Goal: Contribute content: Contribute content

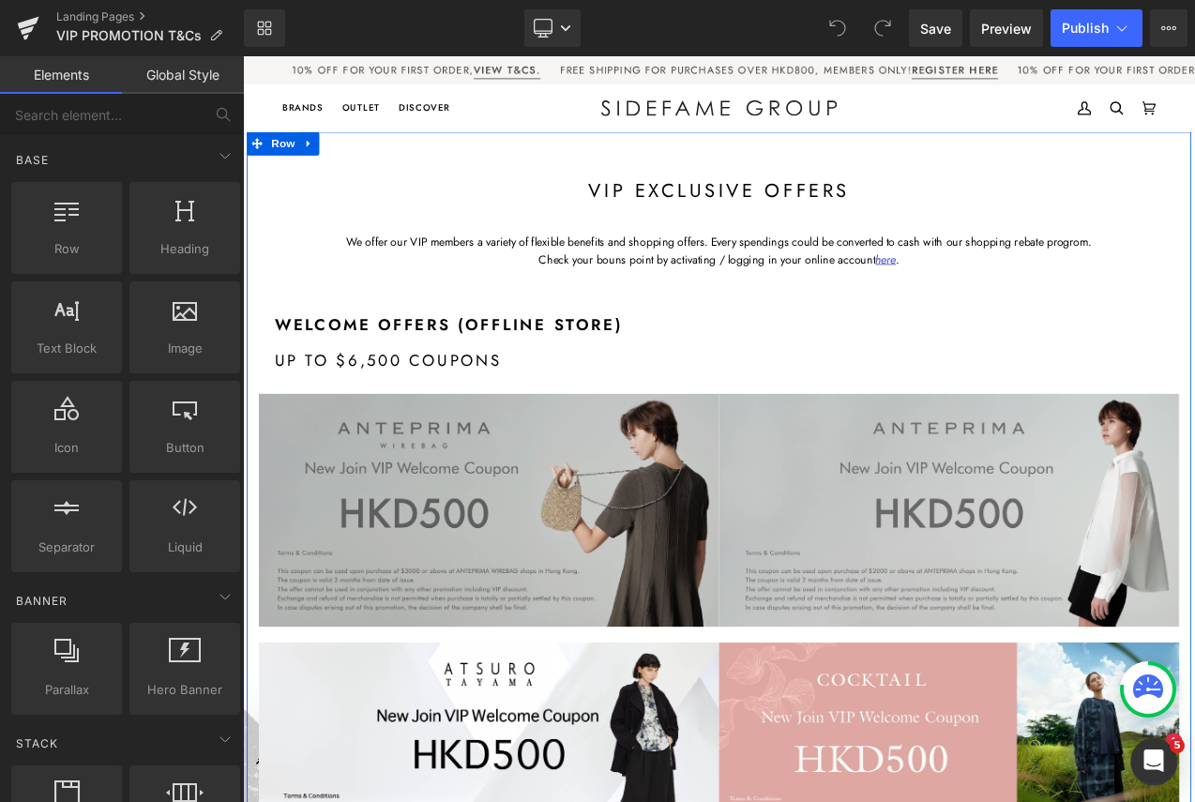
click at [502, 517] on img at bounding box center [536, 598] width 549 height 278
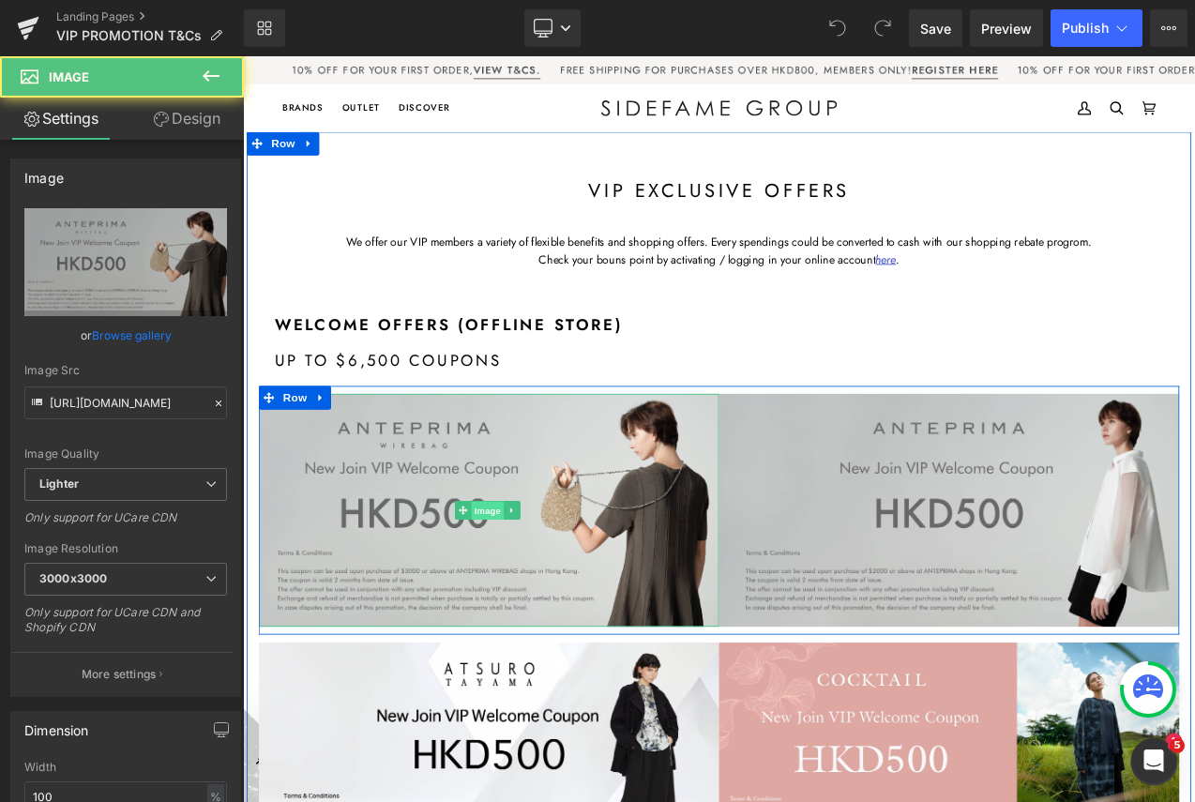
click at [520, 593] on span "Image" at bounding box center [534, 597] width 39 height 23
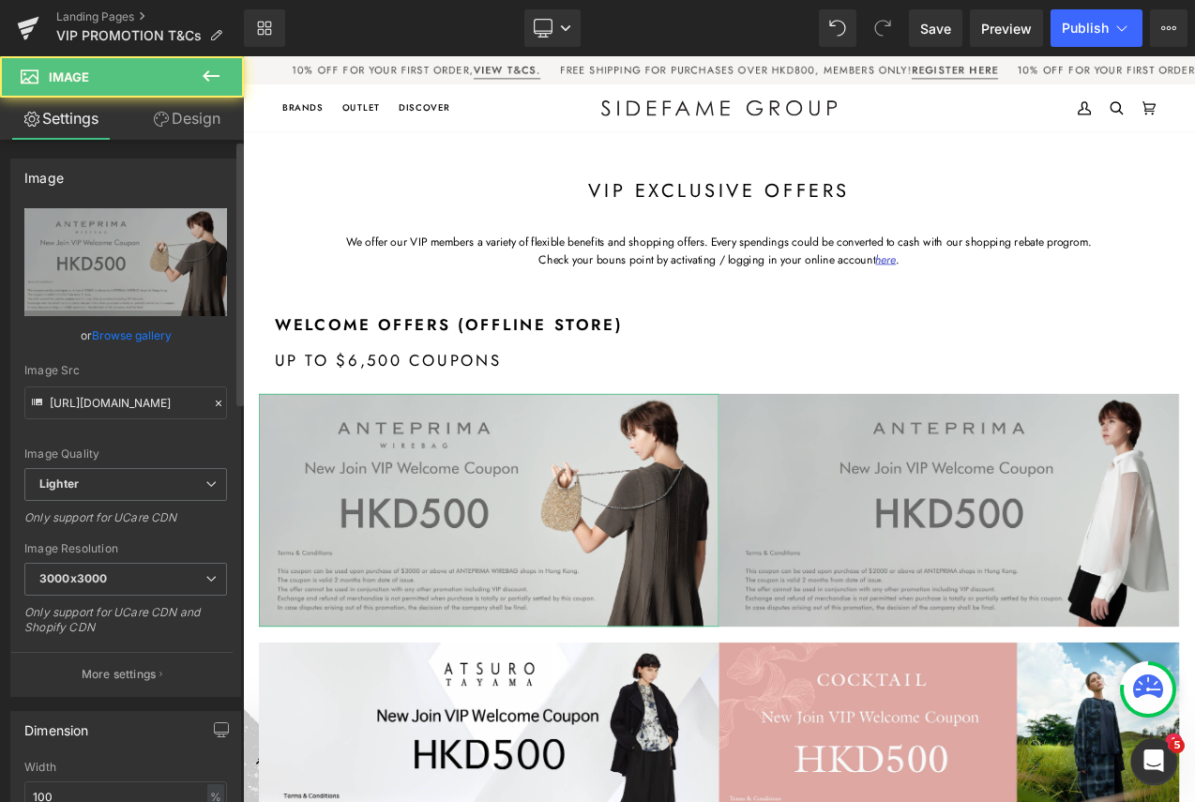
click at [152, 333] on link "Browse gallery" at bounding box center [132, 335] width 80 height 33
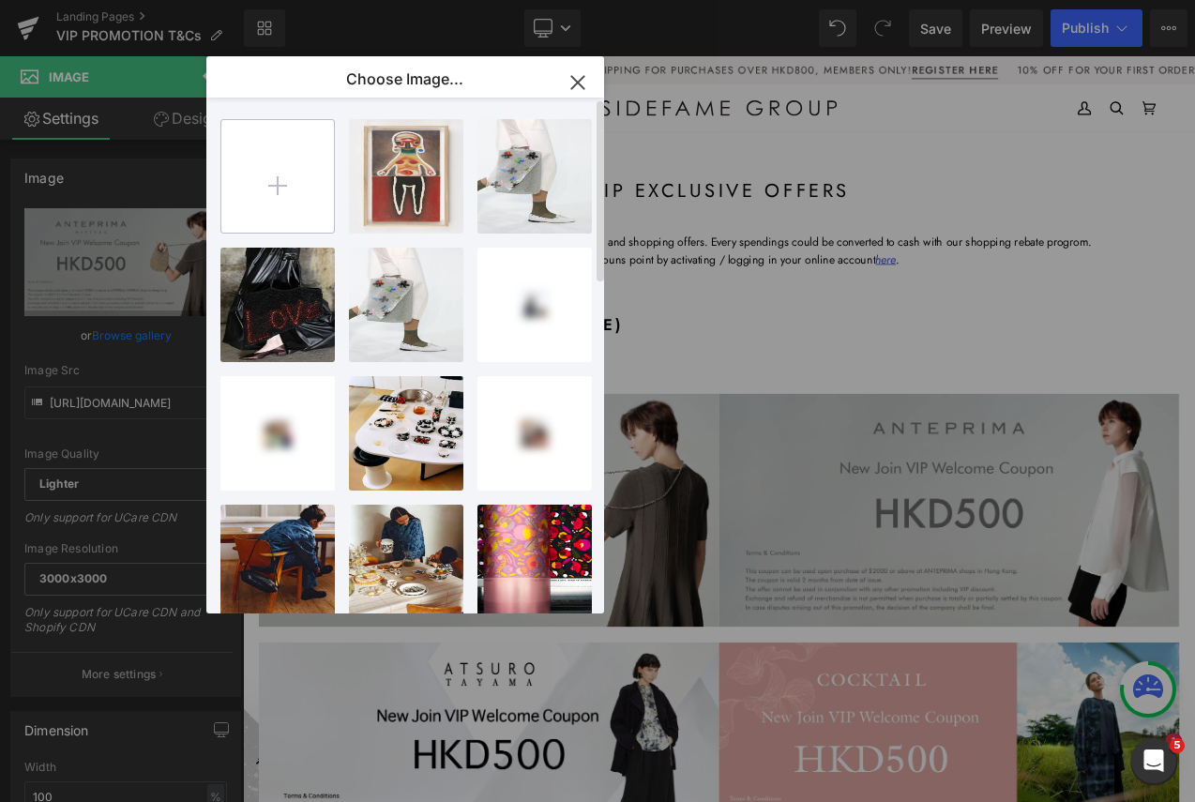
click at [279, 192] on input "file" at bounding box center [277, 176] width 113 height 113
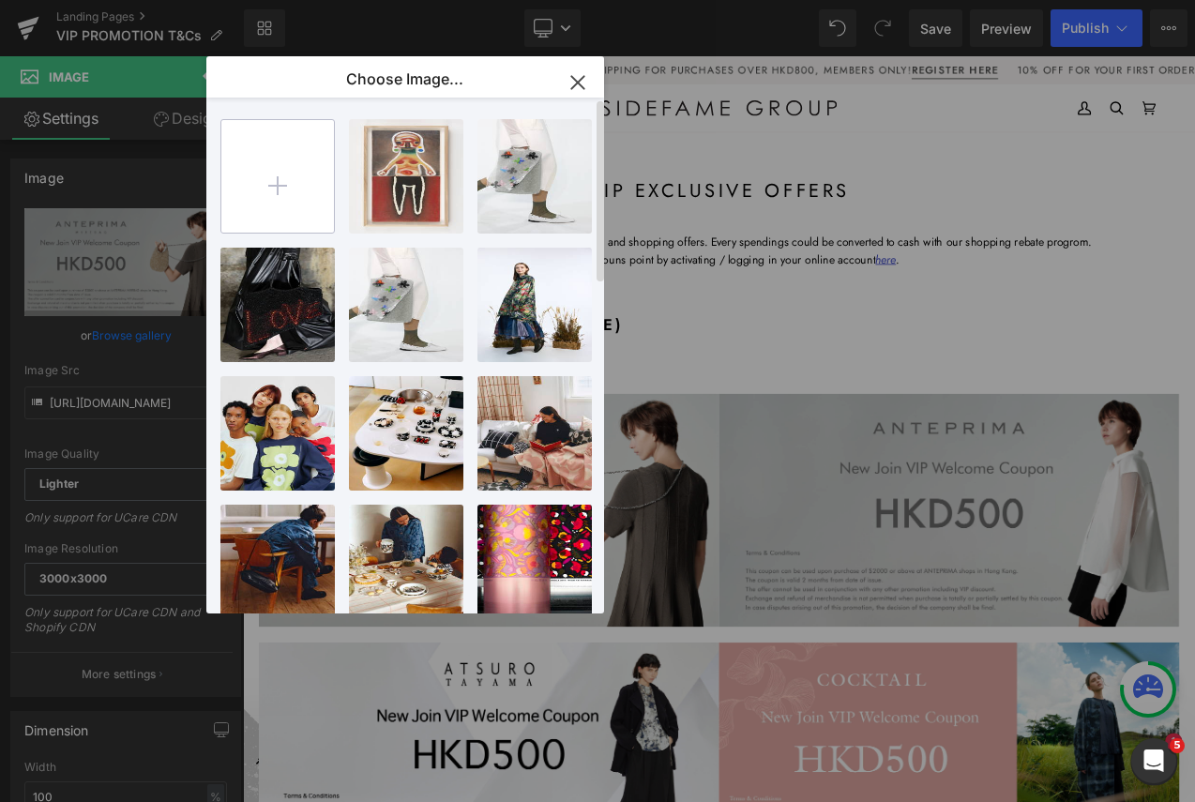
type input "C:\fakepath\AP.jpg"
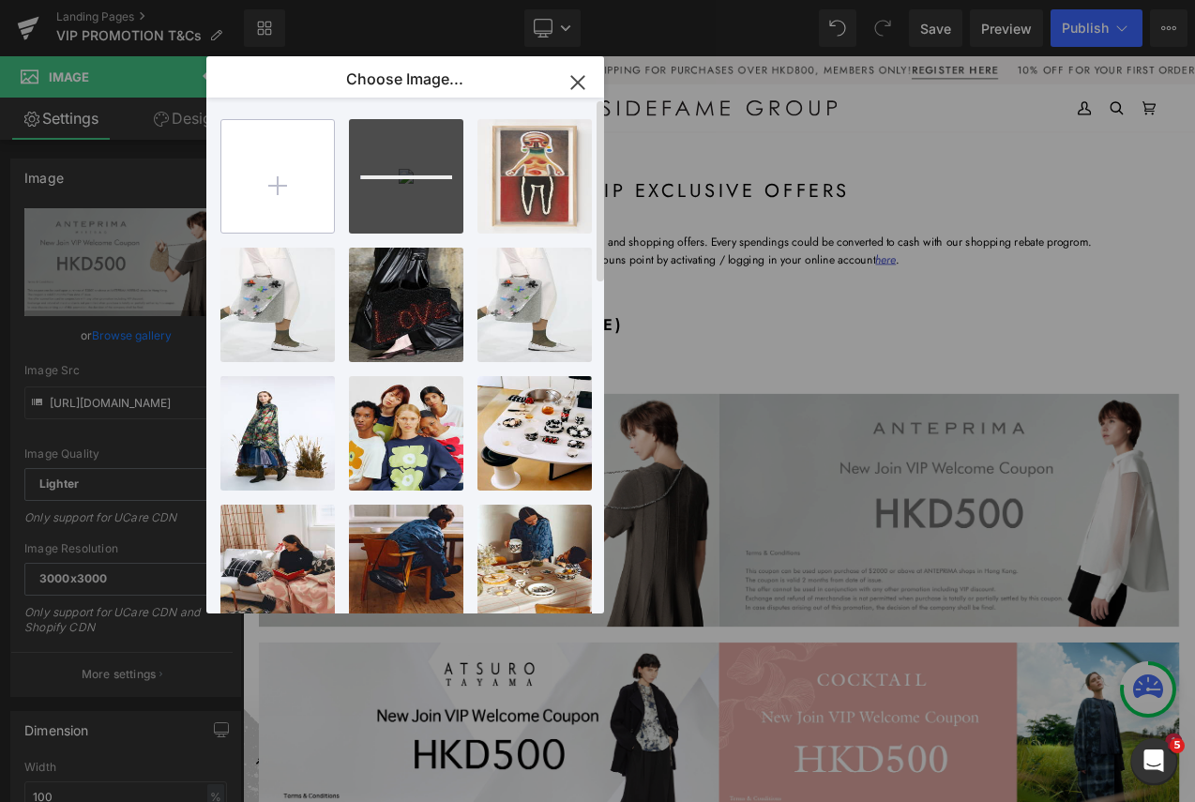
click at [299, 169] on input "file" at bounding box center [277, 176] width 113 height 113
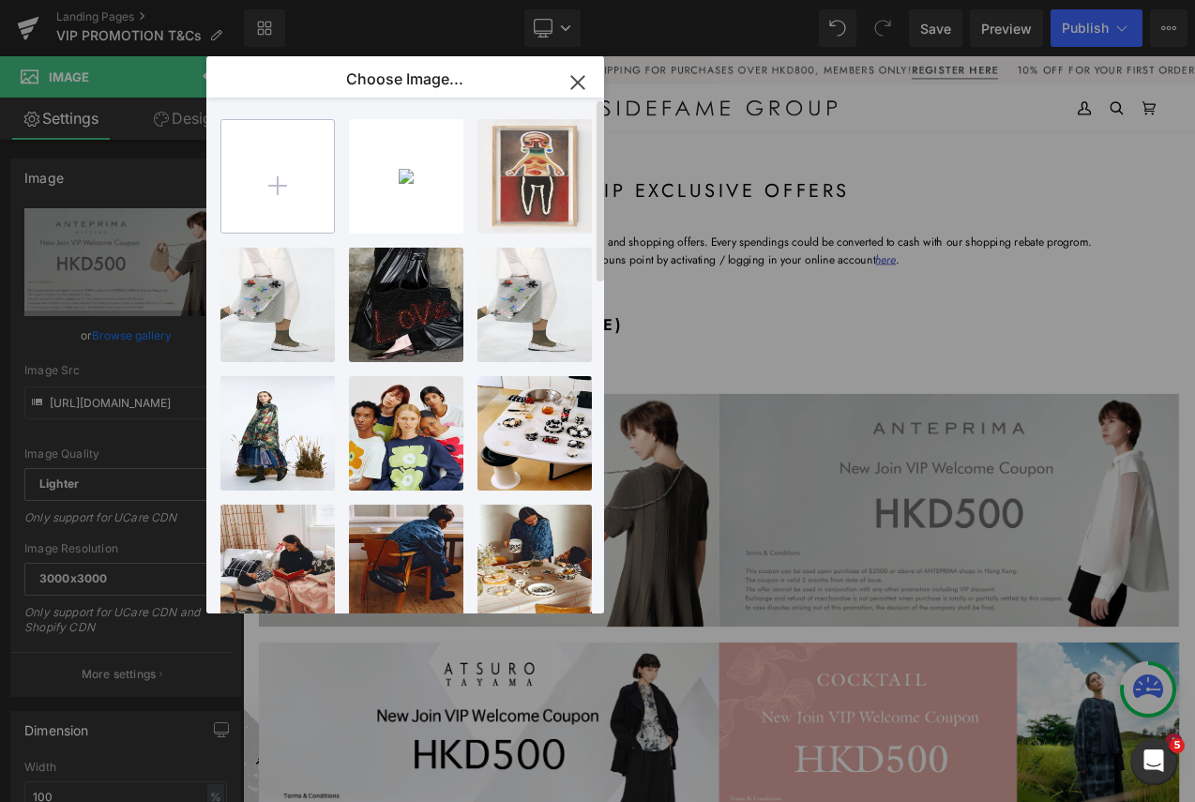
type input "C:\fakepath\WB.jpg"
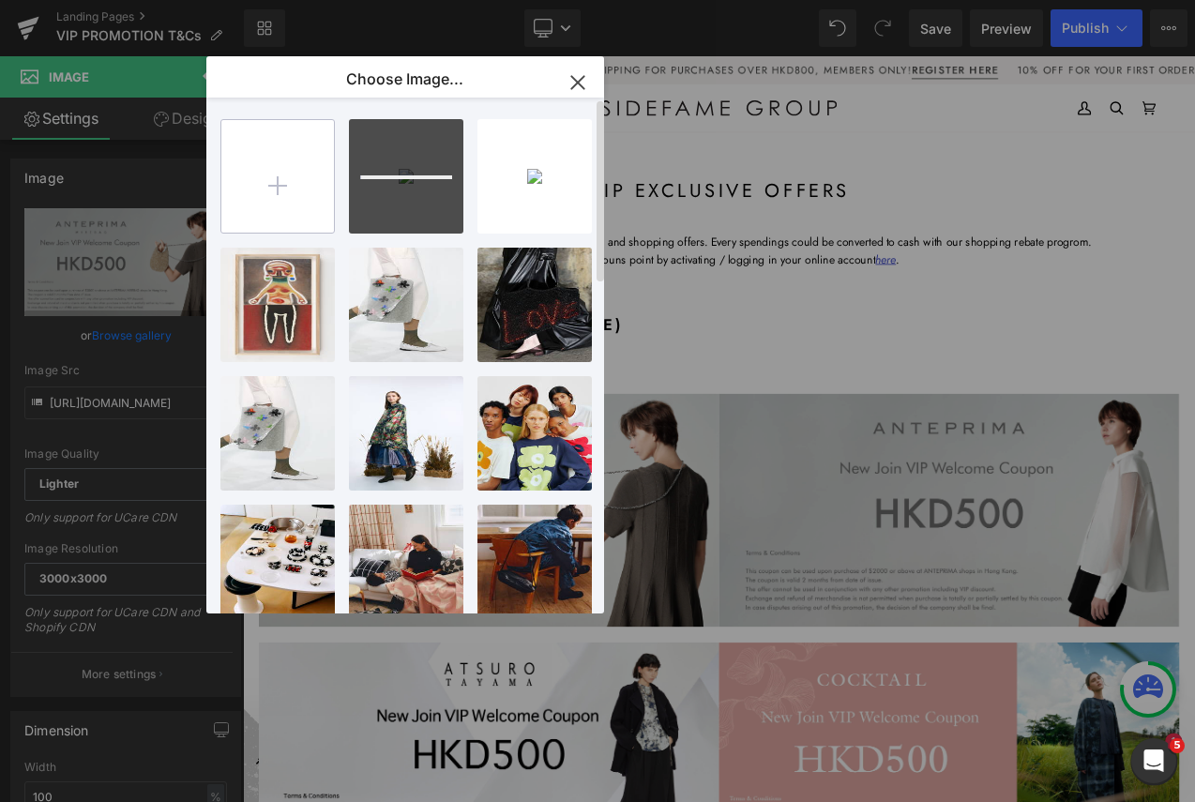
click at [274, 175] on input "file" at bounding box center [277, 176] width 113 height 113
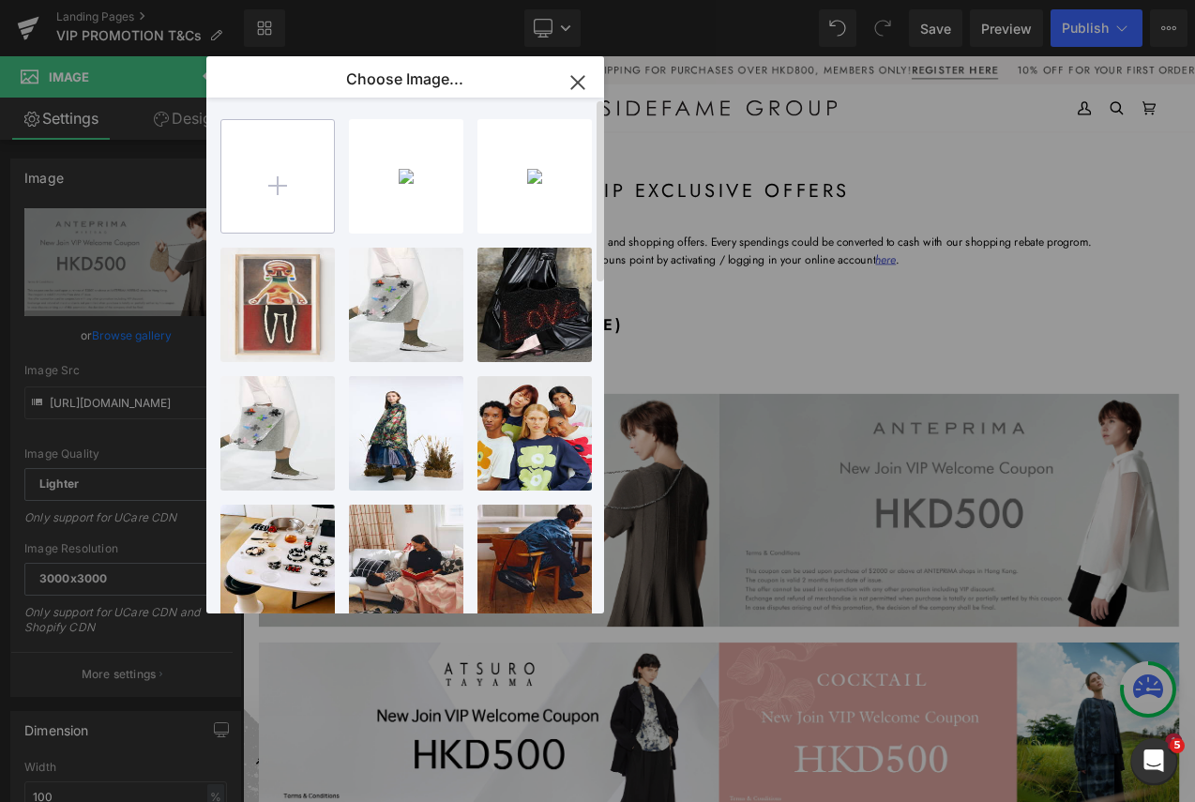
type input "C:\fakepath\AT.jpg"
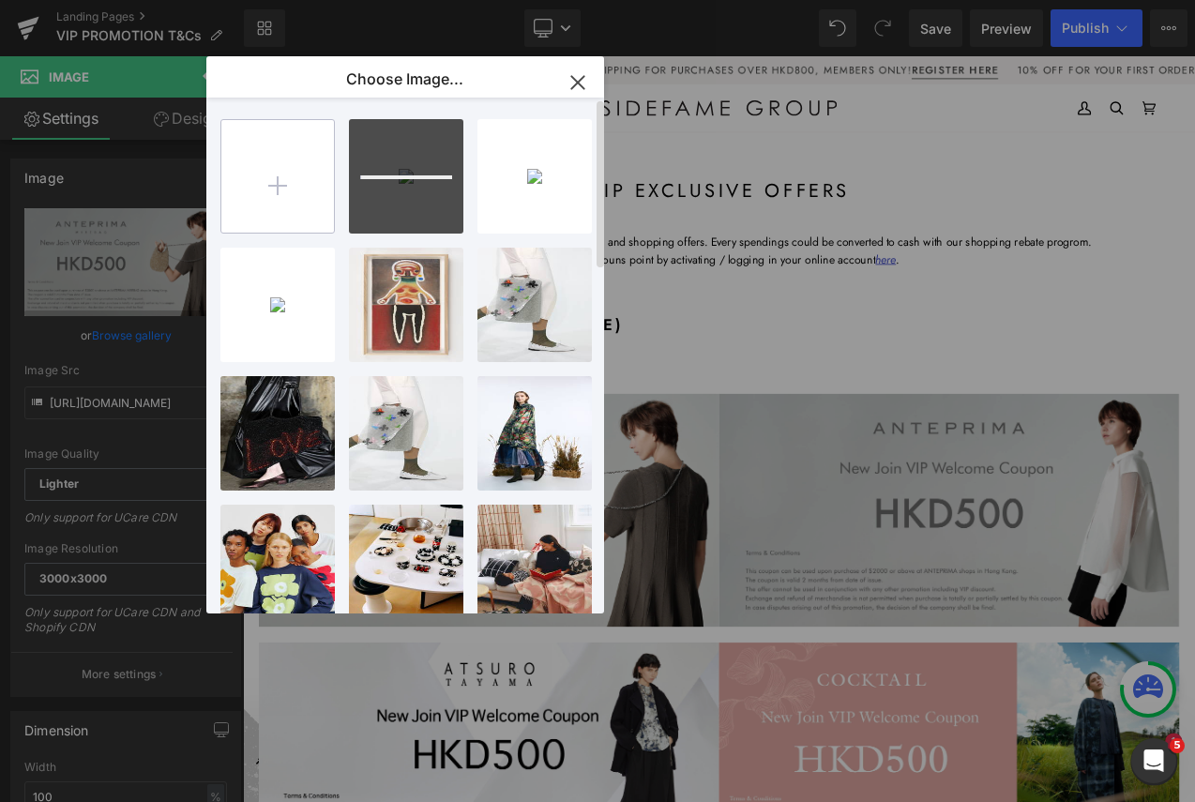
click at [280, 152] on input "file" at bounding box center [277, 176] width 113 height 113
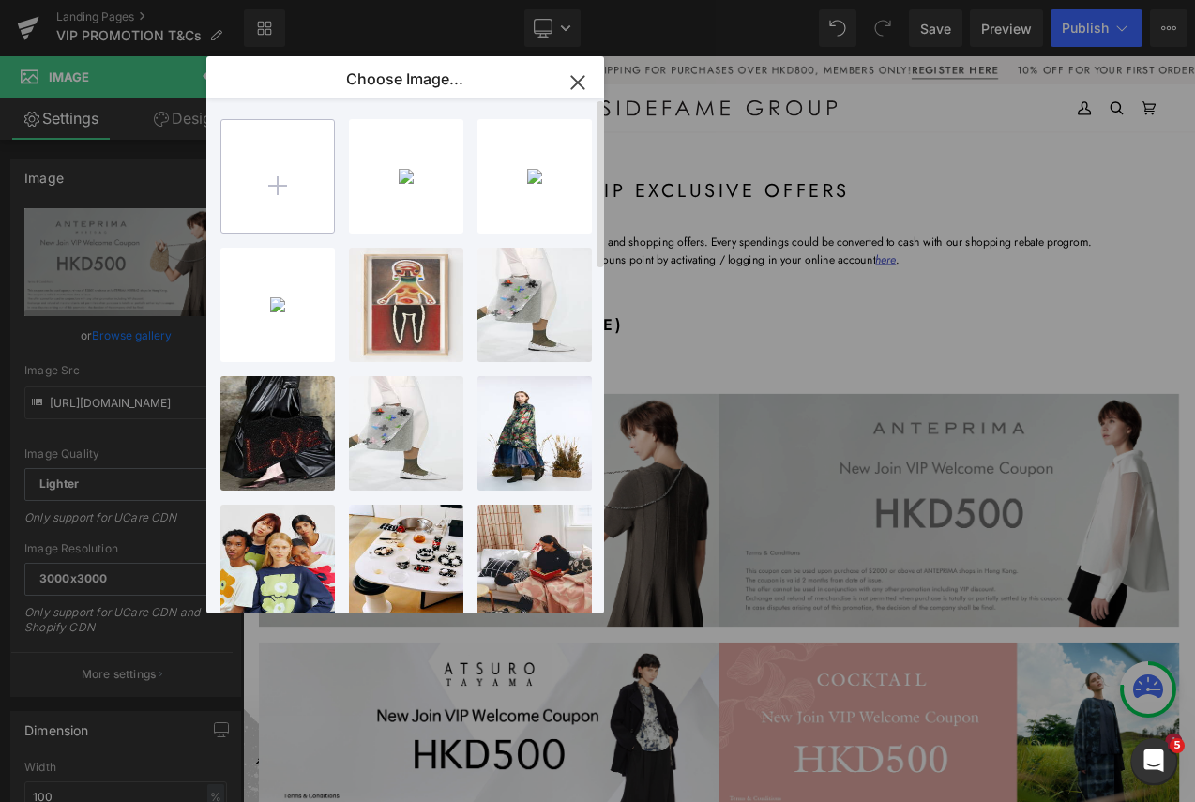
type input "C:\fakepath\CT.jpg"
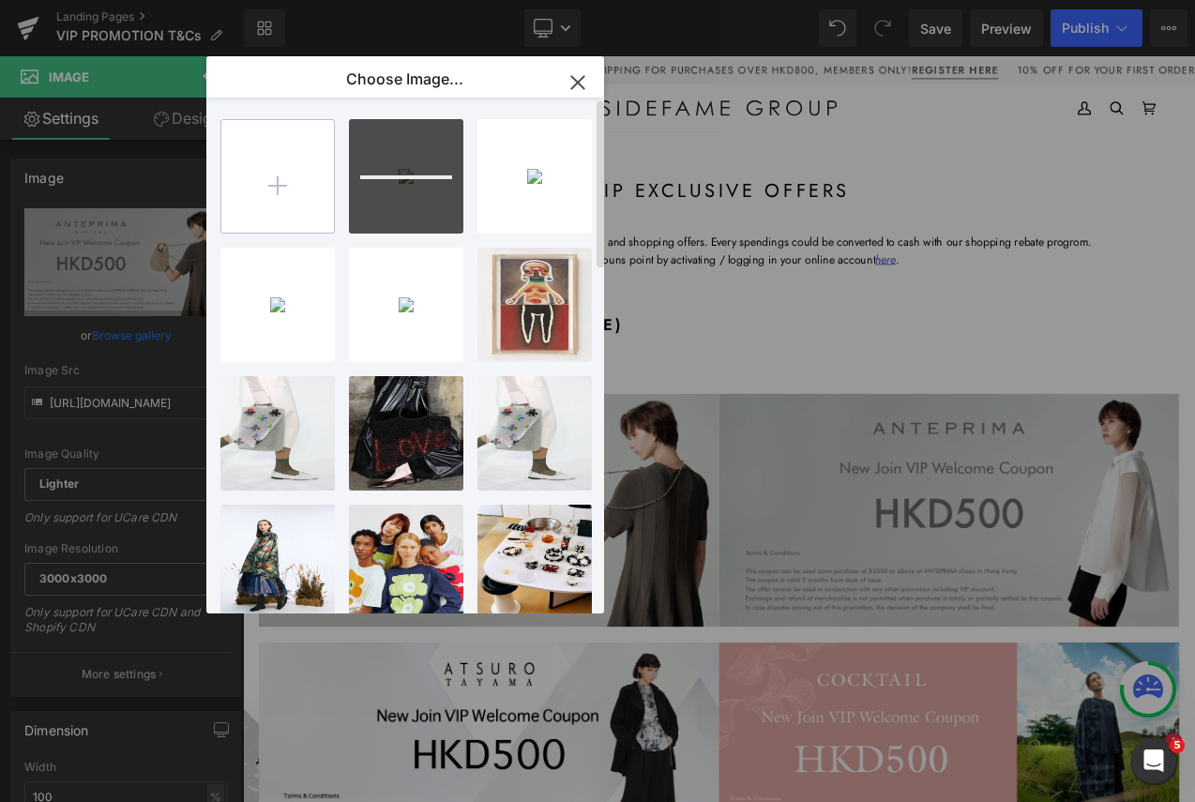
click at [294, 148] on input "file" at bounding box center [277, 176] width 113 height 113
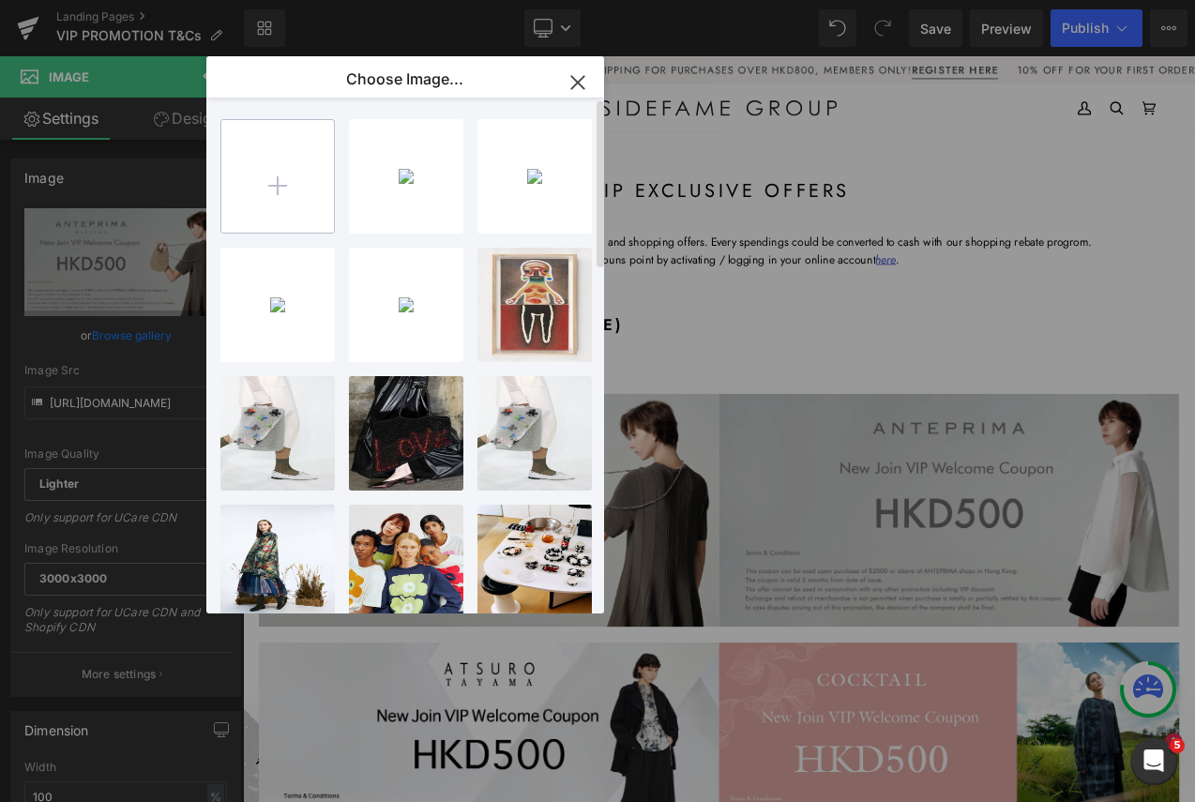
type input "C:\fakepath\MM home.jpg"
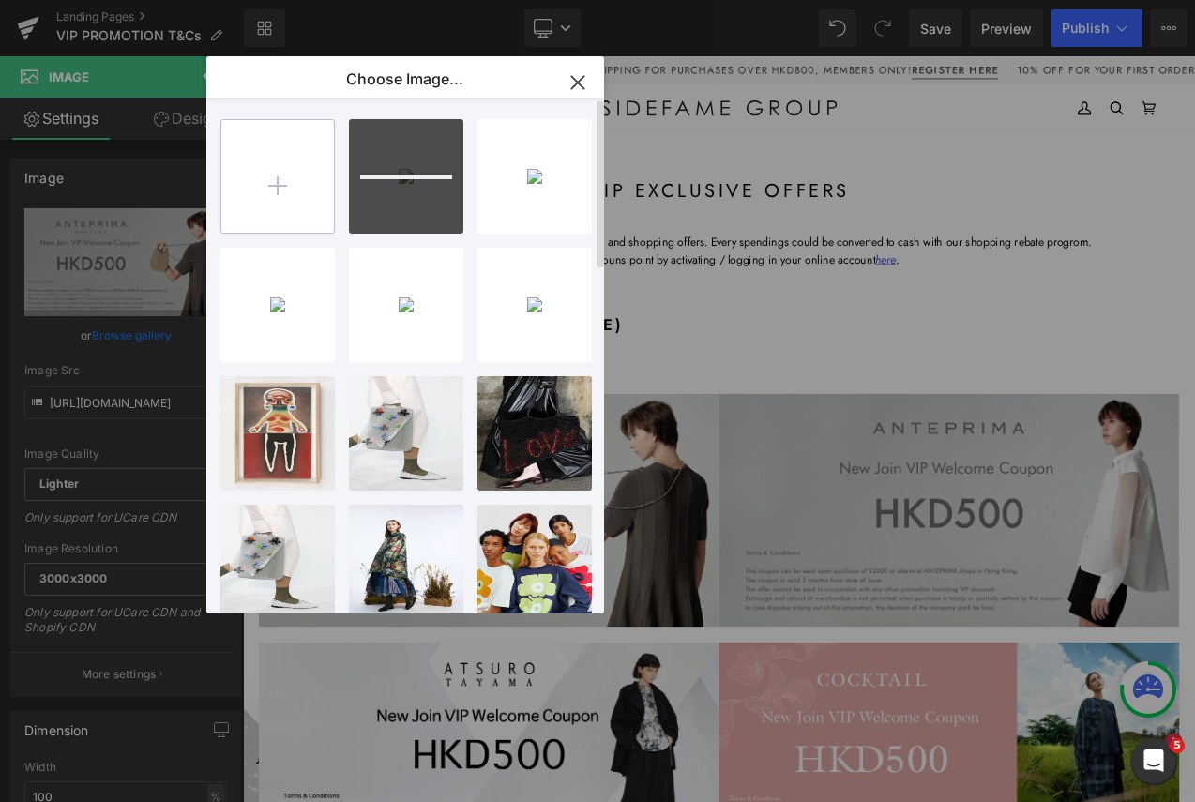
click at [289, 171] on input "file" at bounding box center [277, 176] width 113 height 113
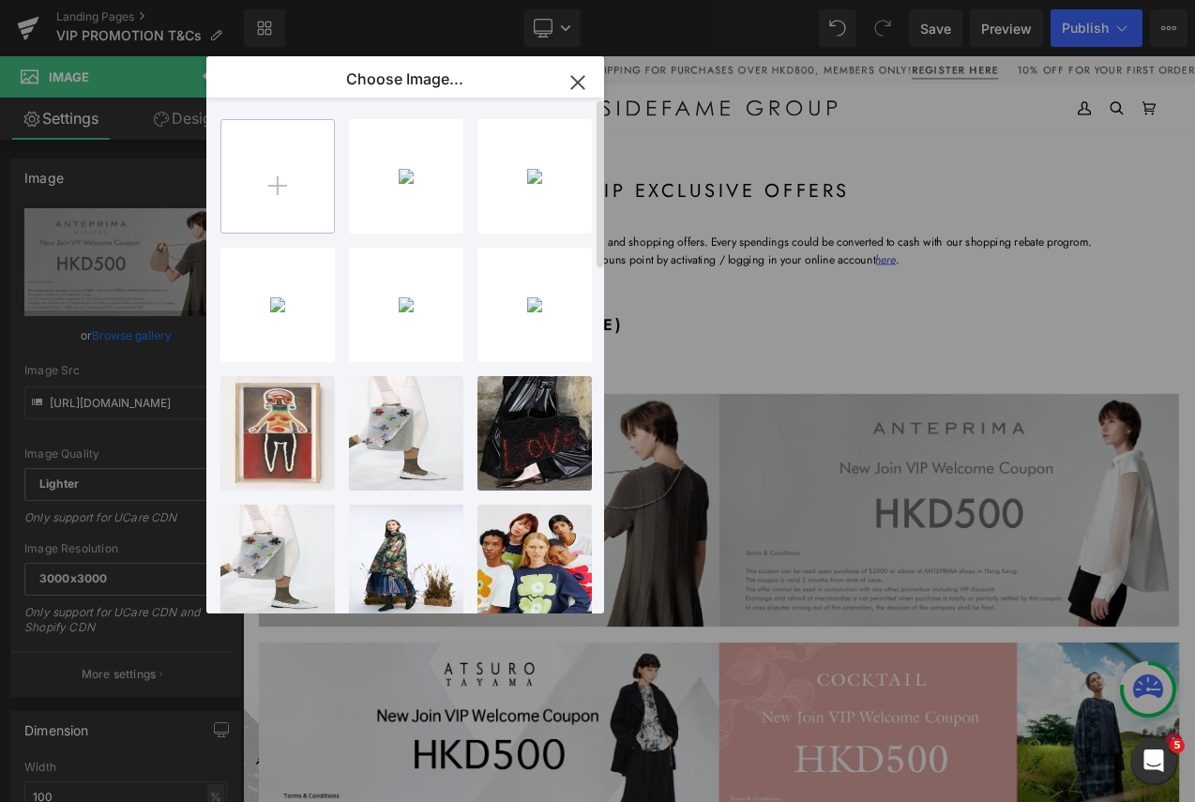
type input "C:\fakepath\MM.jpg"
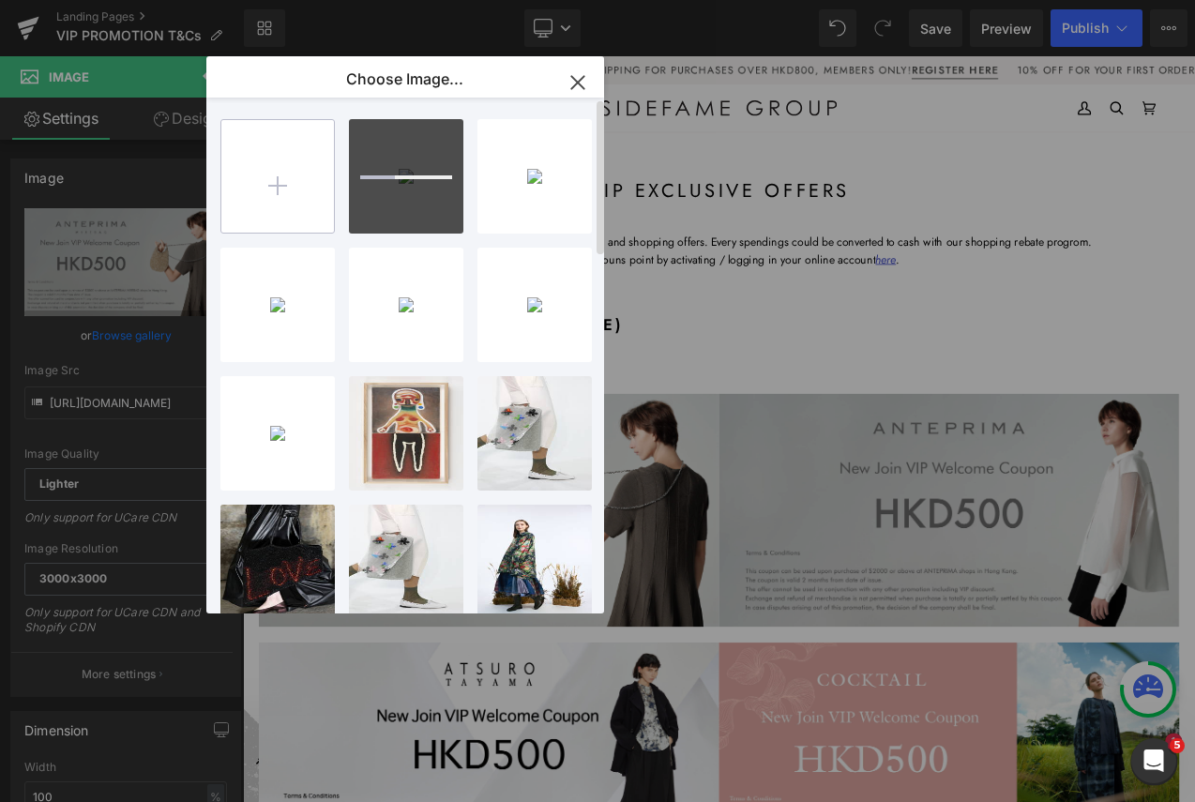
click at [263, 192] on input "file" at bounding box center [277, 176] width 113 height 113
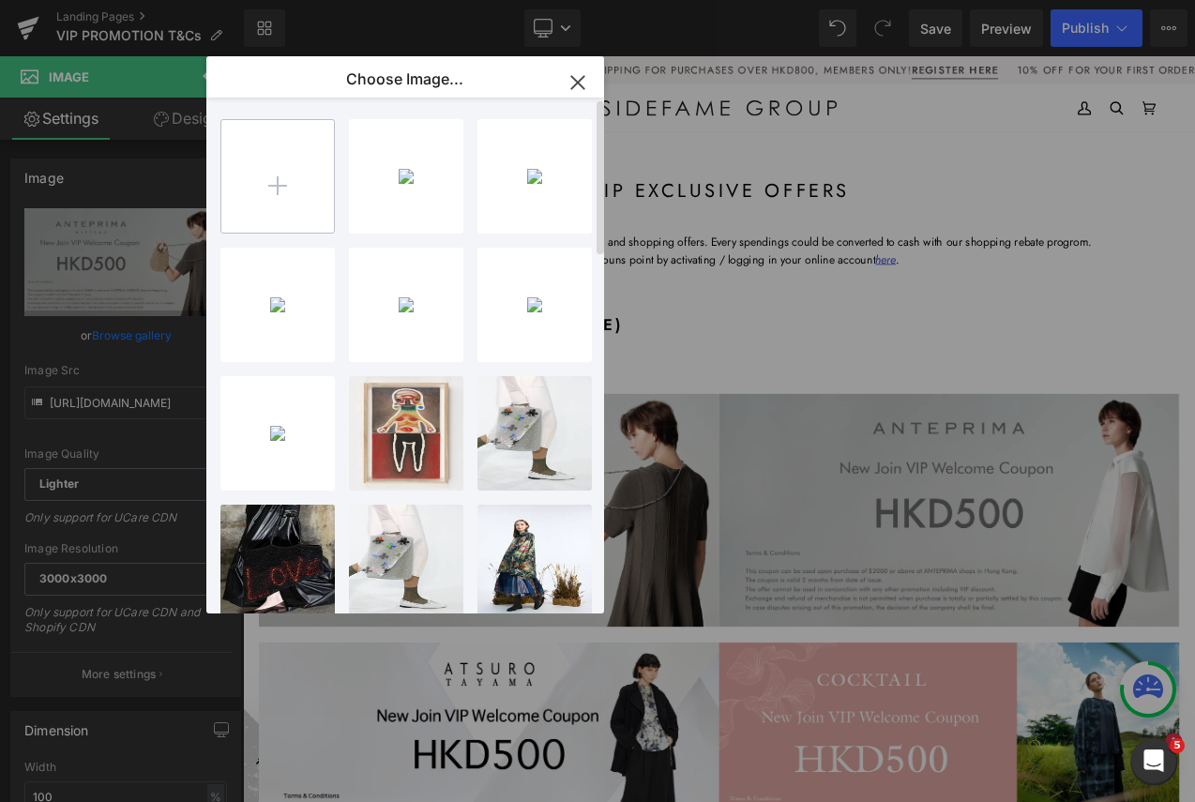
type input "C:\fakepath\45r.jpg"
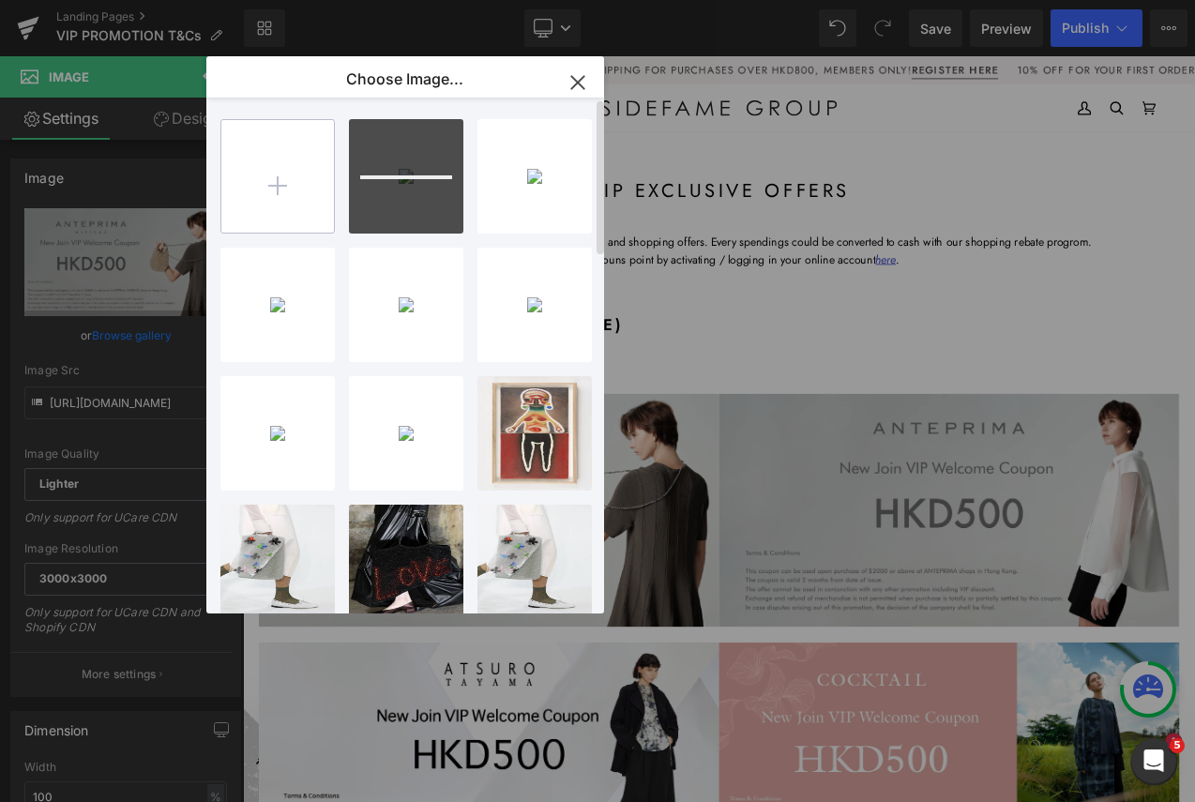
click at [293, 180] on input "file" at bounding box center [277, 176] width 113 height 113
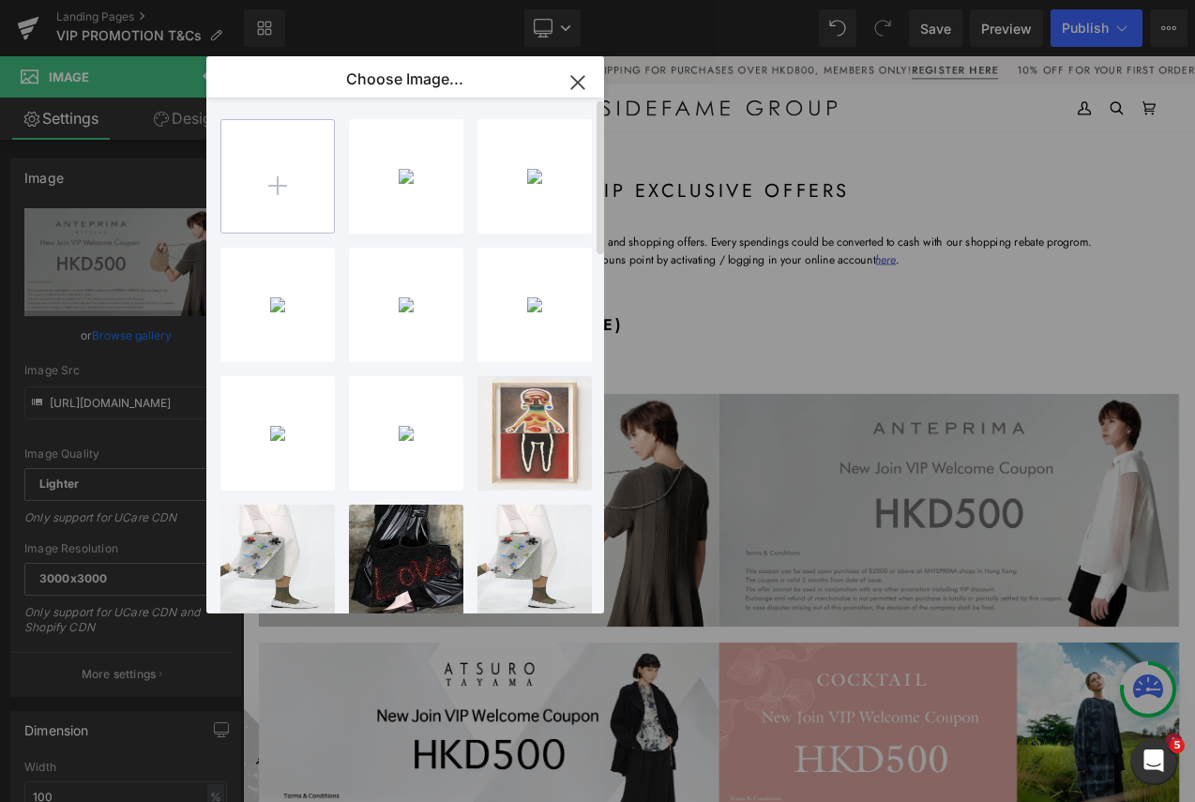
type input "C:\fakepath\TLC.jpg"
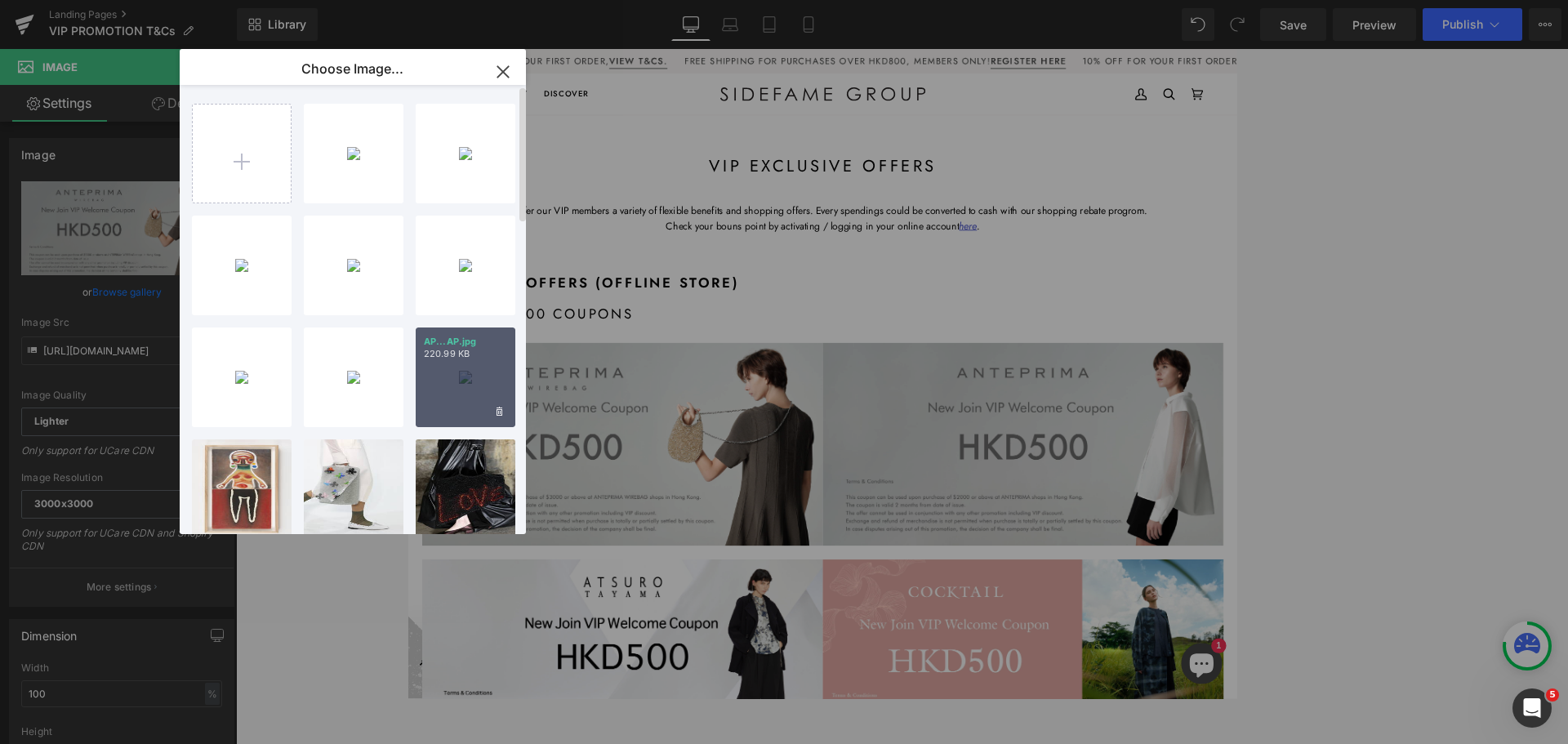
drag, startPoint x: 50, startPoint y: 406, endPoint x: 450, endPoint y: 389, distance: 400.4
click at [450, 389] on div "AP...AP.jpg 220.99 KB" at bounding box center [465, 377] width 99 height 99
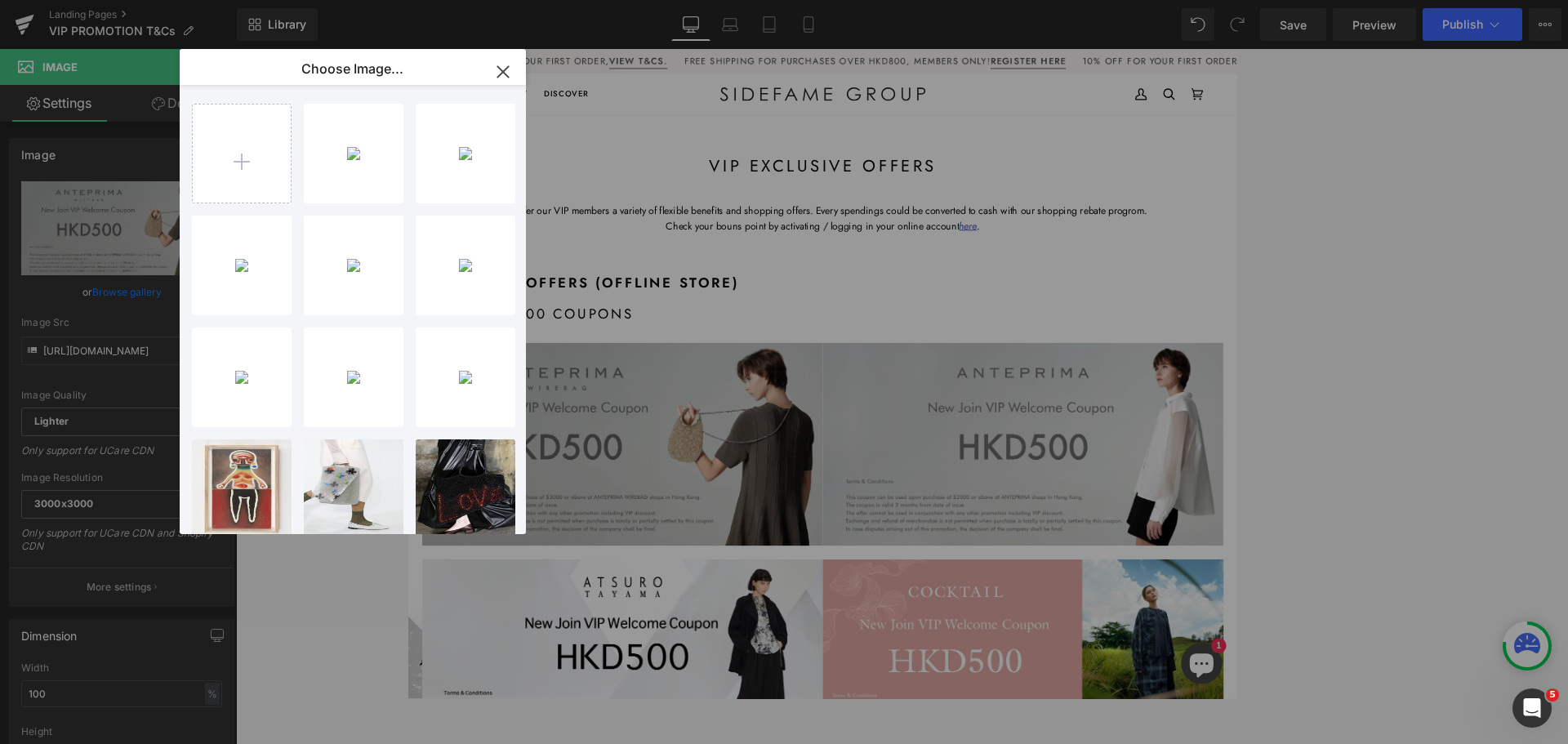
type input "[URL][DOMAIN_NAME]"
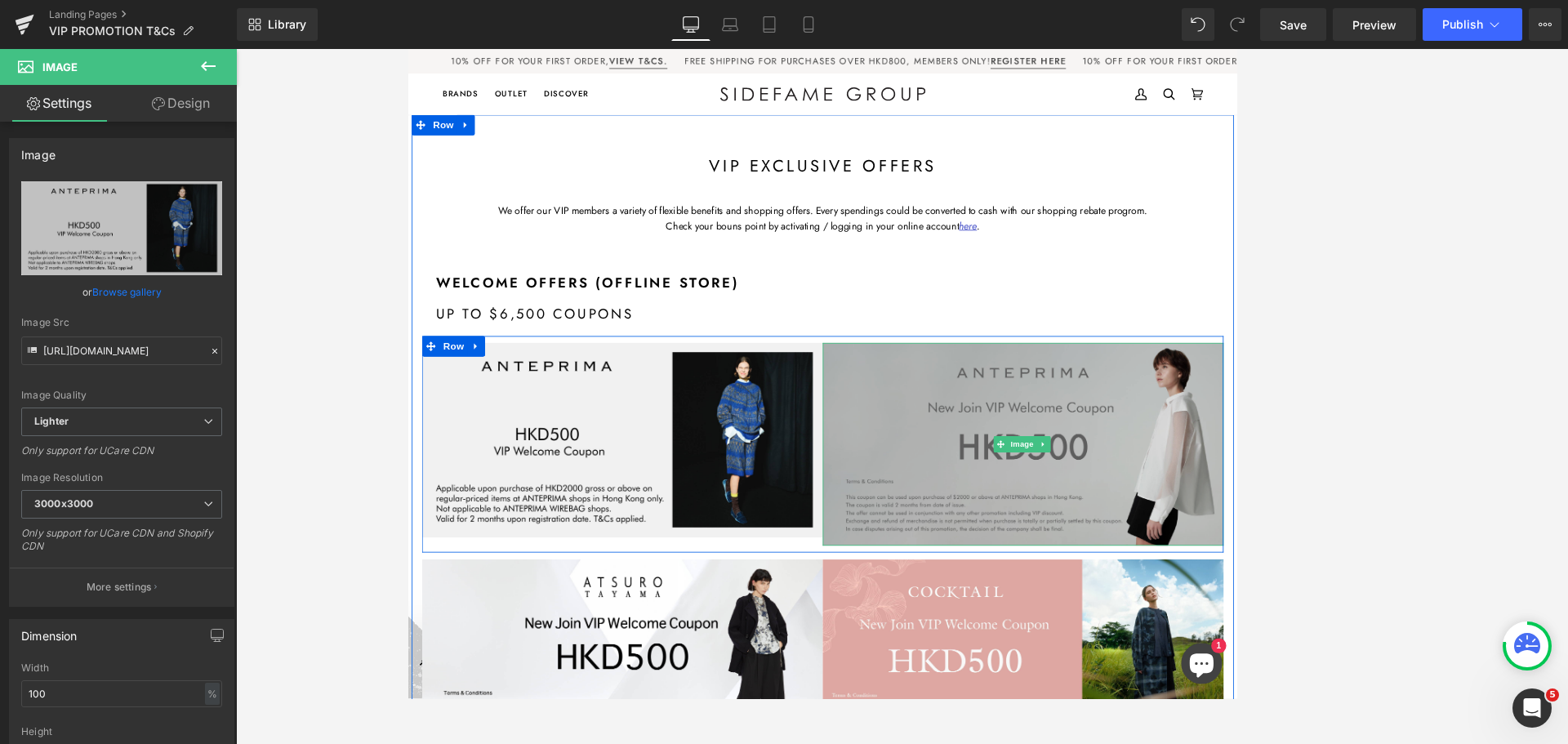
click at [1040, 502] on img at bounding box center [1141, 520] width 478 height 242
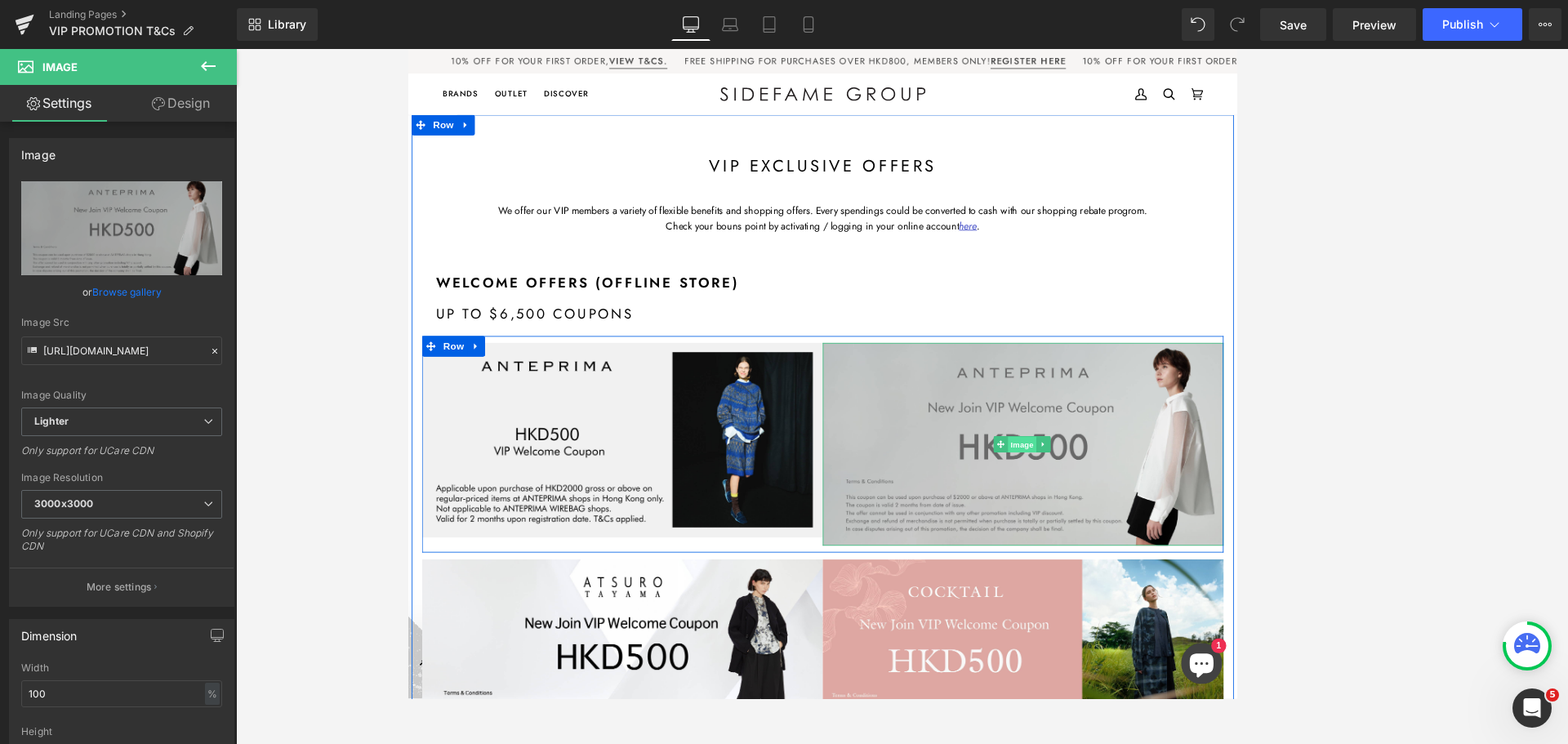
click at [1040, 517] on span "Image" at bounding box center [1139, 519] width 34 height 20
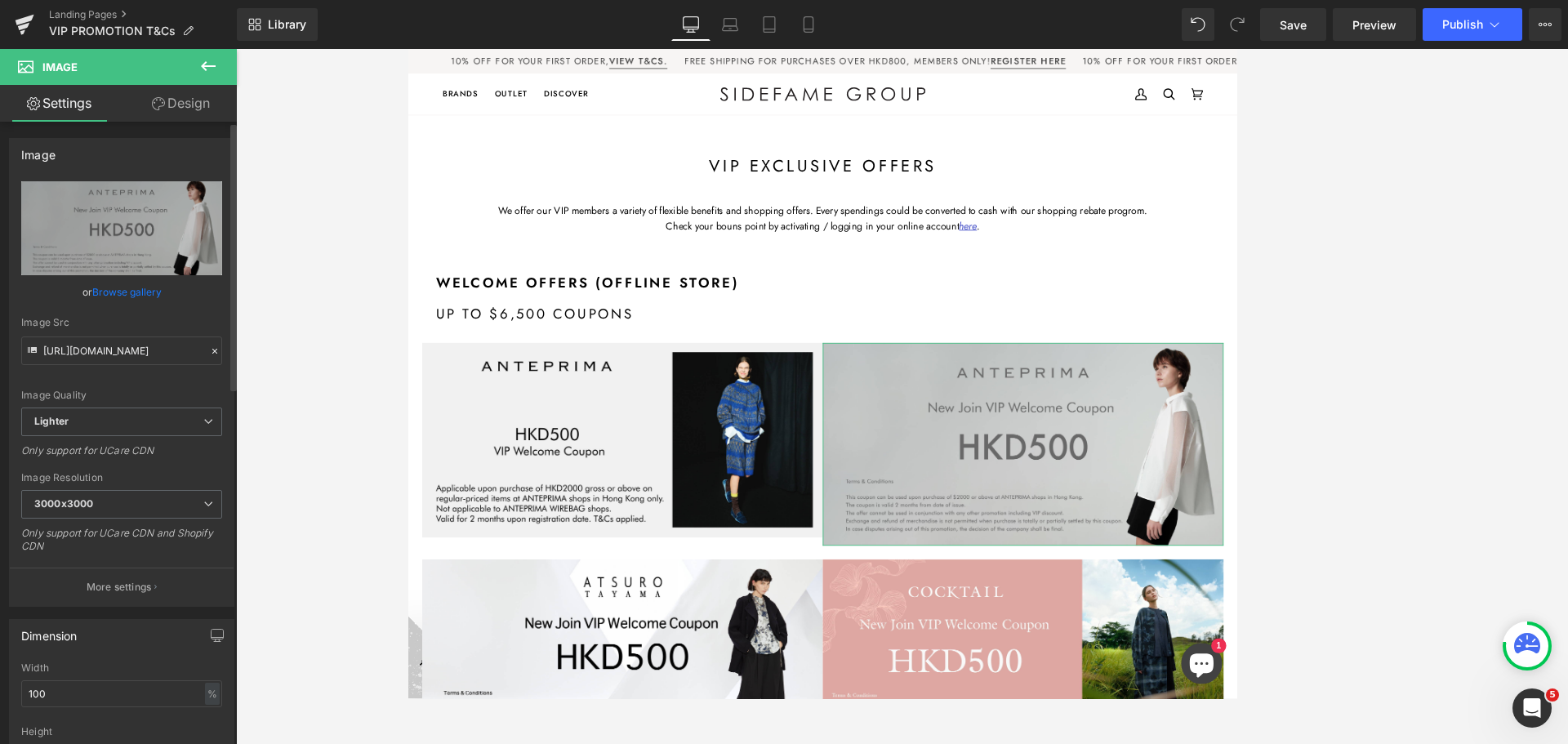
click at [118, 290] on link "Browse gallery" at bounding box center [127, 292] width 70 height 29
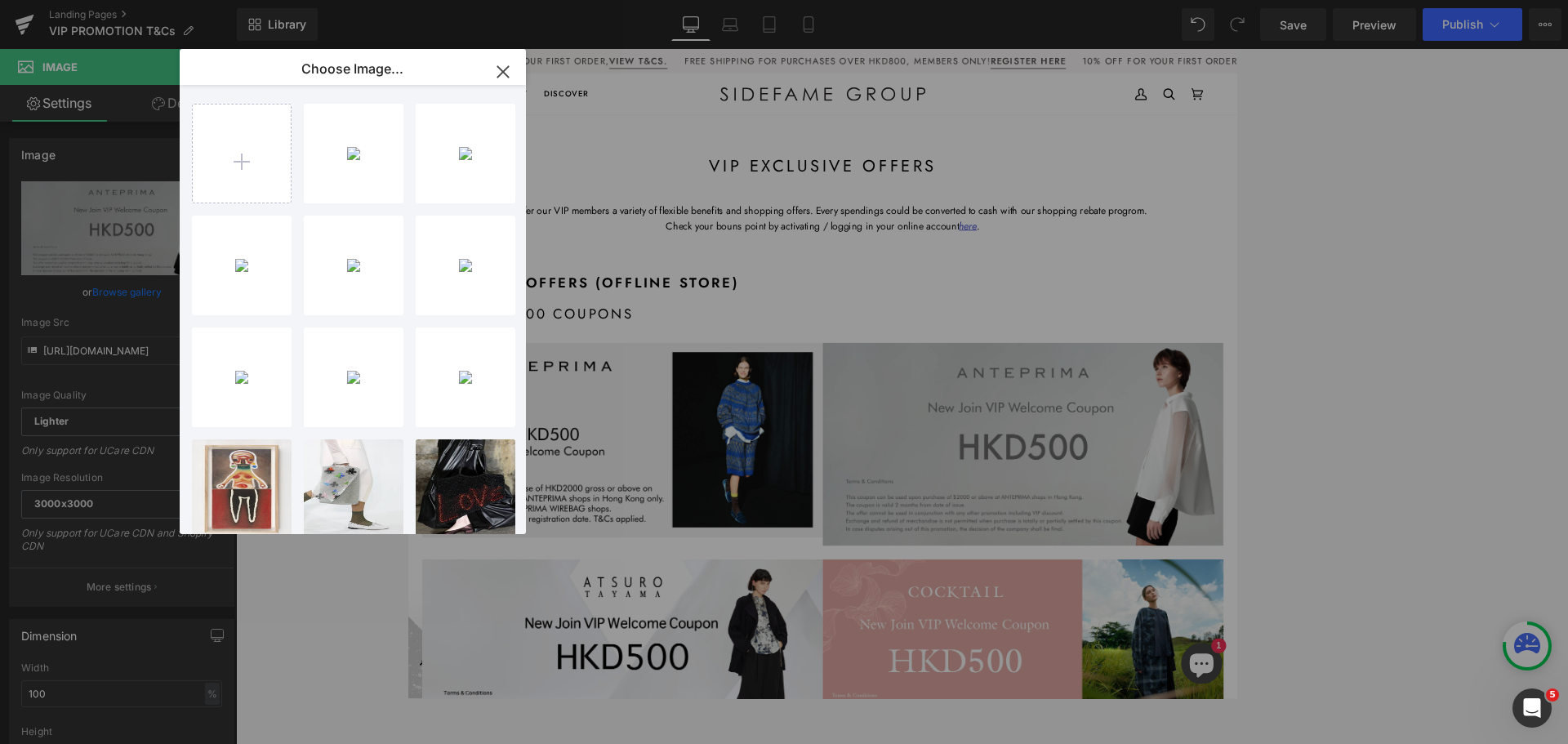
drag, startPoint x: 353, startPoint y: 377, endPoint x: 394, endPoint y: 392, distance: 43.7
click at [0, 0] on div "WB...WB.jpg 291.87 KB" at bounding box center [0, 0] width 0 height 0
type input "[URL][DOMAIN_NAME]"
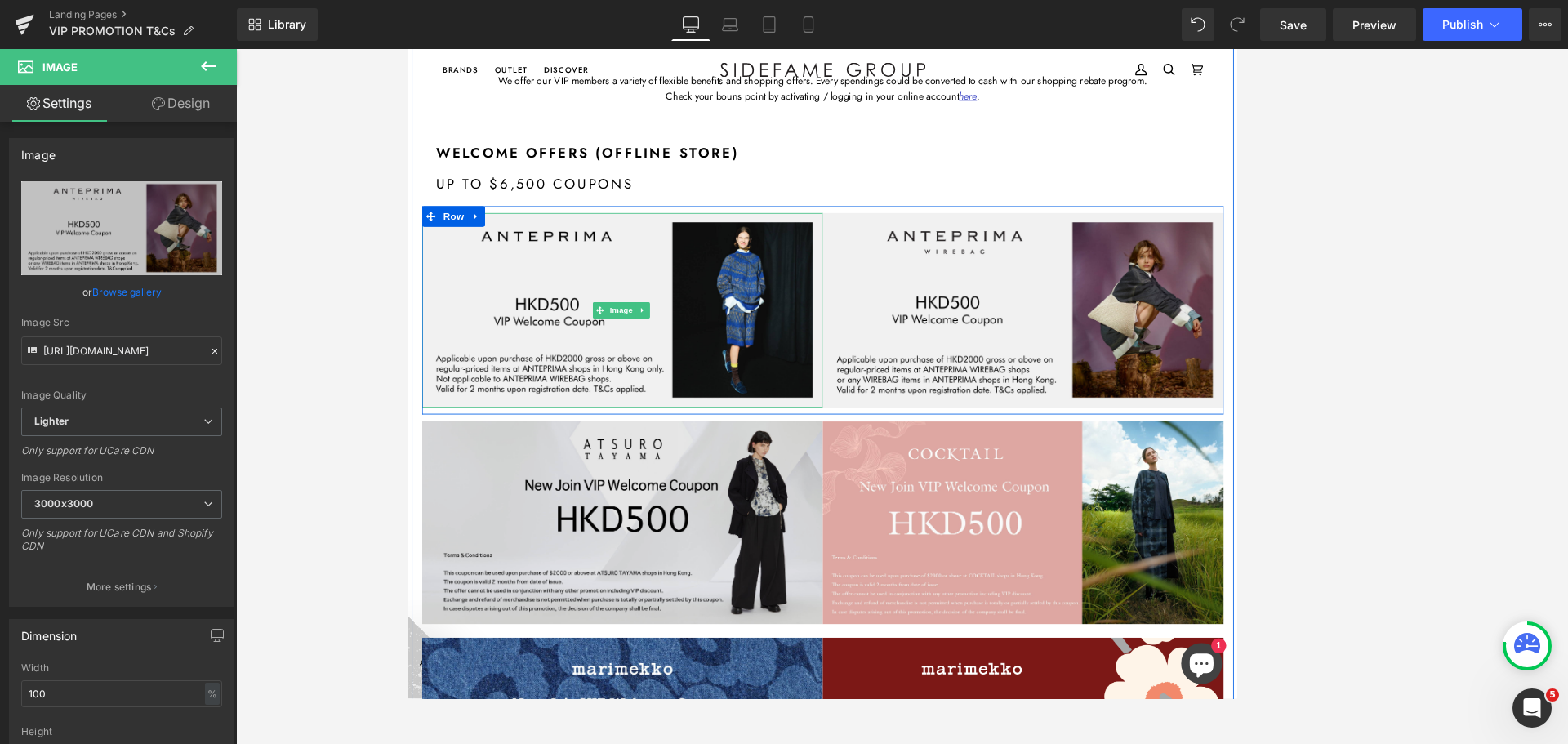
scroll to position [164, 0]
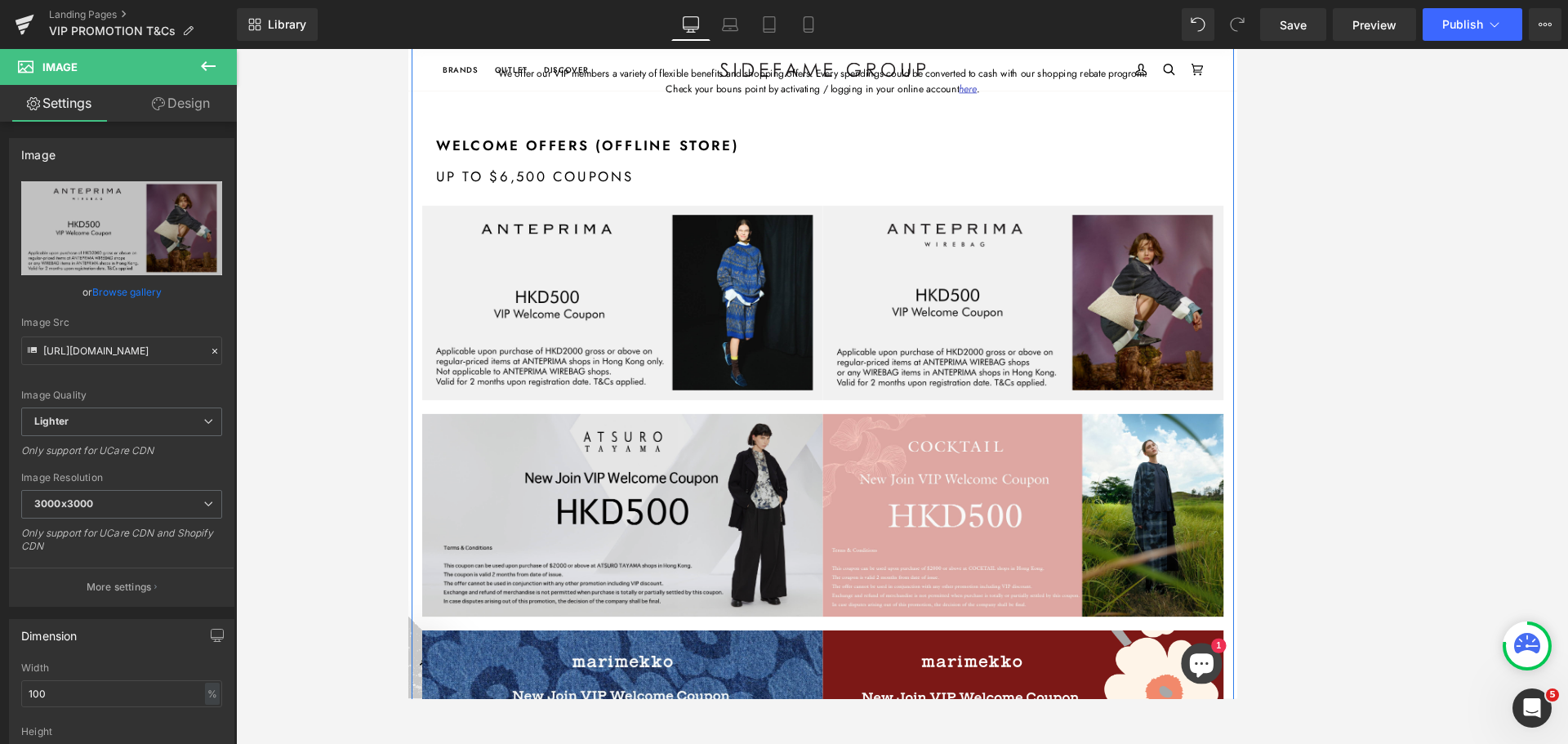
click at [656, 607] on div "Image" at bounding box center [663, 605] width 478 height 242
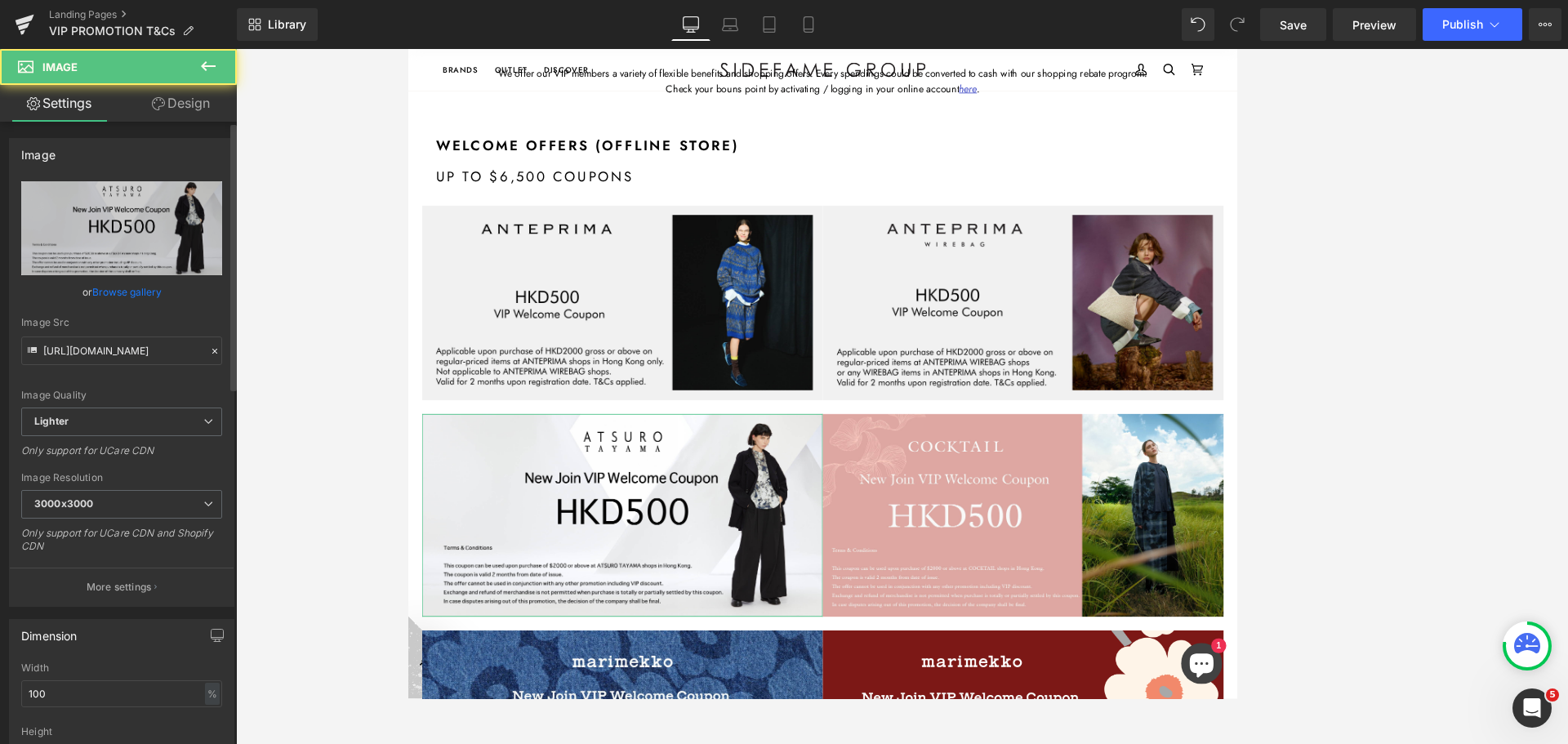
click at [125, 295] on link "Browse gallery" at bounding box center [127, 292] width 70 height 29
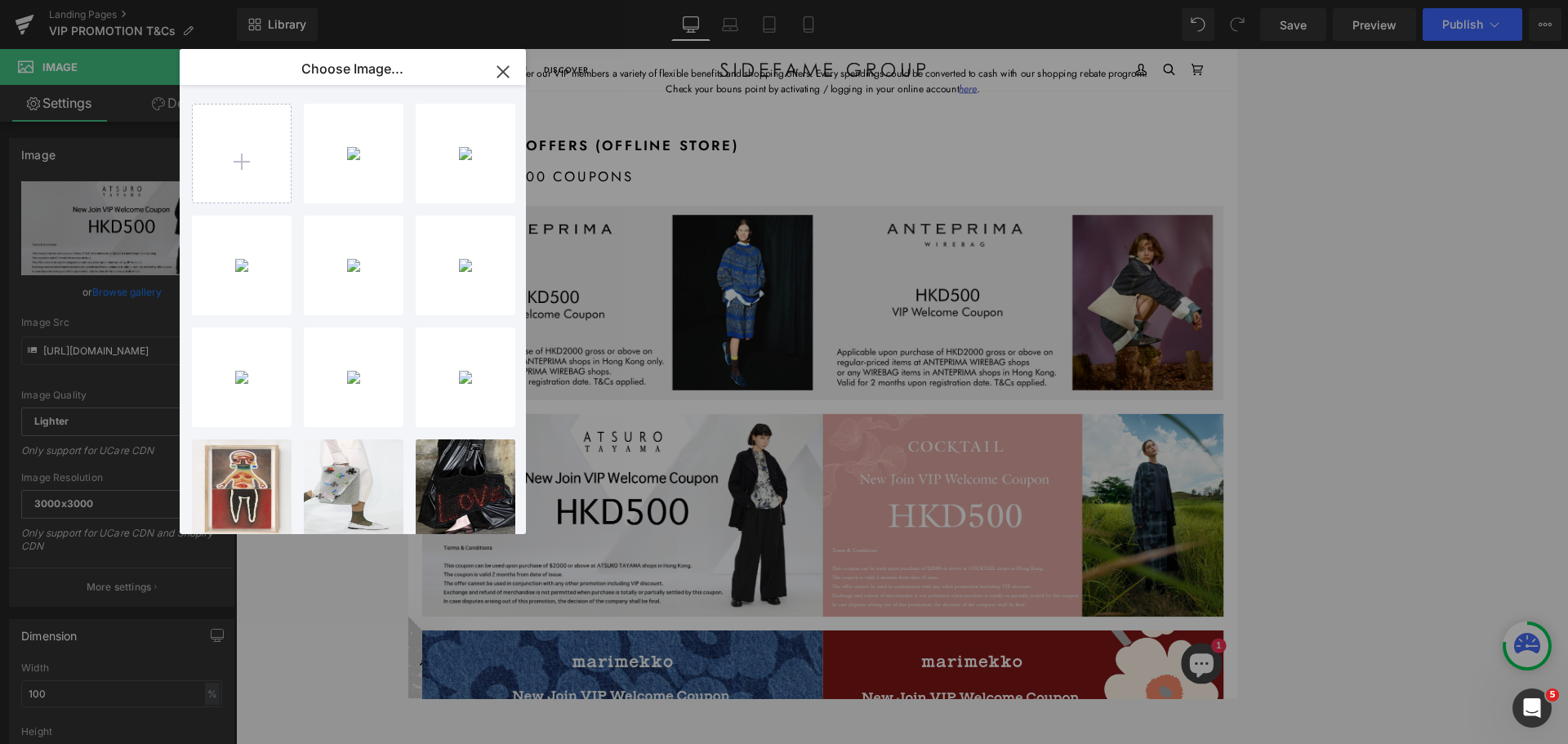
drag, startPoint x: 225, startPoint y: 352, endPoint x: 245, endPoint y: 358, distance: 20.9
click at [0, 0] on p "226.41 KB" at bounding box center [0, 0] width 0 height 0
type input "[URL][DOMAIN_NAME]"
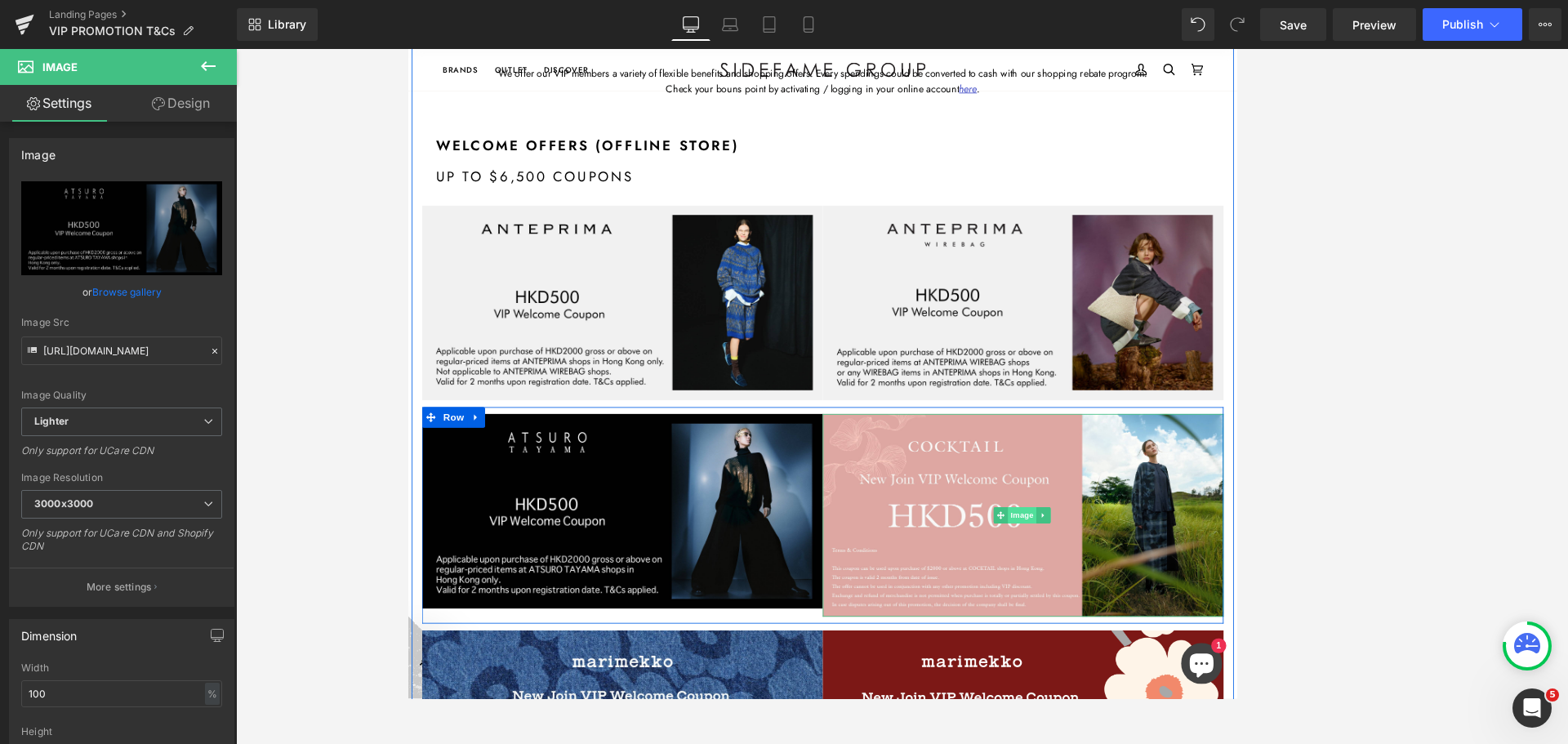
click at [1040, 602] on span "Image" at bounding box center [1139, 605] width 34 height 20
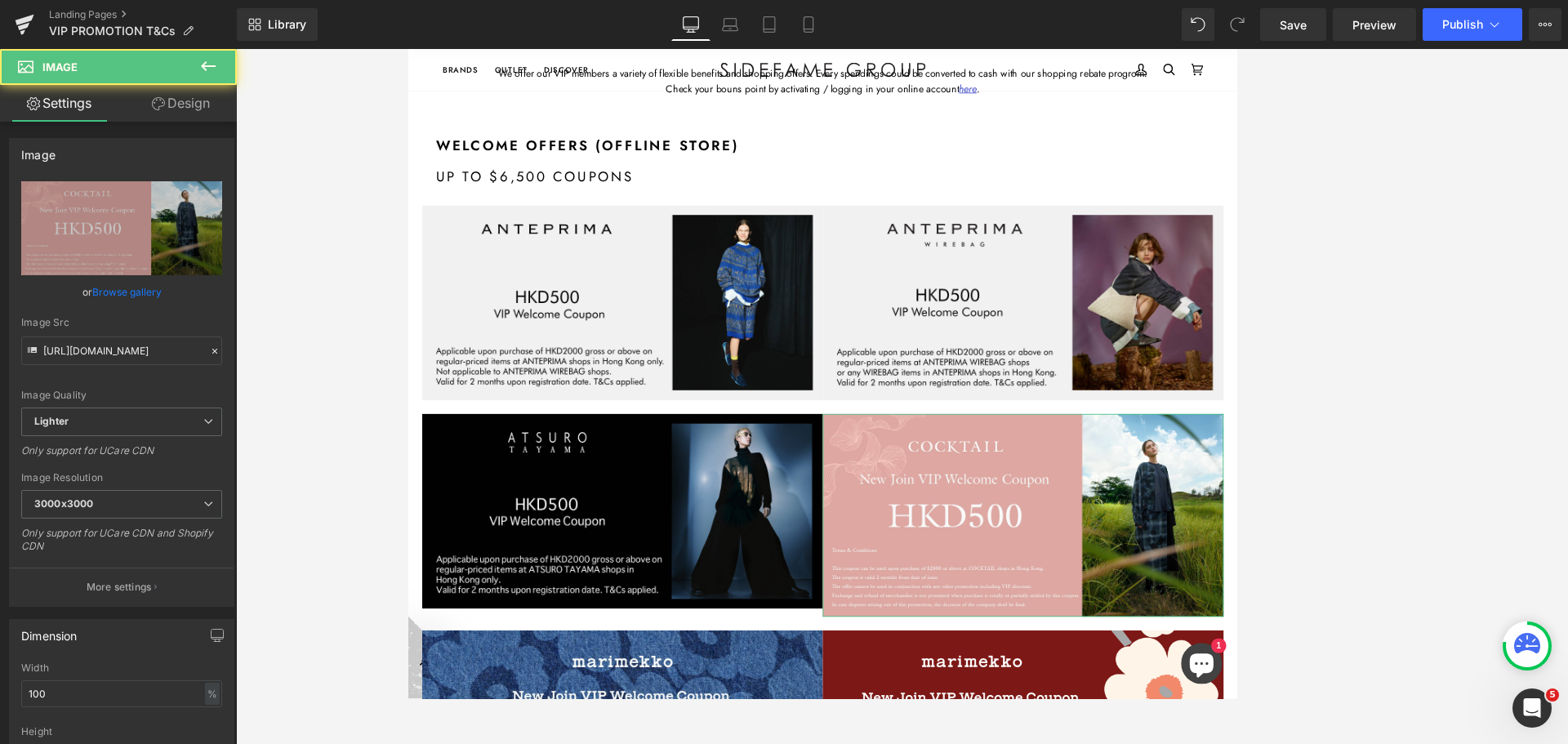
click at [104, 291] on link "Browse gallery" at bounding box center [127, 292] width 70 height 29
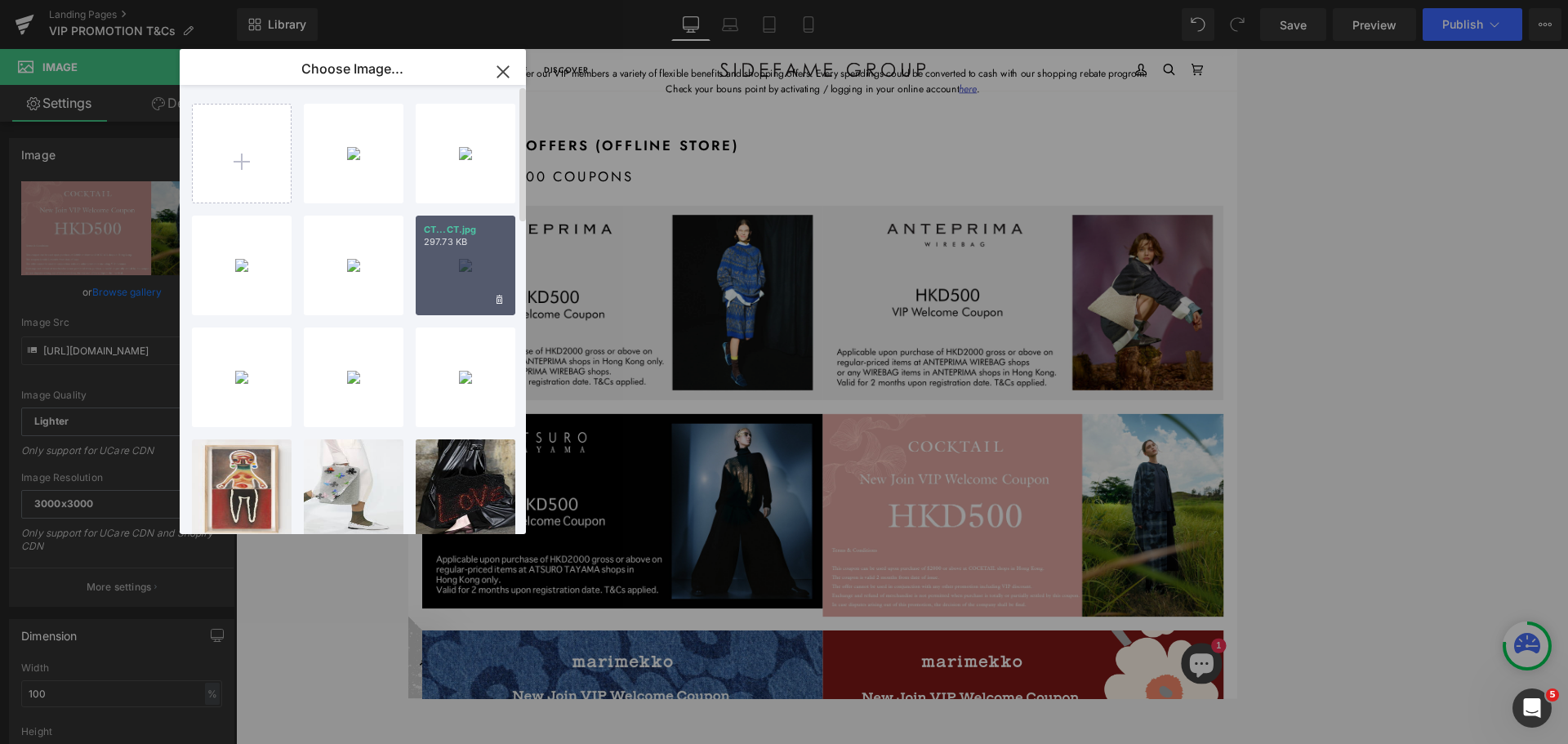
click at [485, 271] on div "CT...CT.jpg 297.73 KB" at bounding box center [465, 265] width 99 height 99
type input "[URL][DOMAIN_NAME]"
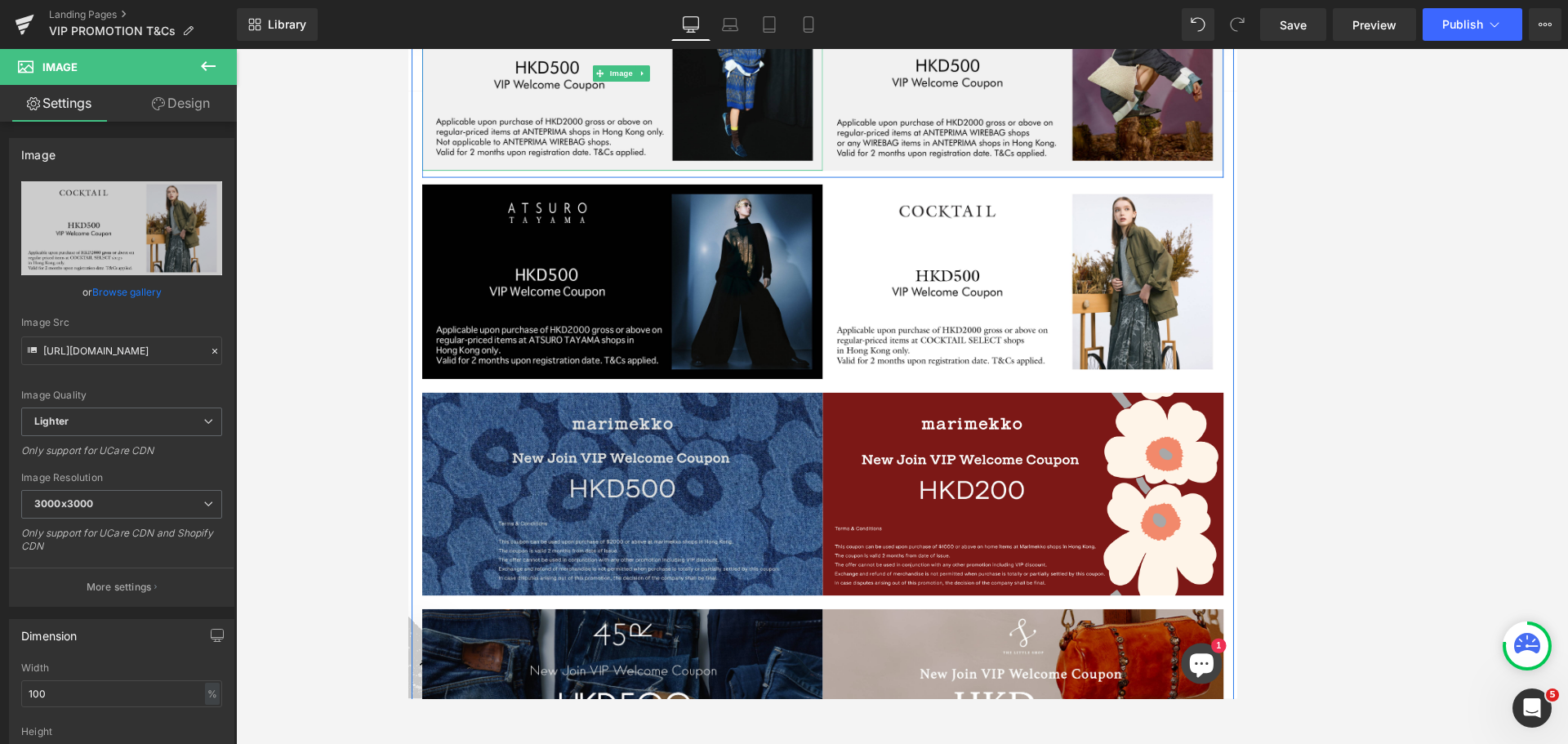
scroll to position [490, 0]
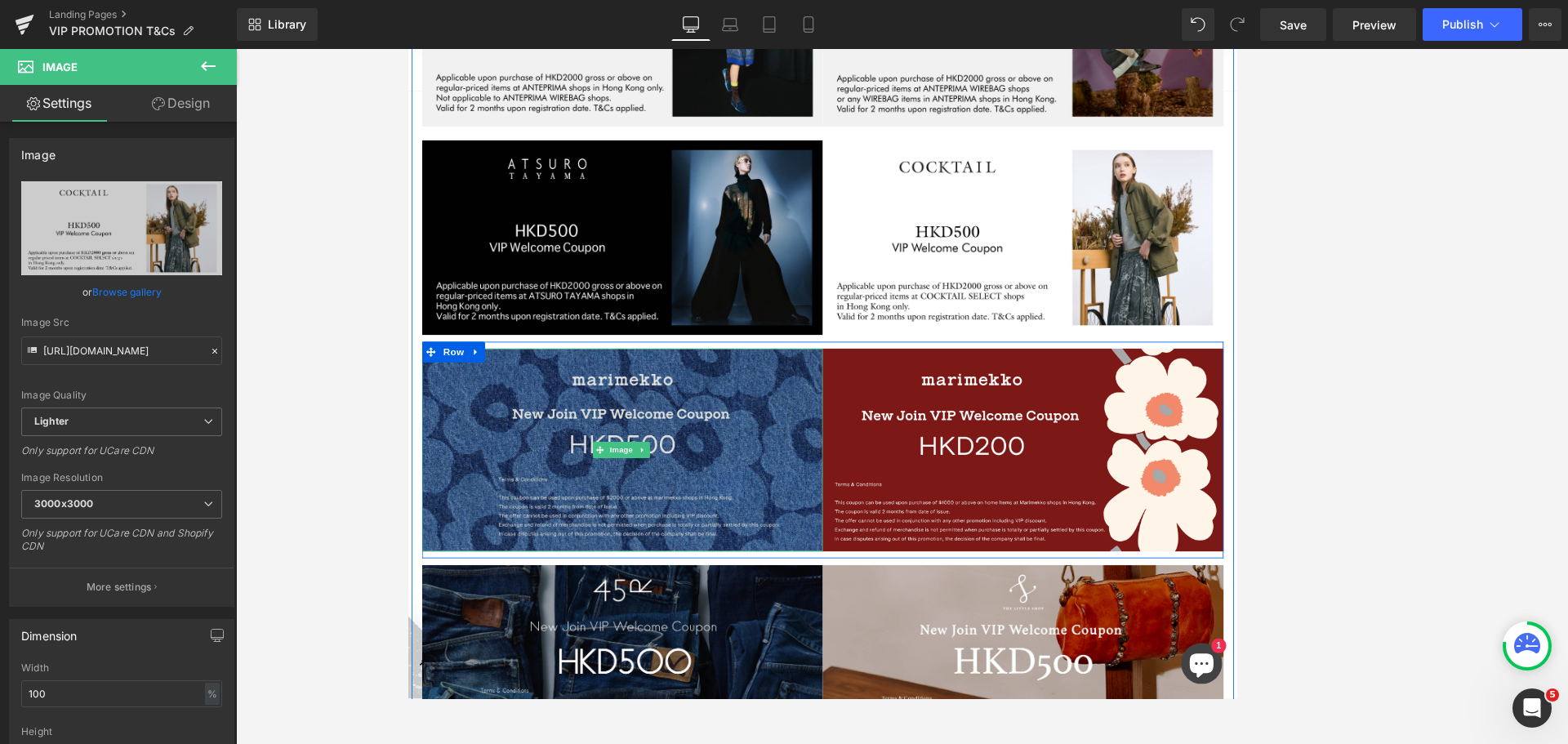
click at [670, 526] on div "Image" at bounding box center [663, 526] width 478 height 242
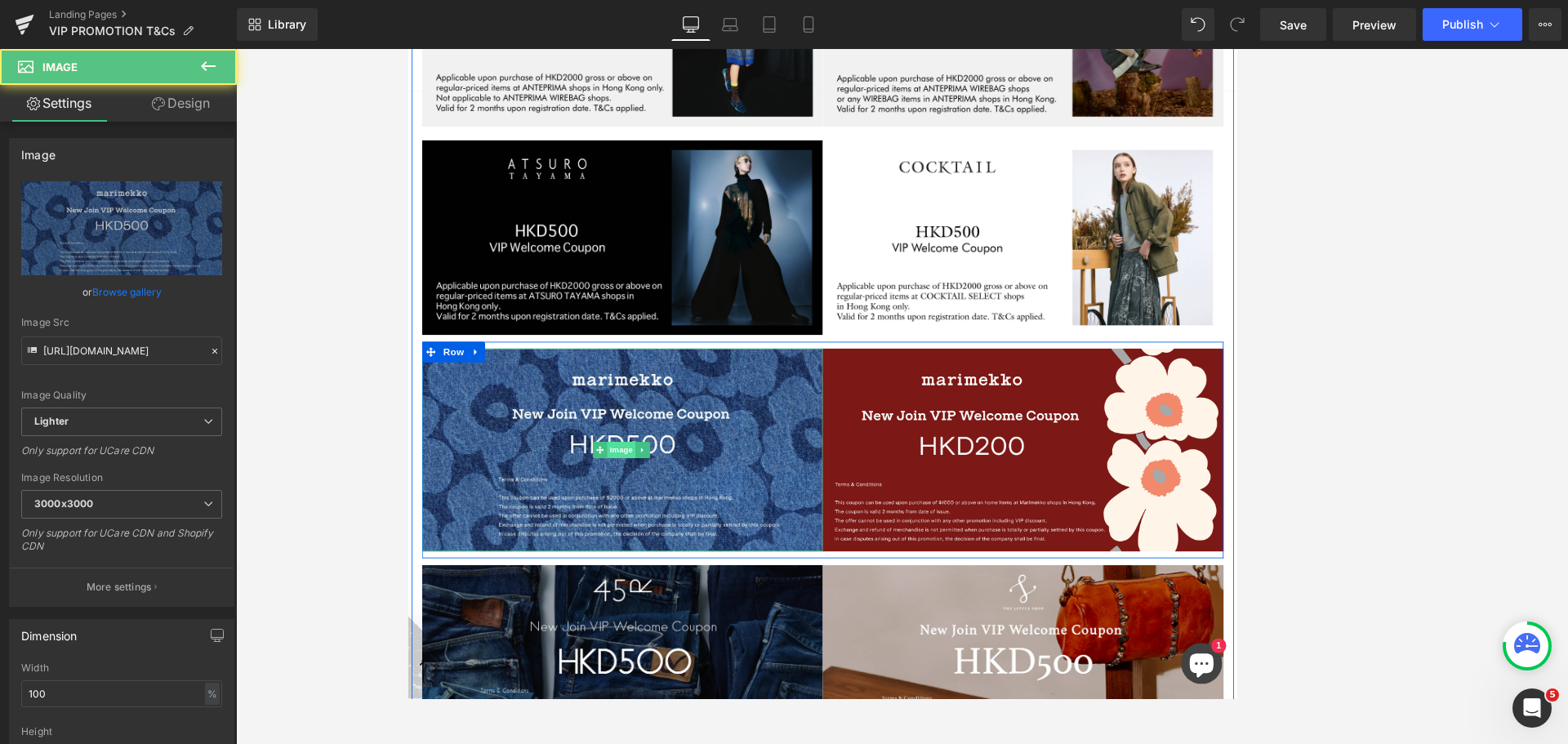
click at [670, 528] on span "Image" at bounding box center [661, 526] width 34 height 20
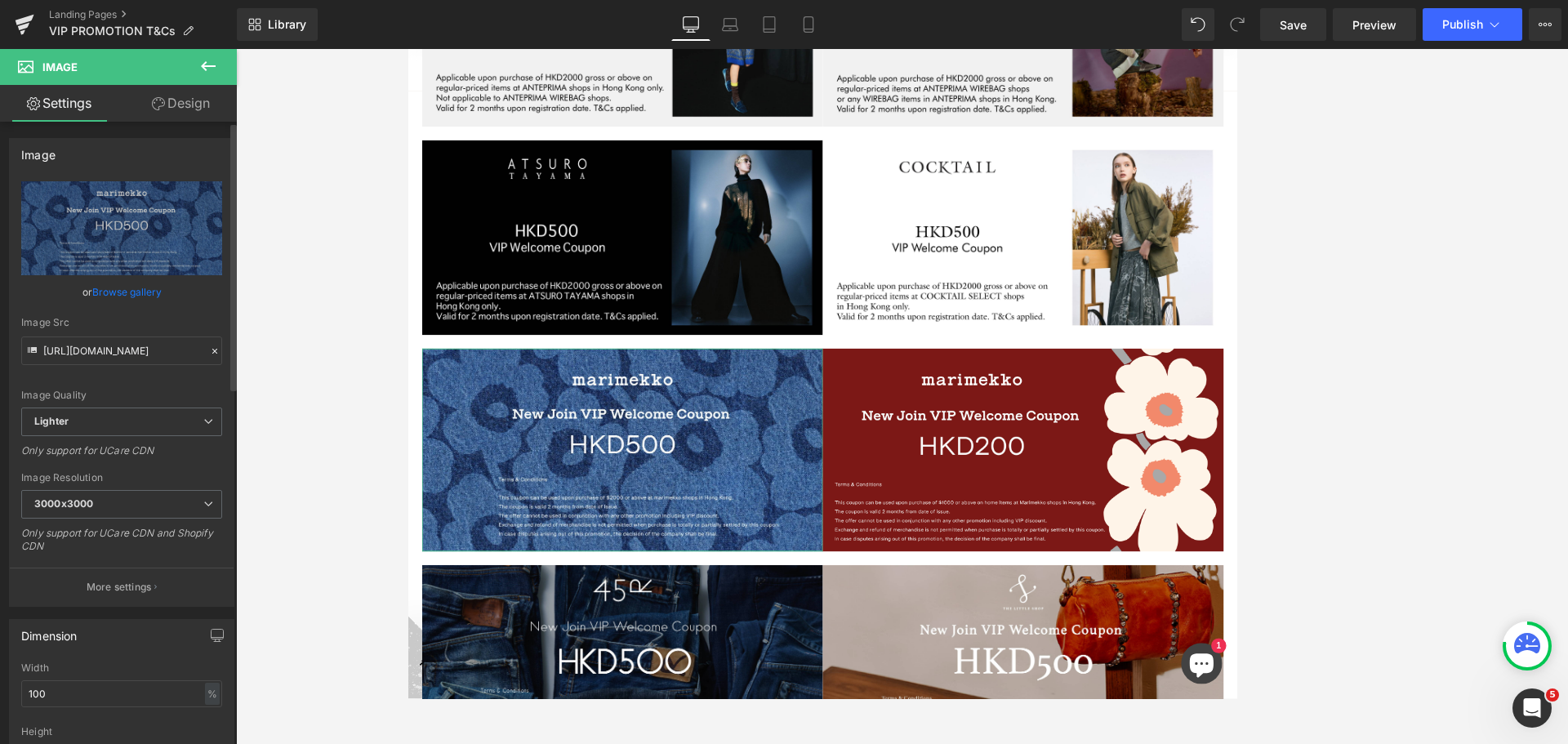
click at [112, 294] on link "Browse gallery" at bounding box center [127, 292] width 70 height 29
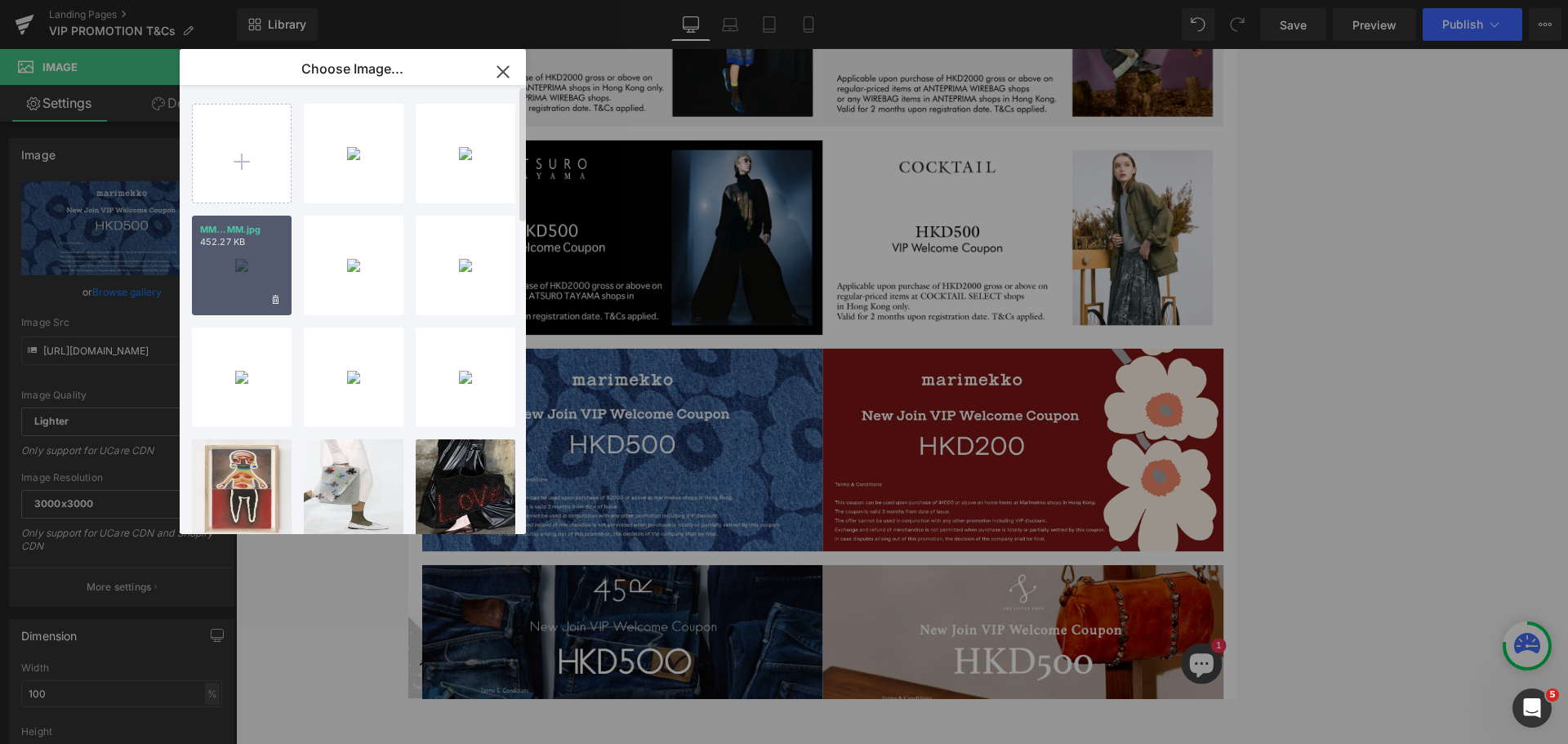
click at [244, 270] on div "MM...MM.jpg 452.27 KB" at bounding box center [241, 265] width 99 height 99
type input "[URL][DOMAIN_NAME]"
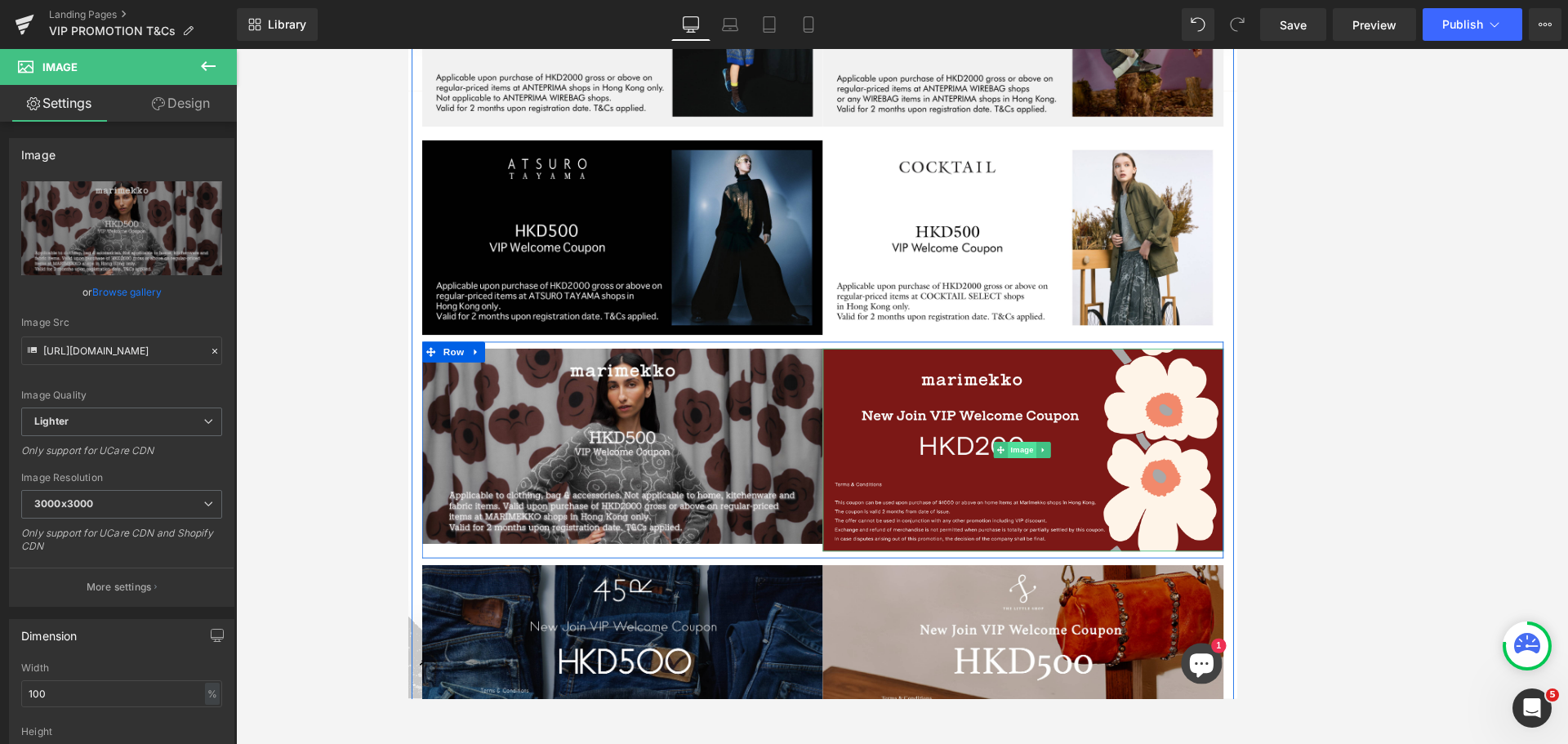
click at [1040, 522] on span "Image" at bounding box center [1139, 526] width 34 height 20
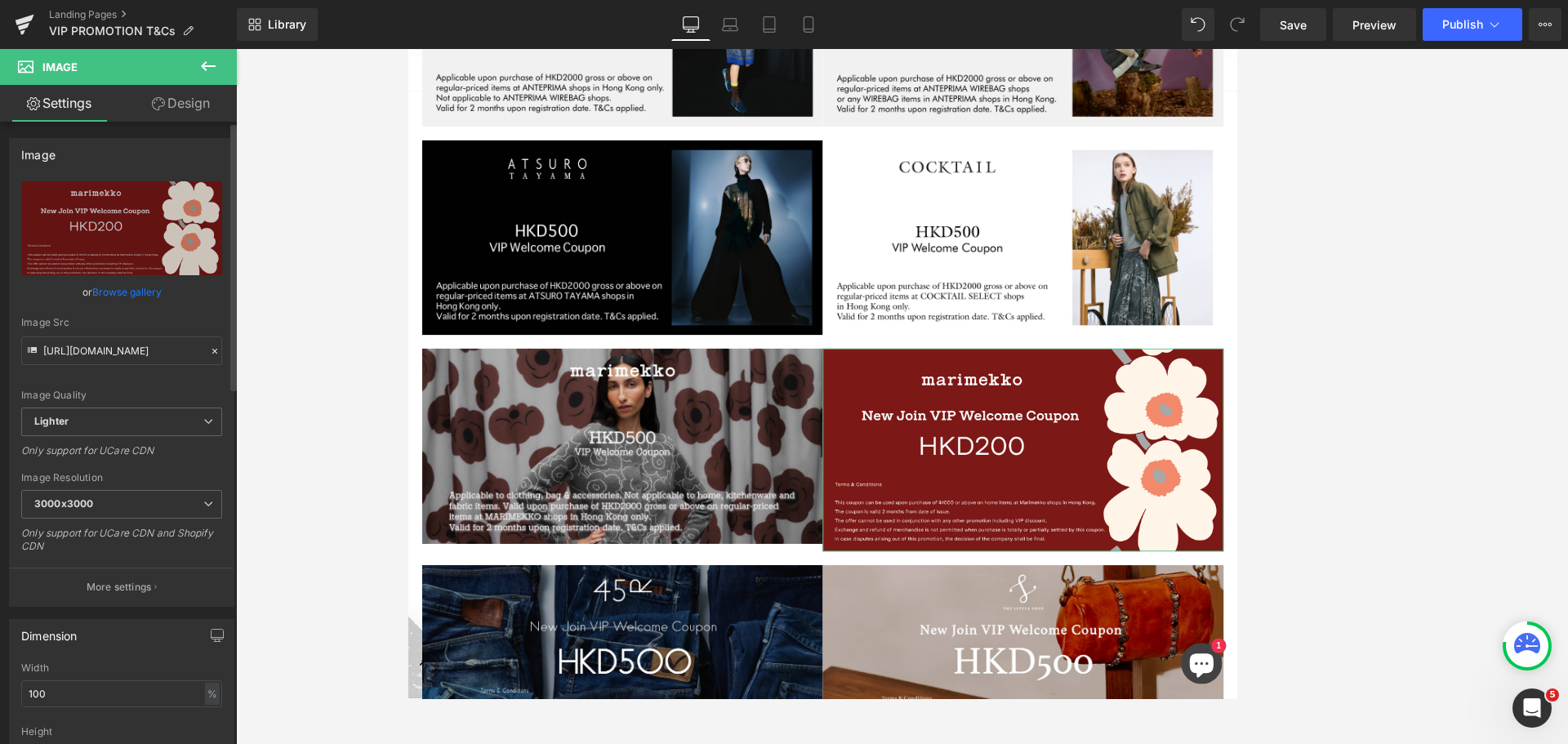
click at [116, 292] on link "Browse gallery" at bounding box center [127, 292] width 70 height 29
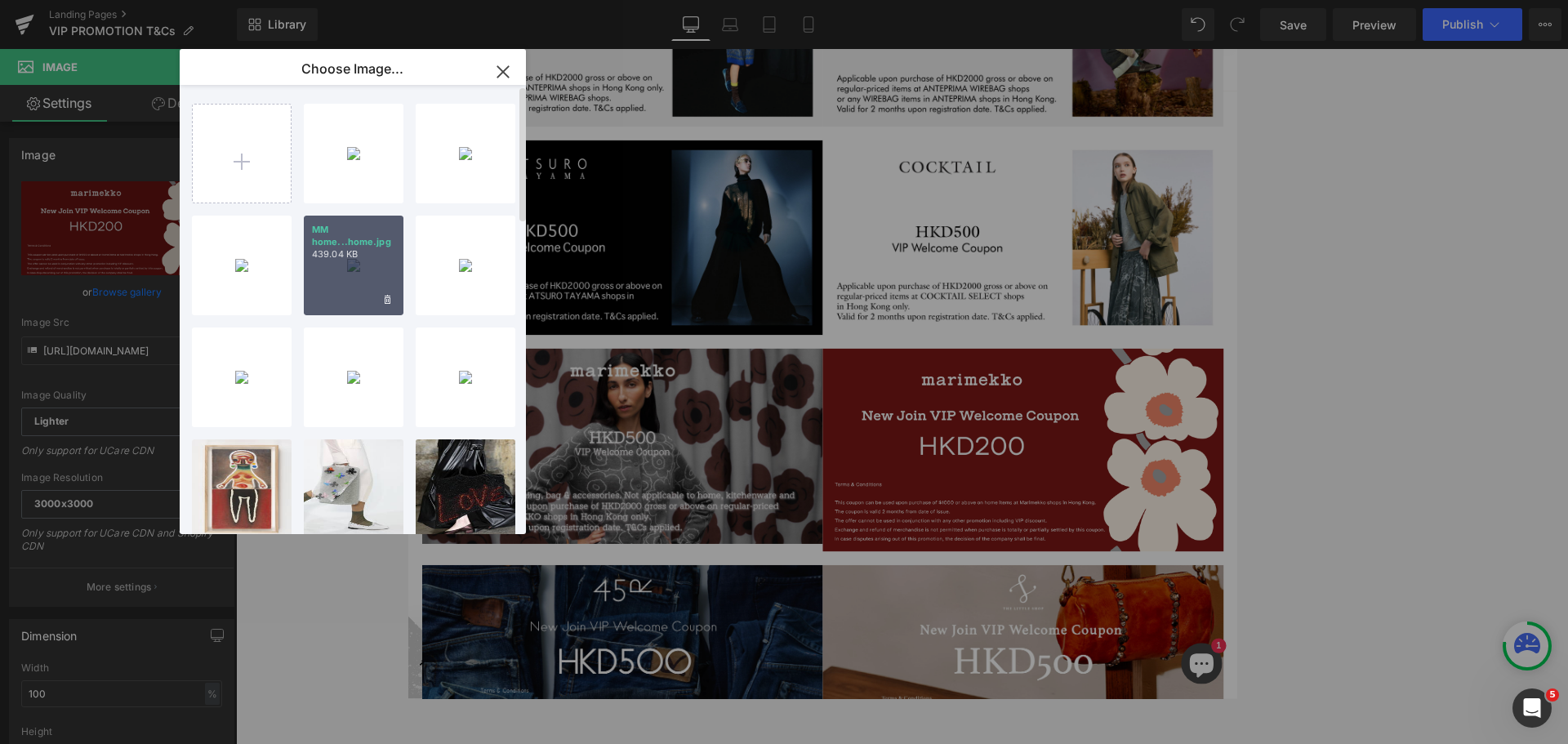
click at [376, 251] on p "439.04 KB" at bounding box center [353, 254] width 84 height 12
type input "[URL][DOMAIN_NAME]"
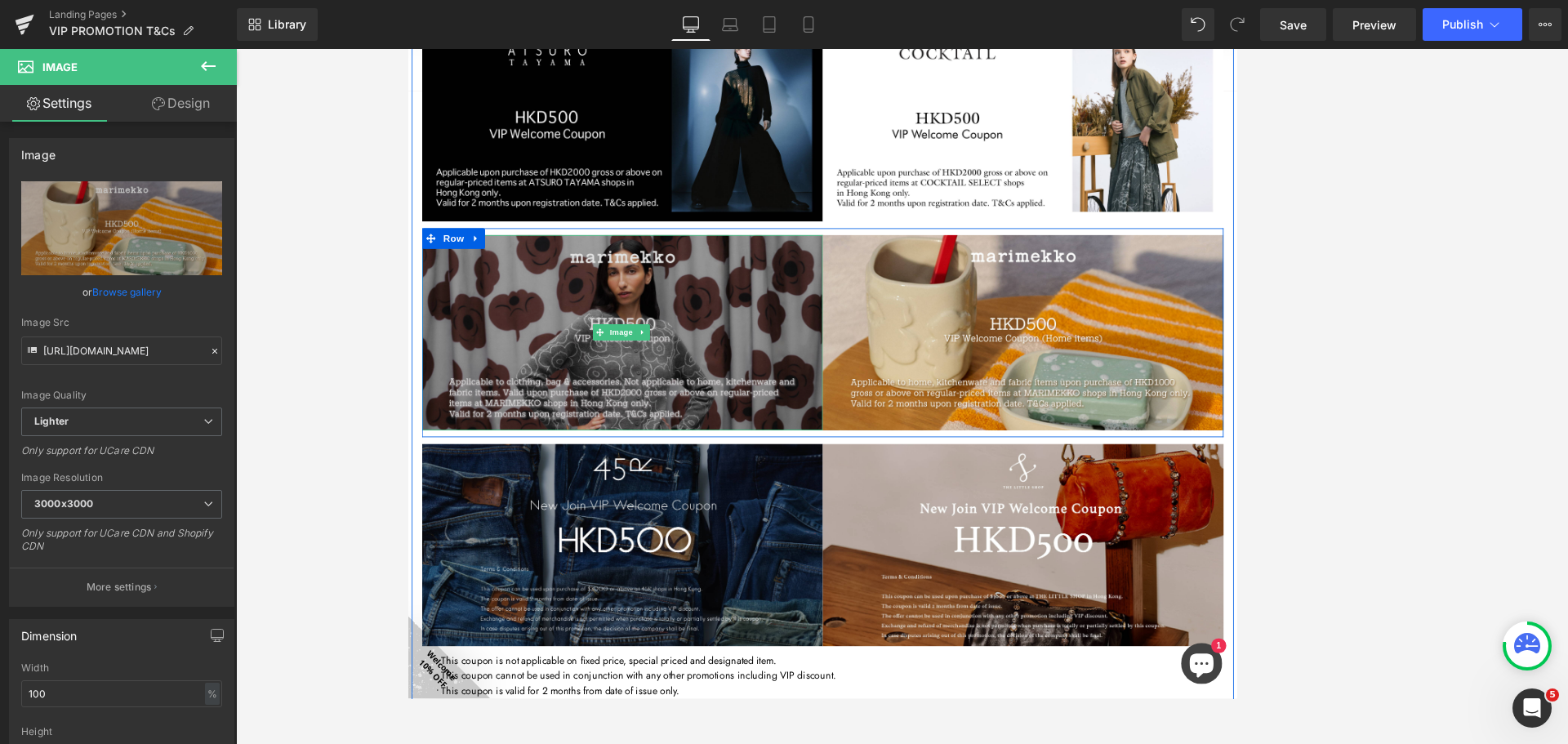
scroll to position [653, 0]
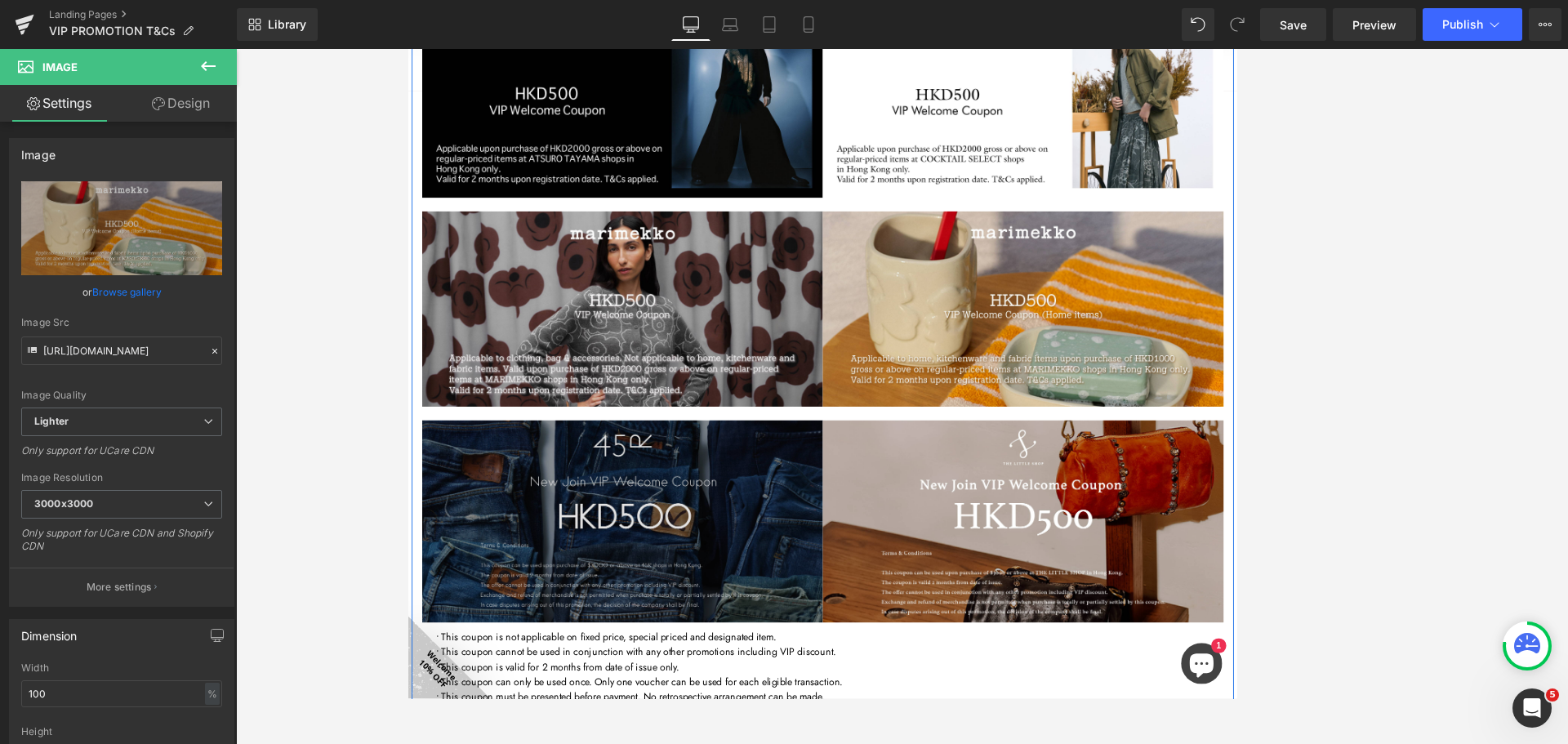
click at [640, 609] on div "Image" at bounding box center [663, 613] width 478 height 242
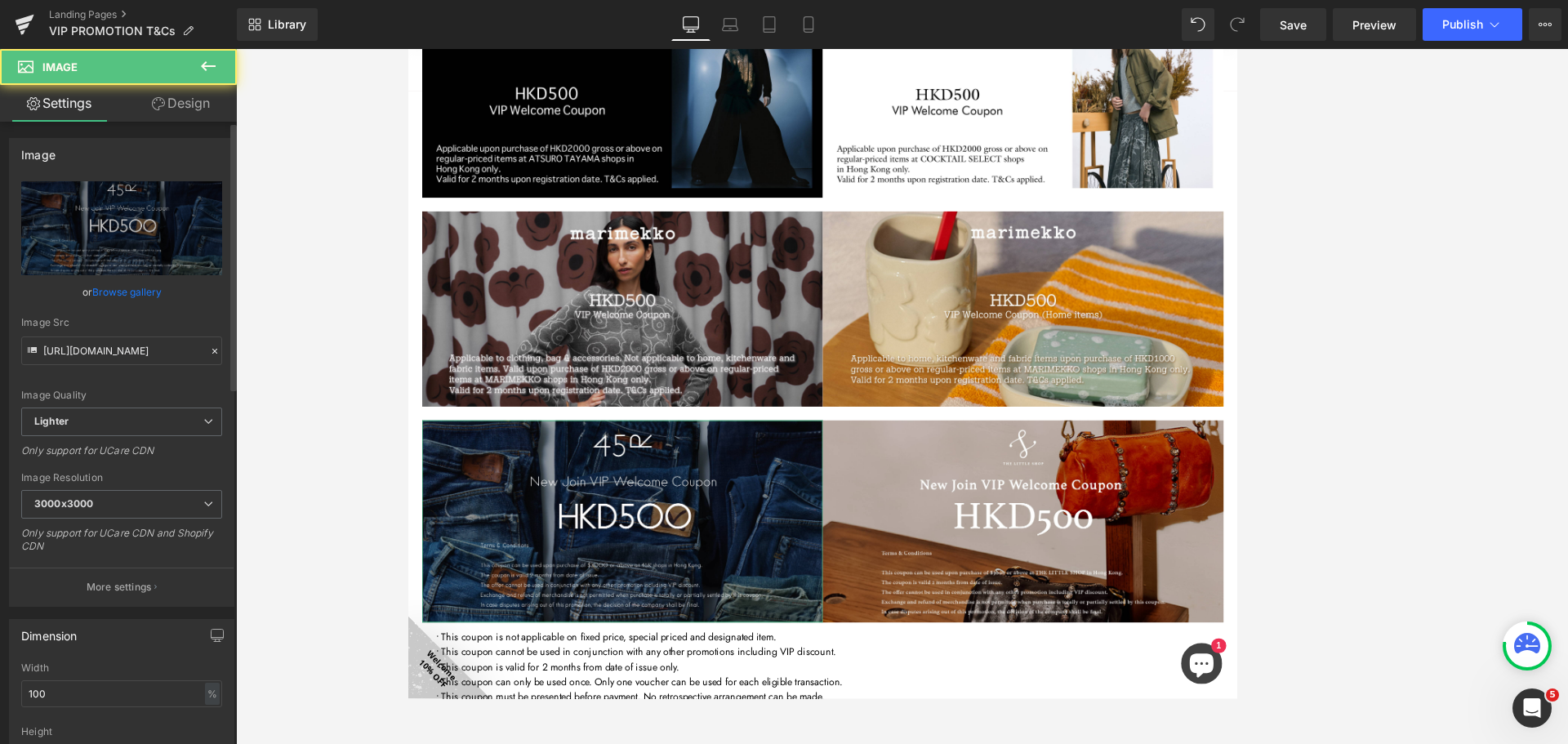
click at [138, 295] on link "Browse gallery" at bounding box center [127, 292] width 70 height 29
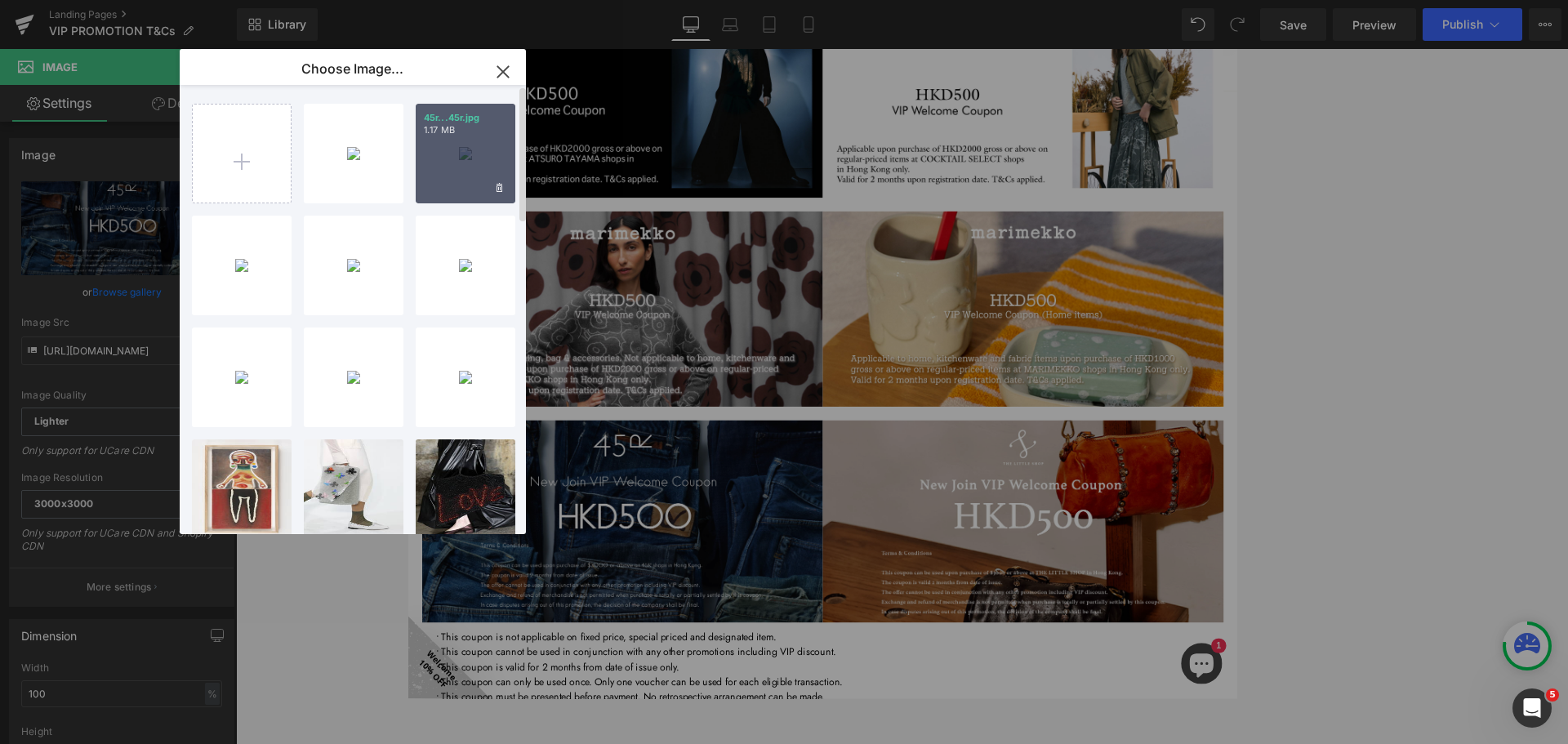
drag, startPoint x: 474, startPoint y: 155, endPoint x: 80, endPoint y: 136, distance: 394.5
click at [474, 155] on div "45r...45r.jpg 1.17 MB" at bounding box center [465, 153] width 99 height 99
type input "[URL][DOMAIN_NAME]"
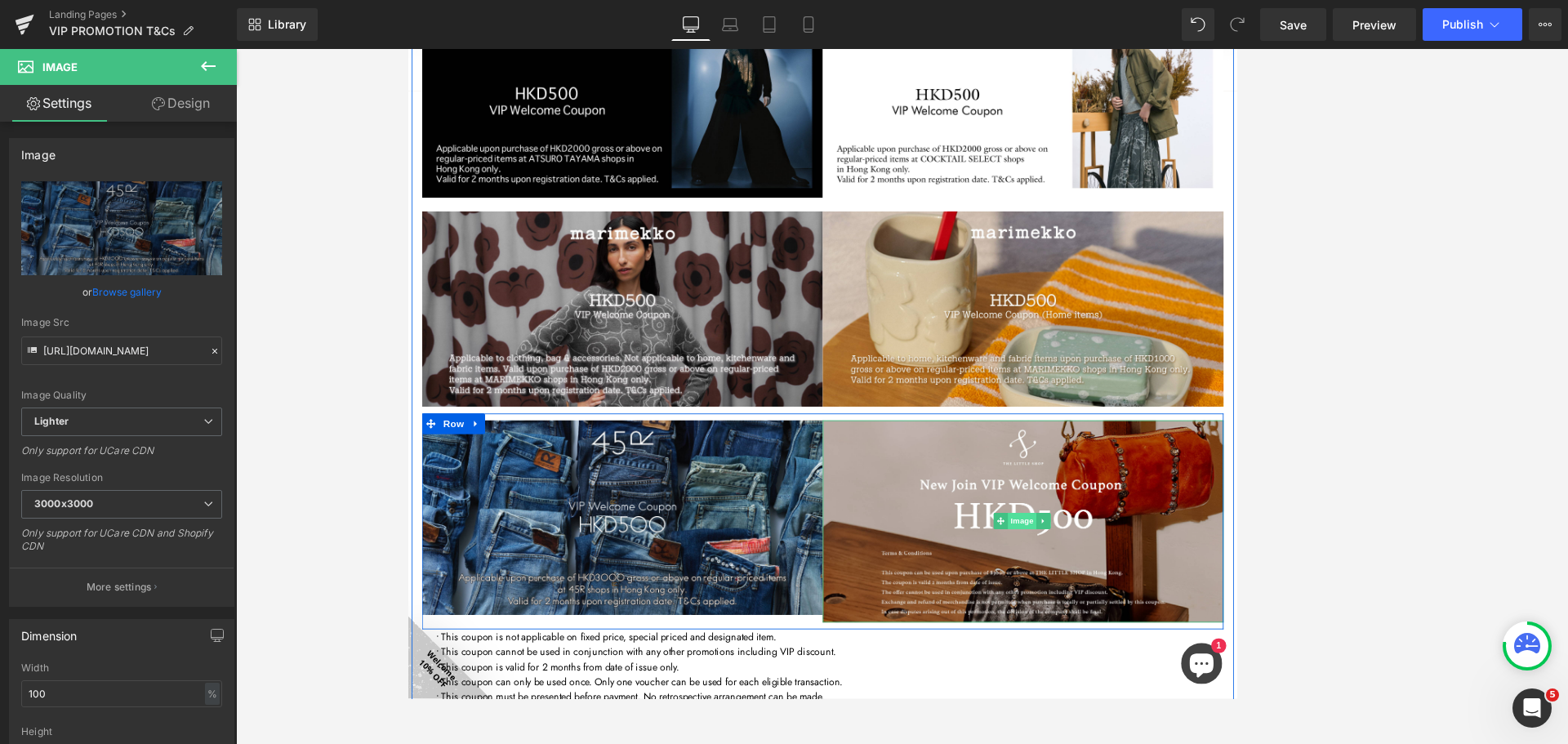
click at [1040, 605] on span "Image" at bounding box center [1139, 611] width 34 height 20
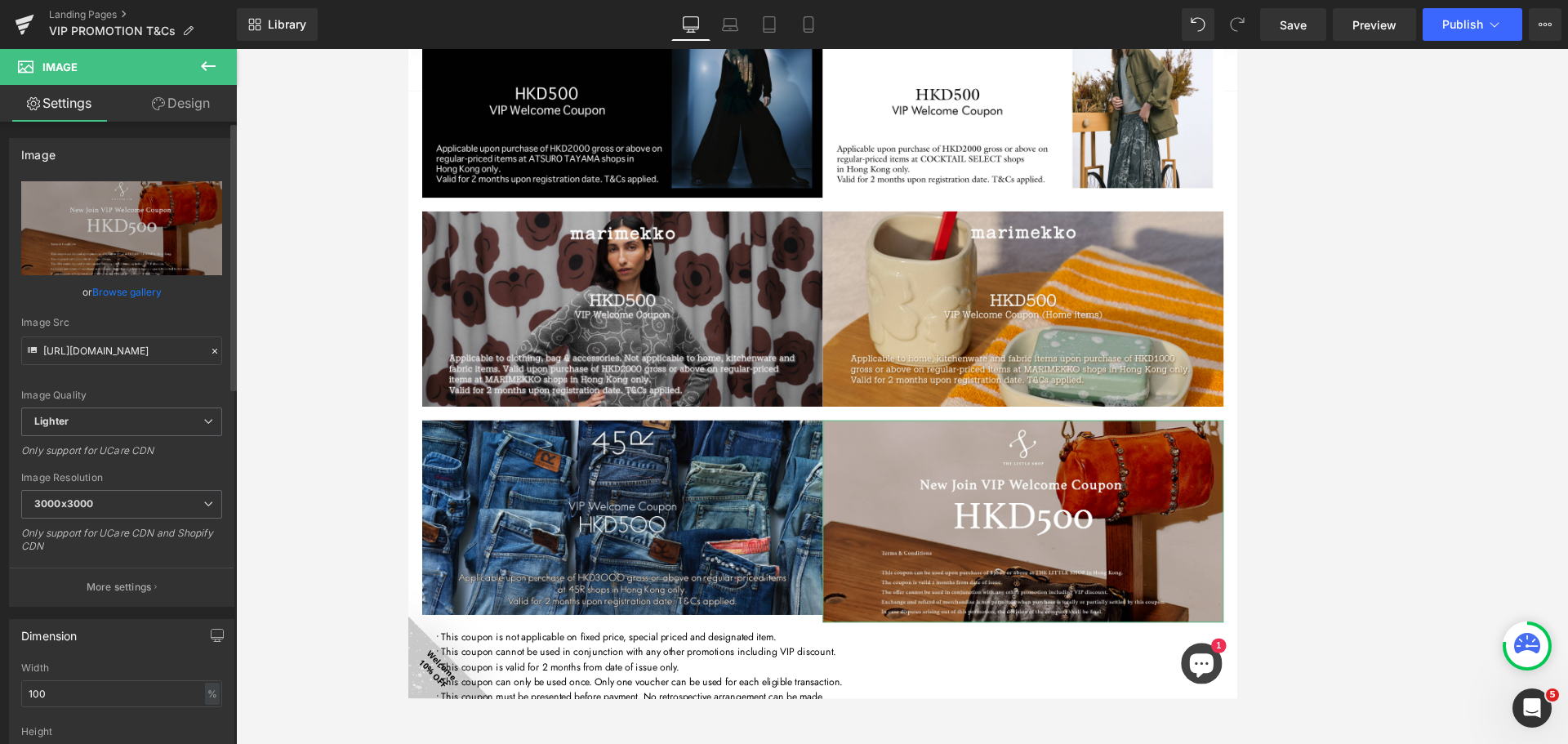
click at [138, 288] on link "Browse gallery" at bounding box center [127, 292] width 70 height 29
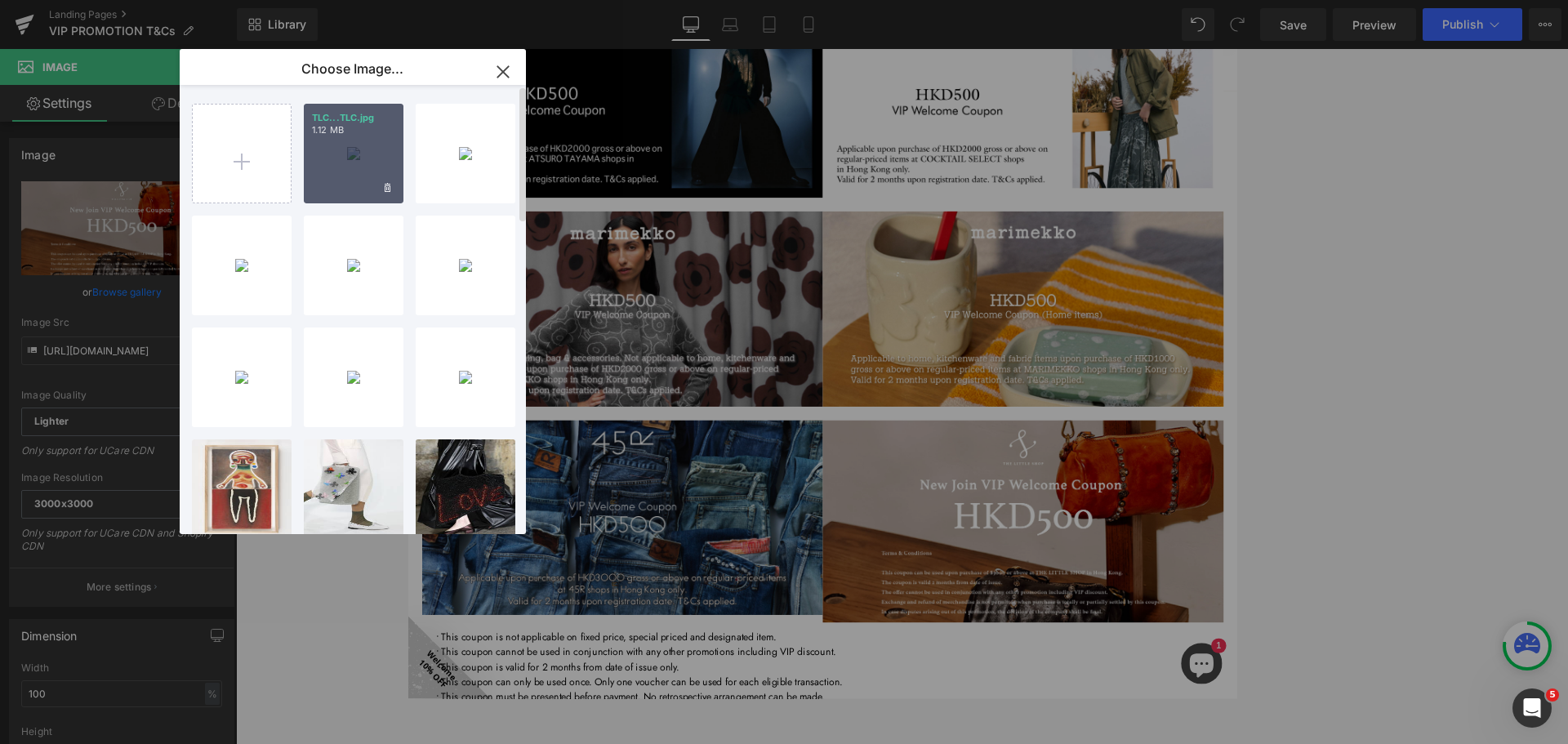
click at [341, 139] on div "TLC...TLC.jpg 1.12 MB" at bounding box center [353, 153] width 99 height 99
type input "[URL][DOMAIN_NAME]"
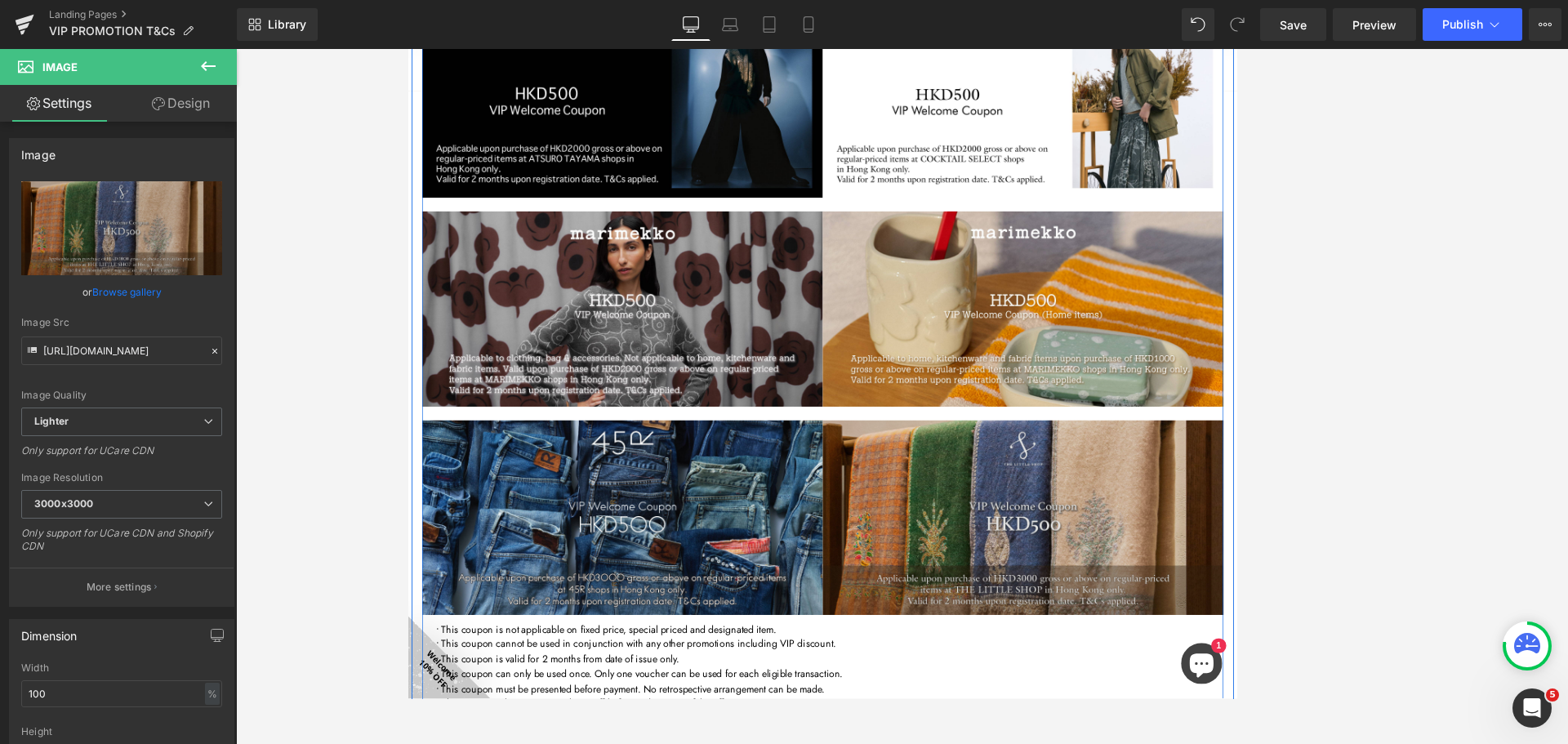
scroll to position [408, 0]
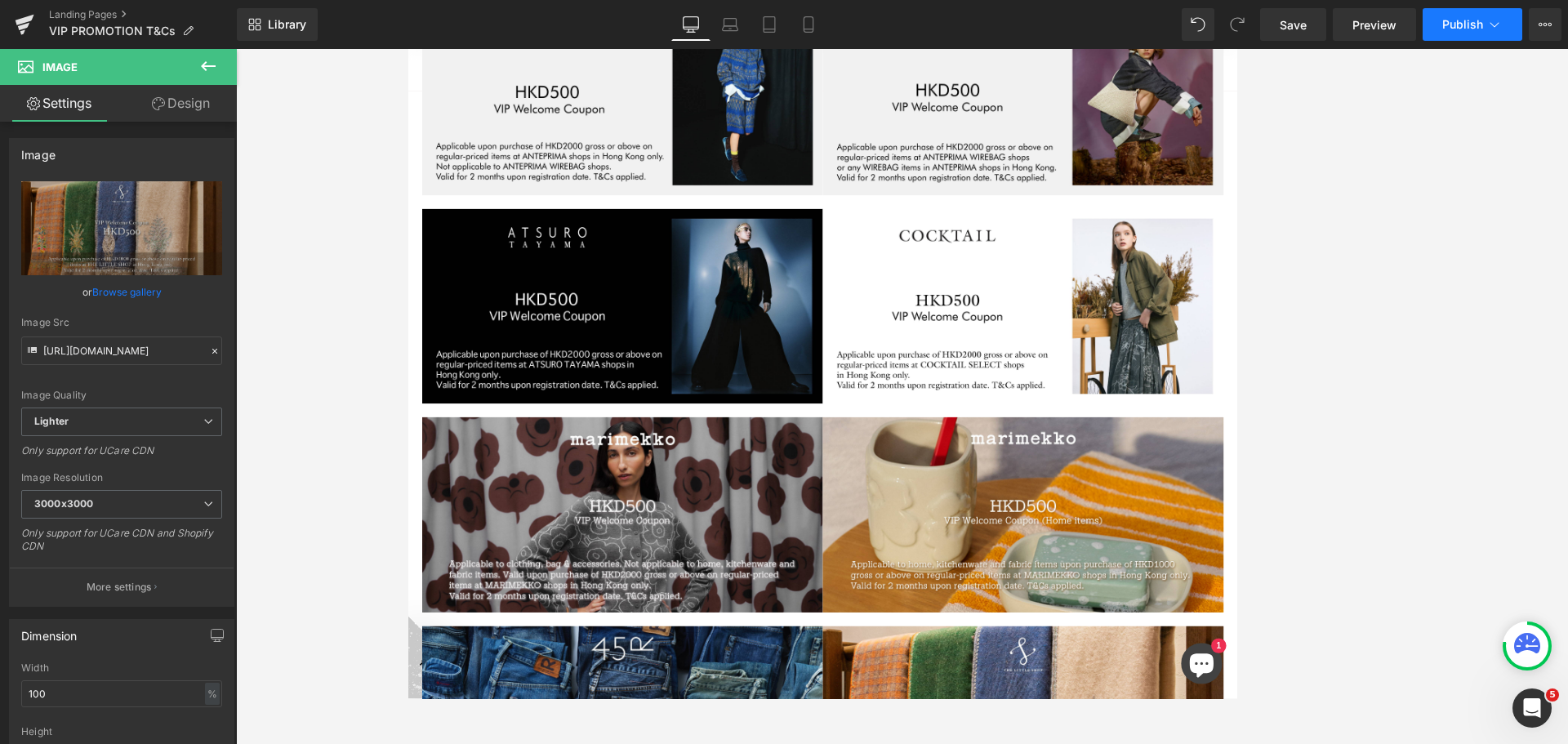
click at [1040, 25] on span "Publish" at bounding box center [1463, 24] width 41 height 13
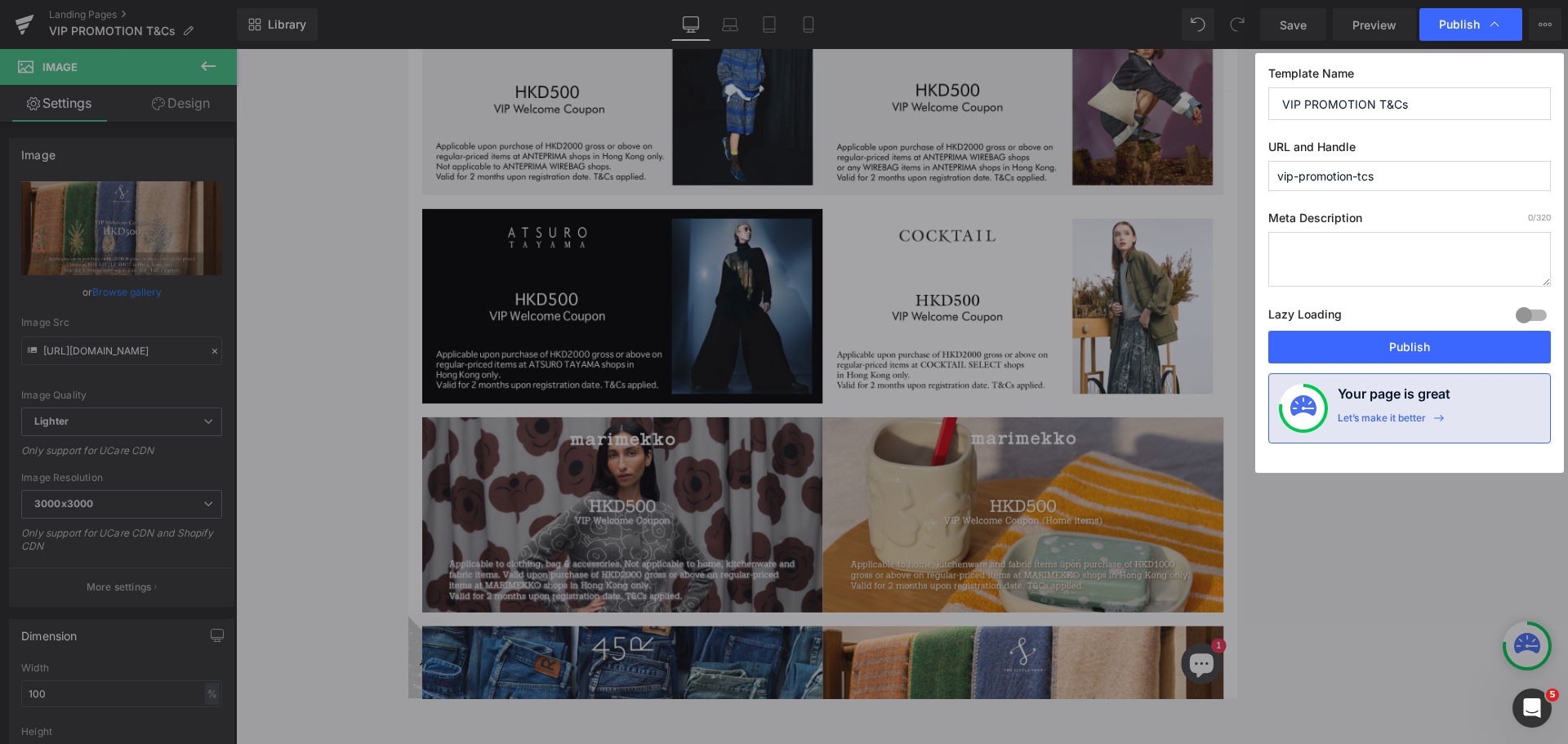
click at [1040, 329] on div "Lazy Loading Build Upgrade plan to unlock" at bounding box center [1410, 317] width 283 height 27
click at [1040, 345] on button "Publish" at bounding box center [1410, 347] width 283 height 33
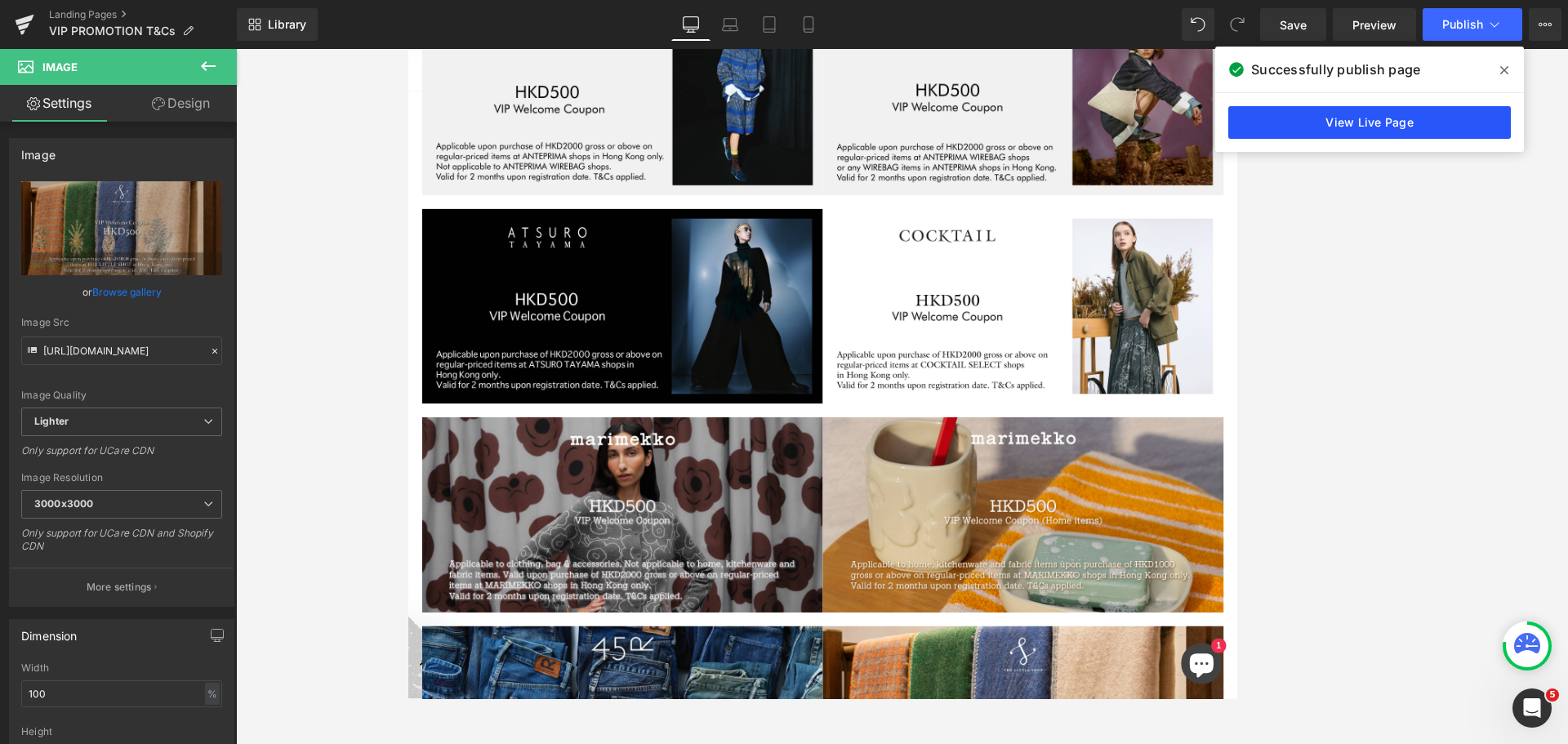
click at [1040, 121] on link "View Live Page" at bounding box center [1369, 123] width 283 height 33
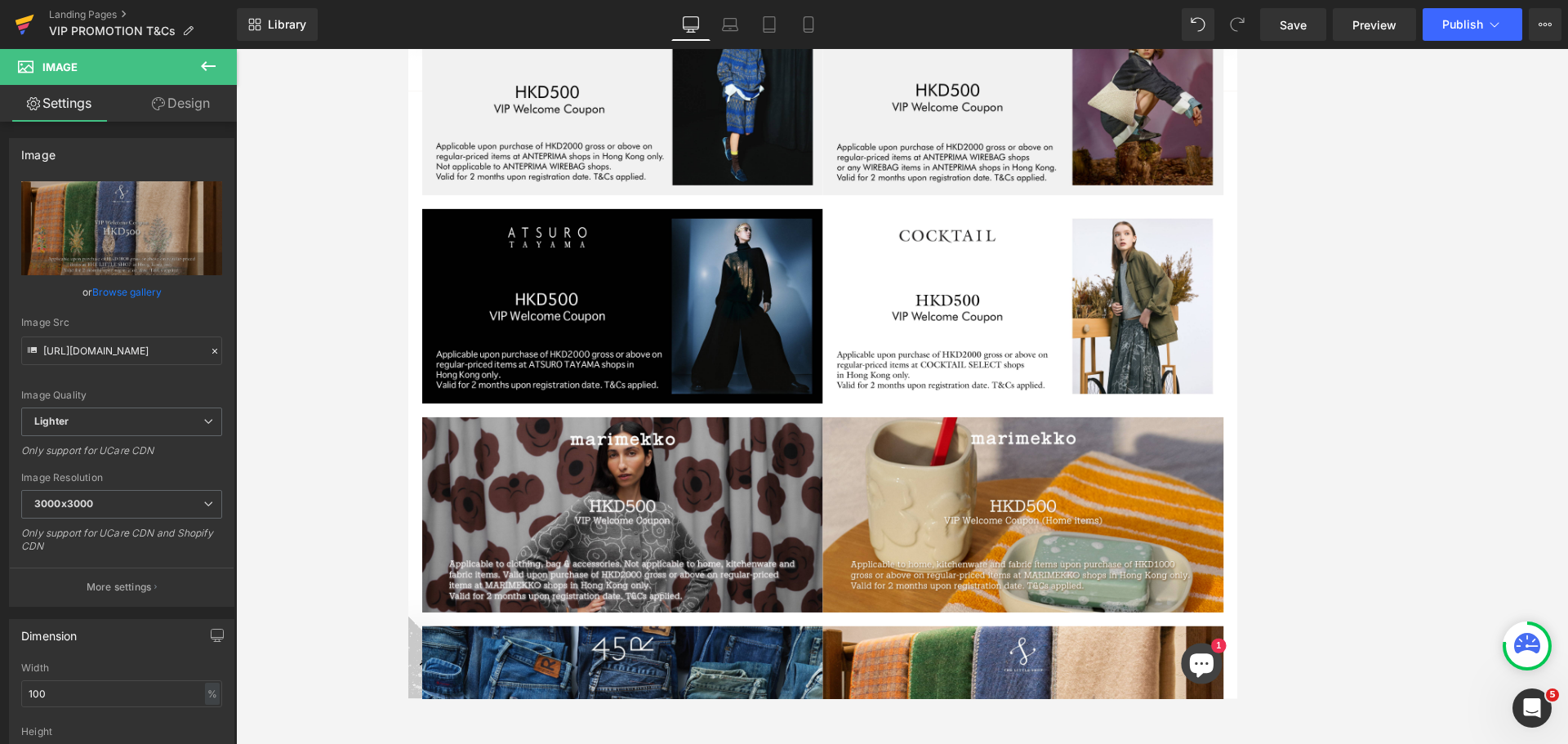
click at [24, 21] on icon at bounding box center [25, 20] width 19 height 10
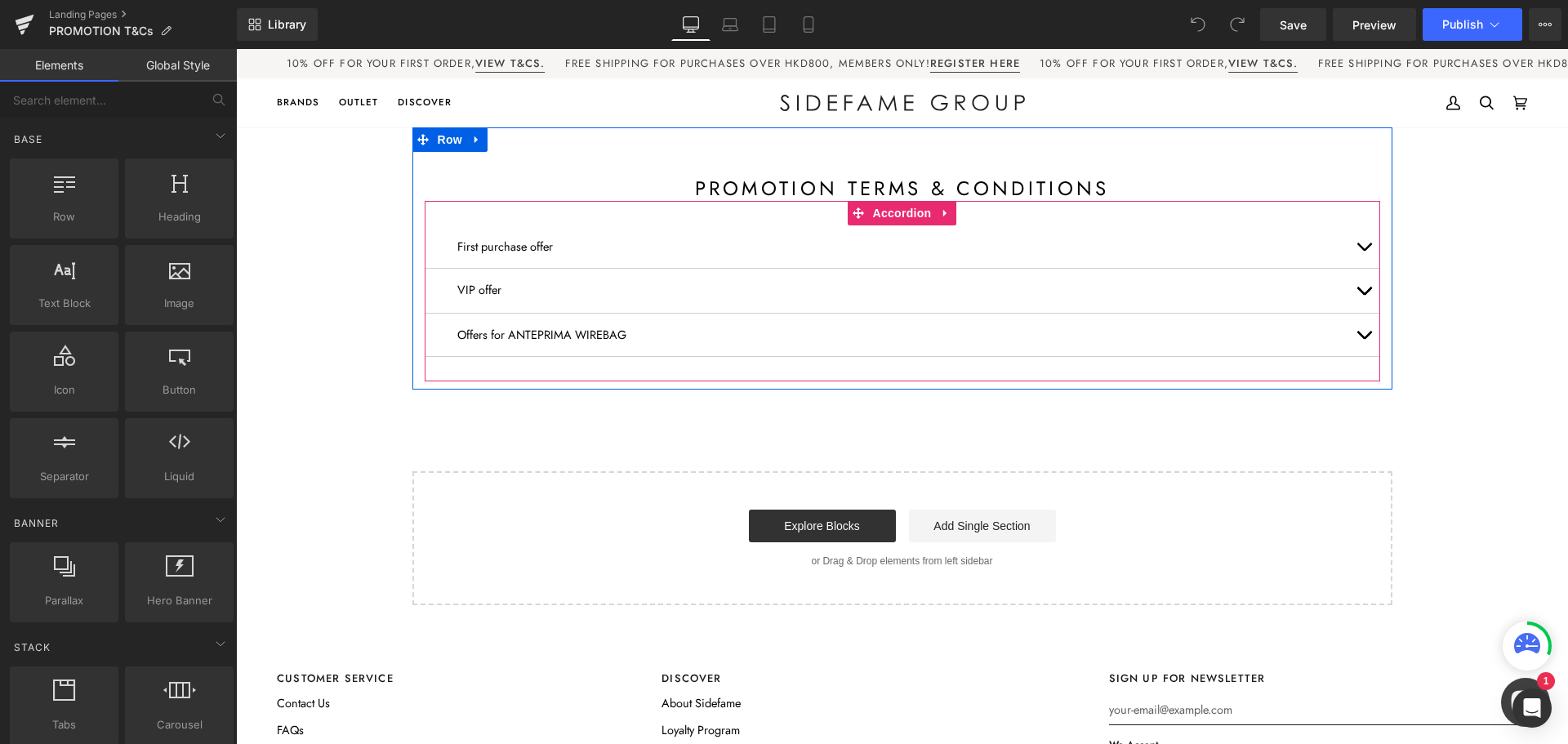
click at [616, 295] on p "VIP offer" at bounding box center [902, 290] width 891 height 18
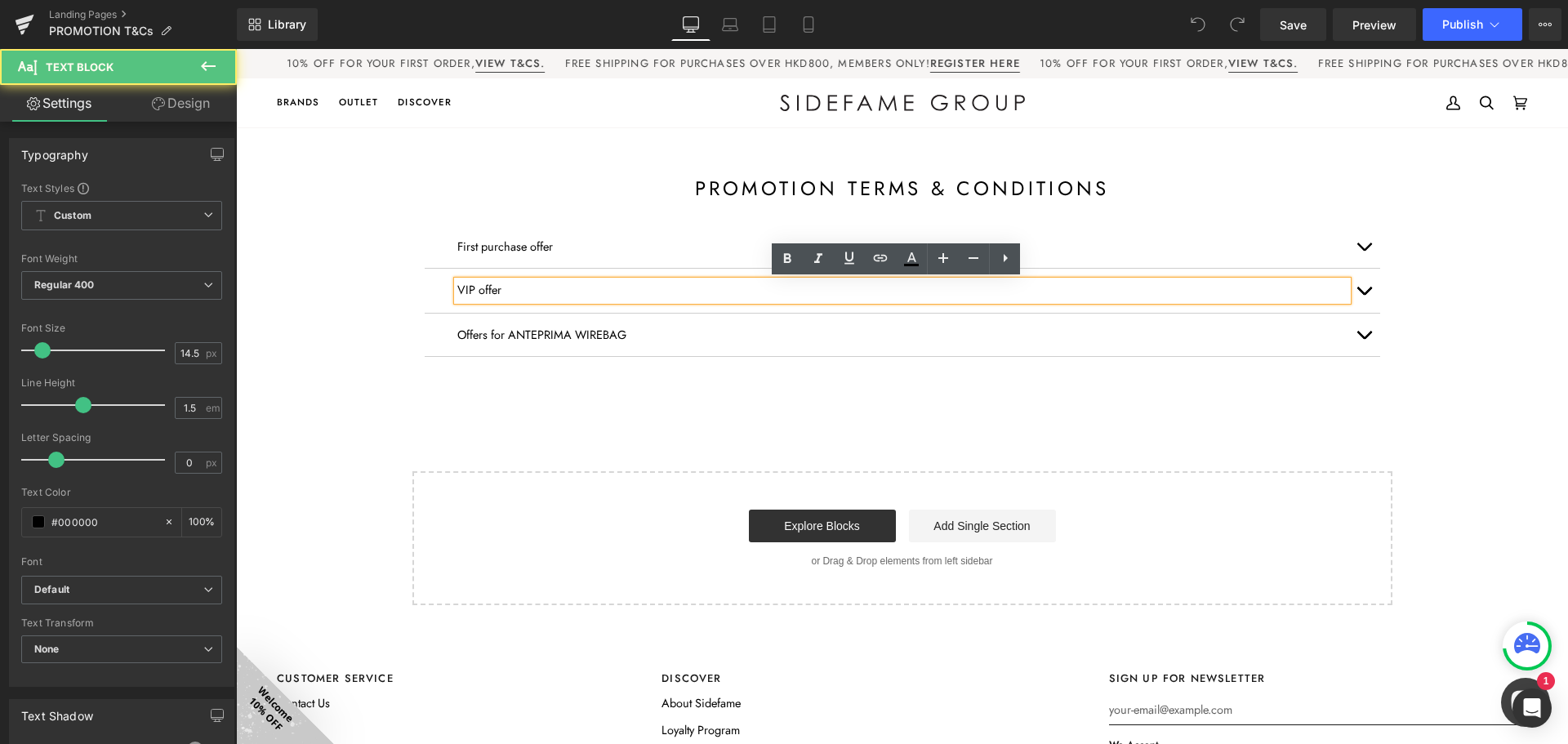
click at [1365, 284] on button "button" at bounding box center [1364, 291] width 33 height 44
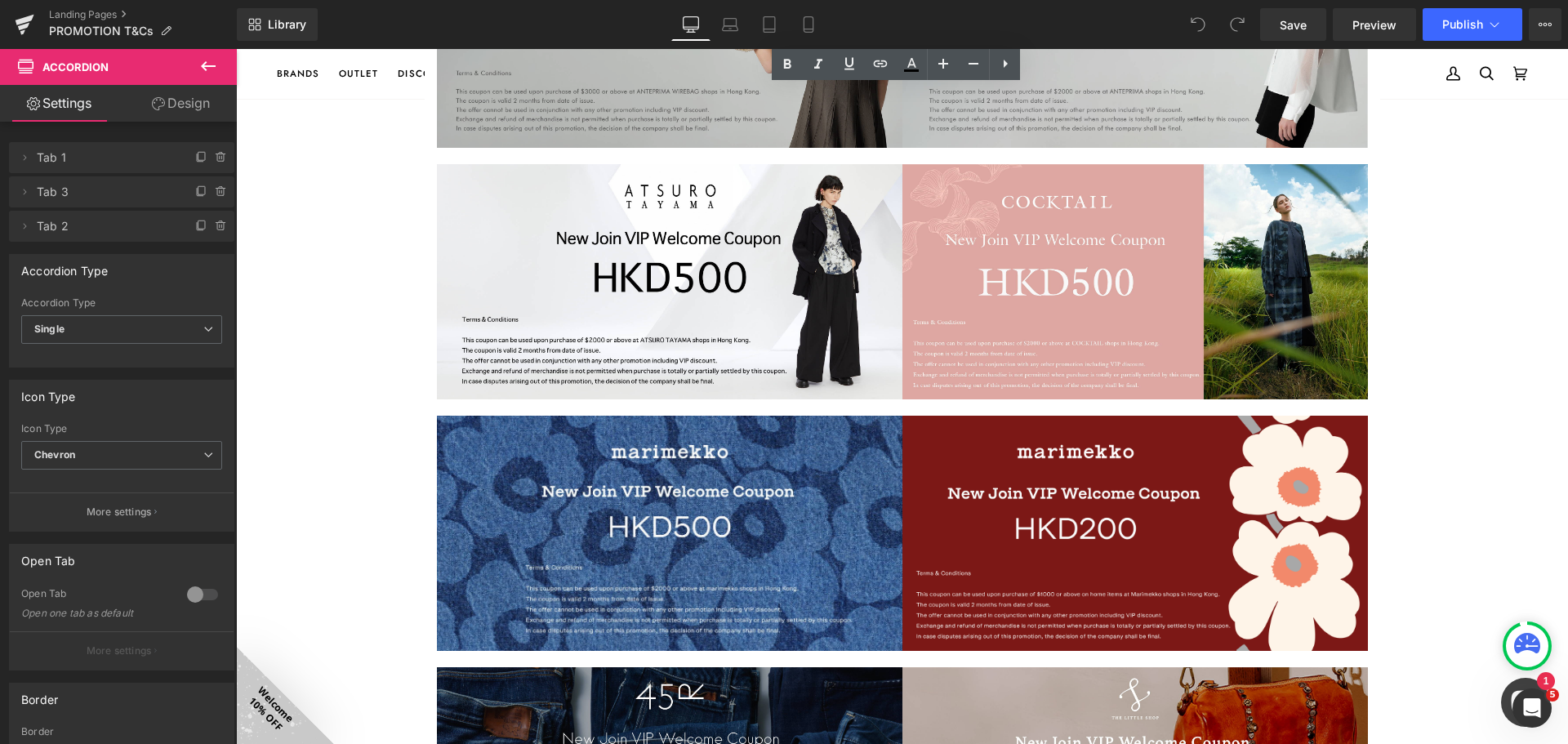
scroll to position [1632, 0]
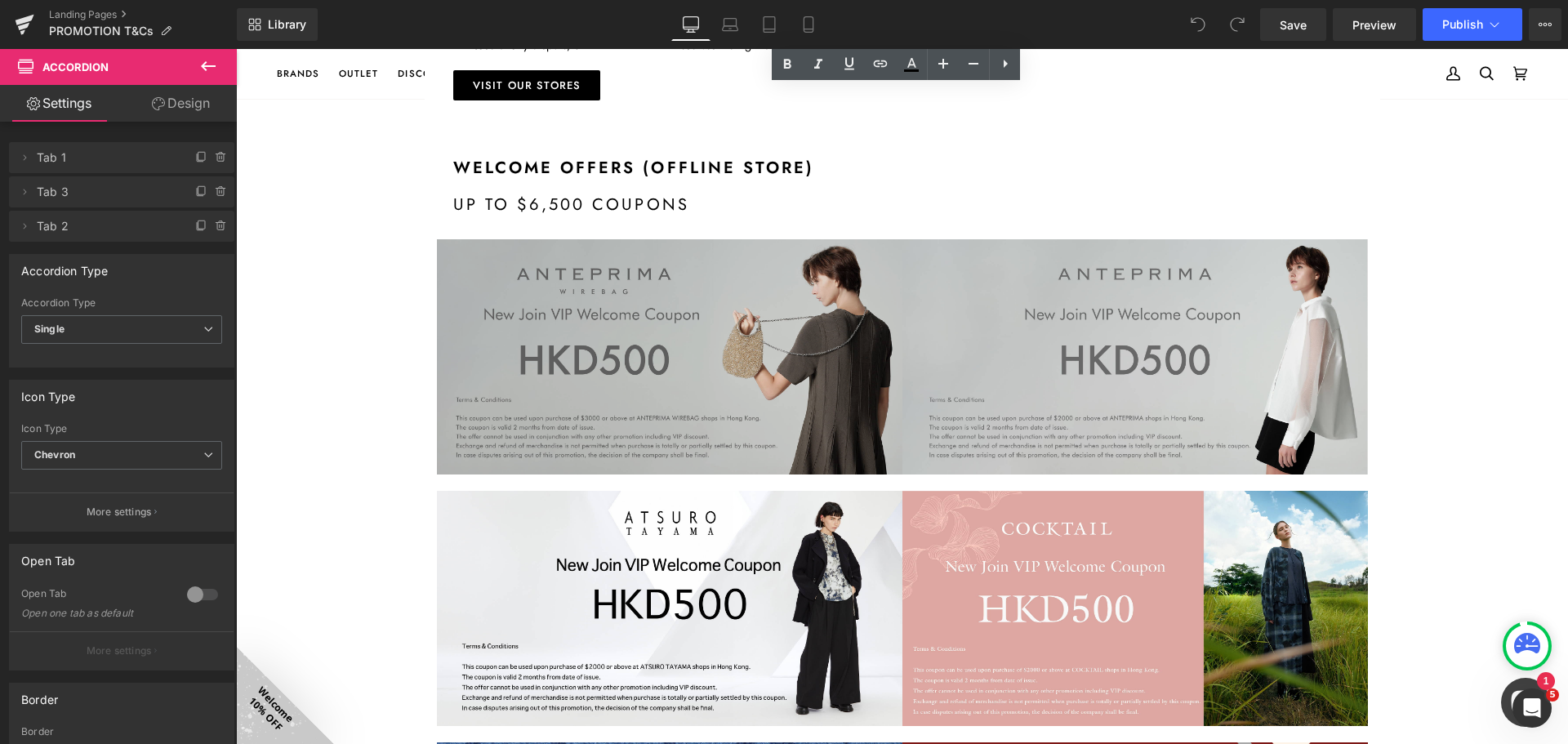
click at [717, 338] on img at bounding box center [670, 357] width 466 height 235
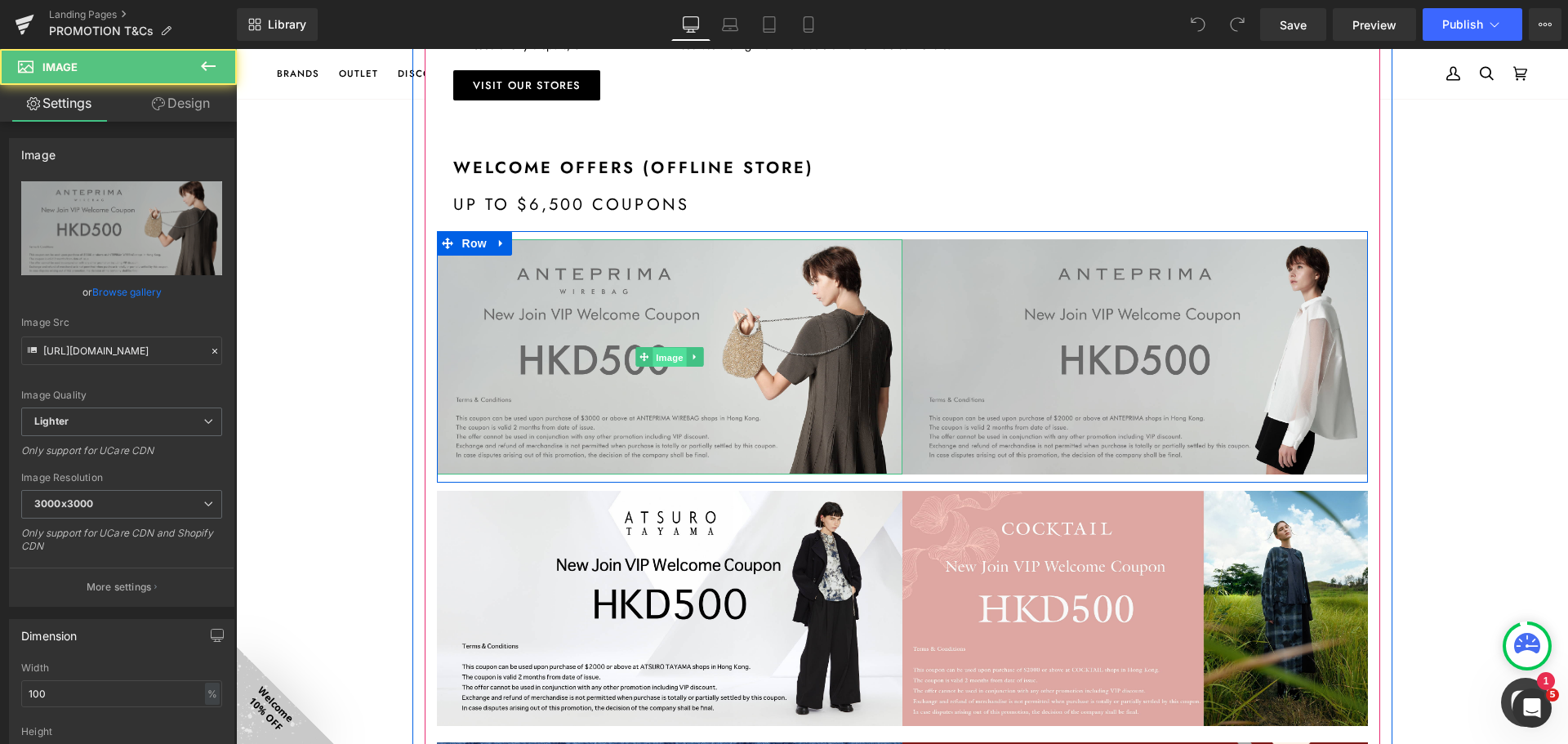
click at [653, 366] on span "Image" at bounding box center [670, 357] width 34 height 20
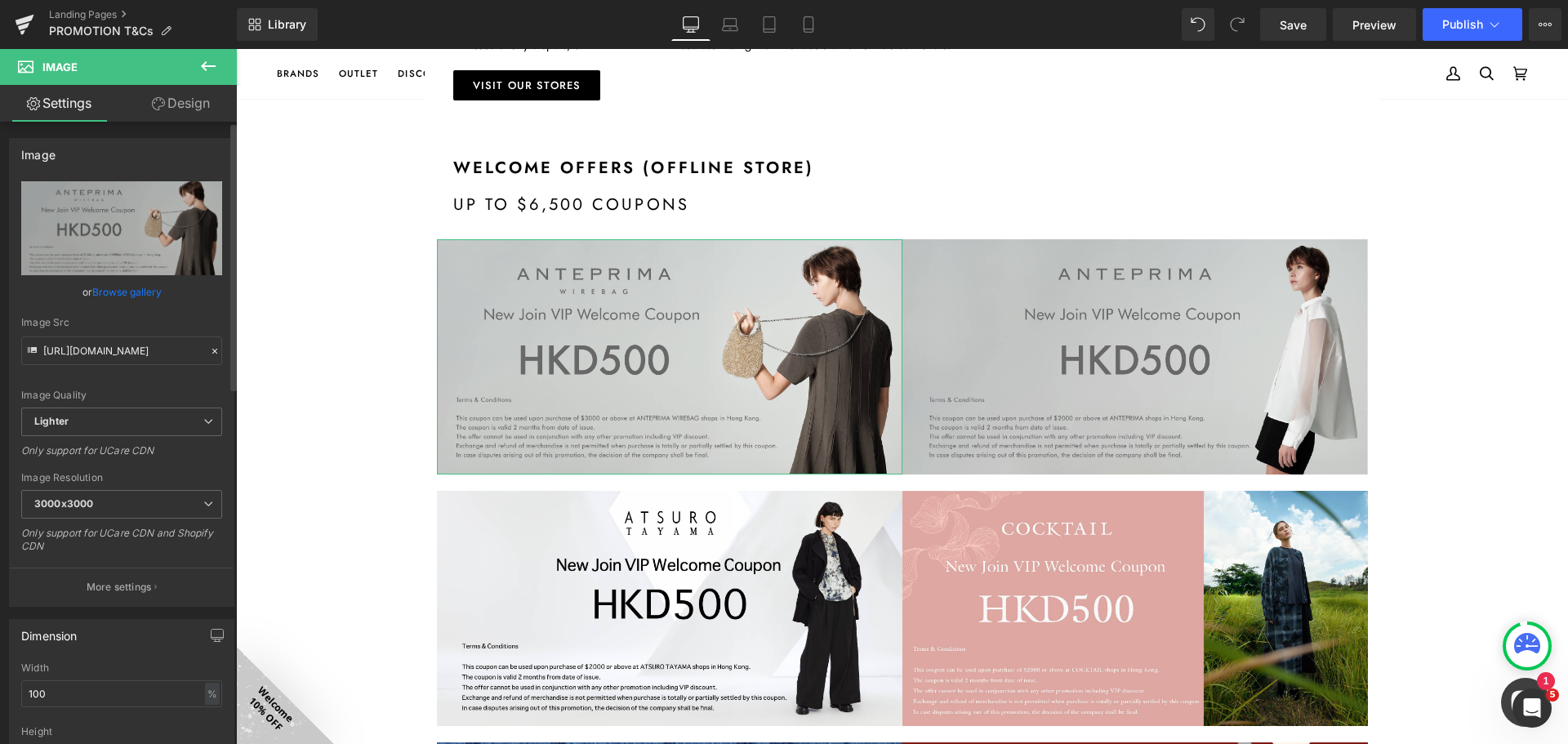
click at [137, 294] on link "Browse gallery" at bounding box center [127, 292] width 70 height 29
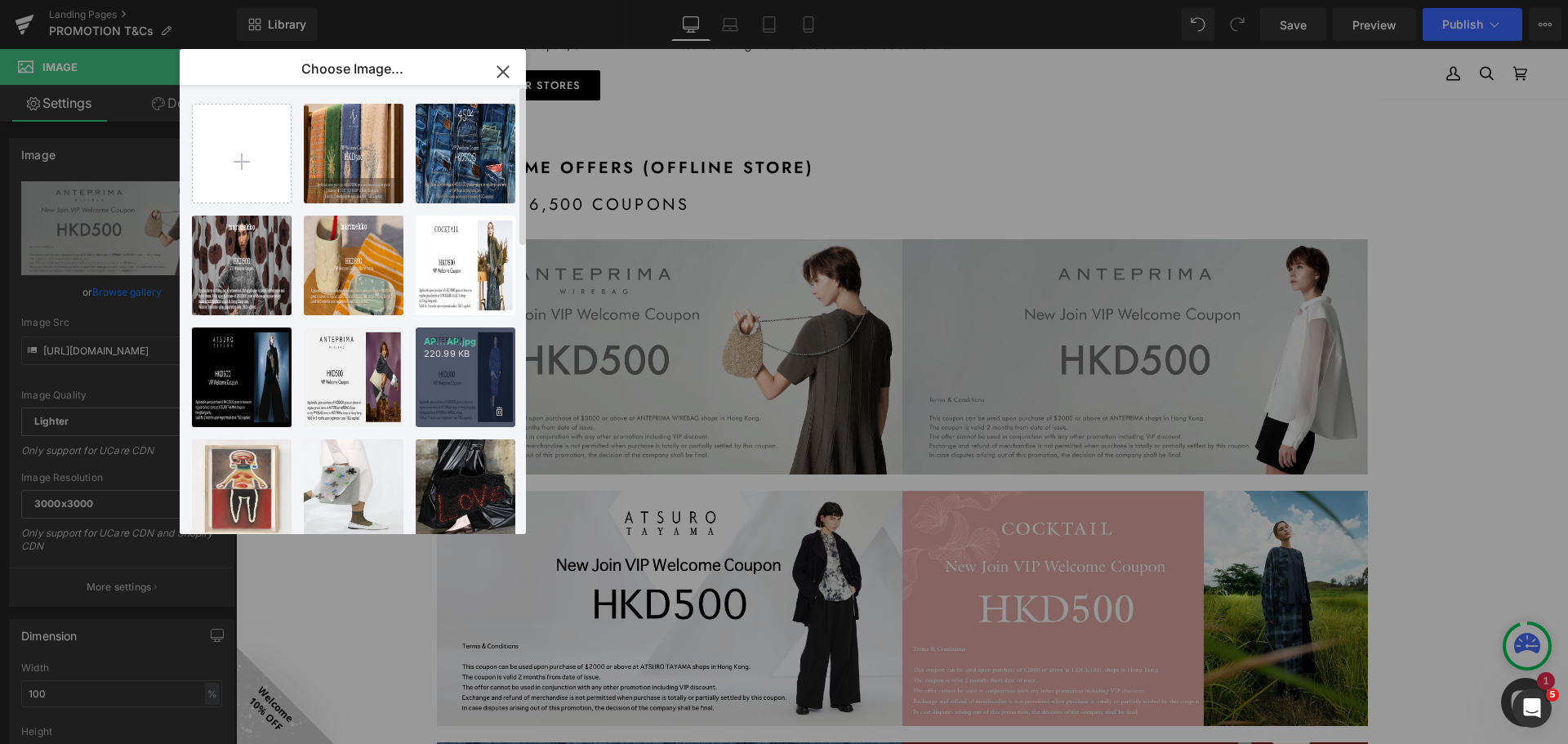
click at [464, 362] on div "AP...AP.jpg 220.99 KB" at bounding box center [465, 377] width 99 height 99
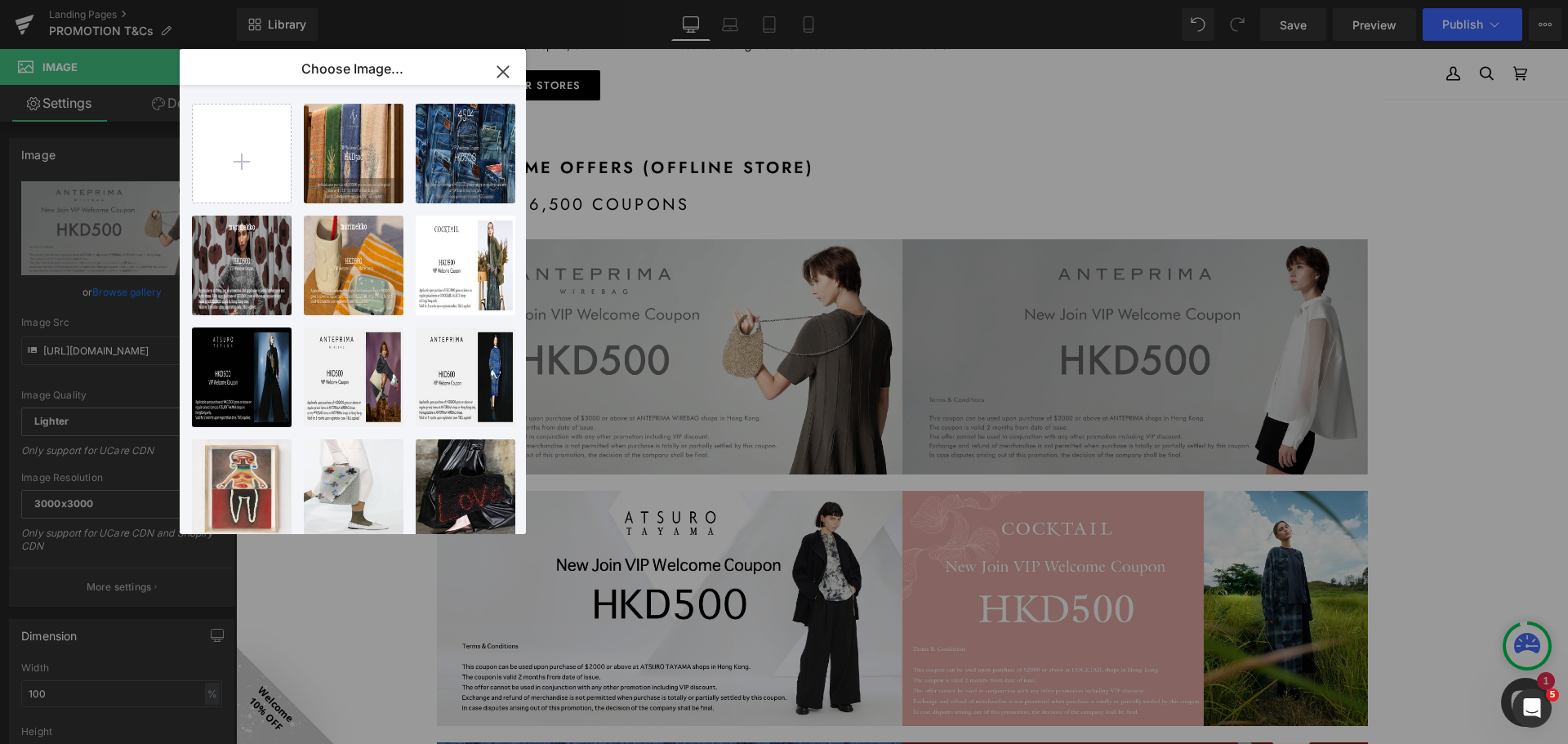
type input "[URL][DOMAIN_NAME]"
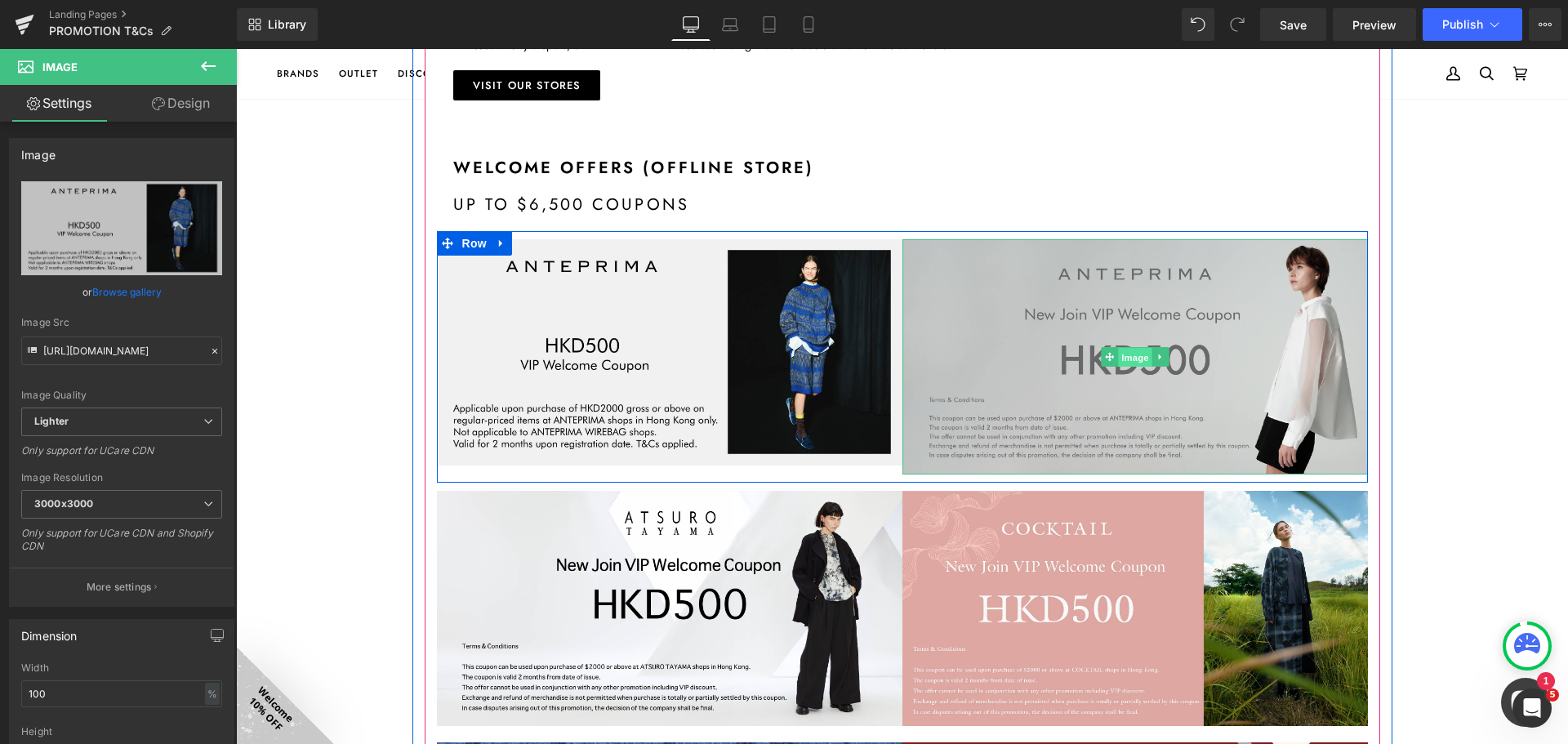
click at [1129, 366] on span "Image" at bounding box center [1134, 357] width 34 height 20
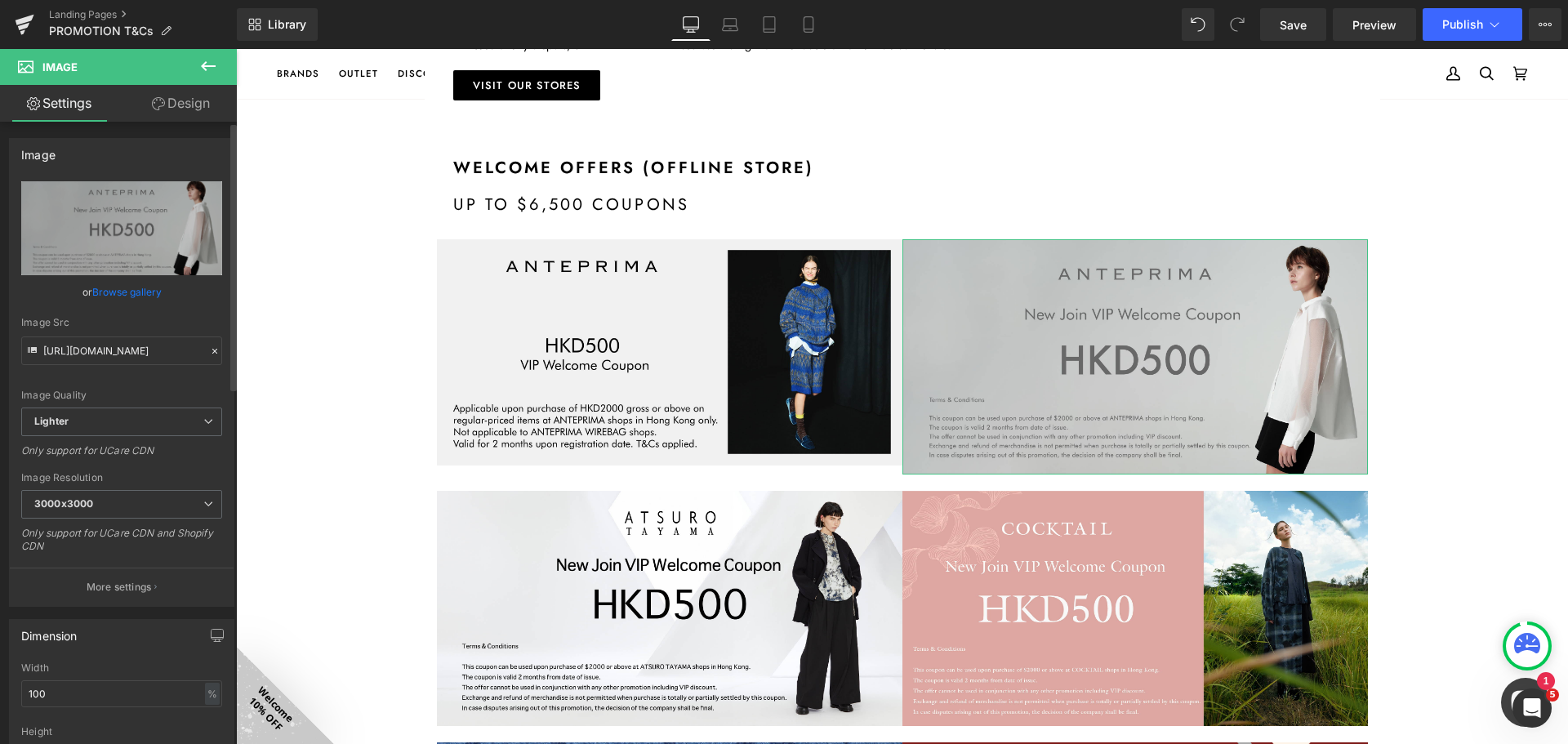
click at [143, 289] on link "Browse gallery" at bounding box center [127, 292] width 70 height 29
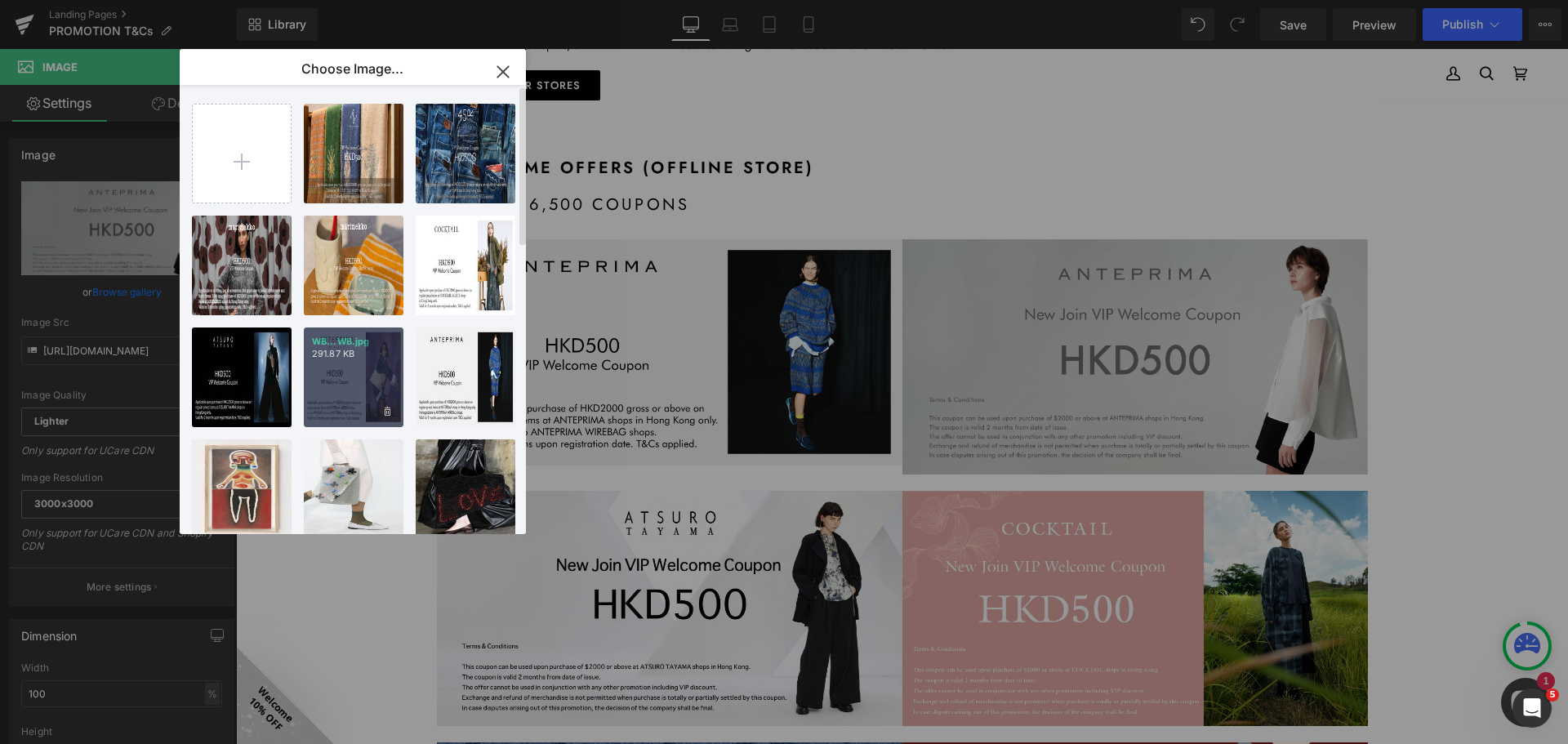
click at [358, 365] on div "WB...WB.jpg 291.87 KB" at bounding box center [353, 377] width 99 height 99
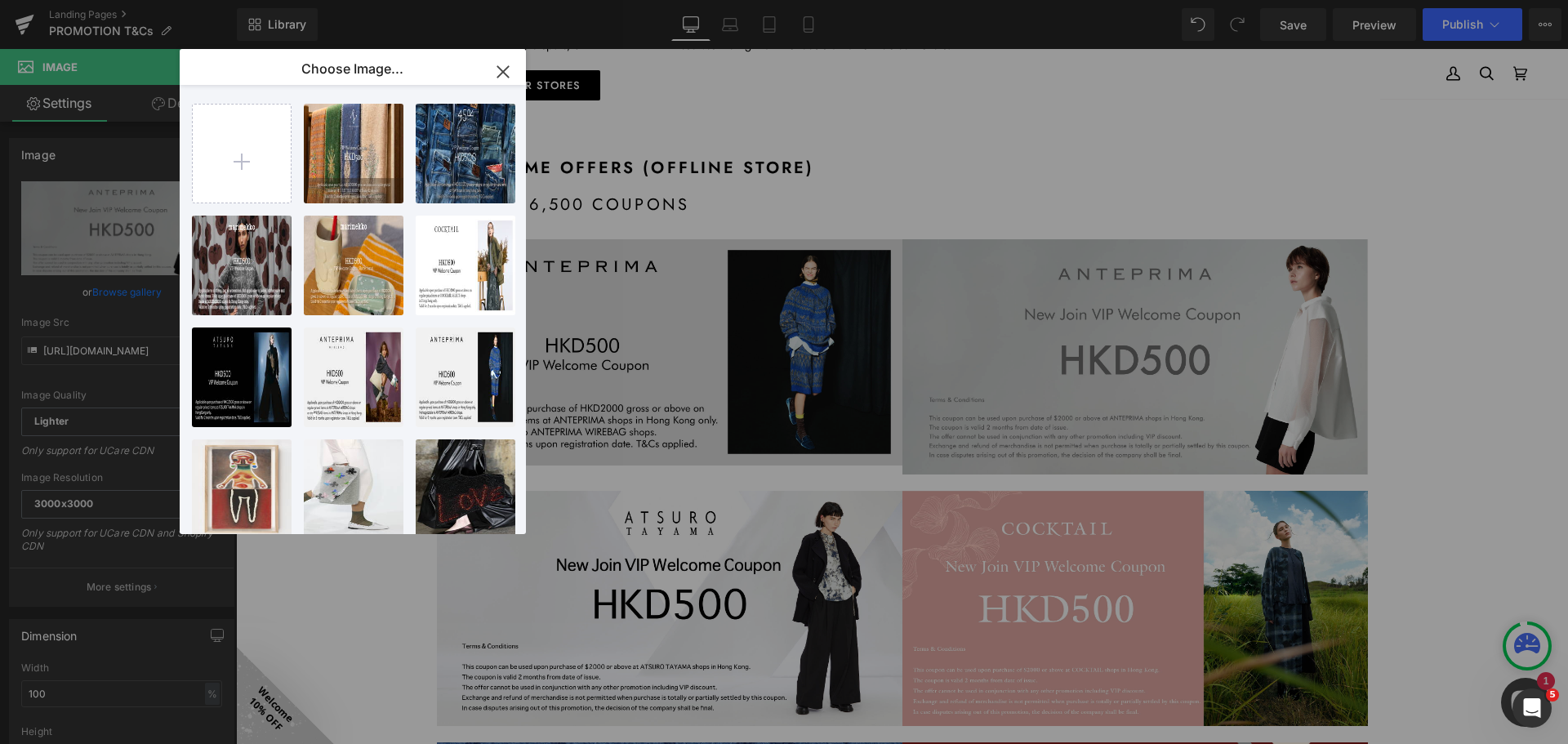
type input "[URL][DOMAIN_NAME]"
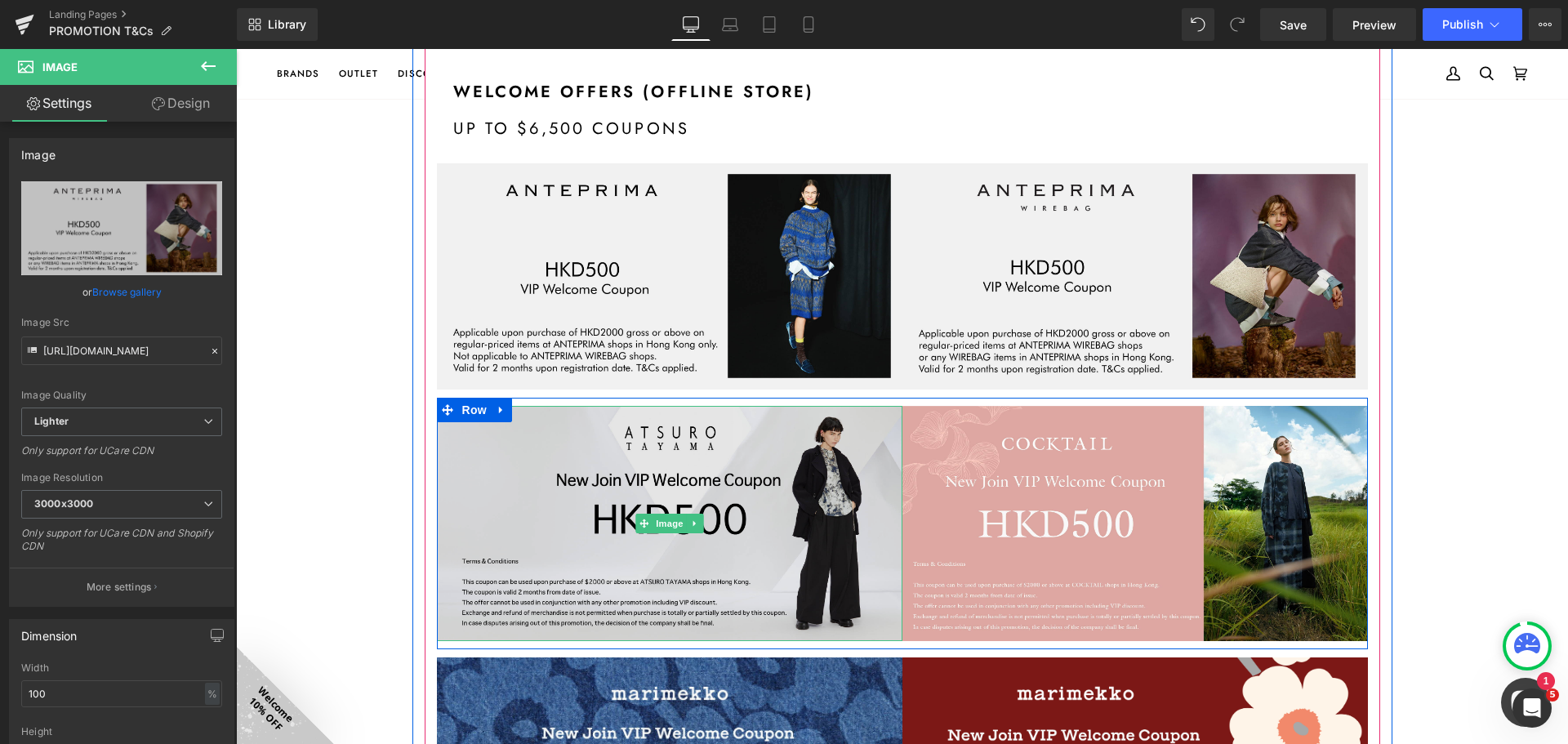
scroll to position [1796, 0]
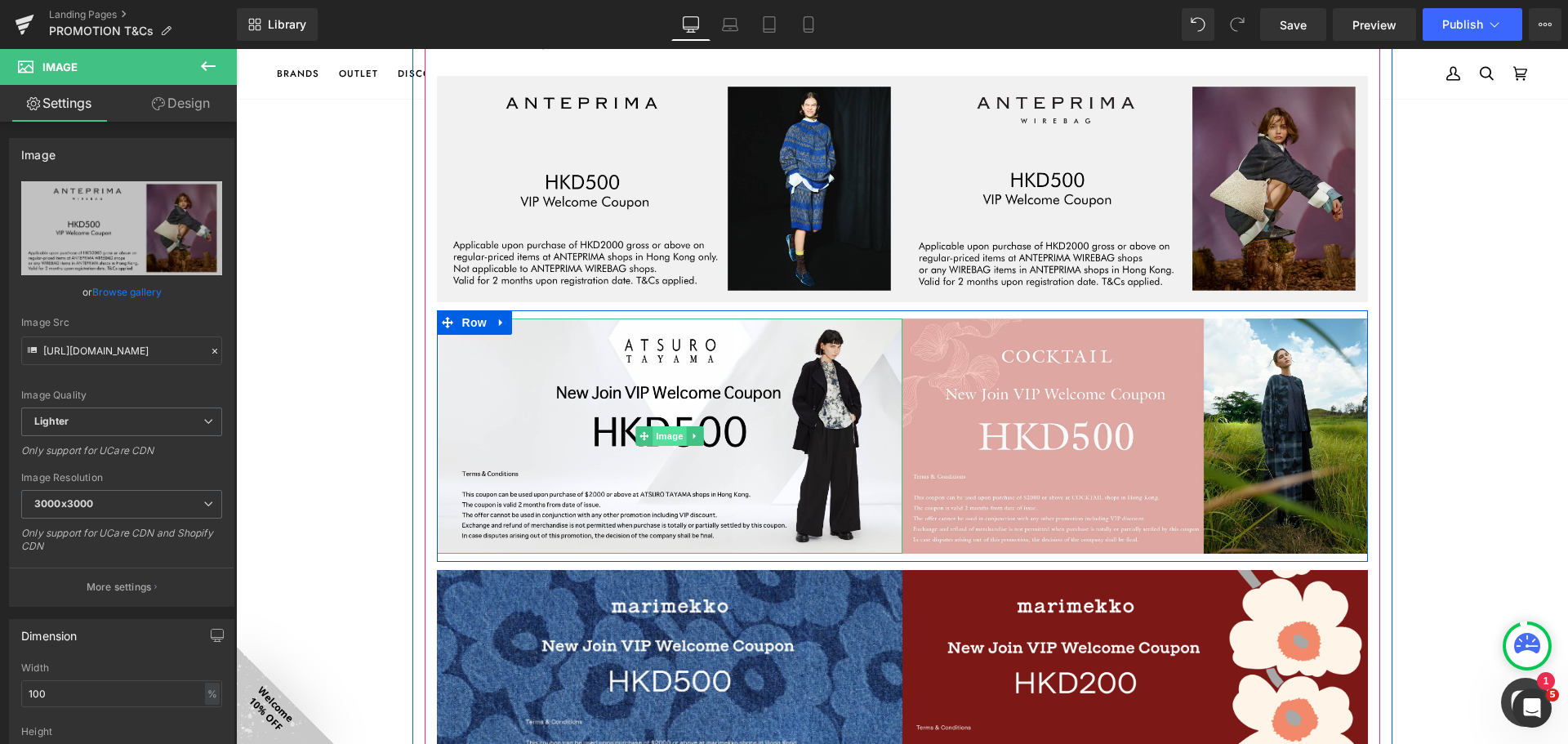
click at [656, 446] on span "Image" at bounding box center [670, 436] width 34 height 20
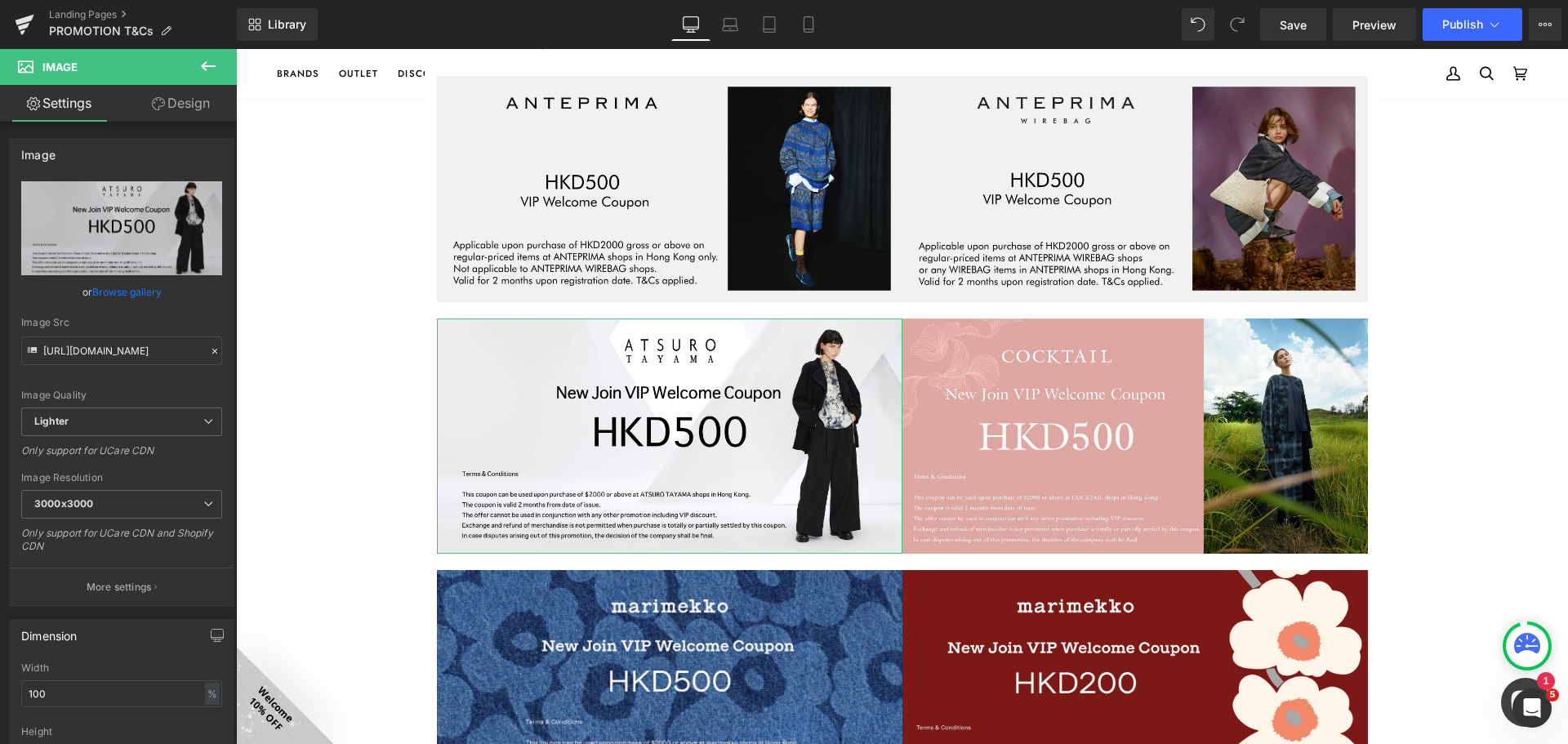
drag, startPoint x: 96, startPoint y: 292, endPoint x: 125, endPoint y: 298, distance: 29.6
click at [97, 292] on link "Browse gallery" at bounding box center [127, 292] width 70 height 29
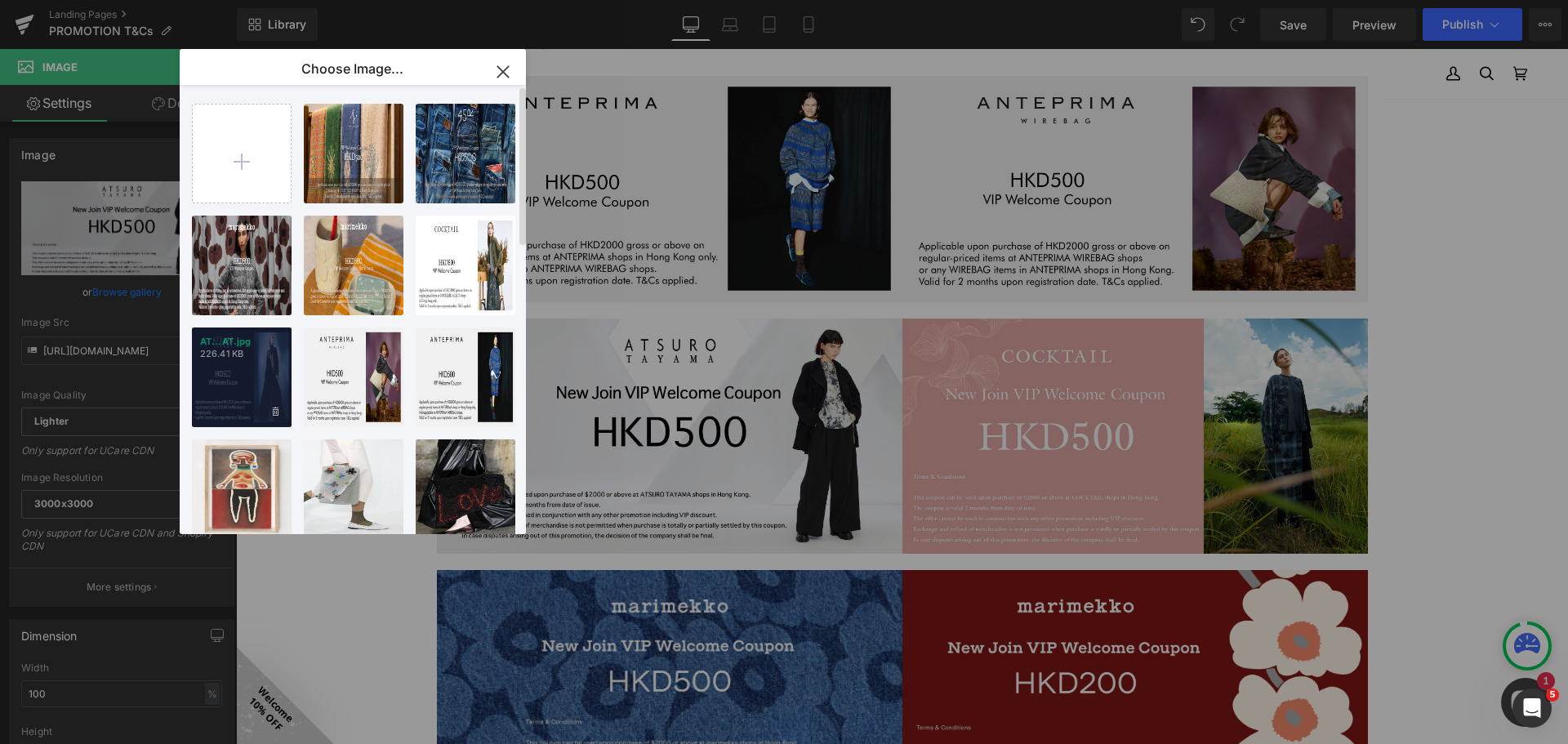
click at [218, 369] on div "AT...AT.jpg 226.41 KB" at bounding box center [241, 377] width 99 height 99
type input "[URL][DOMAIN_NAME]"
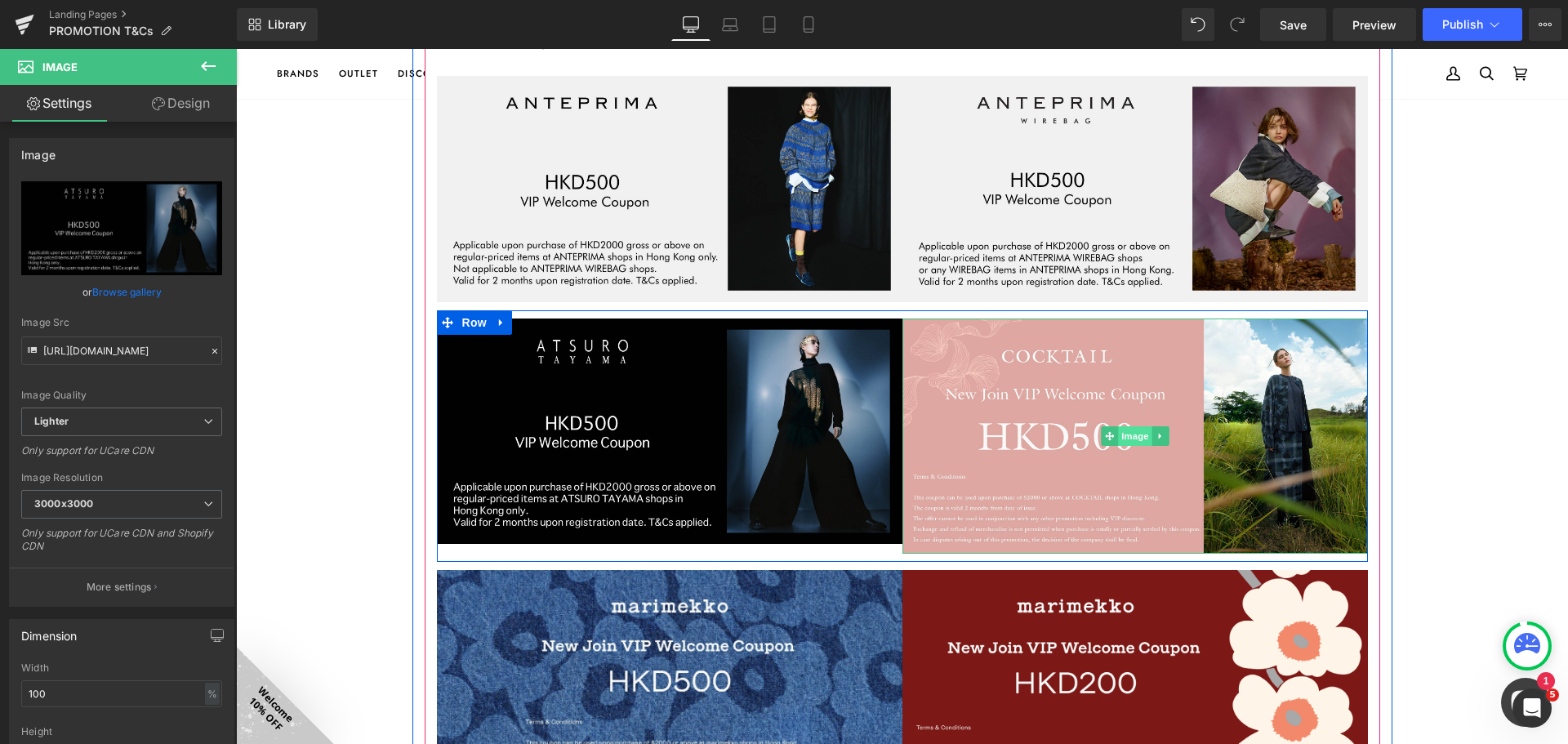
click at [1131, 446] on span "Image" at bounding box center [1134, 436] width 34 height 20
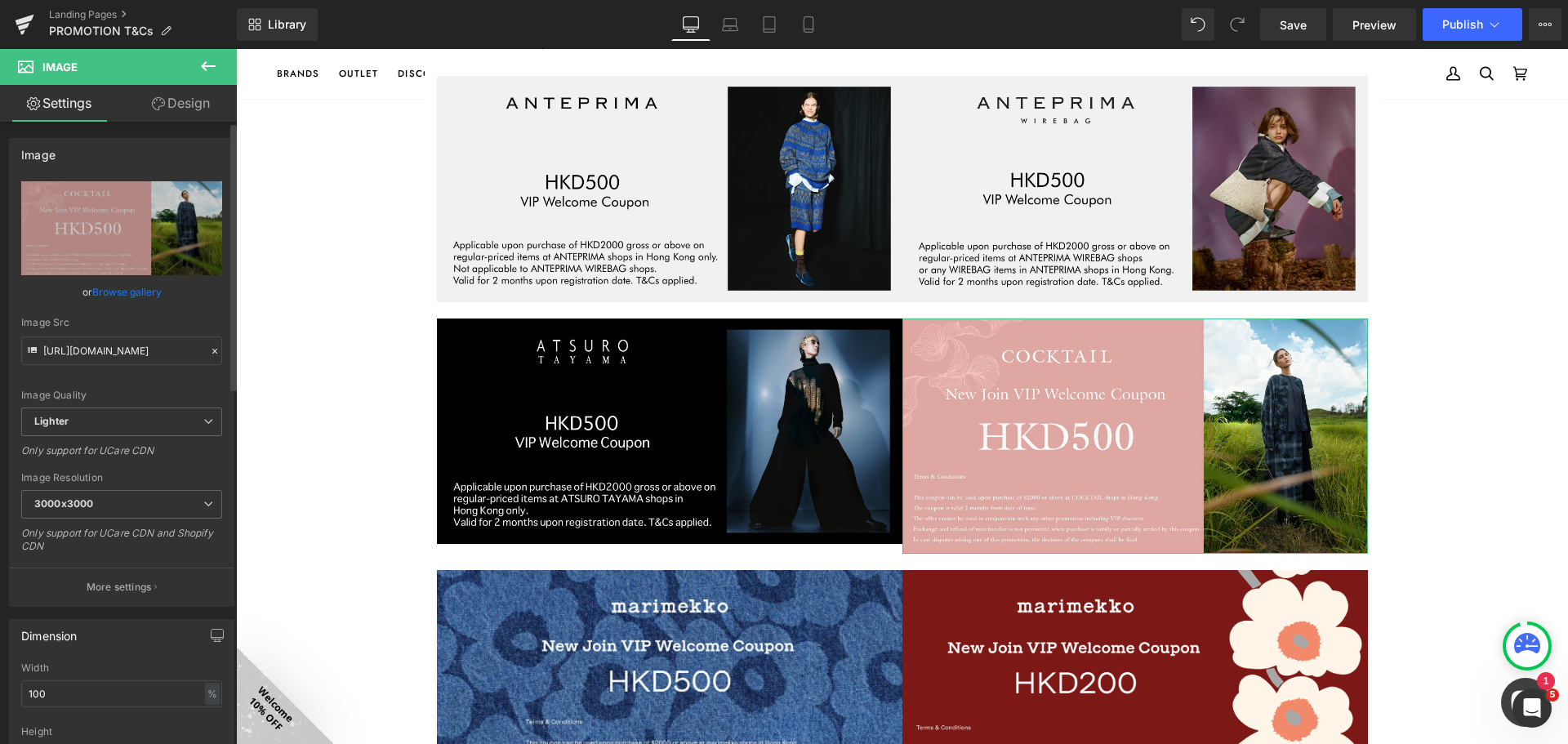
click at [125, 287] on link "Browse gallery" at bounding box center [127, 292] width 70 height 29
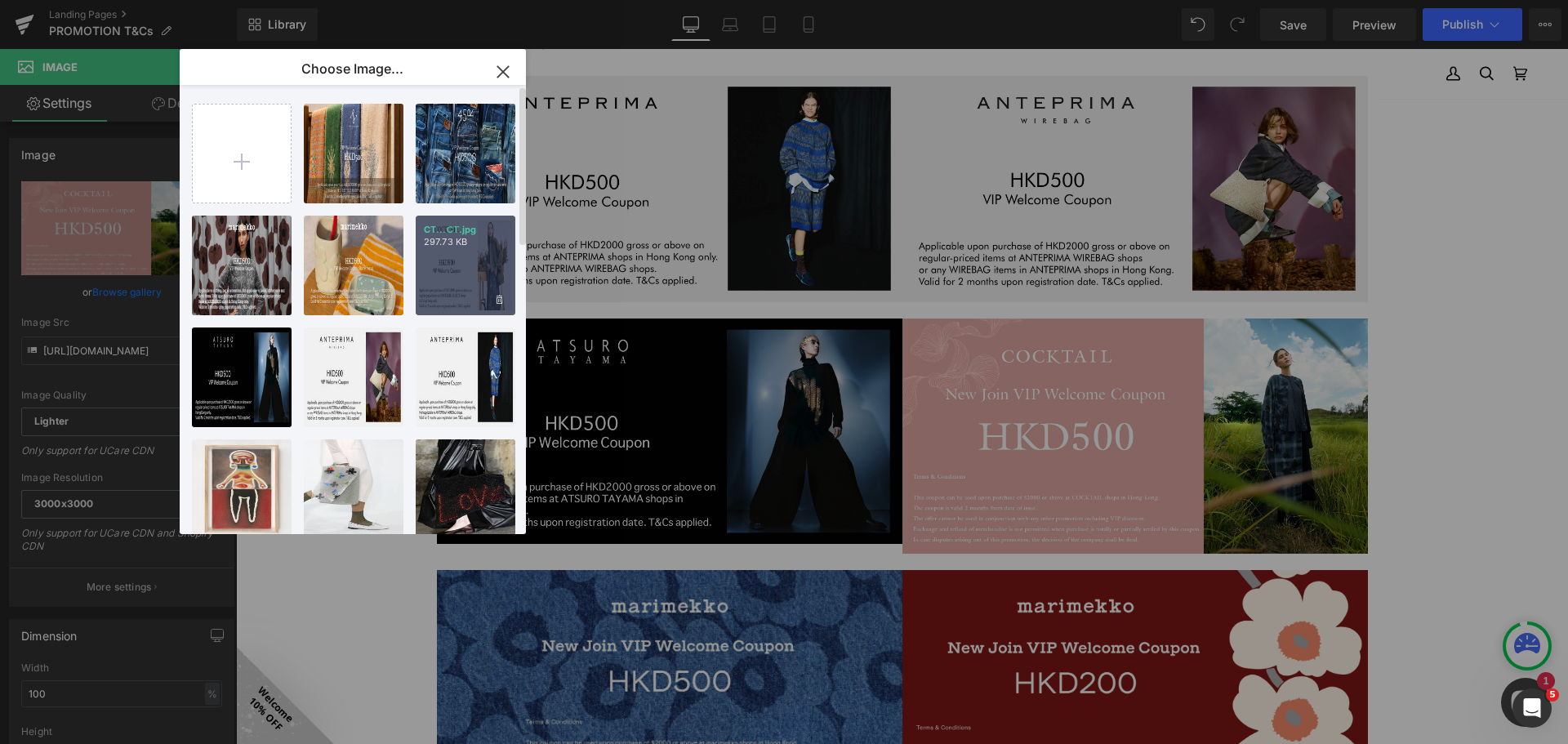
click at [487, 276] on div "CT...CT.jpg 297.73 KB" at bounding box center [465, 265] width 99 height 99
type input "[URL][DOMAIN_NAME]"
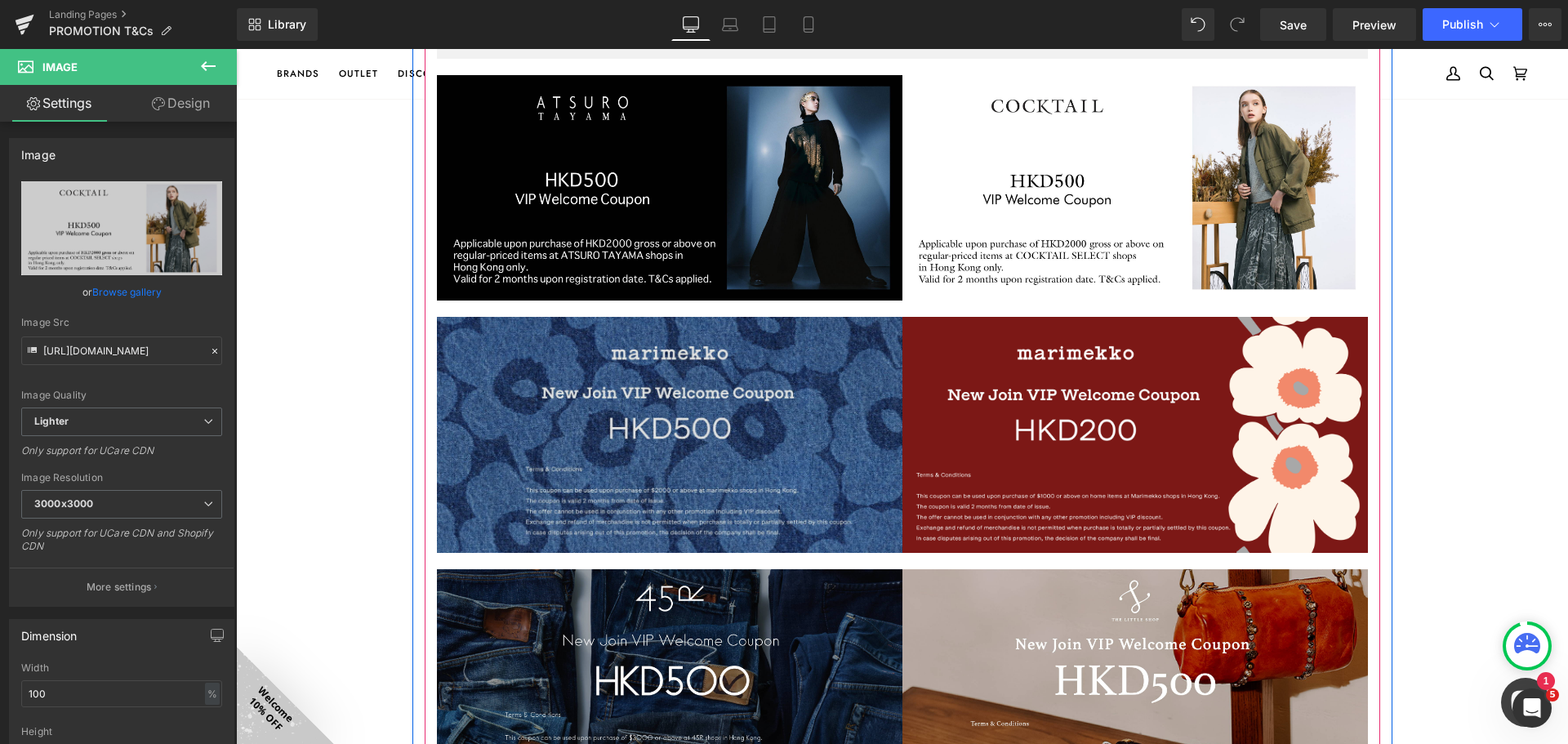
scroll to position [2041, 0]
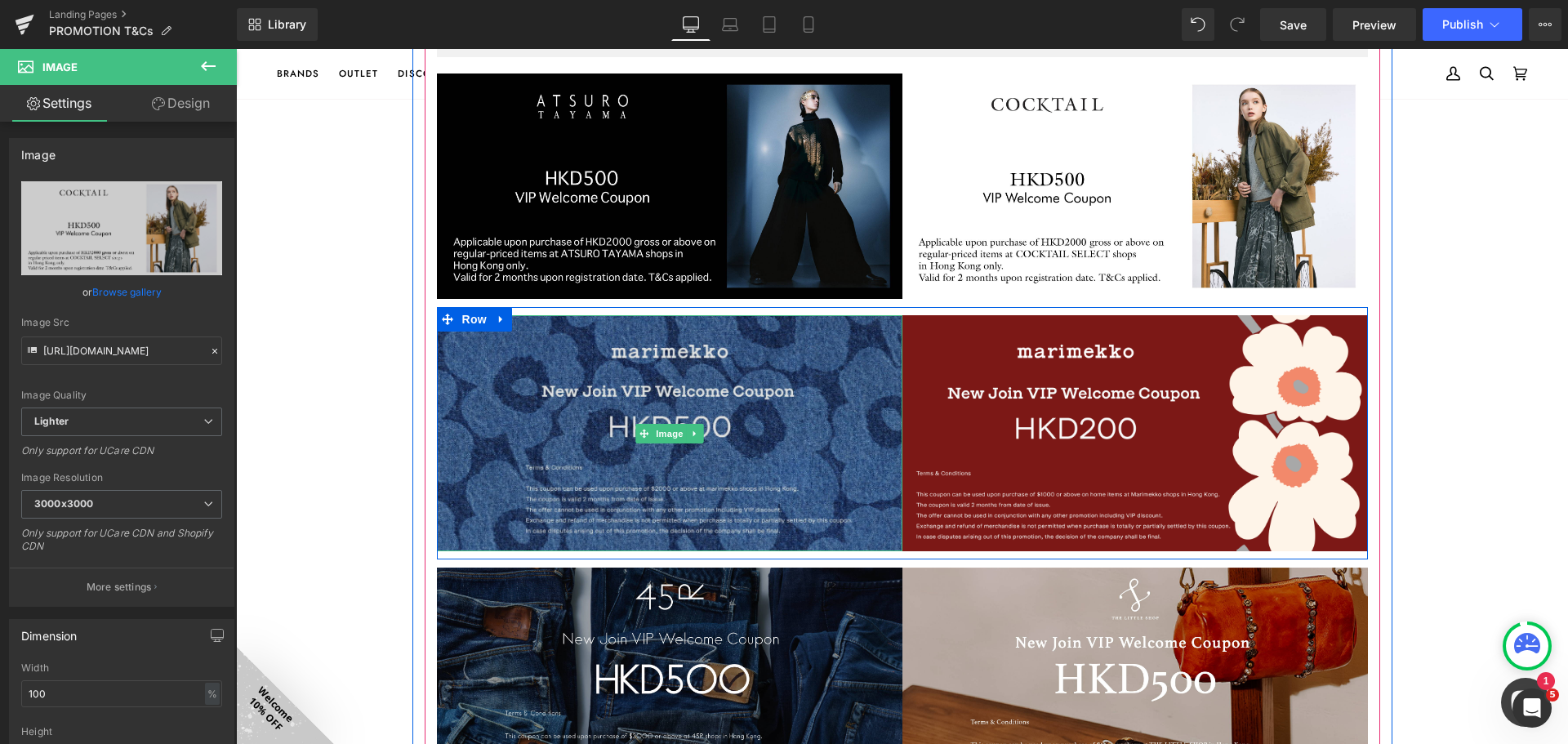
click at [665, 476] on div "Image" at bounding box center [670, 432] width 466 height 235
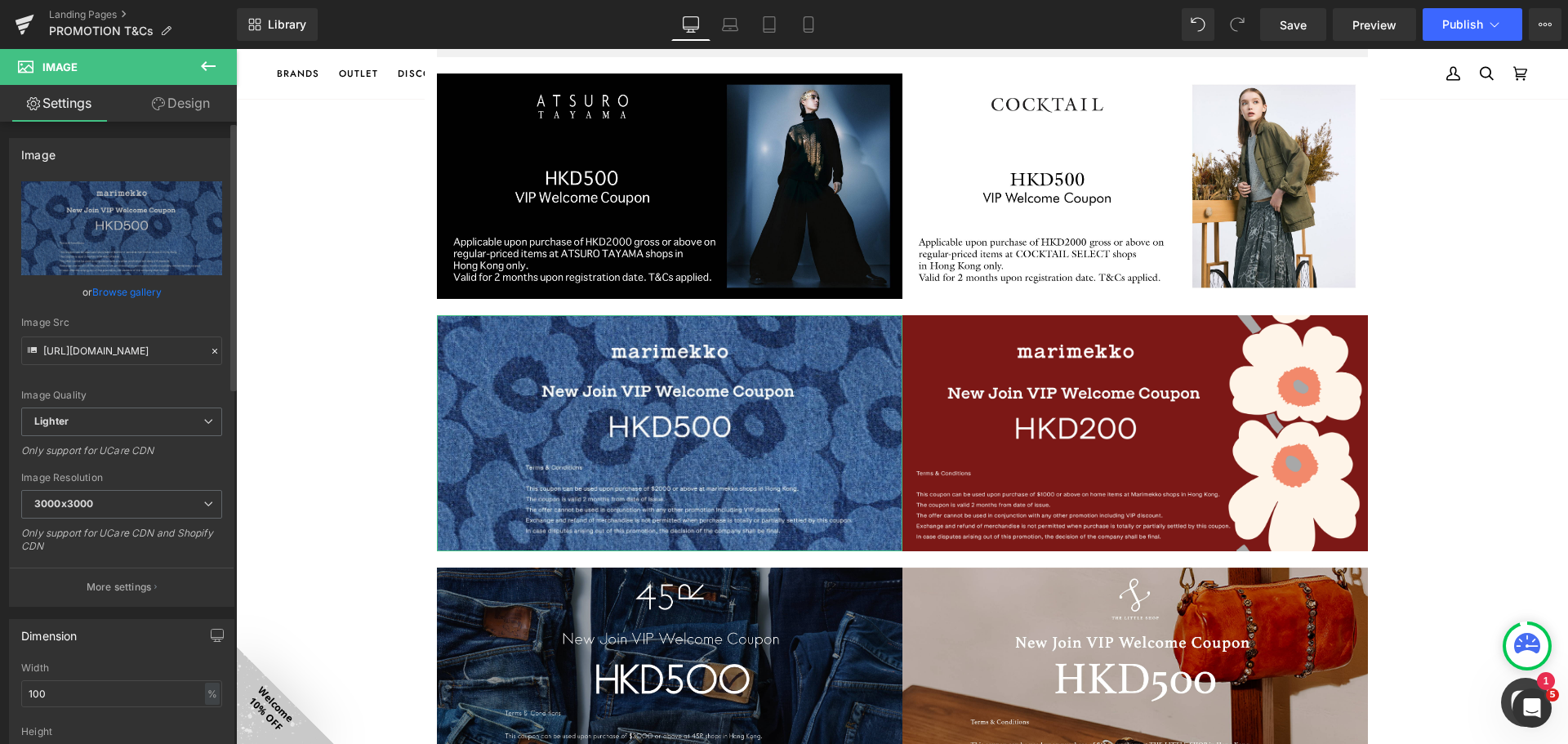
click at [138, 295] on link "Browse gallery" at bounding box center [127, 292] width 70 height 29
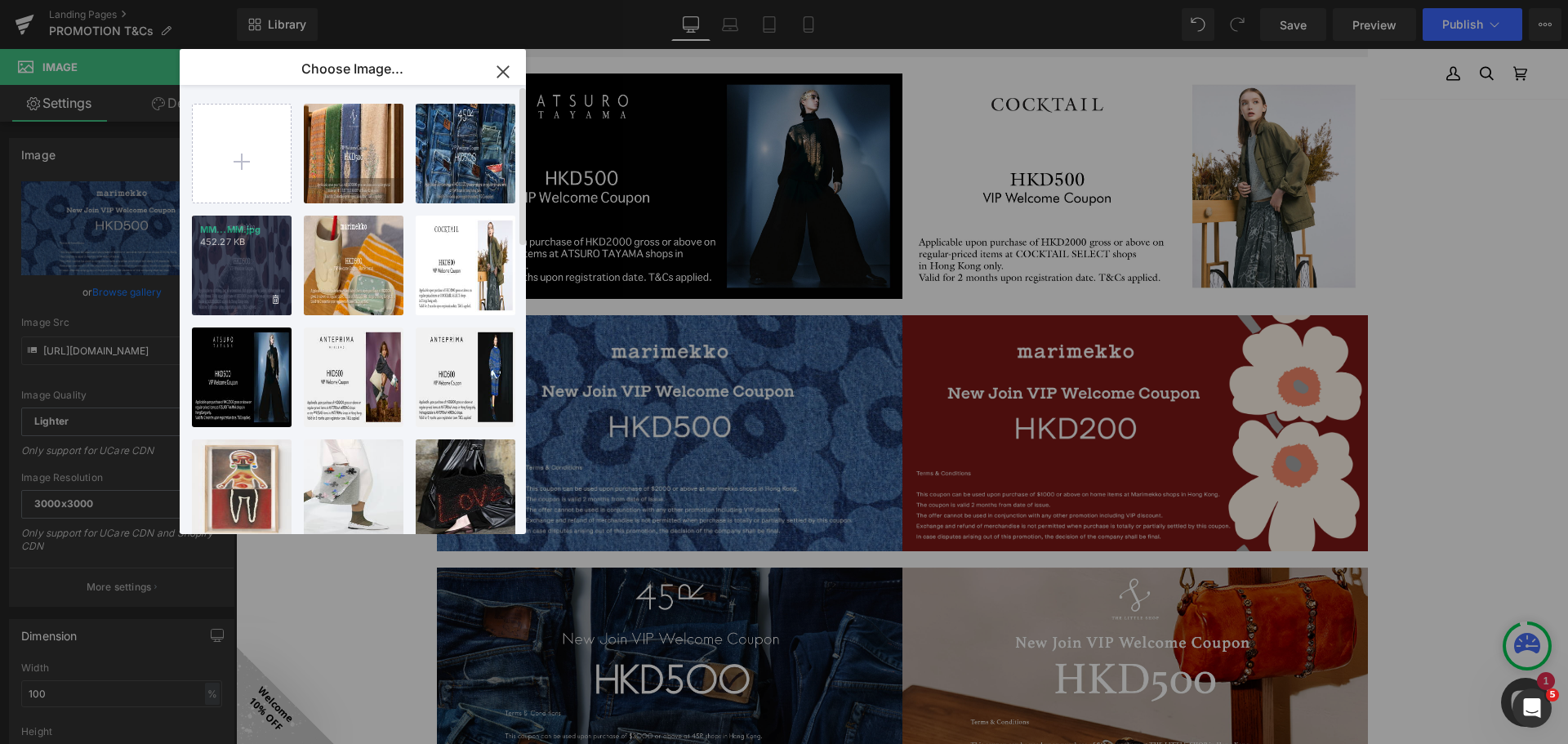
drag, startPoint x: 227, startPoint y: 245, endPoint x: 239, endPoint y: 263, distance: 21.6
click at [239, 263] on div "MM...MM.jpg 452.27 KB" at bounding box center [241, 265] width 99 height 99
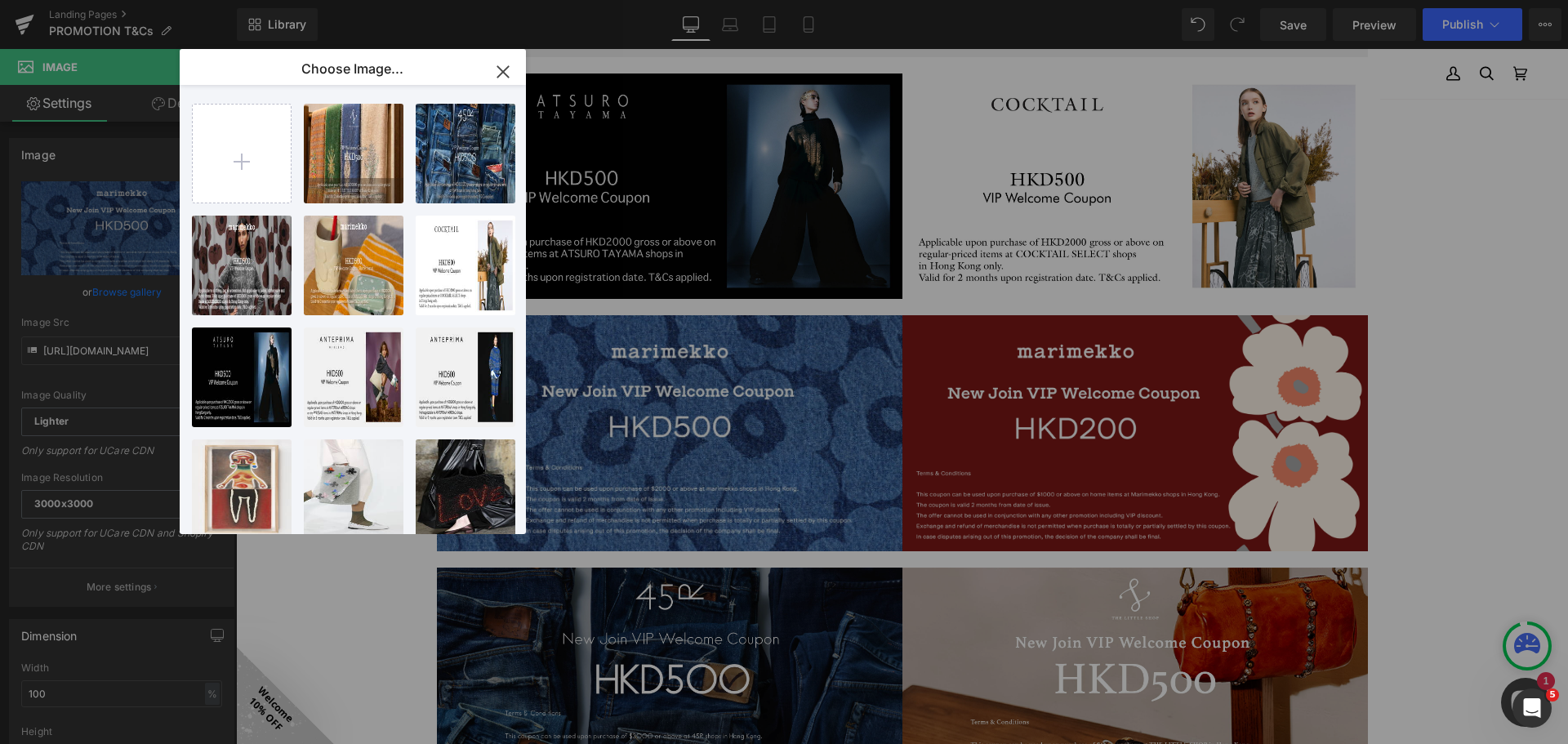
type input "[URL][DOMAIN_NAME]"
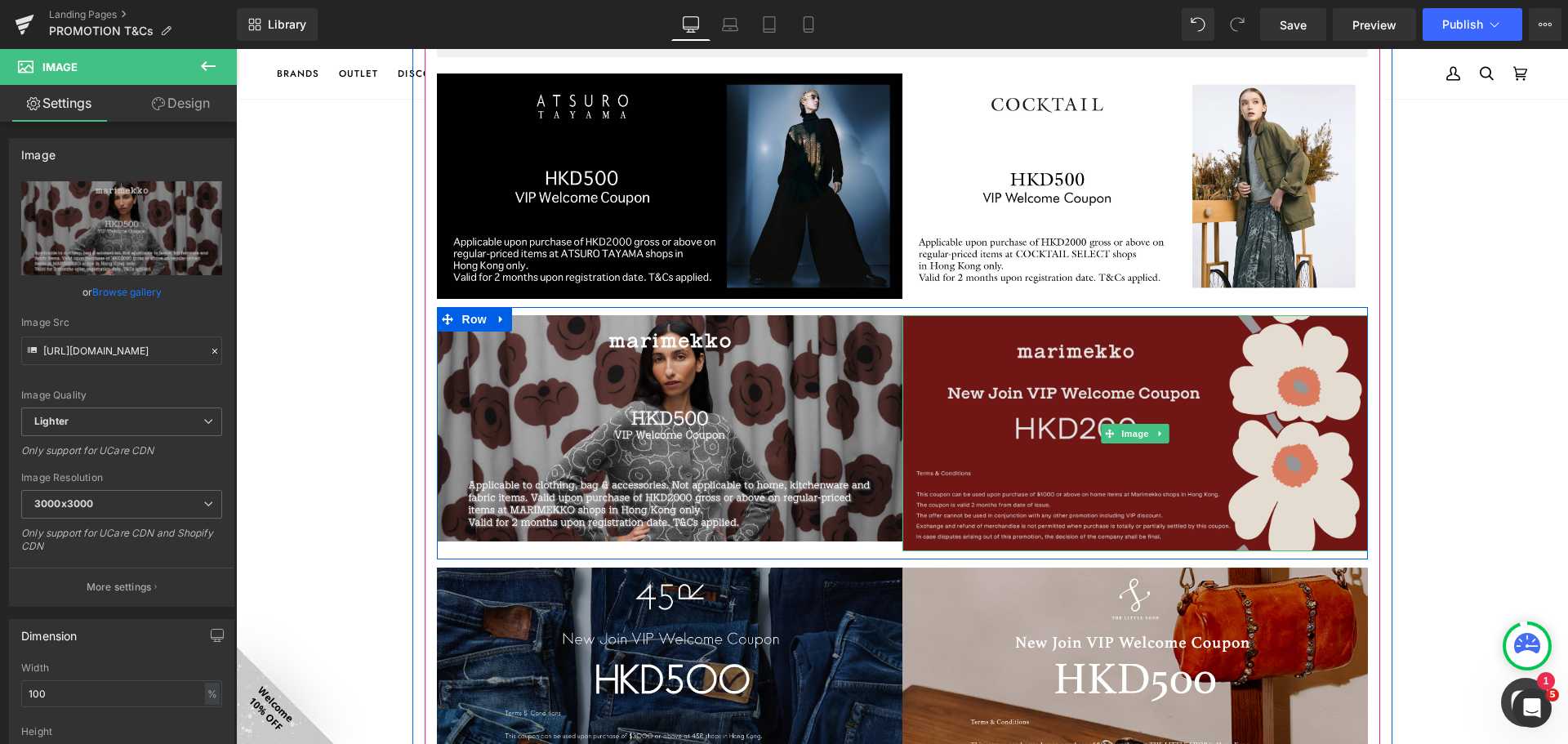
drag, startPoint x: 1111, startPoint y: 465, endPoint x: 1093, endPoint y: 468, distance: 18.2
click at [1111, 443] on span at bounding box center [1110, 433] width 17 height 20
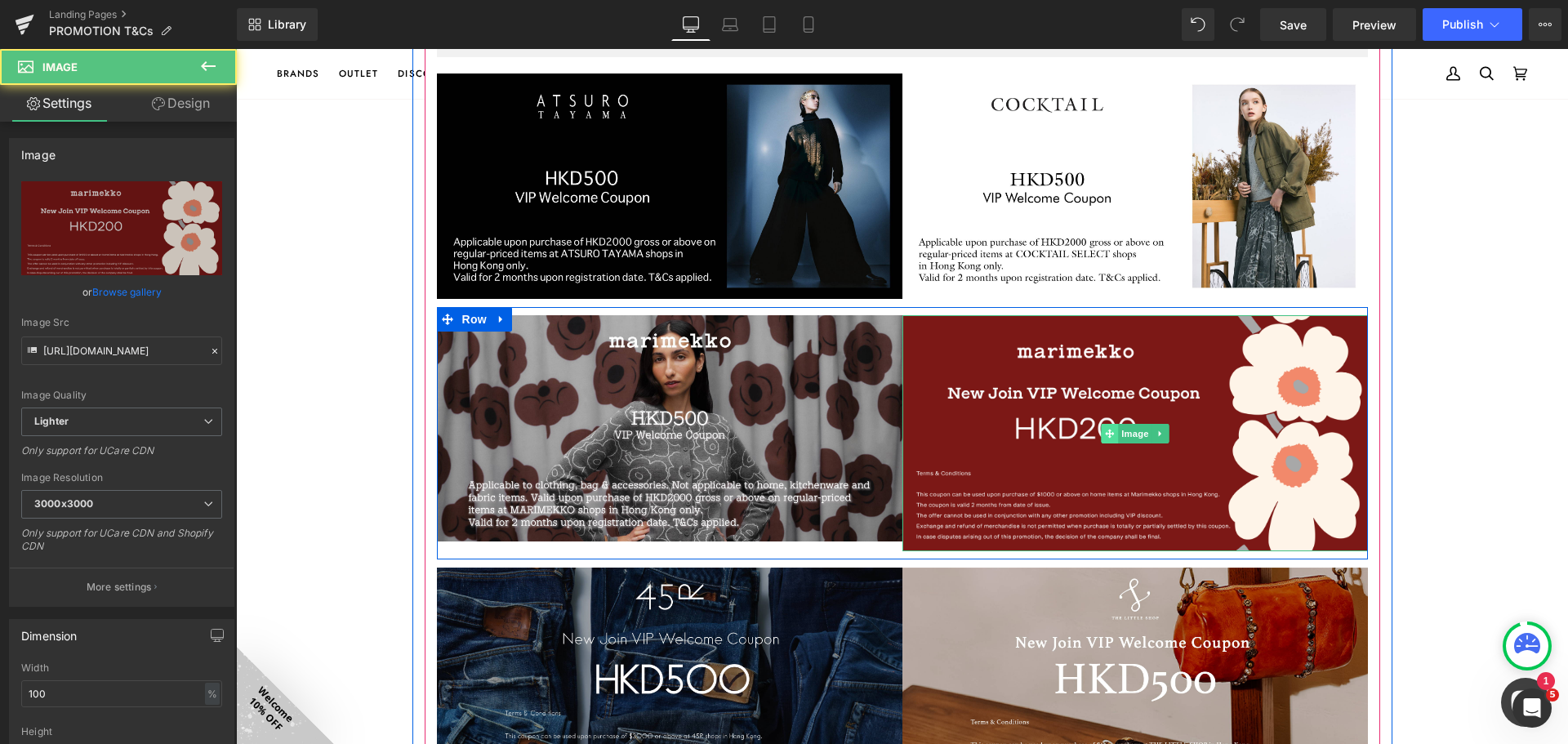
click at [1108, 443] on span at bounding box center [1110, 433] width 17 height 20
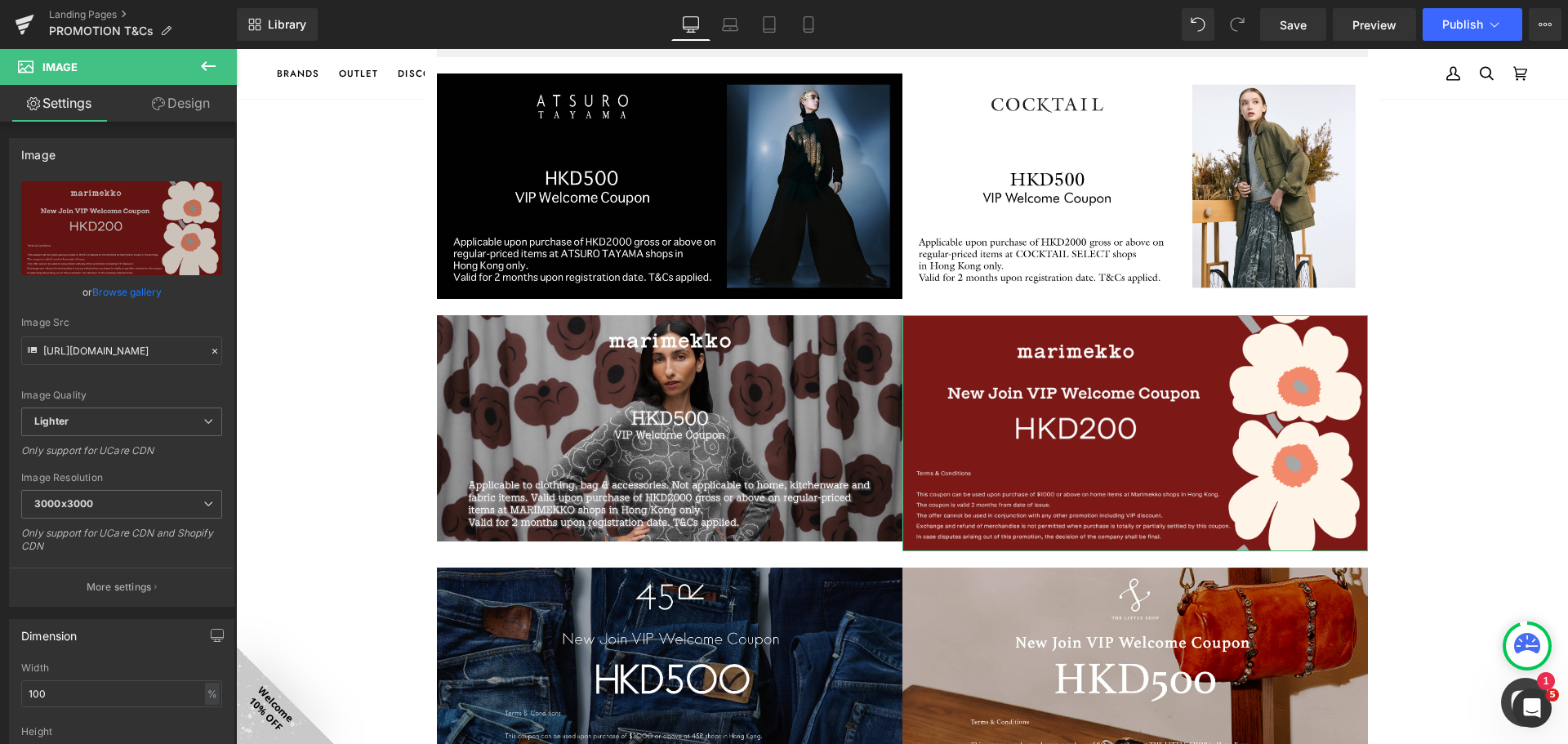
drag, startPoint x: 120, startPoint y: 293, endPoint x: 174, endPoint y: 297, distance: 54.1
click at [120, 292] on link "Browse gallery" at bounding box center [127, 292] width 70 height 29
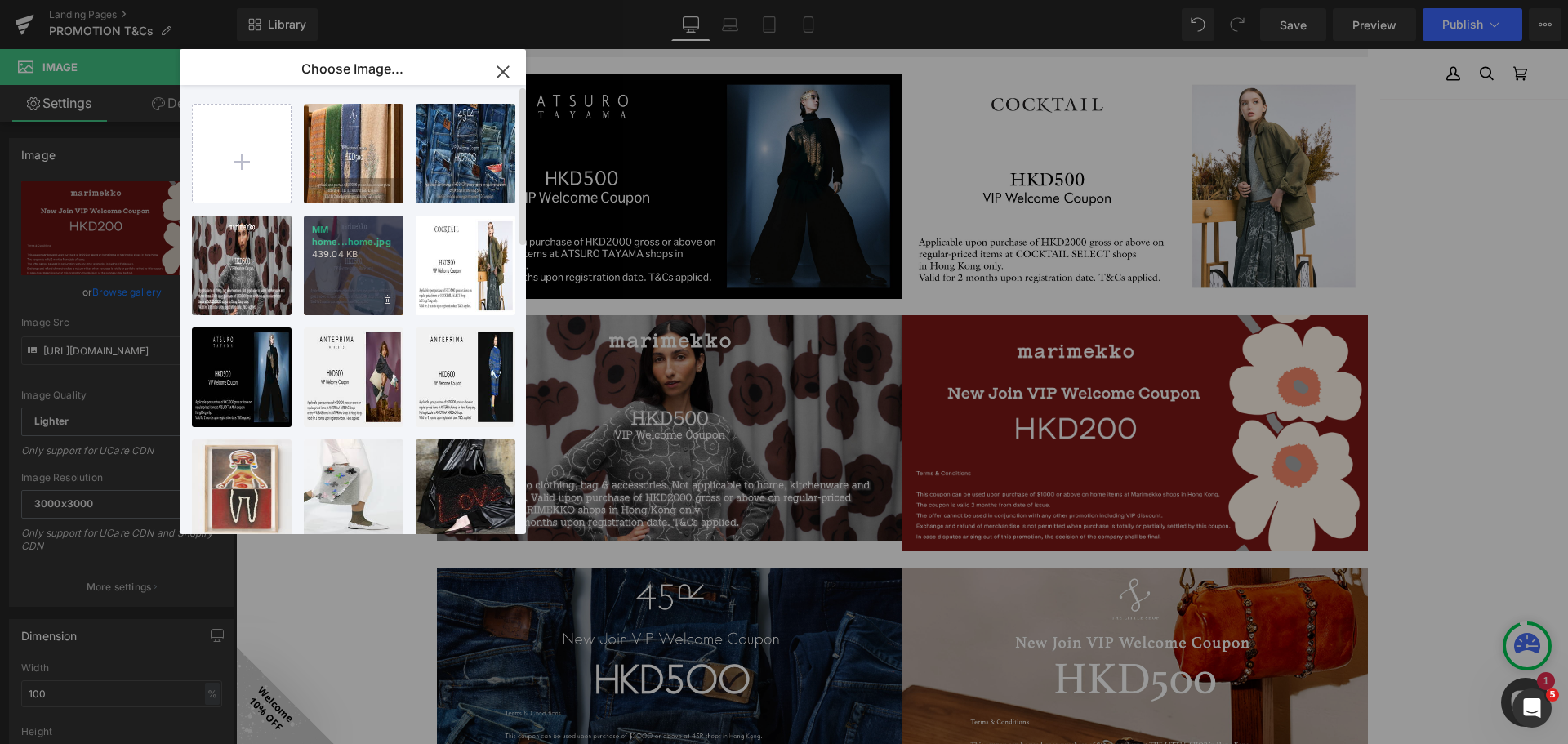
click at [350, 251] on p "439.04 KB" at bounding box center [353, 254] width 84 height 12
type input "[URL][DOMAIN_NAME]"
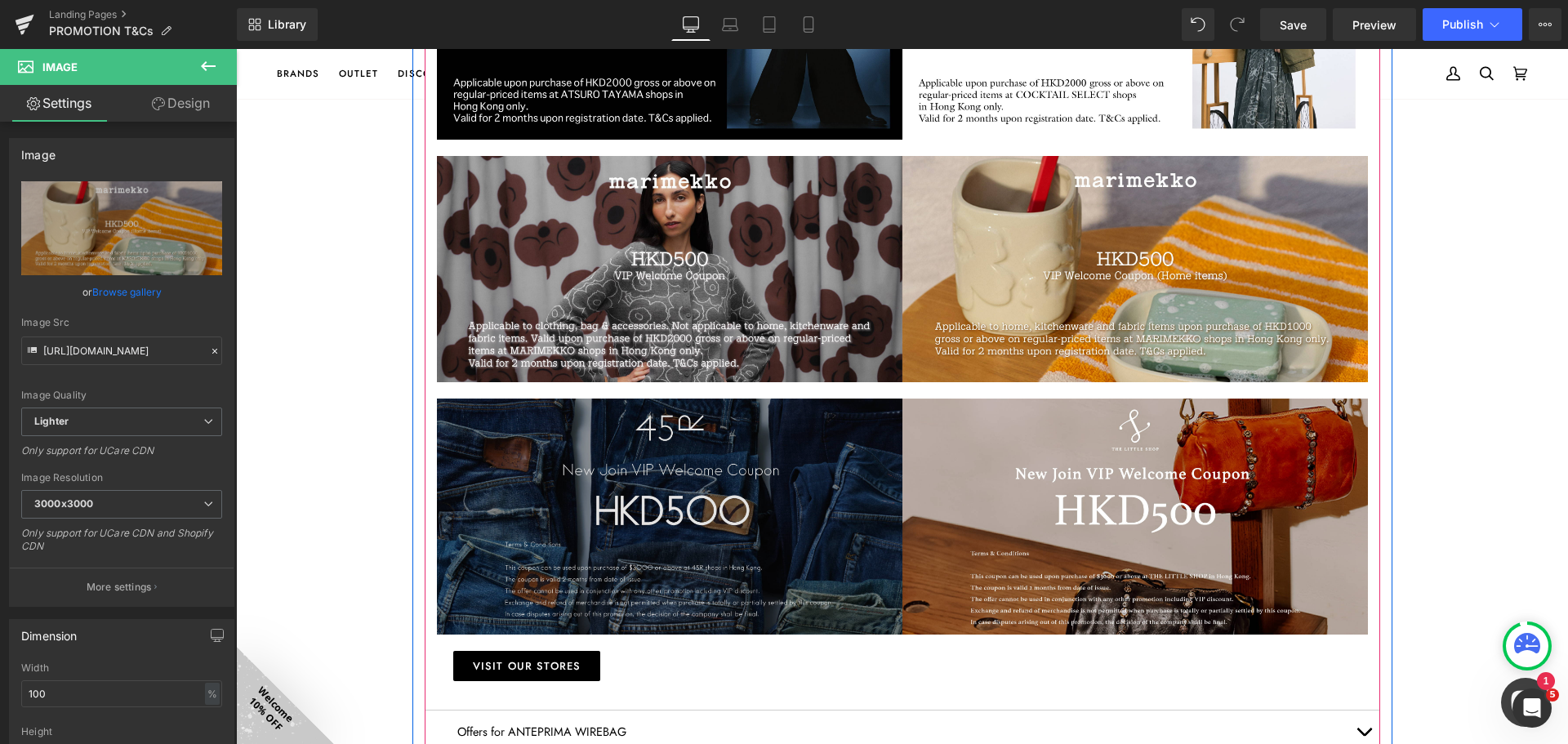
scroll to position [2204, 0]
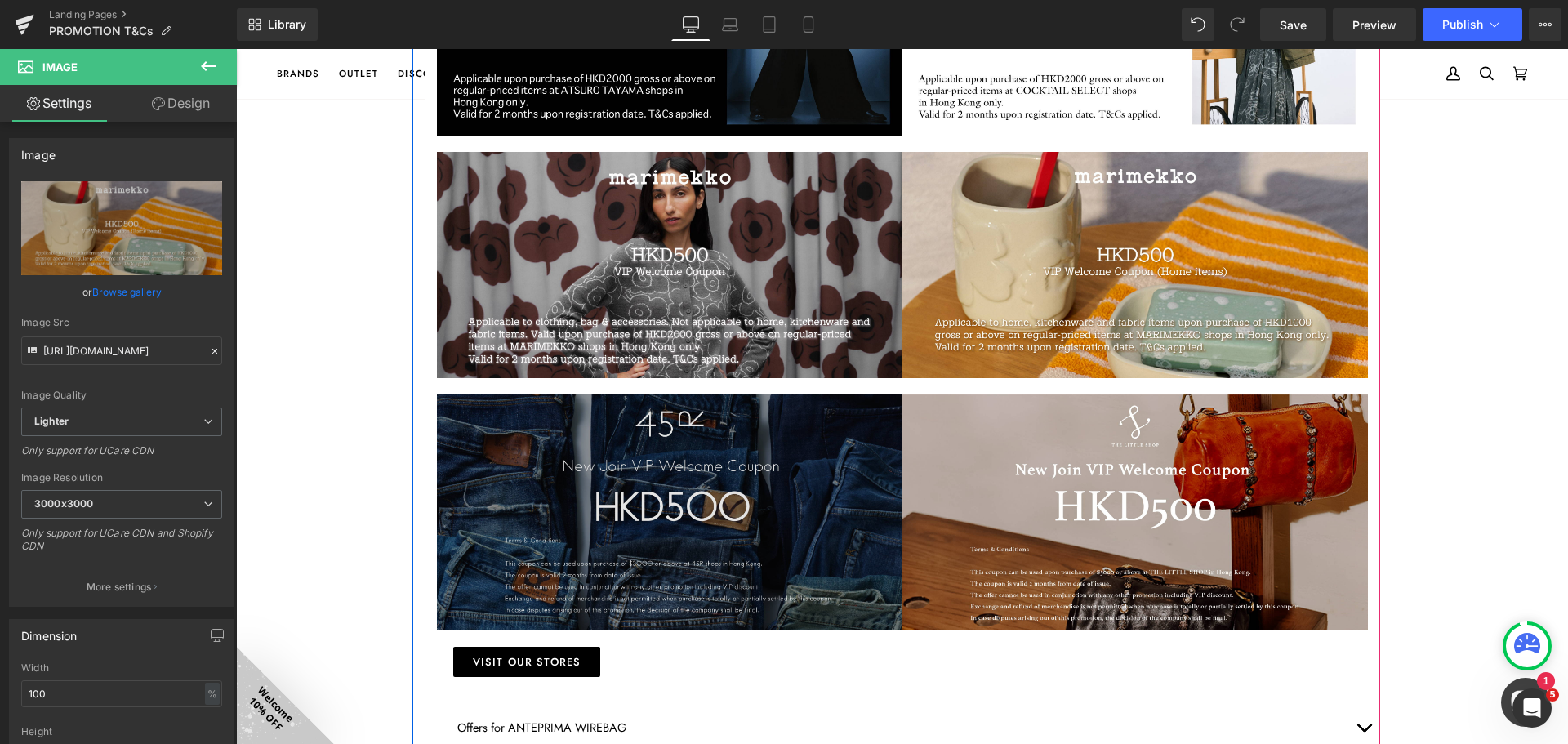
click at [663, 549] on div "Image" at bounding box center [670, 512] width 466 height 235
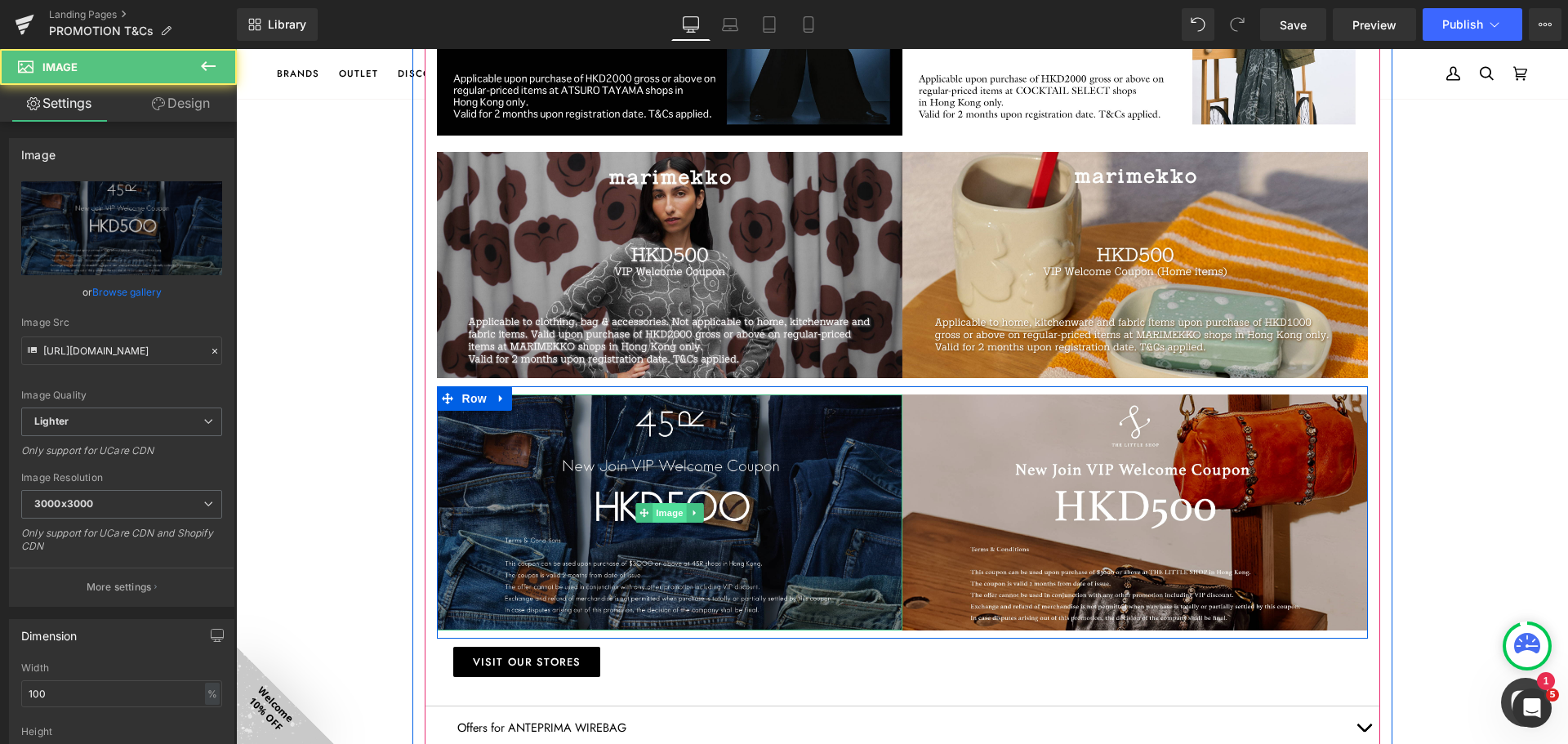
click at [663, 522] on span "Image" at bounding box center [670, 513] width 34 height 20
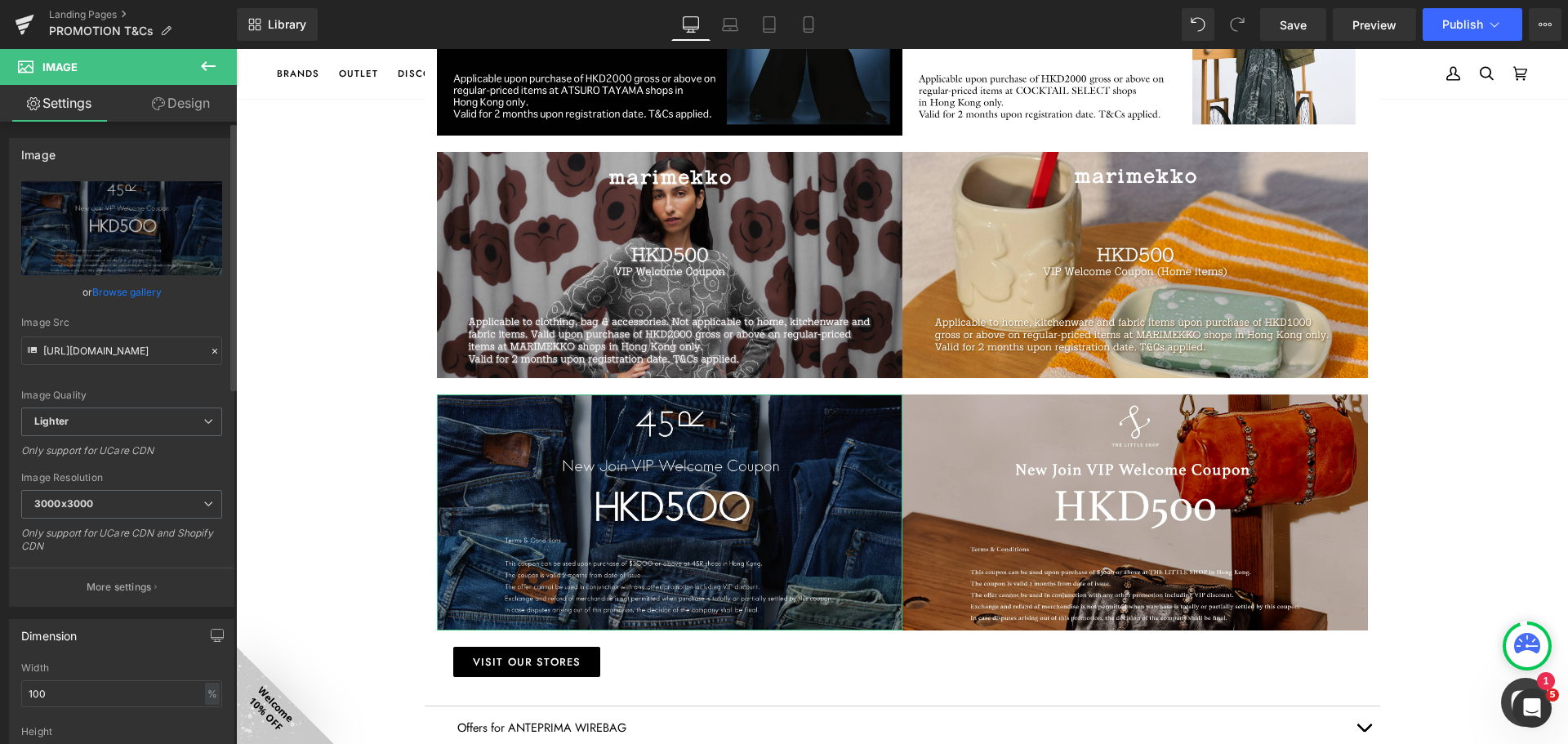
click at [136, 294] on link "Browse gallery" at bounding box center [127, 292] width 70 height 29
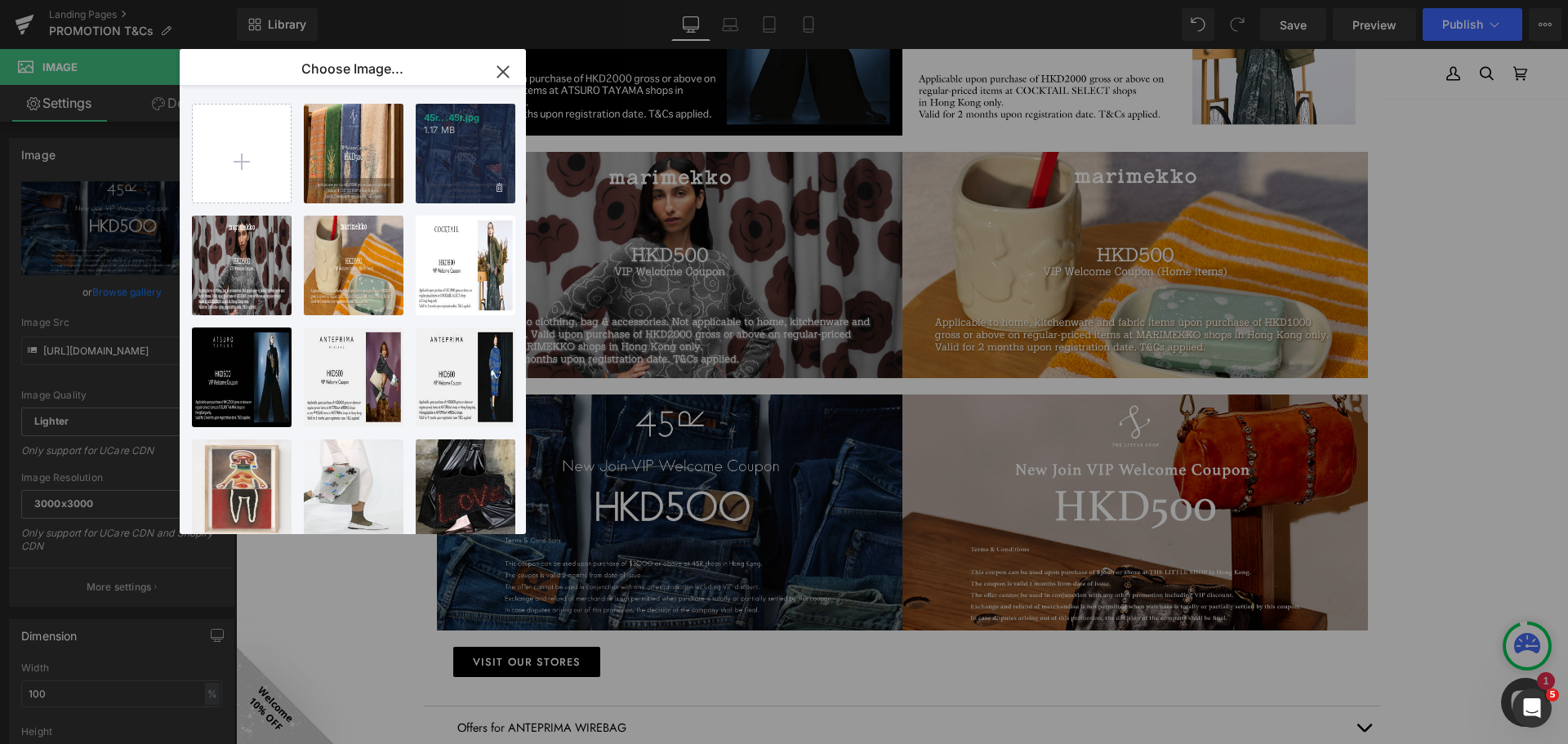
click at [419, 148] on div "45r...45r.jpg 1.17 MB" at bounding box center [465, 153] width 99 height 99
type input "[URL][DOMAIN_NAME]"
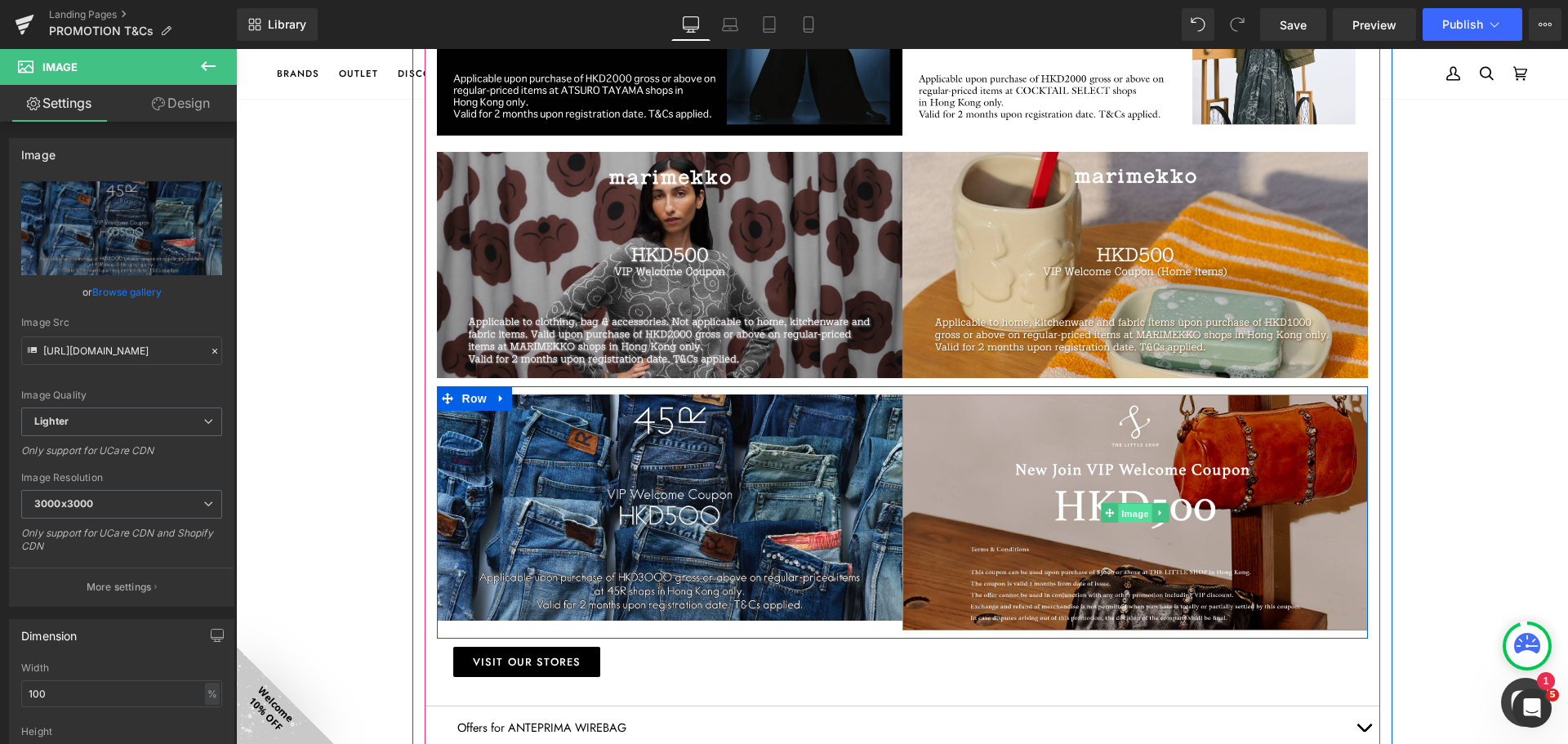
click at [1131, 522] on span "Image" at bounding box center [1134, 513] width 34 height 20
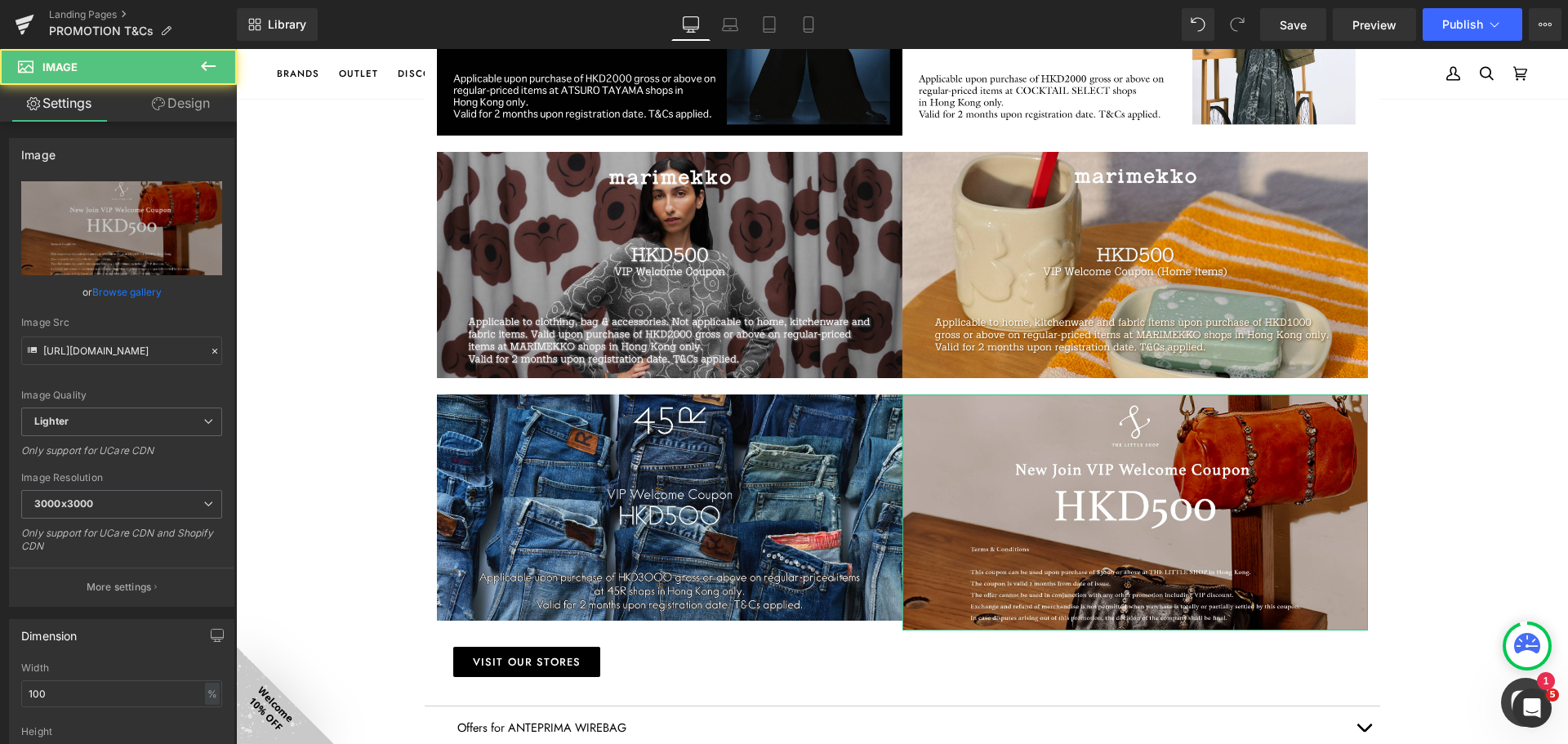
click at [133, 297] on link "Browse gallery" at bounding box center [127, 292] width 70 height 29
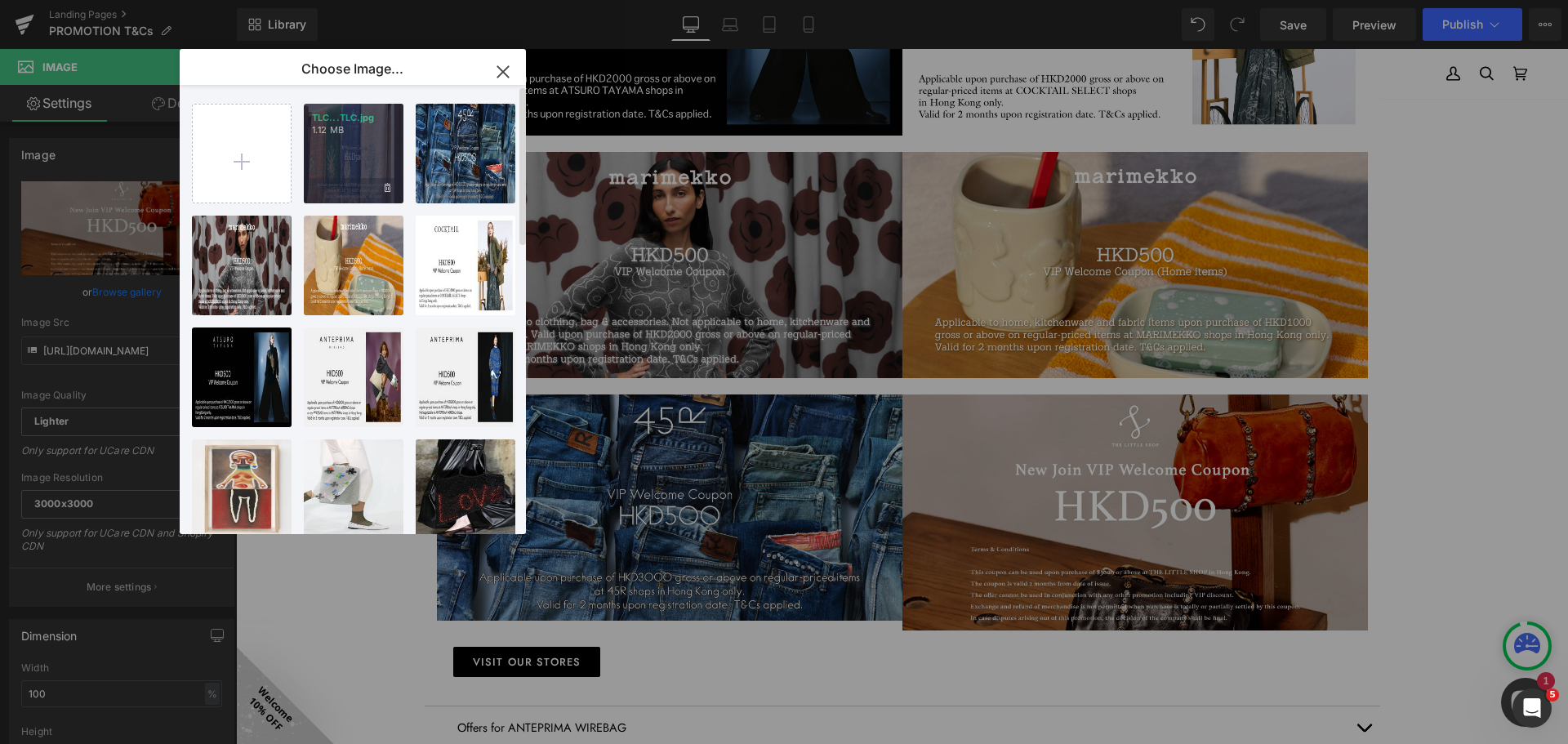
click at [333, 168] on div "TLC...TLC.jpg 1.12 MB" at bounding box center [353, 153] width 99 height 99
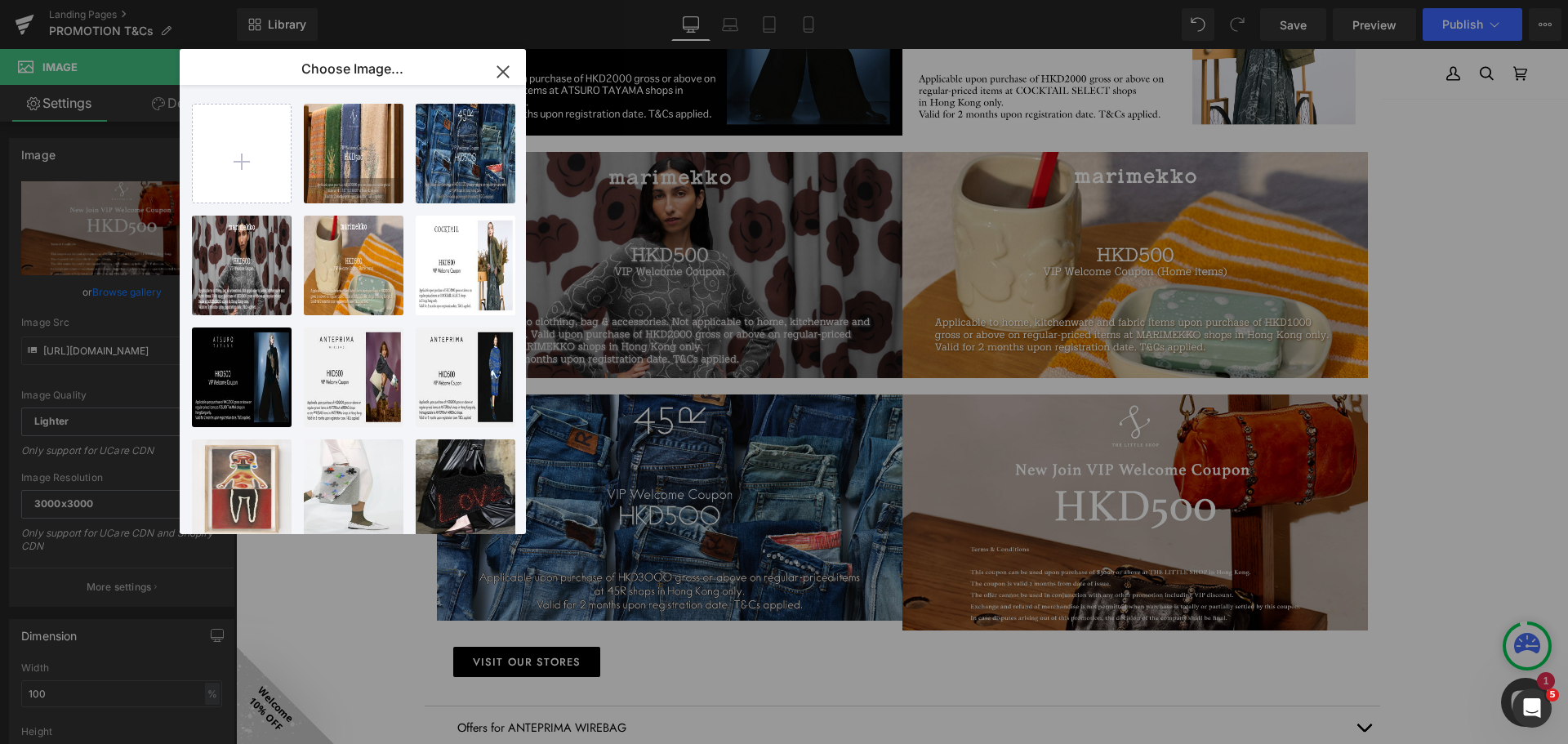
type input "[URL][DOMAIN_NAME]"
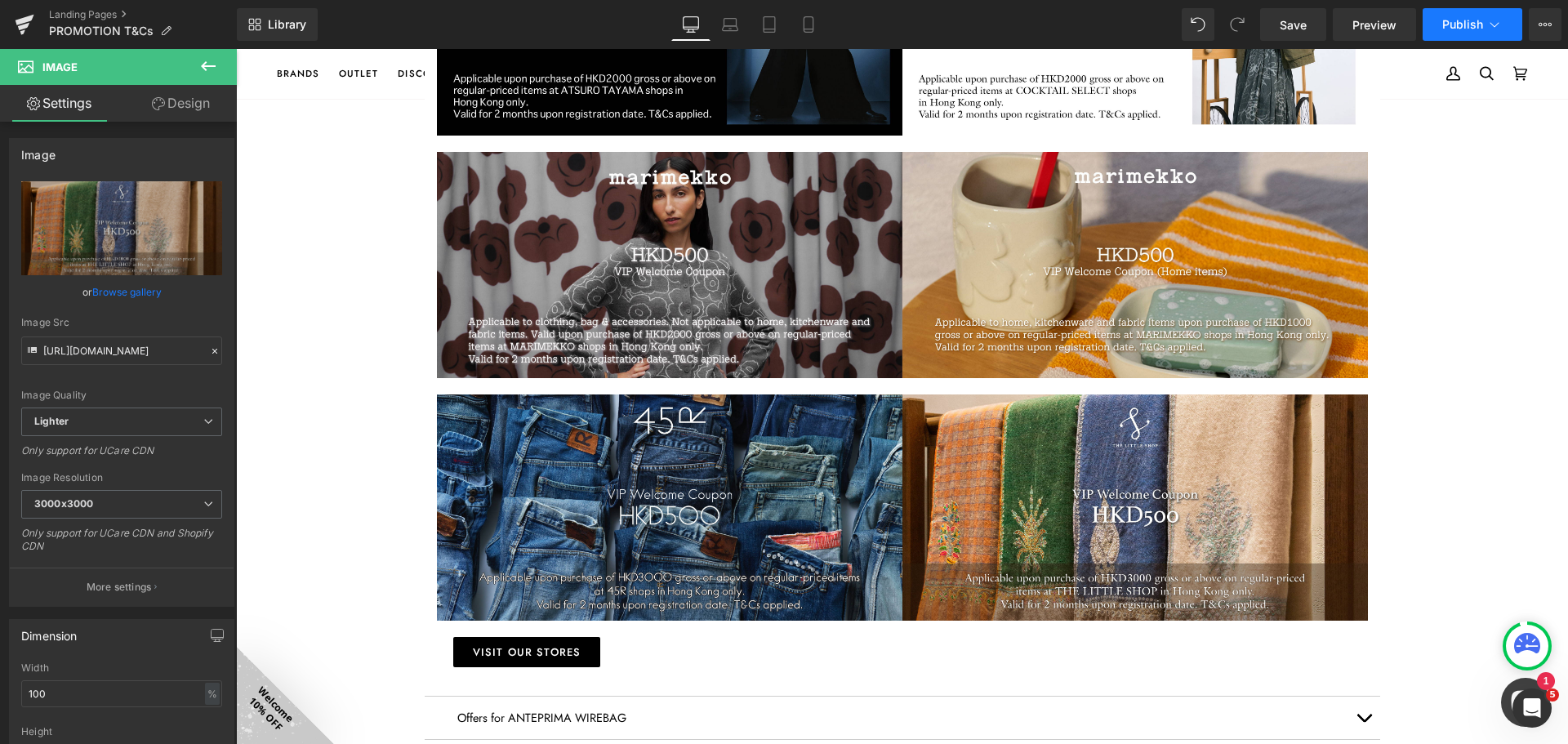
click at [1478, 21] on span "Publish" at bounding box center [1463, 24] width 41 height 13
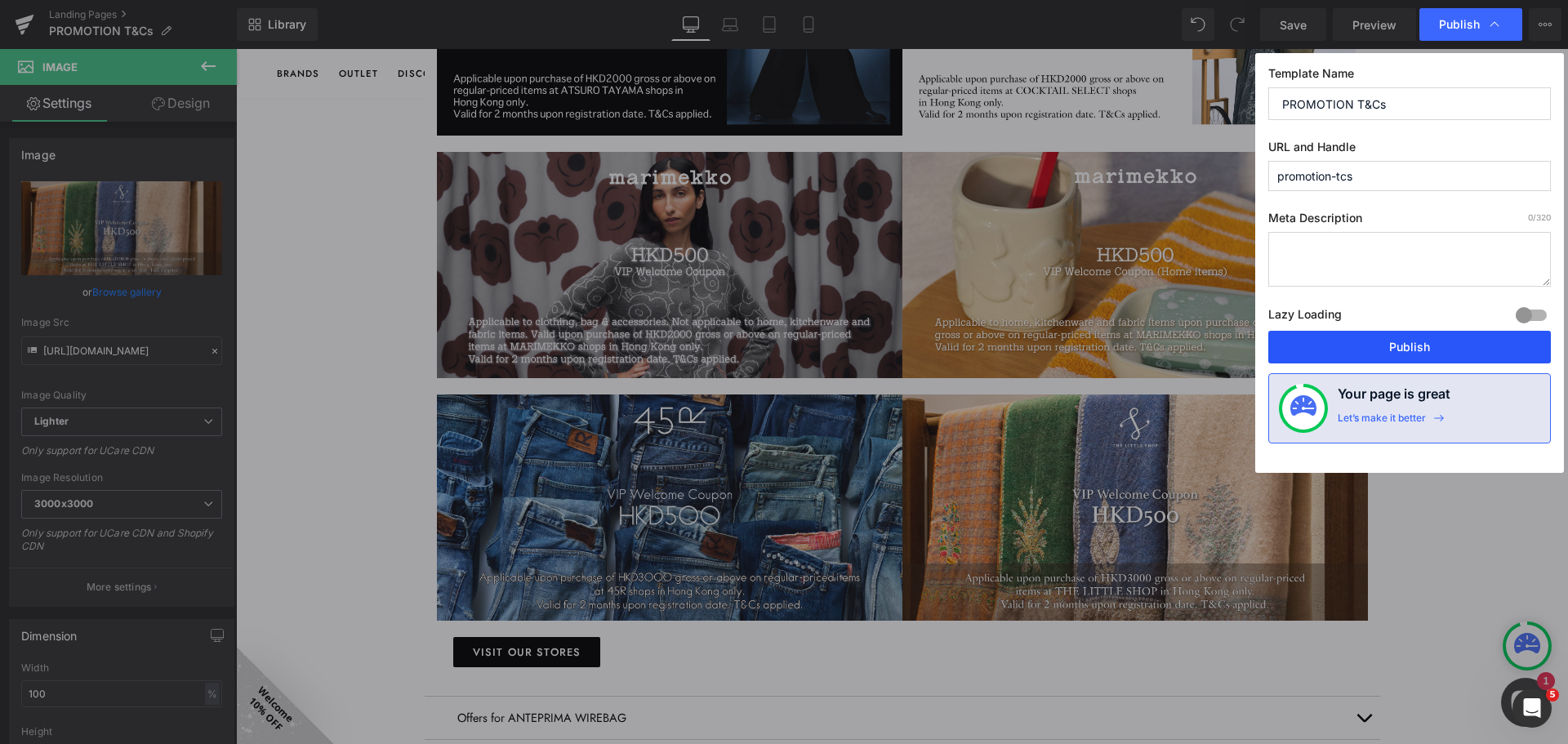
click at [1454, 336] on button "Publish" at bounding box center [1410, 347] width 283 height 33
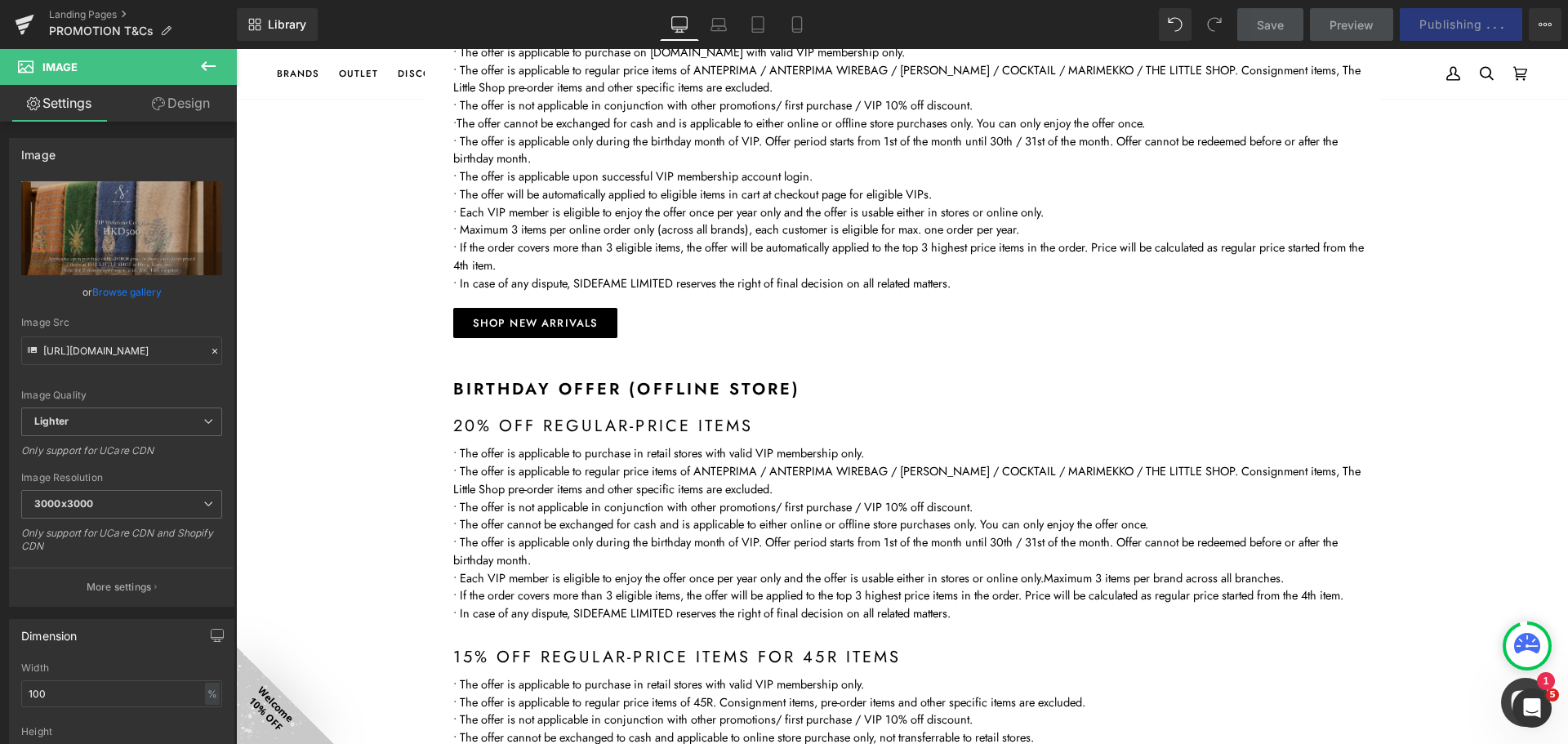
scroll to position [653, 0]
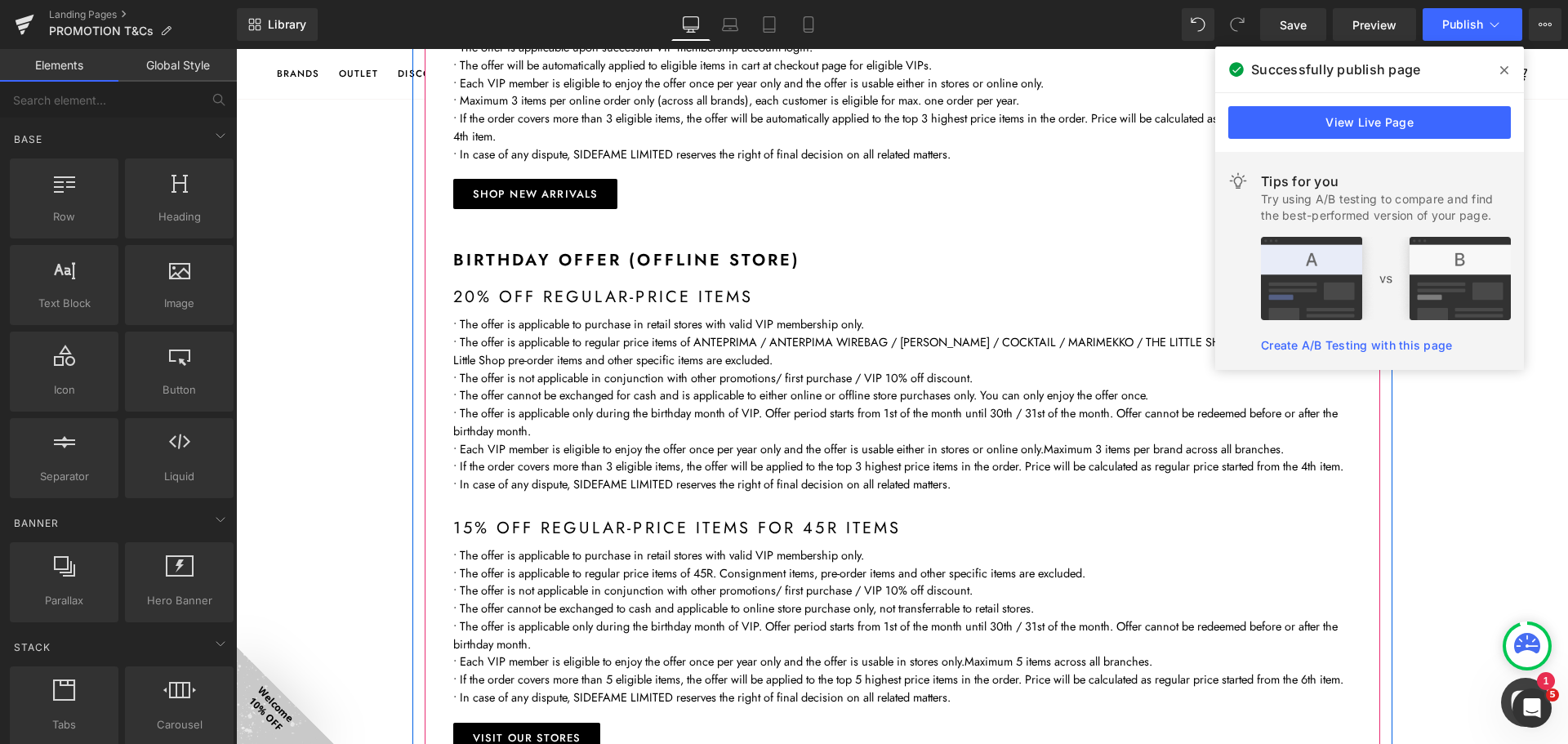
scroll to position [1143, 0]
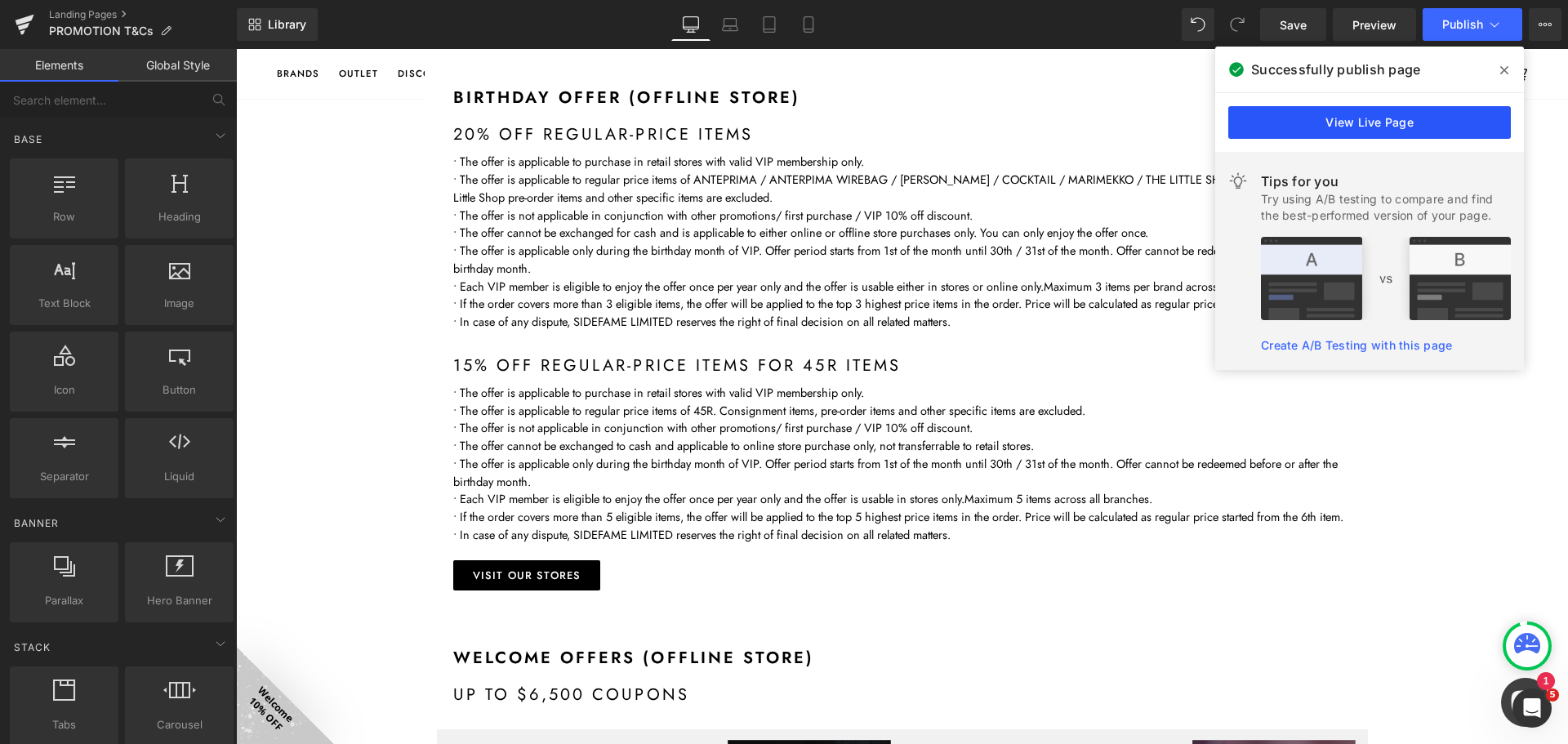
click at [1388, 125] on link "View Live Page" at bounding box center [1369, 123] width 283 height 33
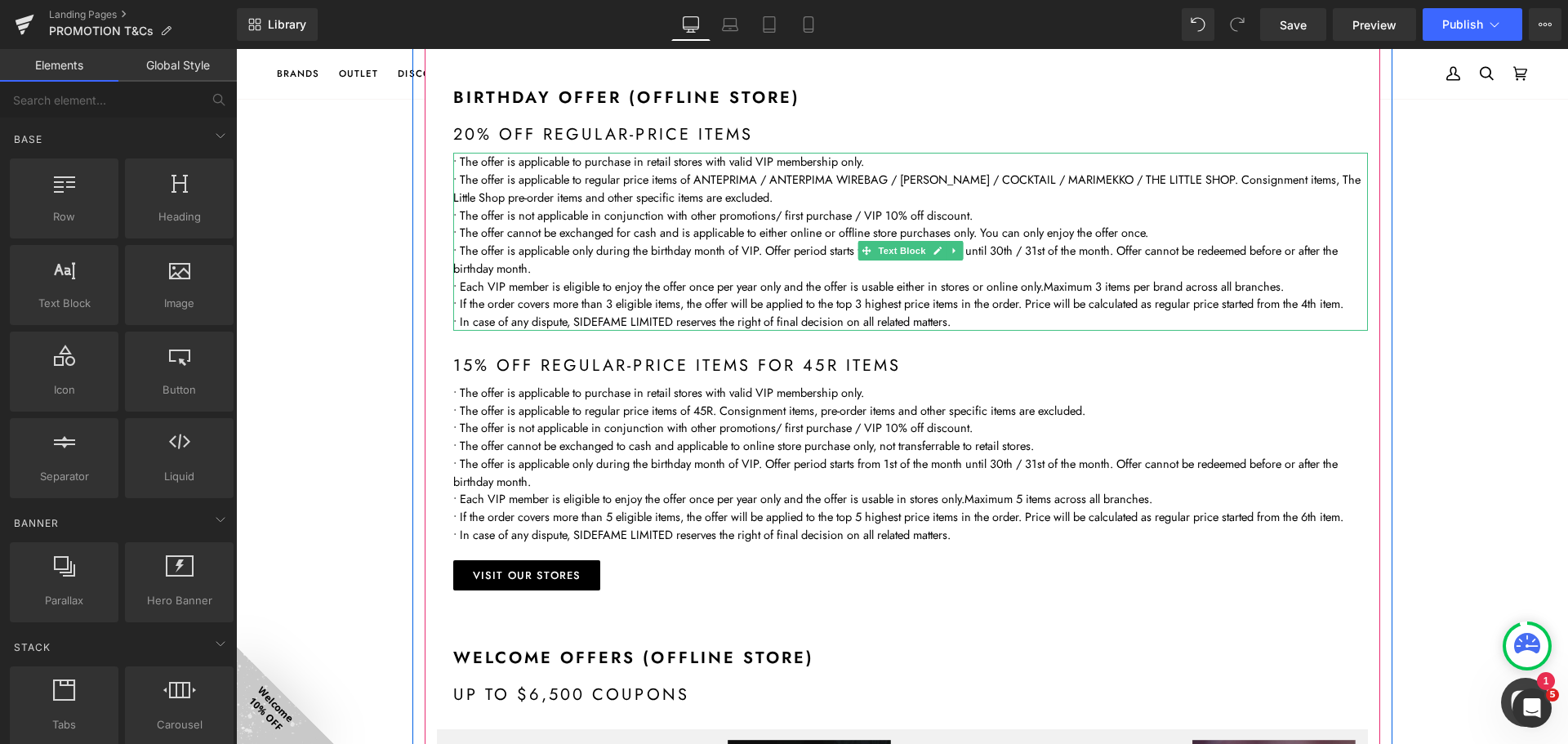
click at [740, 161] on p "• The offer is applicable to purchase in retail stores with valid VIP membershi…" at bounding box center [911, 161] width 915 height 18
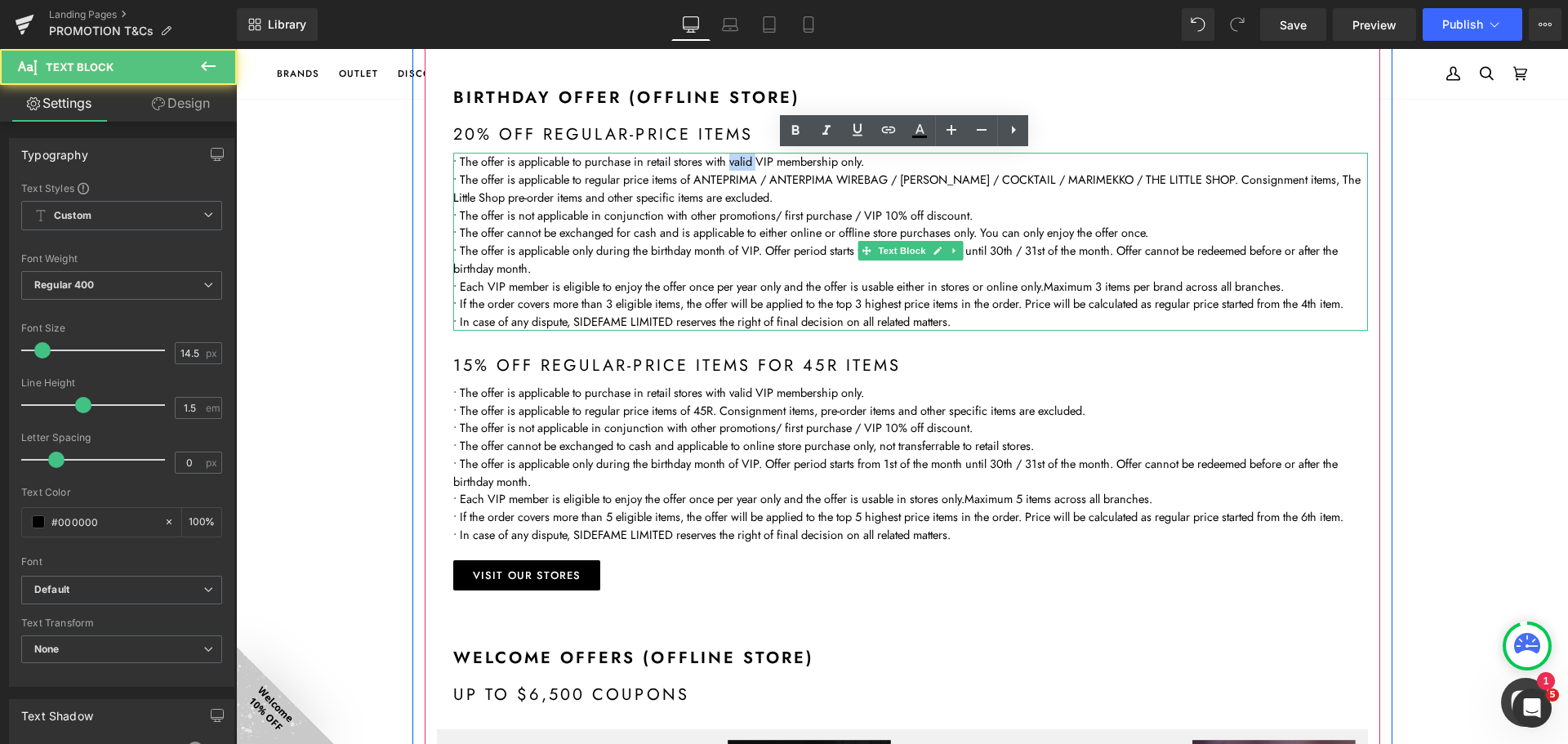
click at [740, 161] on p "• The offer is applicable to purchase in retail stores with valid VIP membershi…" at bounding box center [911, 161] width 915 height 18
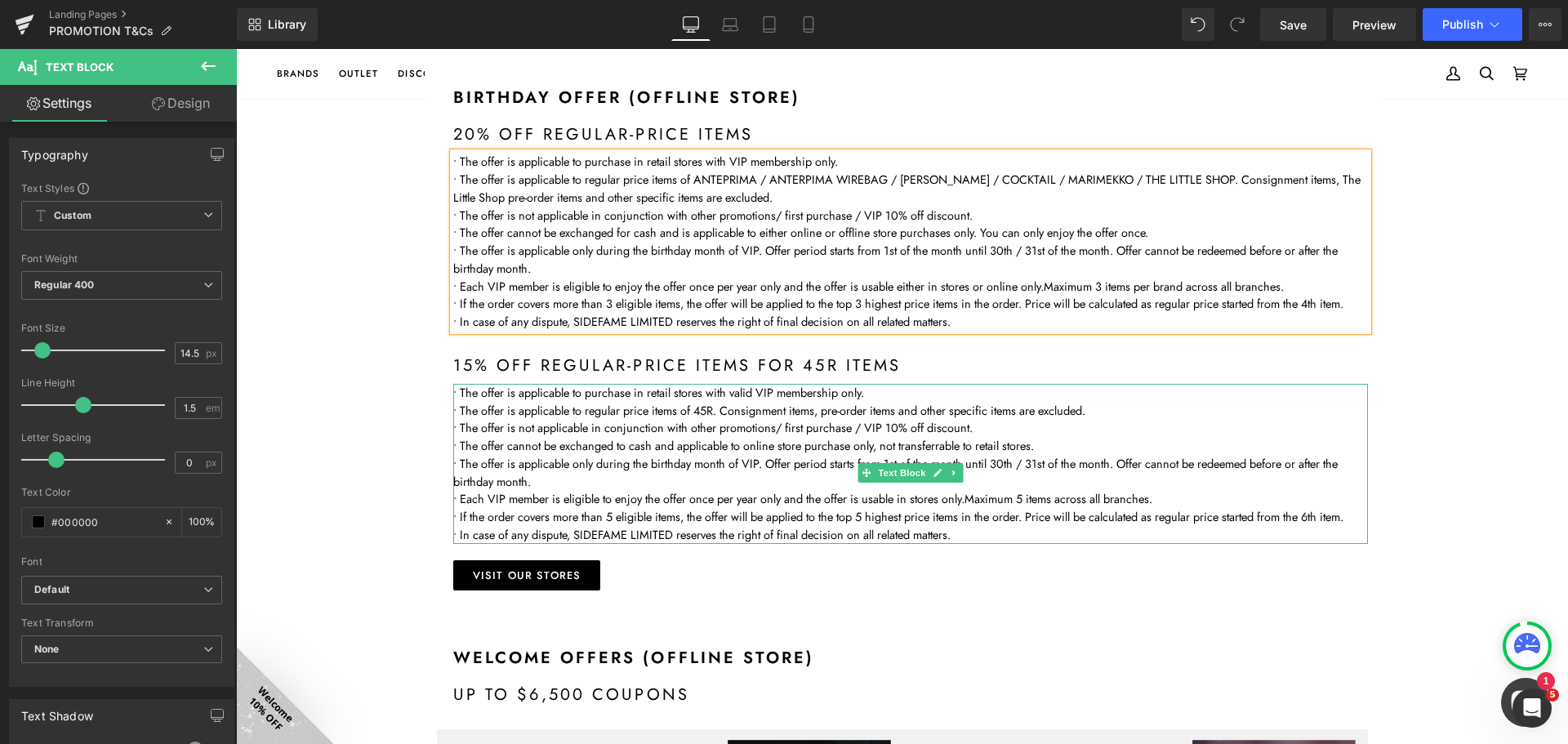
click at [732, 402] on p "• The offer is applicable to purchase in retail stores with valid VIP membershi…" at bounding box center [911, 392] width 915 height 18
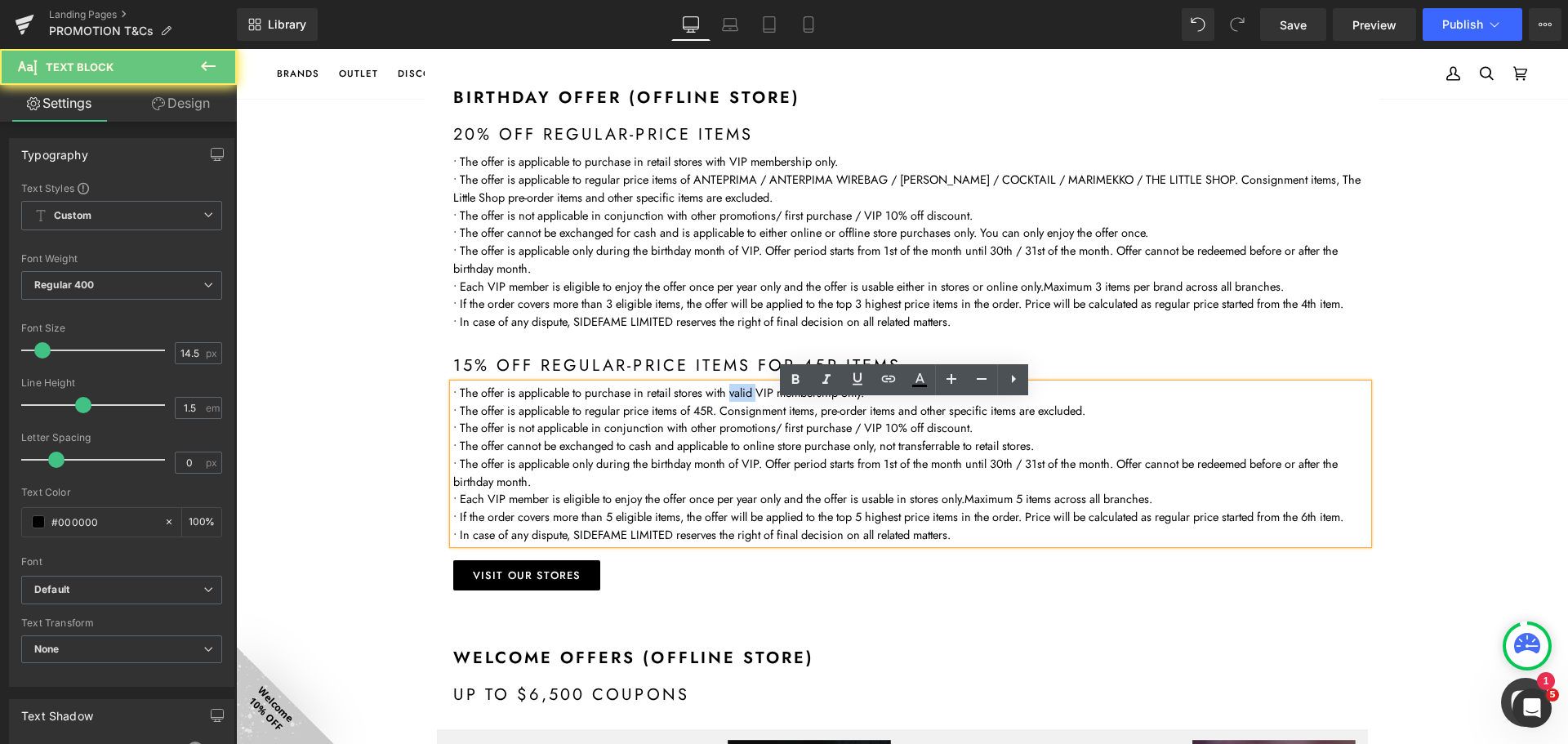
click at [732, 402] on p "• The offer is applicable to purchase in retail stores with valid VIP membershi…" at bounding box center [911, 392] width 915 height 18
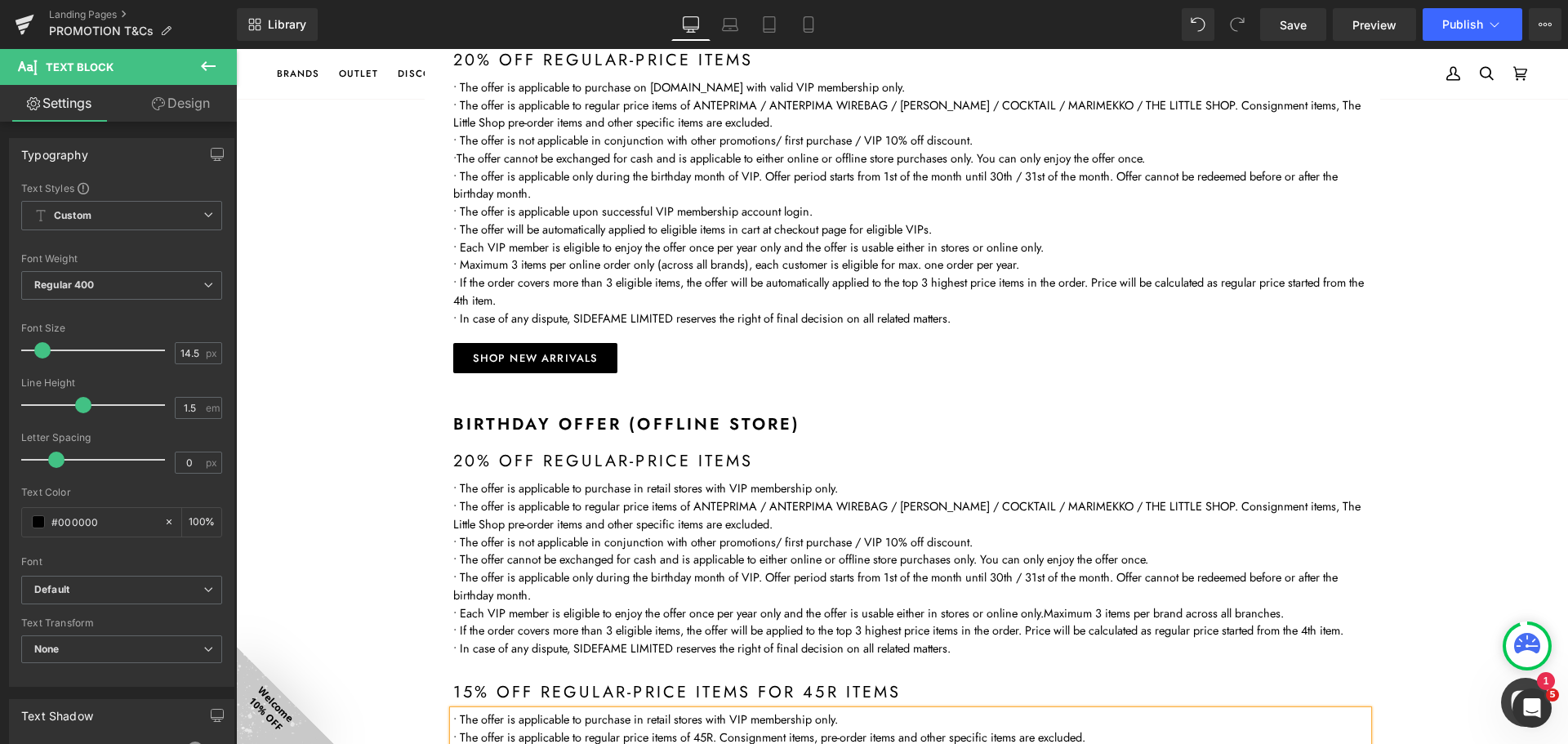
scroll to position [326, 0]
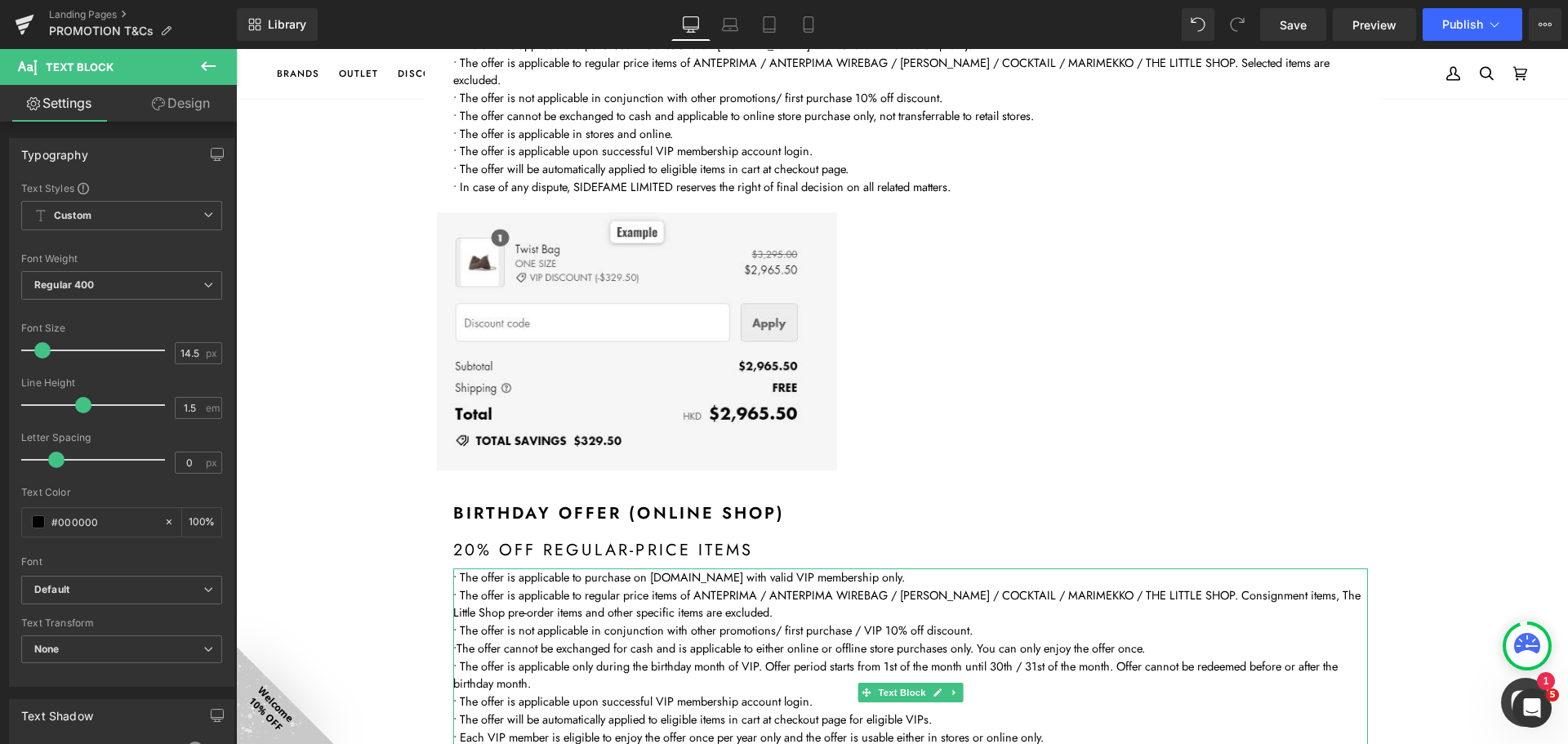
click at [791, 575] on p "• The offer is applicable to purchase on www.sidefame.com.hk with valid VIP mem…" at bounding box center [911, 577] width 915 height 18
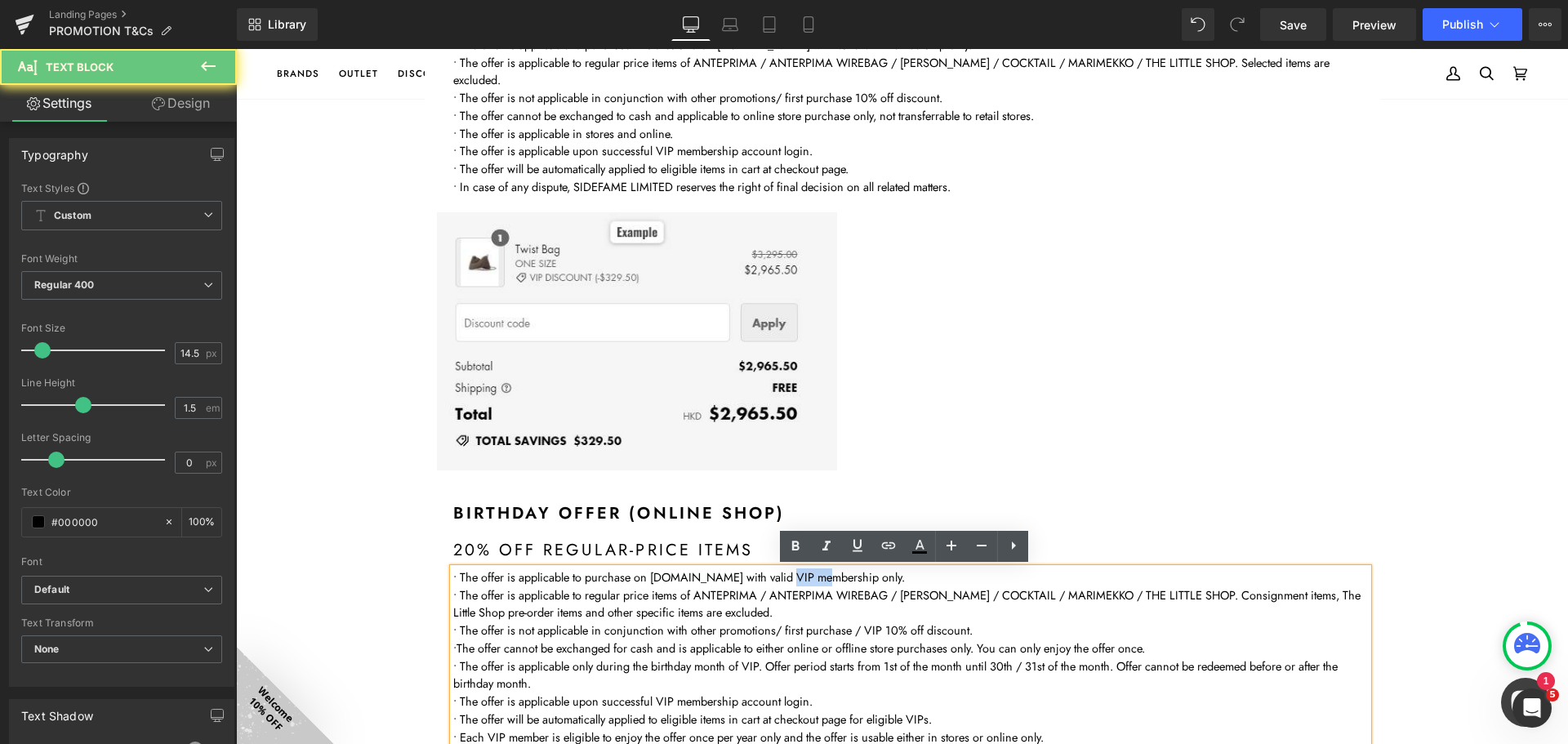
click at [791, 575] on p "• The offer is applicable to purchase on www.sidefame.com.hk with valid VIP mem…" at bounding box center [911, 577] width 915 height 18
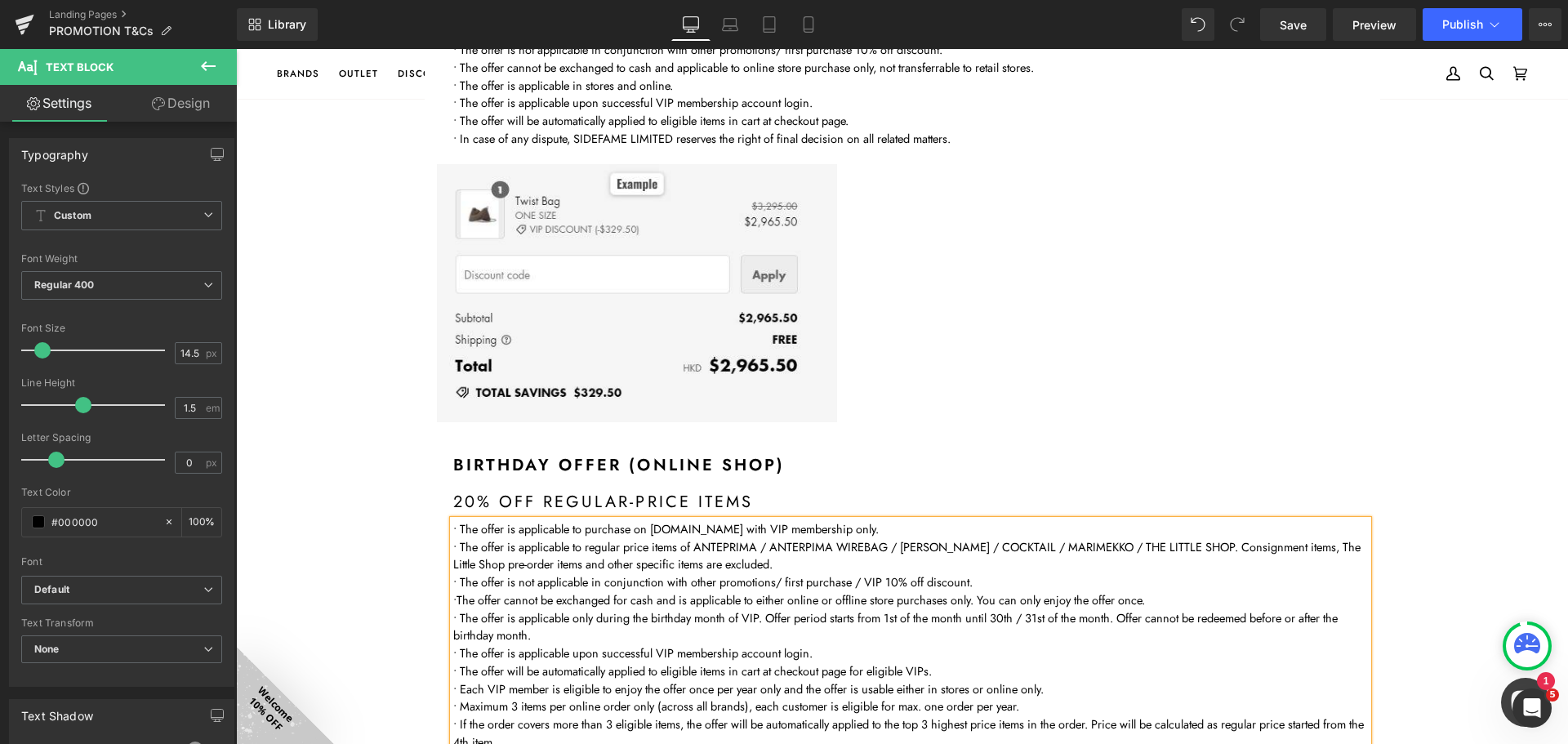
scroll to position [82, 0]
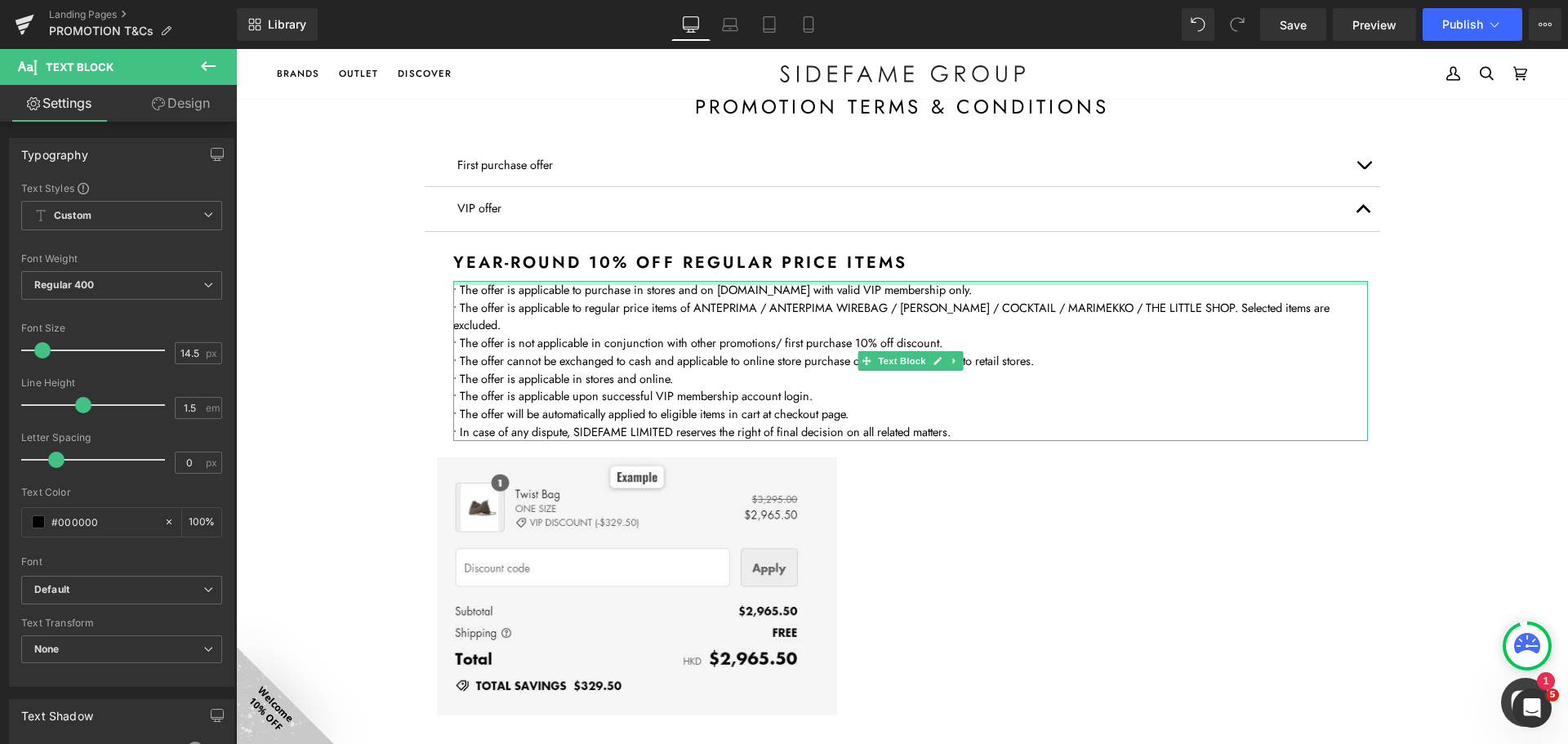
click at [865, 290] on p "• The offer is applicable to purchase in stores and on www.sidefame.com.hk with…" at bounding box center [911, 290] width 915 height 18
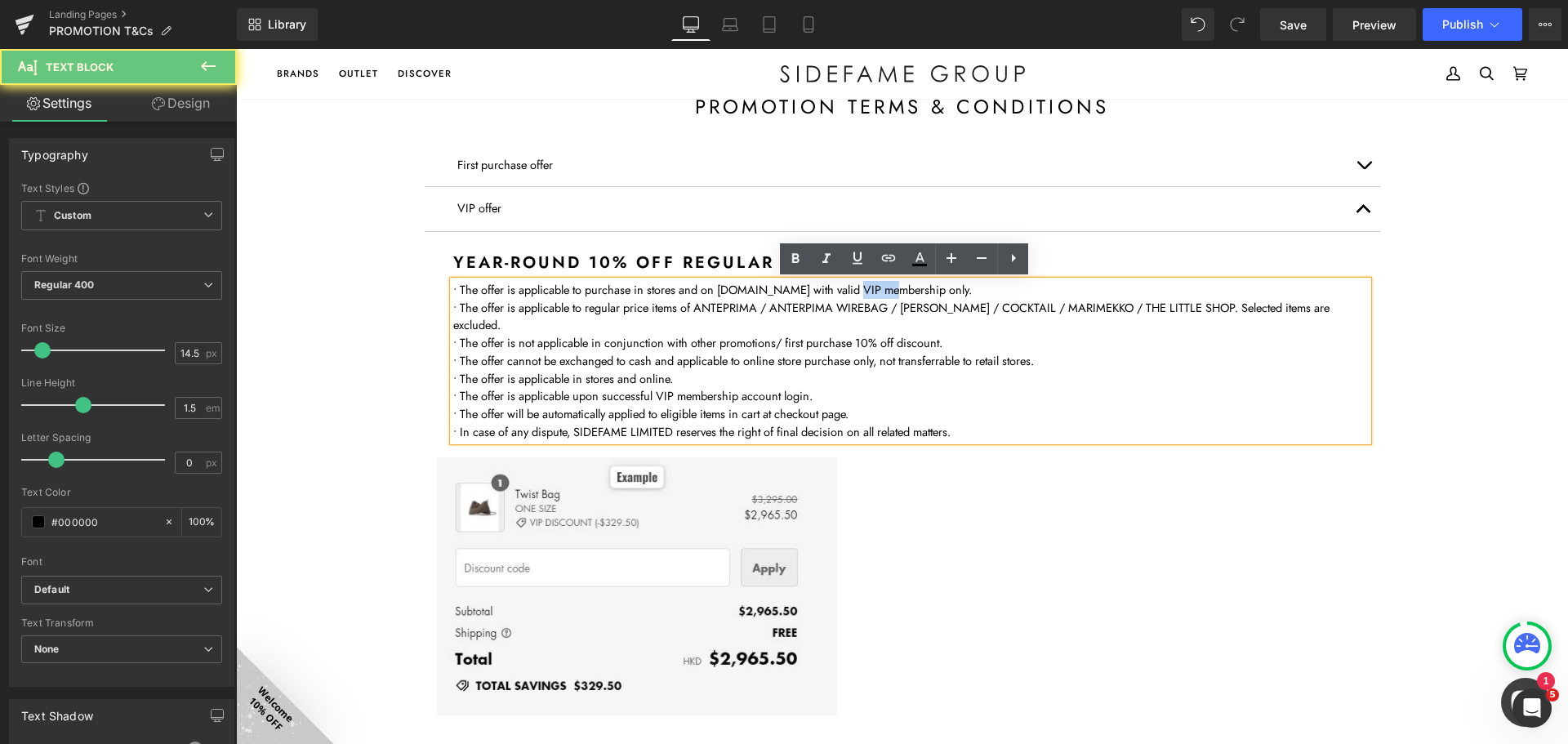
click at [865, 290] on p "• The offer is applicable to purchase in stores and on www.sidefame.com.hk with…" at bounding box center [911, 290] width 915 height 18
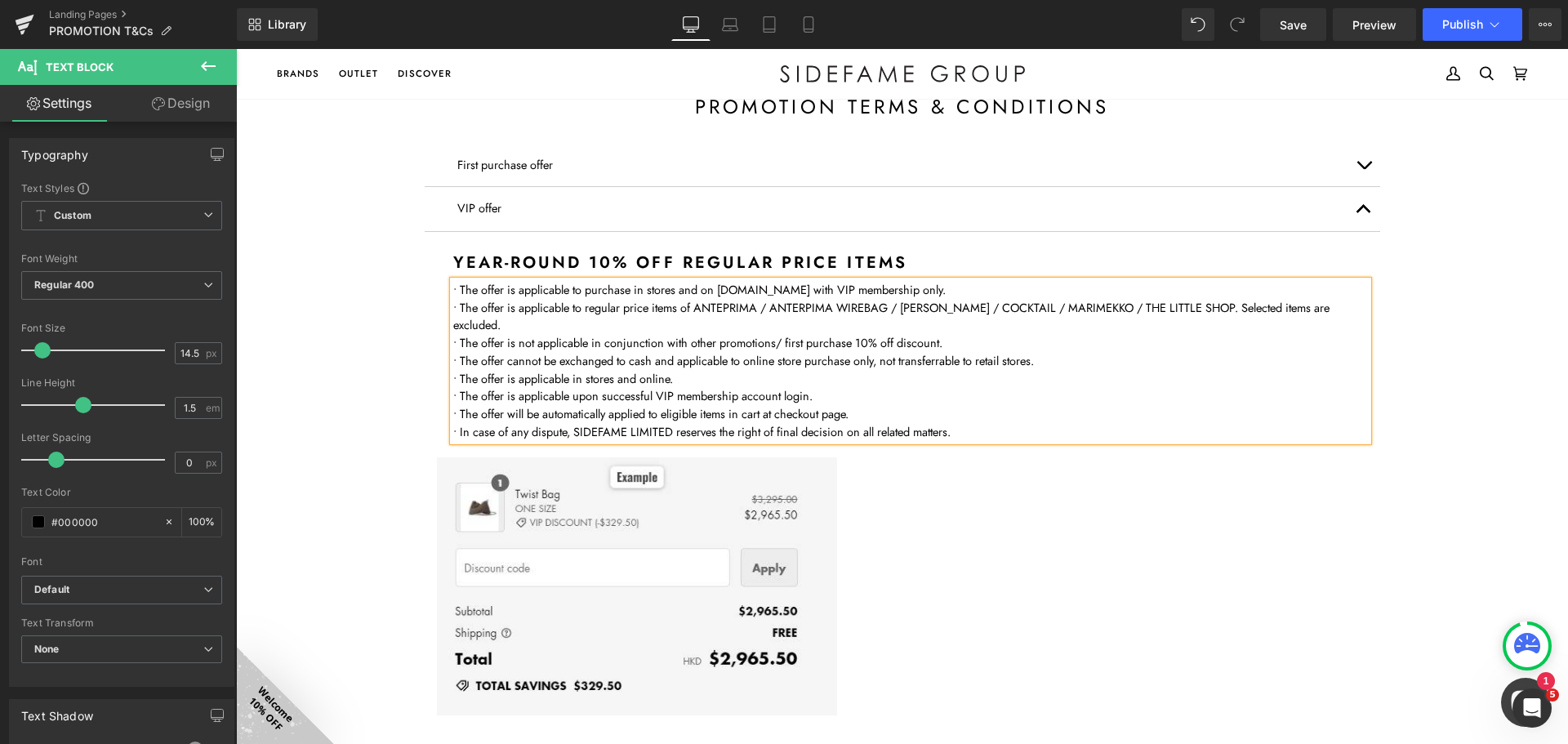
click at [669, 210] on p "VIP offer" at bounding box center [902, 208] width 891 height 18
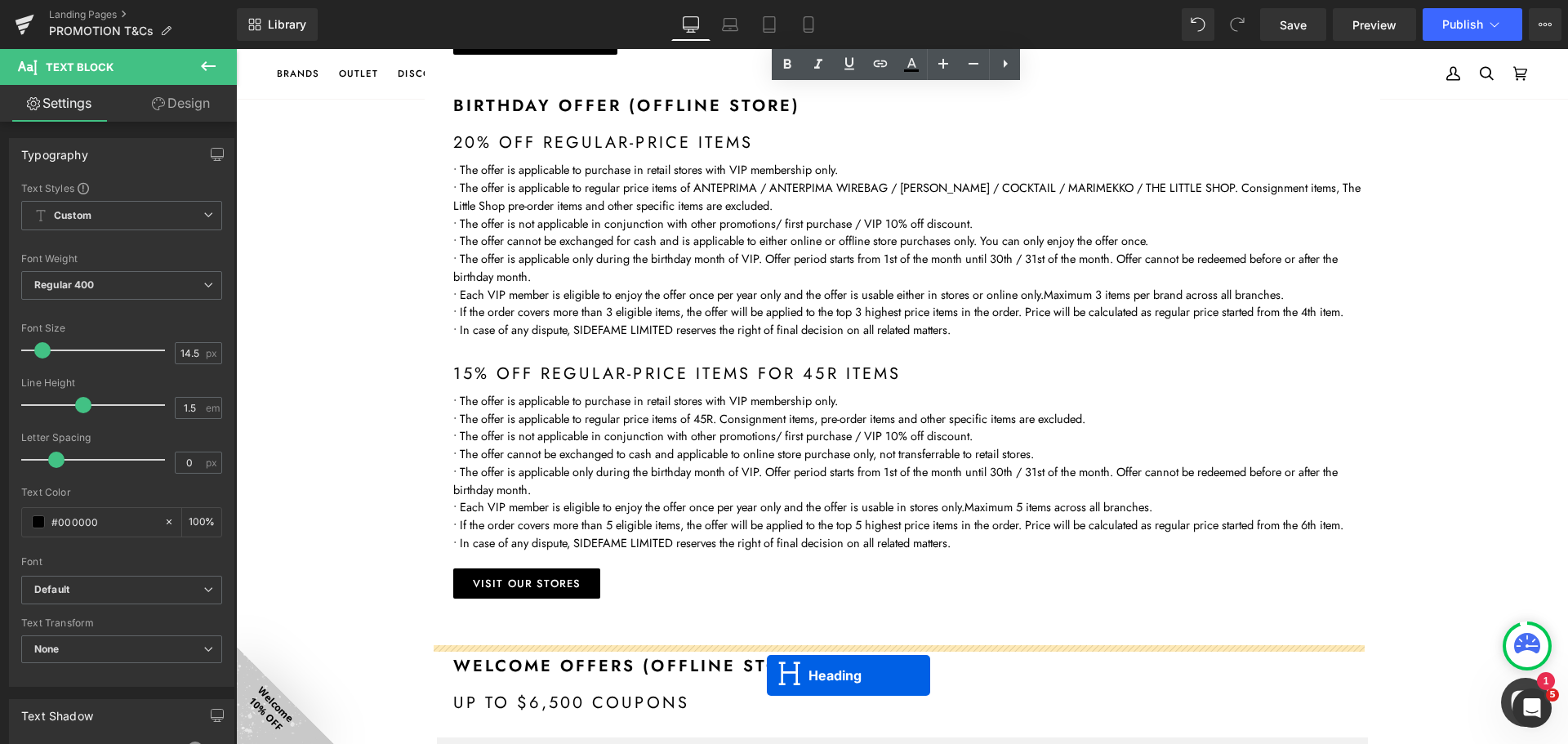
scroll to position [1163, 0]
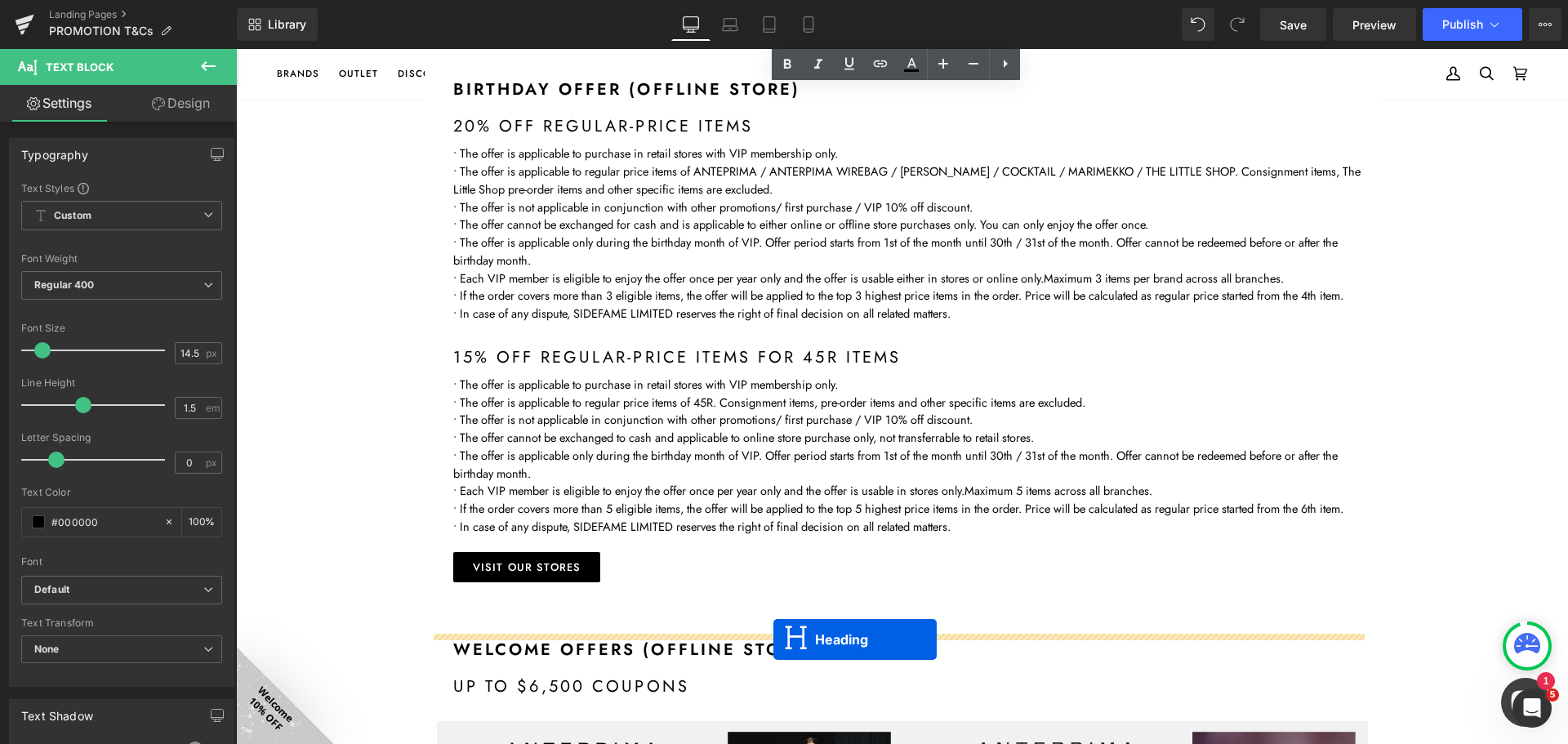
drag, startPoint x: 867, startPoint y: 270, endPoint x: 773, endPoint y: 640, distance: 381.8
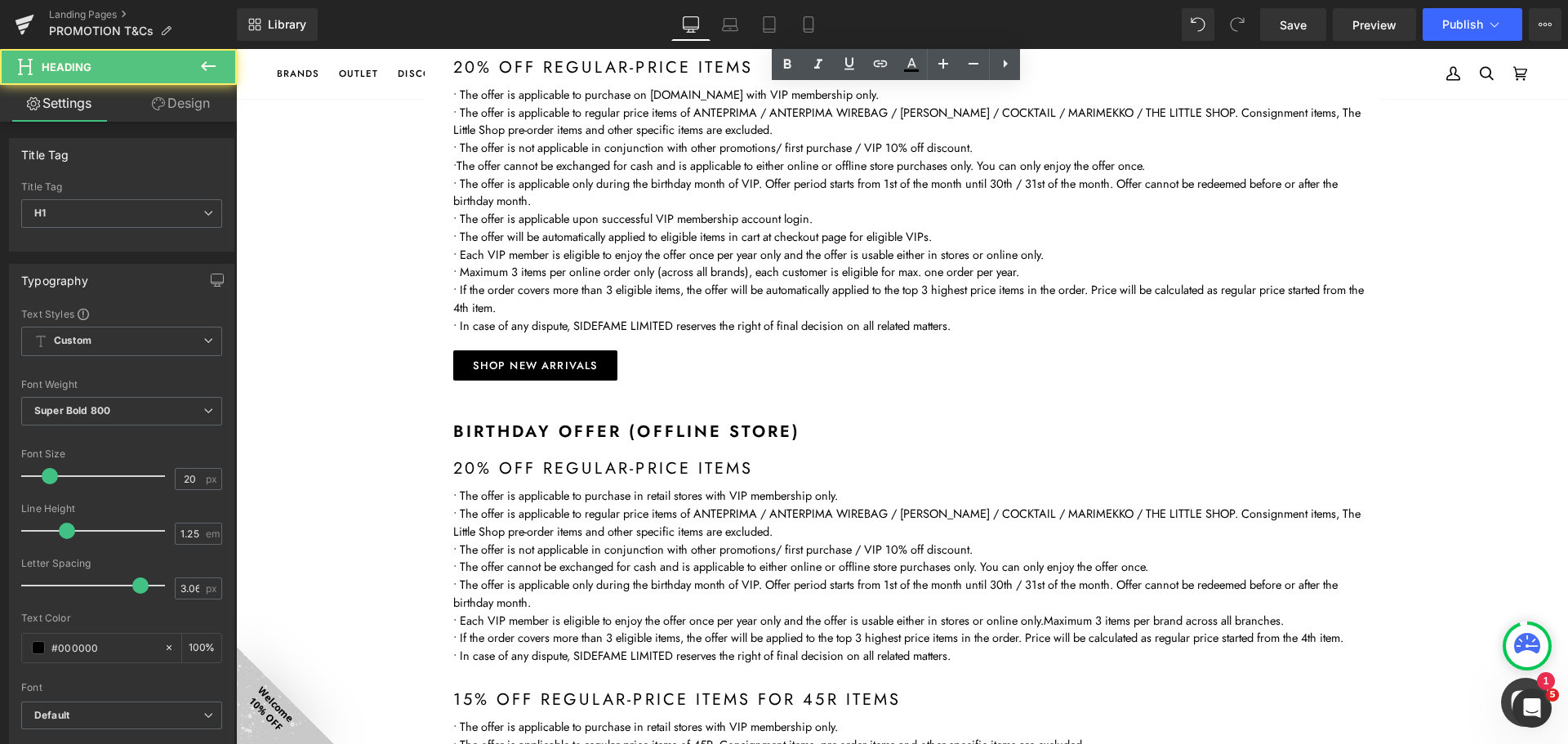
scroll to position [543, 0]
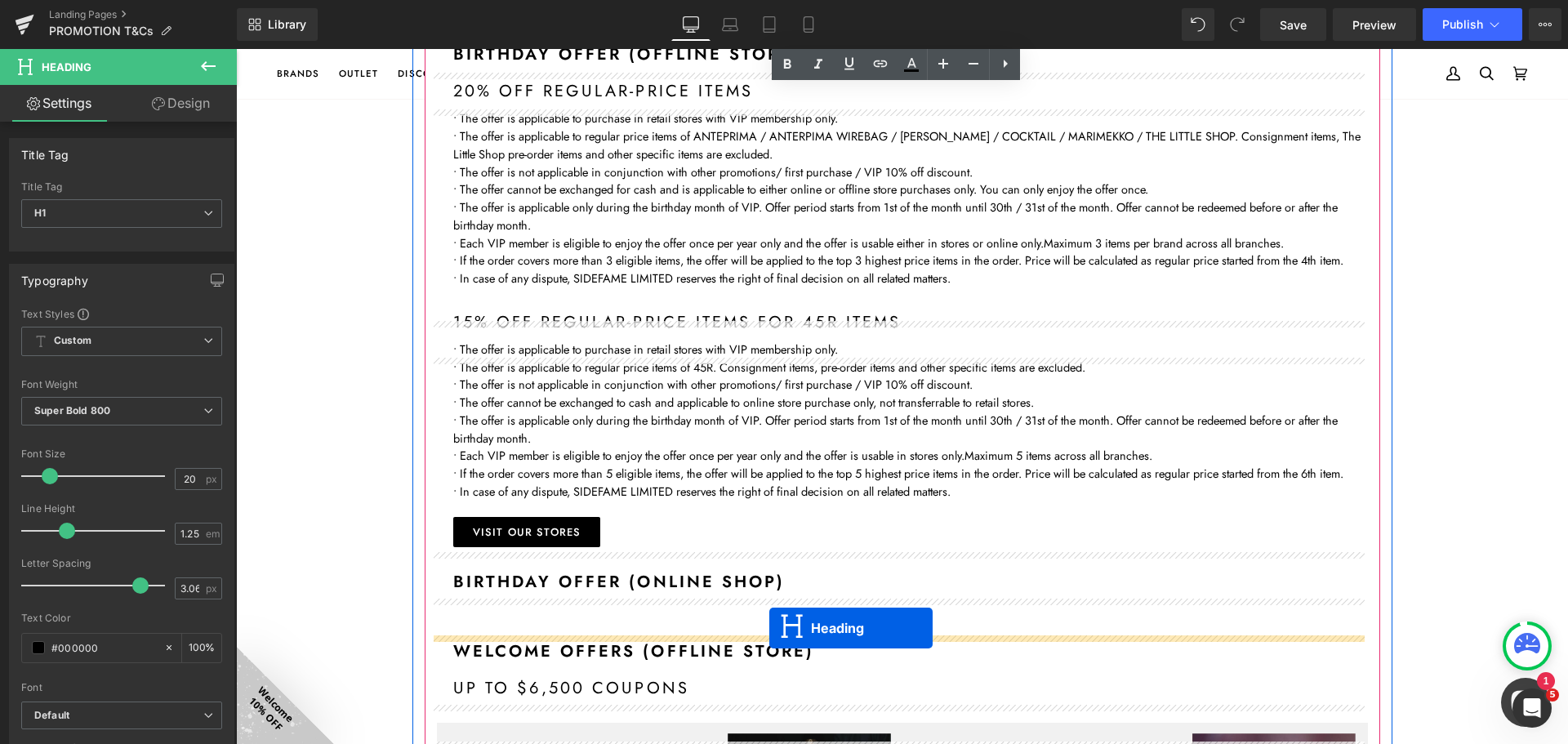
drag, startPoint x: 865, startPoint y: 292, endPoint x: 770, endPoint y: 627, distance: 348.2
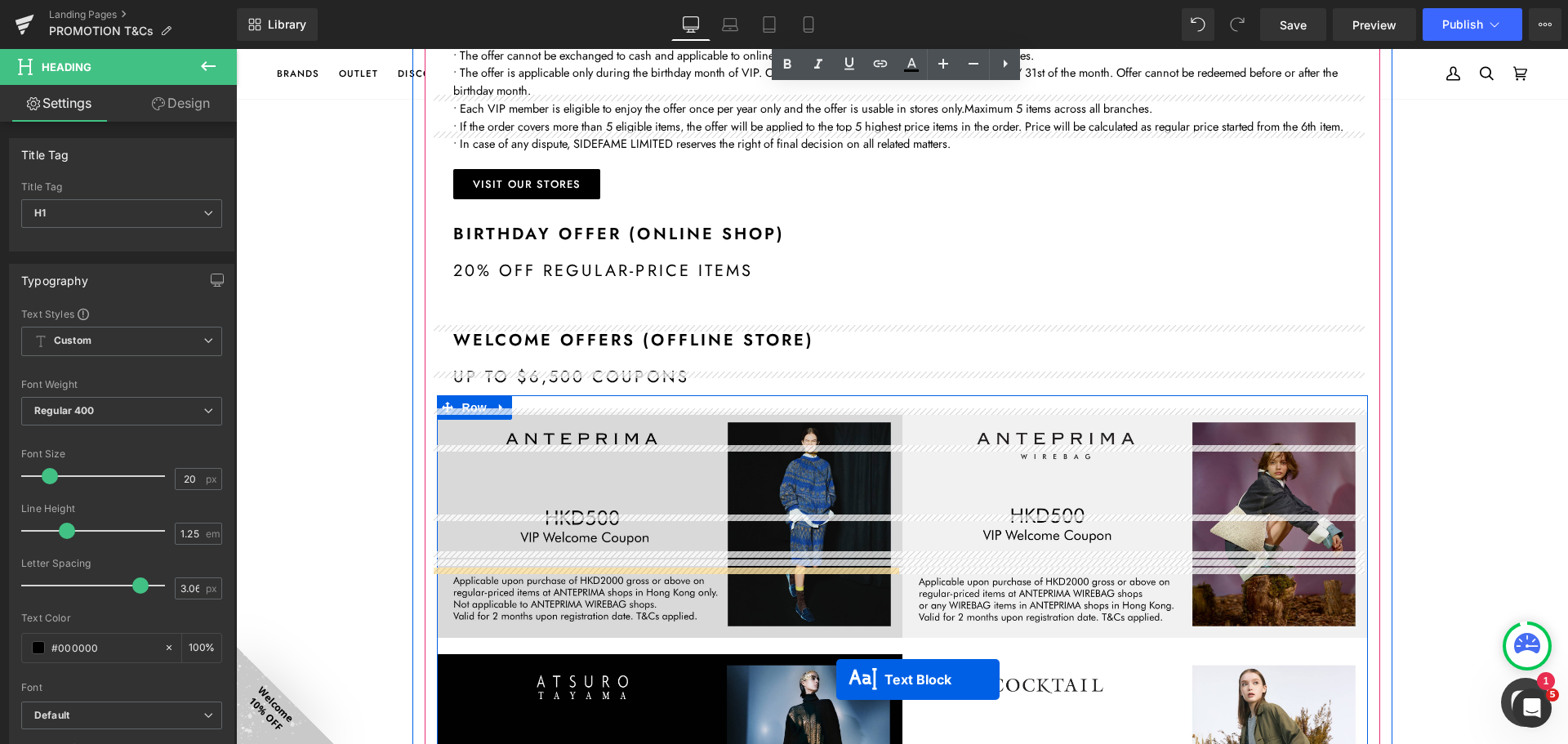
scroll to position [1272, 0]
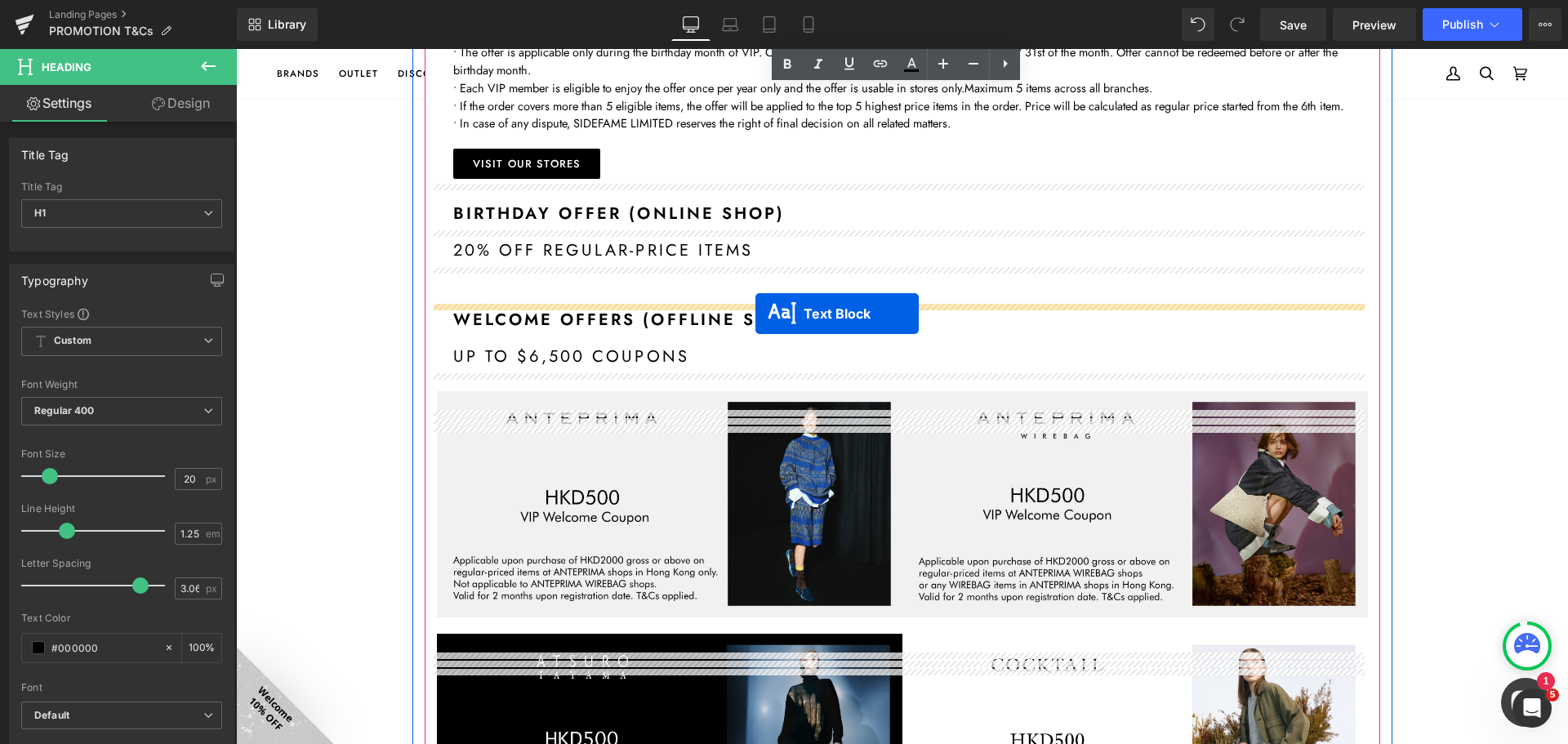
drag, startPoint x: 864, startPoint y: 321, endPoint x: 756, endPoint y: 313, distance: 108.3
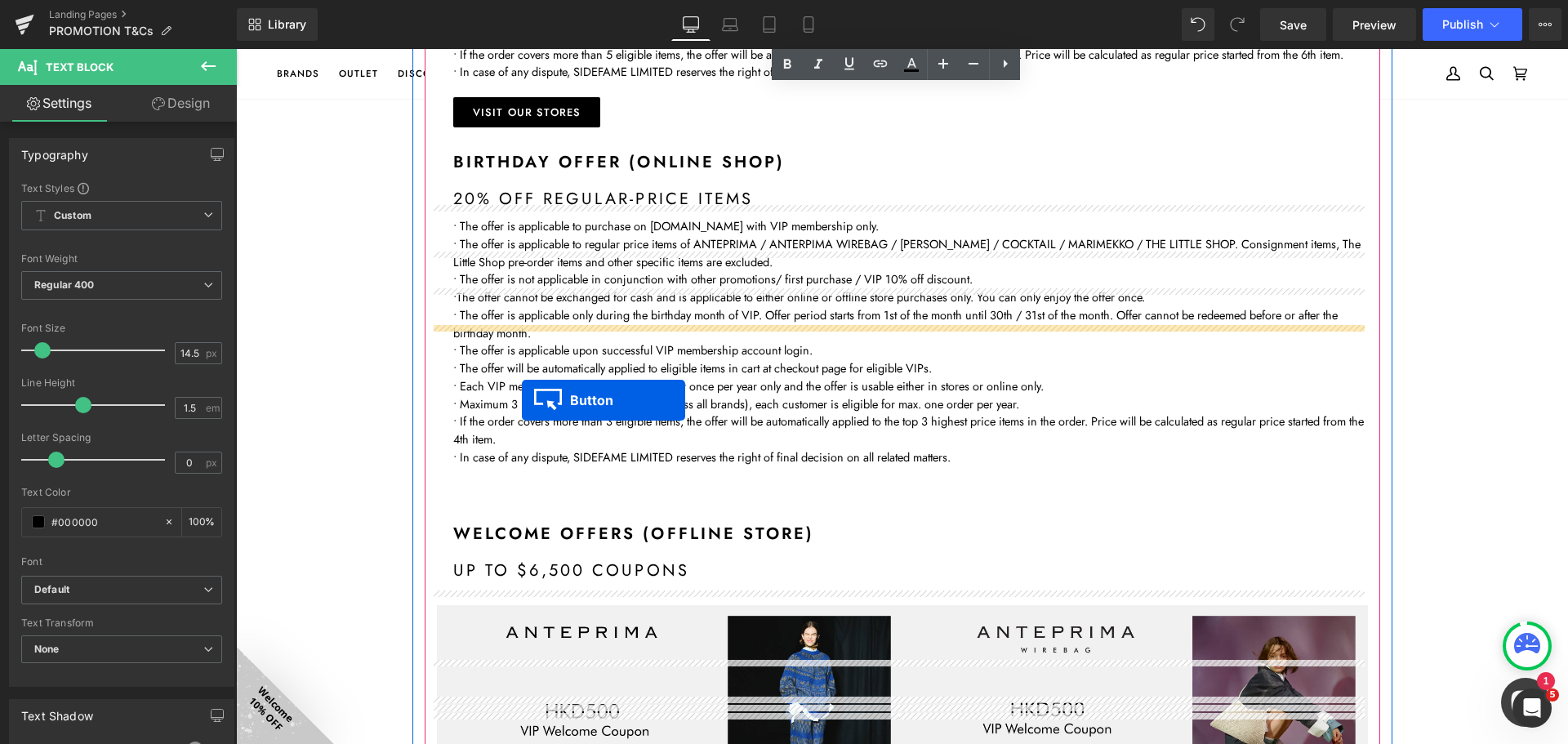
scroll to position [1297, 0]
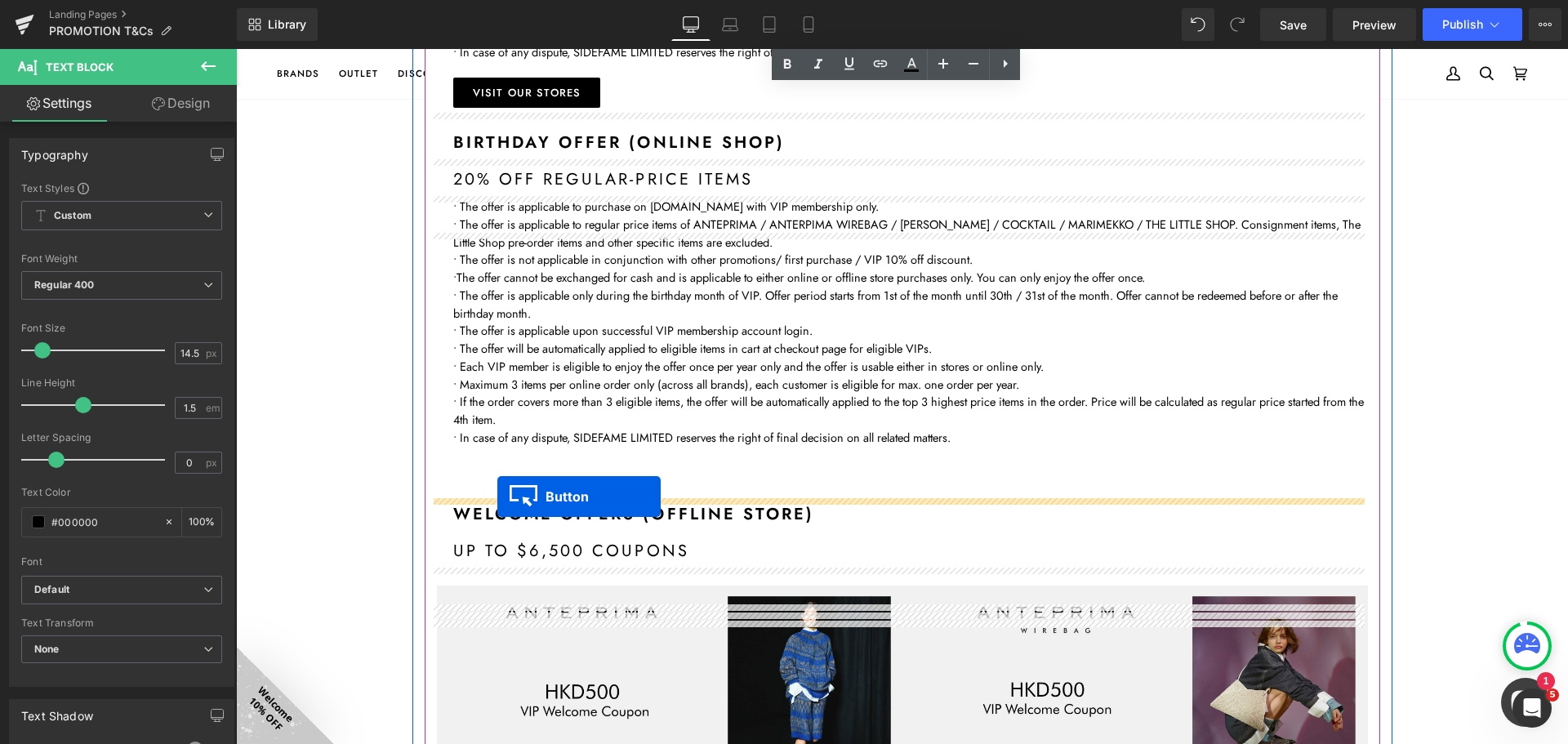
drag, startPoint x: 502, startPoint y: 273, endPoint x: 497, endPoint y: 496, distance: 223.1
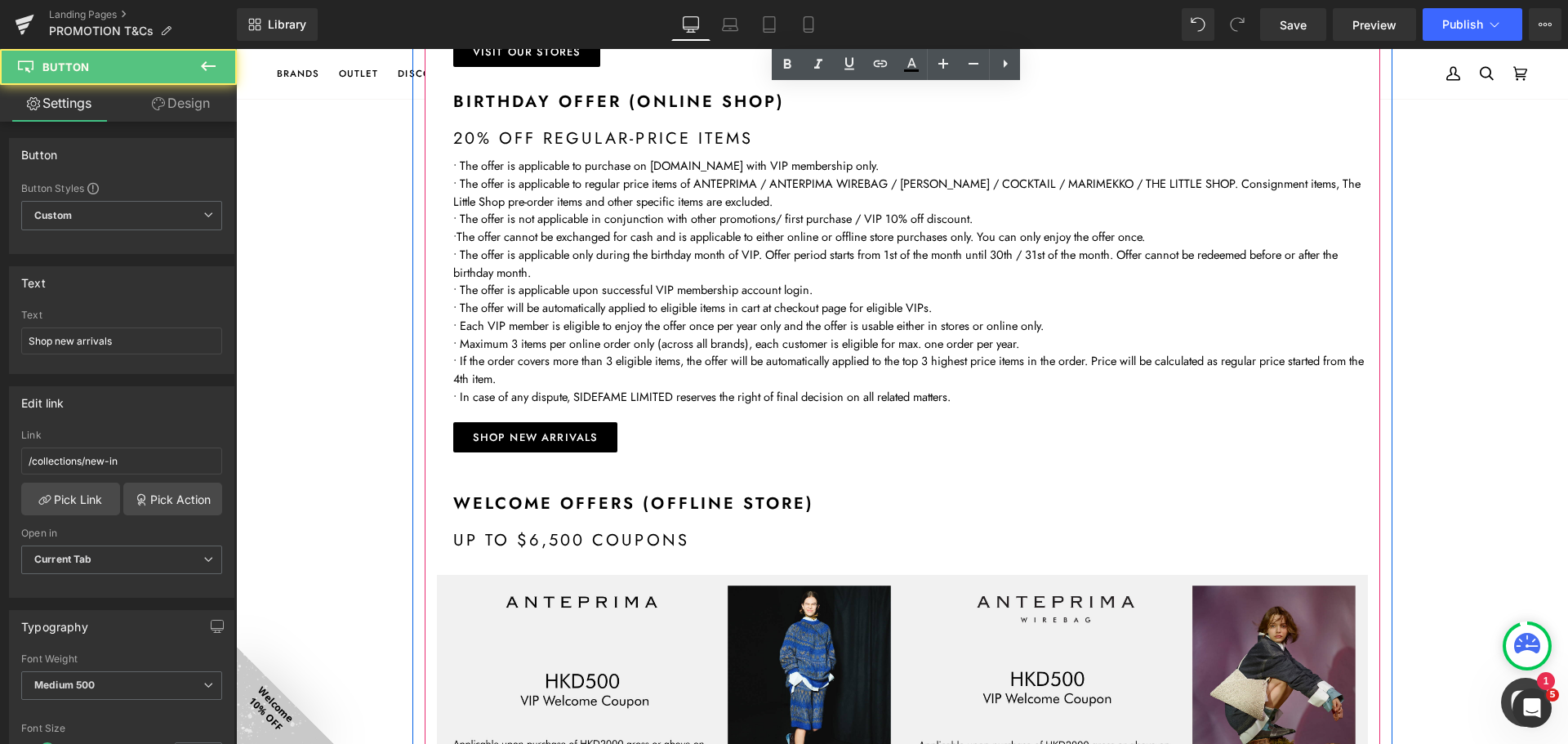
scroll to position [1257, 0]
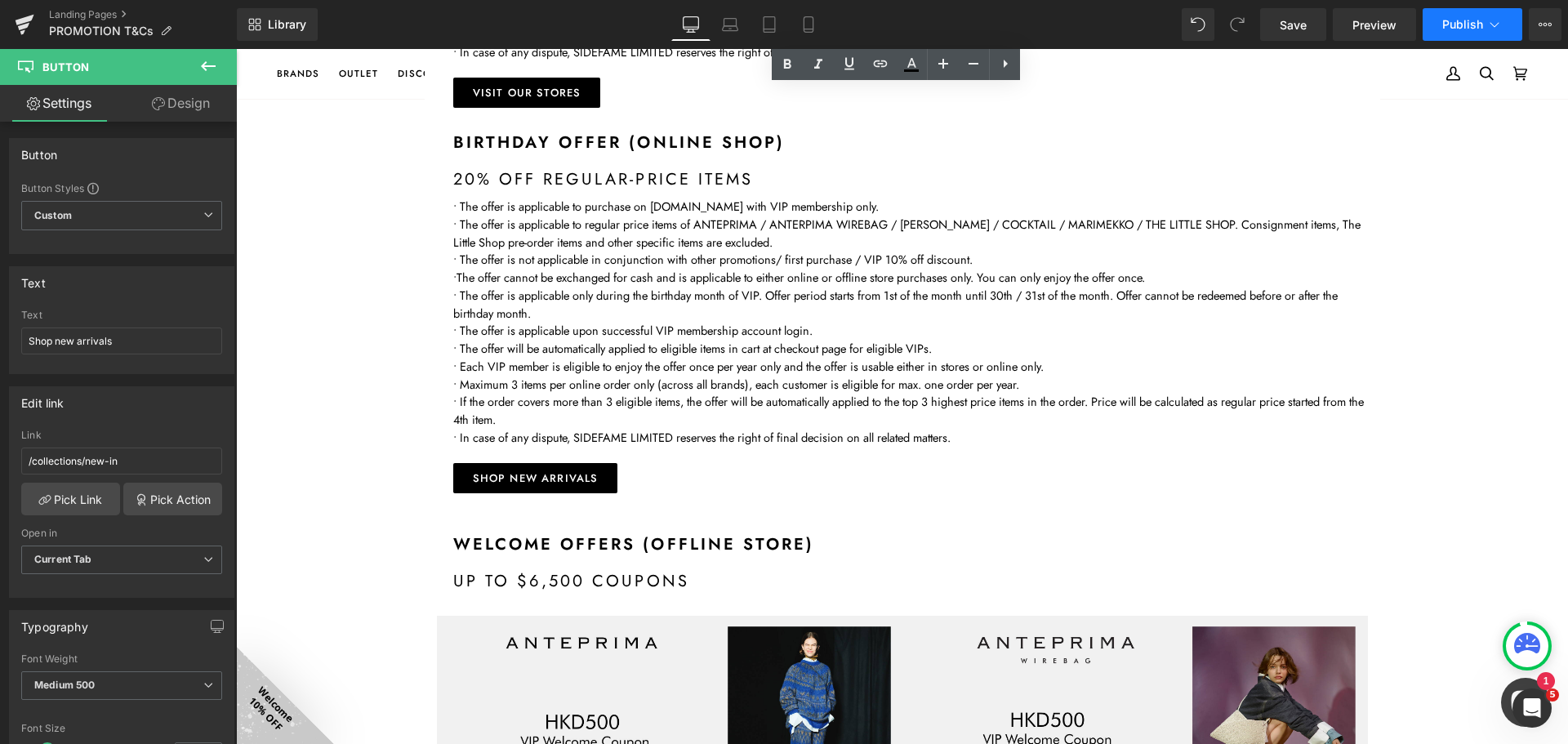
click at [1468, 30] on span "Publish" at bounding box center [1463, 24] width 41 height 13
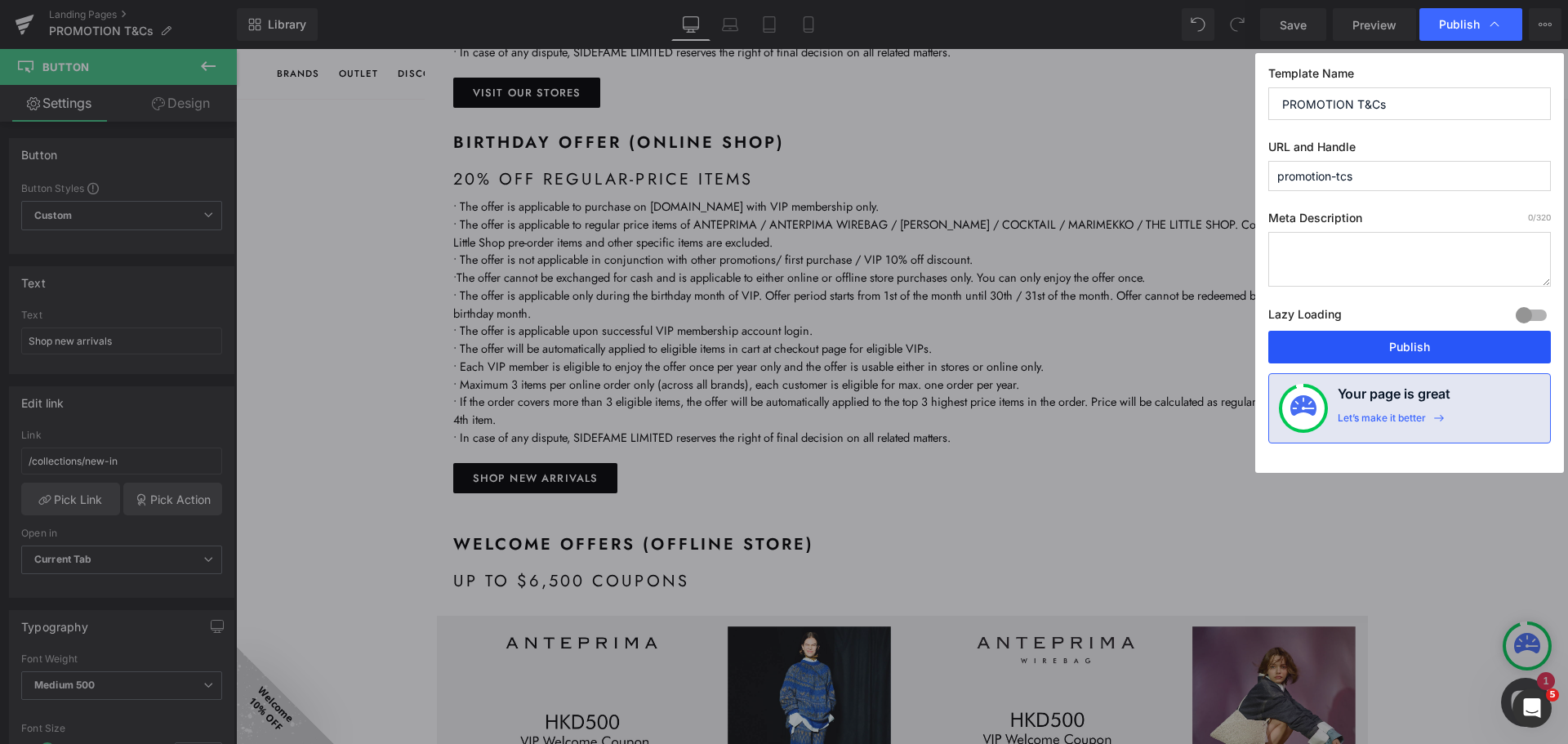
click at [1380, 335] on button "Publish" at bounding box center [1410, 347] width 283 height 33
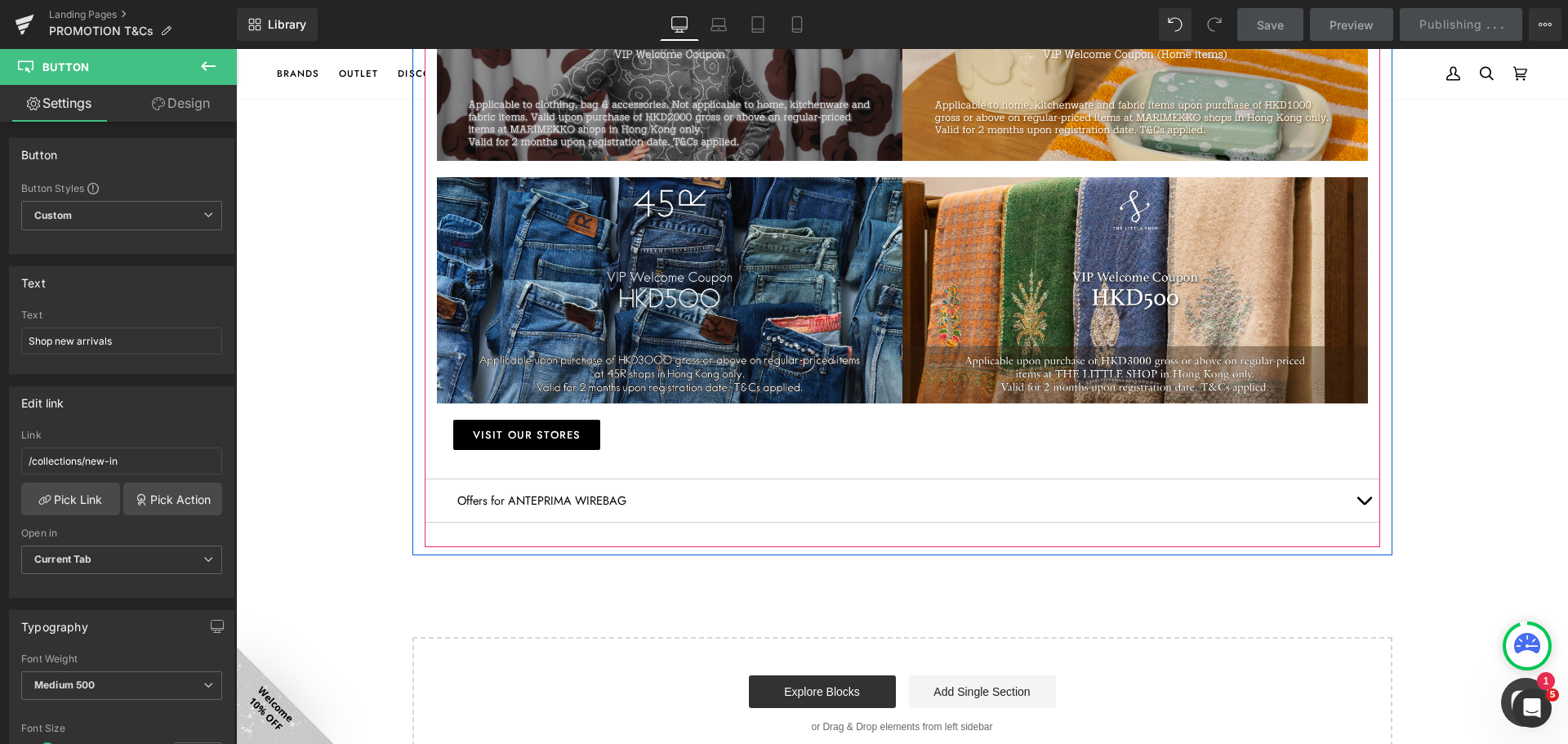
scroll to position [2644, 0]
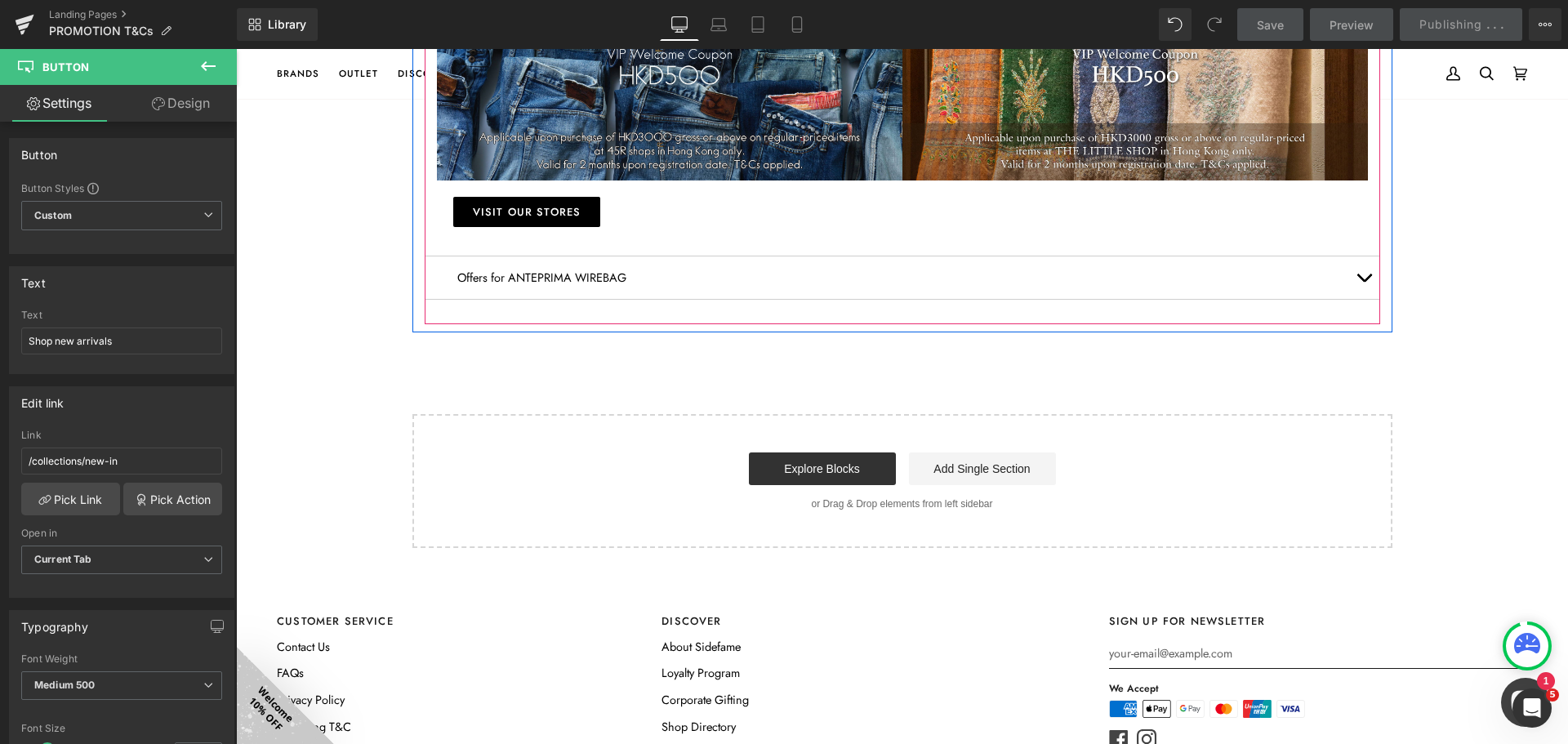
click at [236, 49] on div at bounding box center [236, 49] width 0 height 0
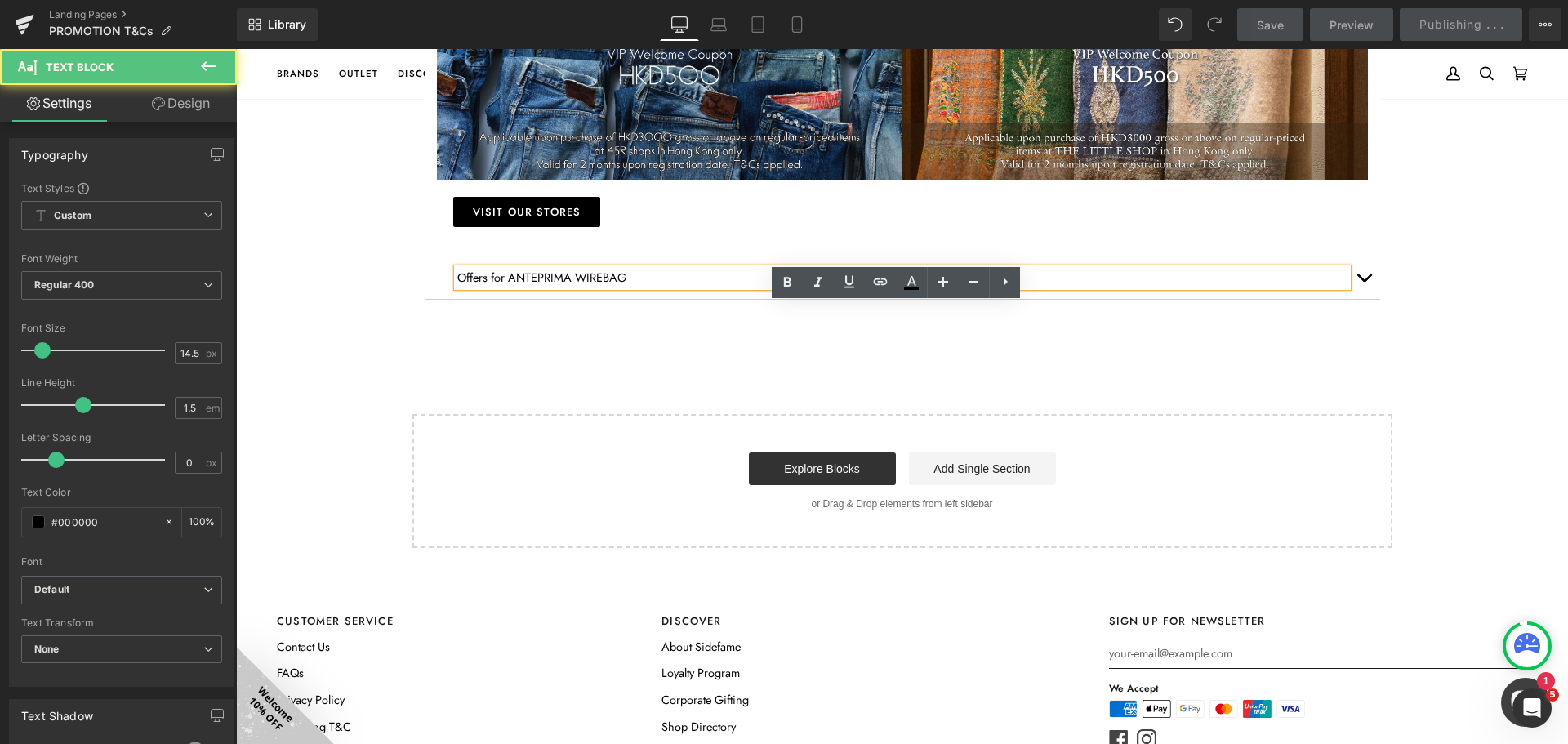
click at [1367, 298] on button "button" at bounding box center [1364, 278] width 33 height 43
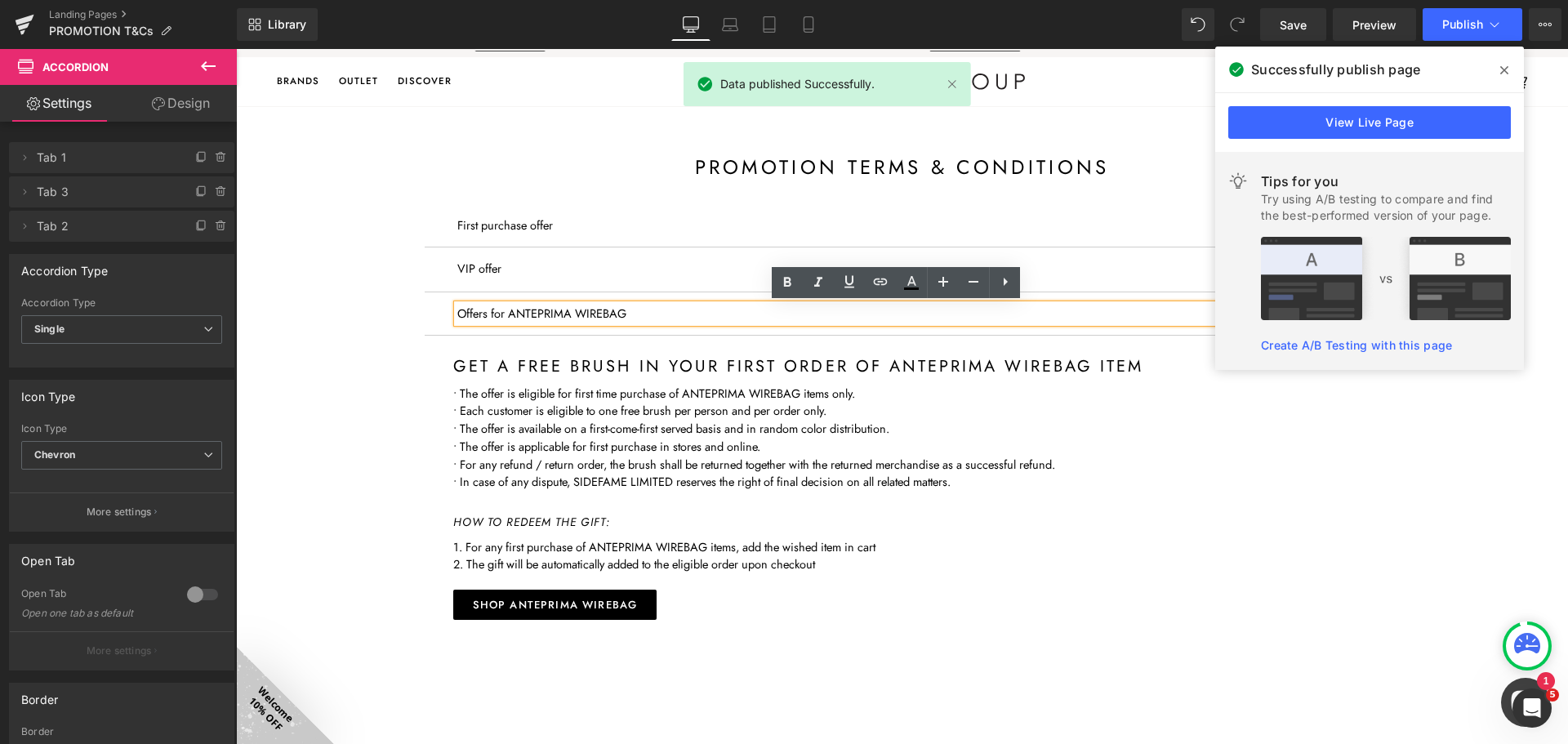
scroll to position [0, 0]
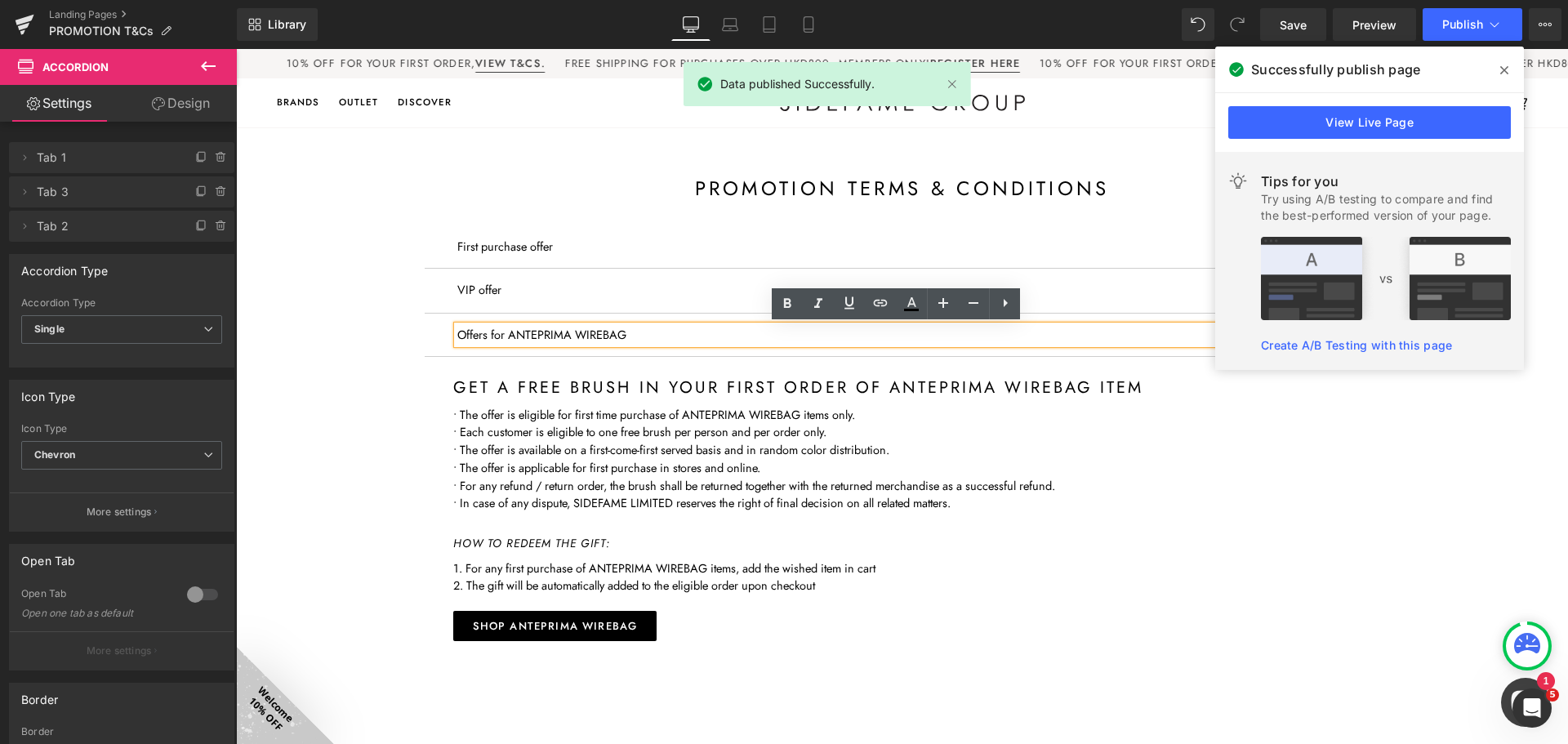
click at [543, 239] on div "First purchase offer Text Block" at bounding box center [902, 246] width 891 height 18
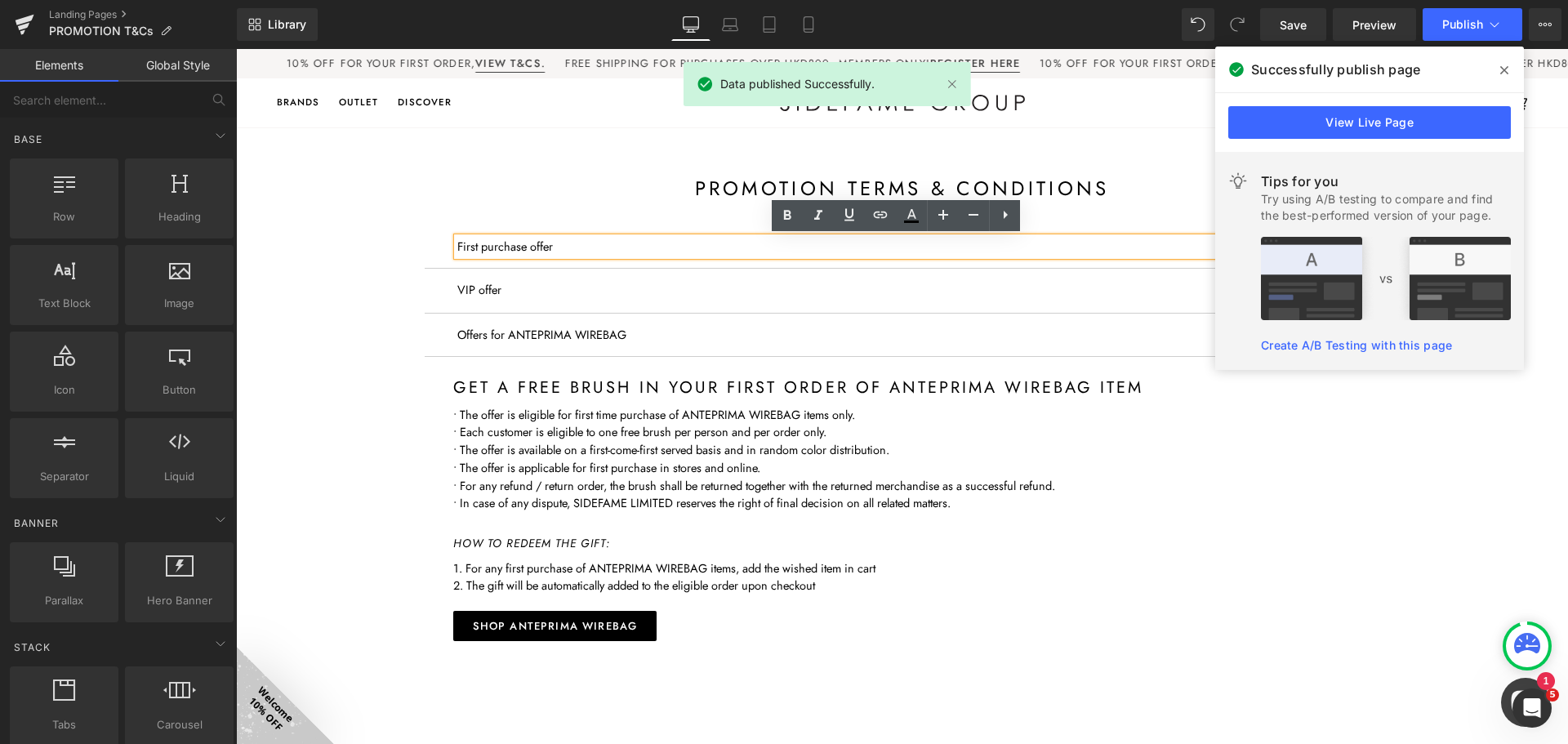
drag, startPoint x: 1545, startPoint y: 471, endPoint x: 1486, endPoint y: 439, distance: 67.1
click at [1544, 470] on div "Promotion Terms & conditions Heading First purchase offer Text Block 10% off re…" at bounding box center [902, 615] width 1332 height 976
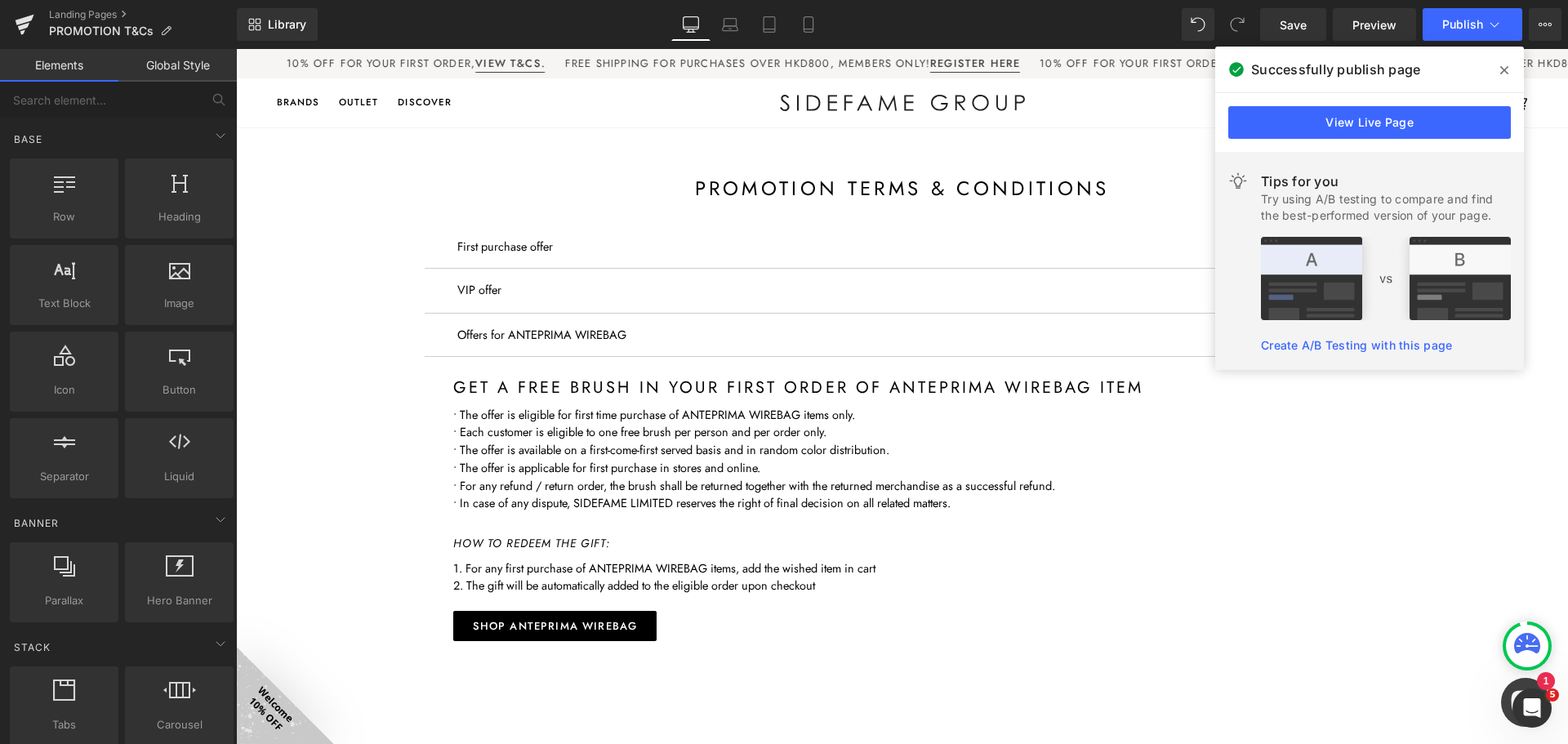
click at [1506, 64] on icon at bounding box center [1504, 70] width 8 height 13
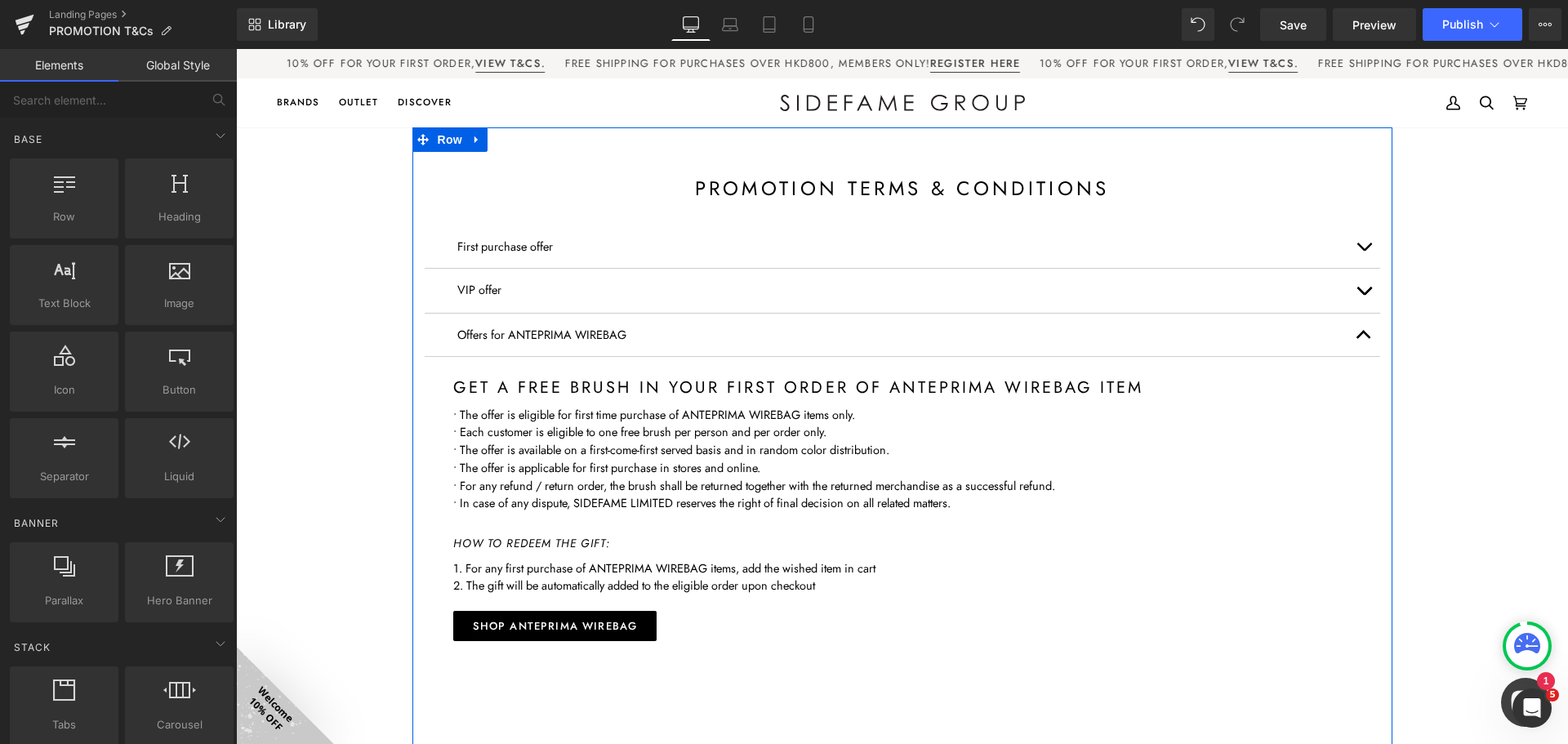
click at [1364, 246] on button "button" at bounding box center [1364, 246] width 33 height 43
